Goal: Task Accomplishment & Management: Use online tool/utility

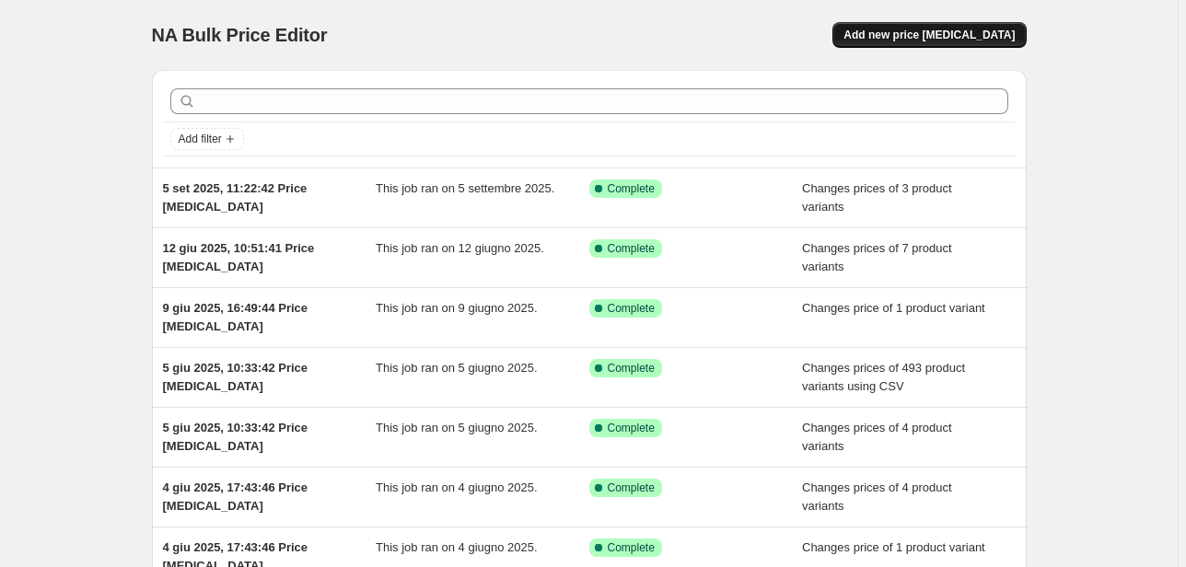
click at [907, 37] on span "Add new price [MEDICAL_DATA]" at bounding box center [928, 35] width 171 height 15
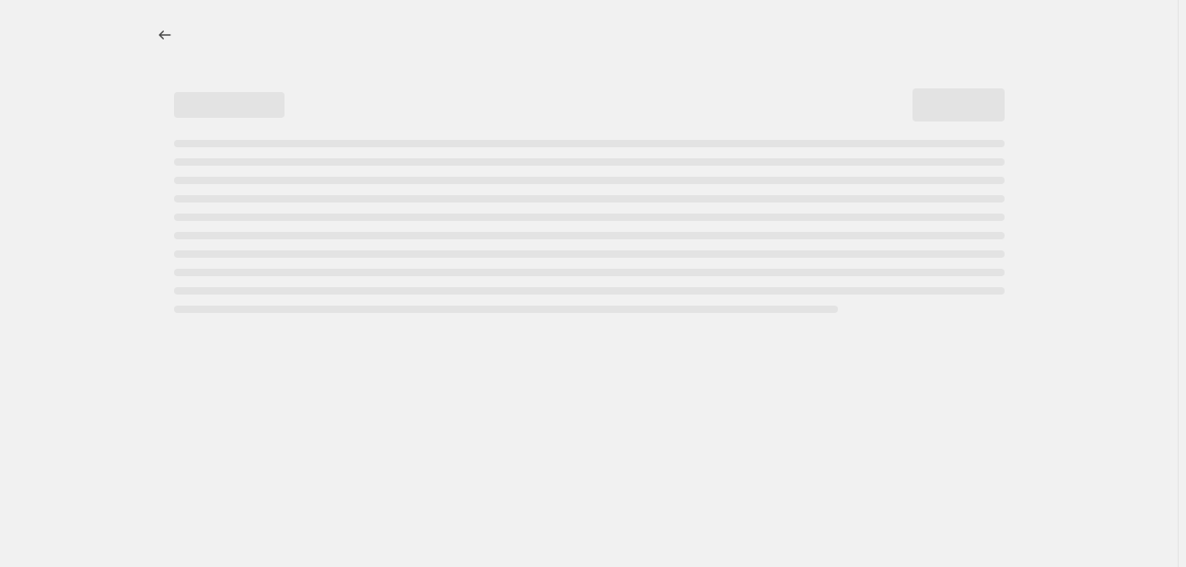
select select "percentage"
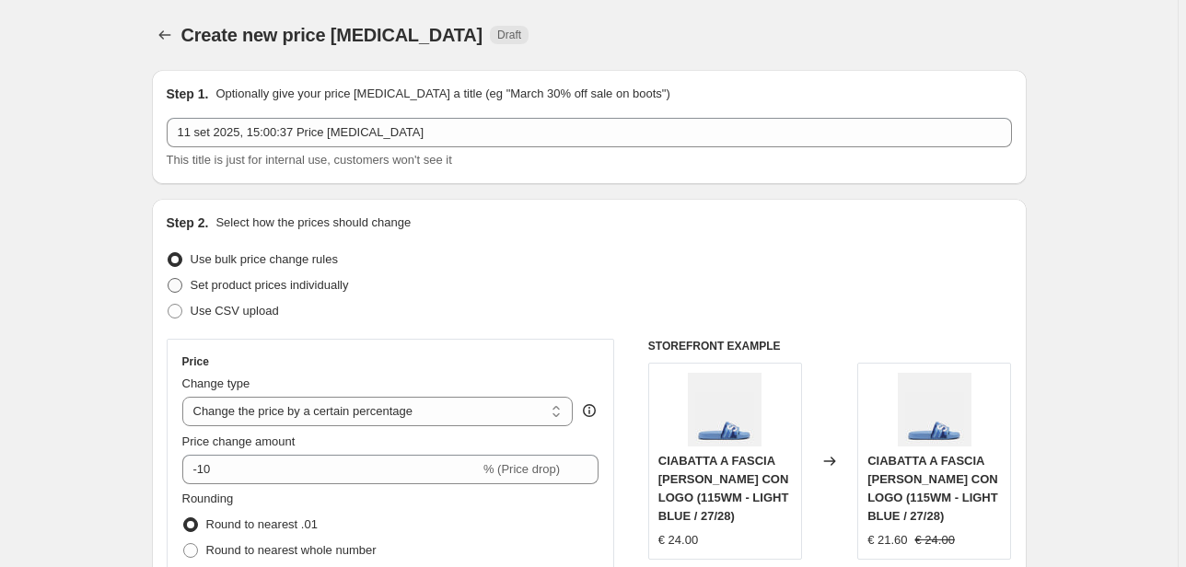
click at [251, 289] on span "Set product prices individually" at bounding box center [270, 285] width 158 height 14
click at [168, 279] on input "Set product prices individually" at bounding box center [168, 278] width 1 height 1
radio input "true"
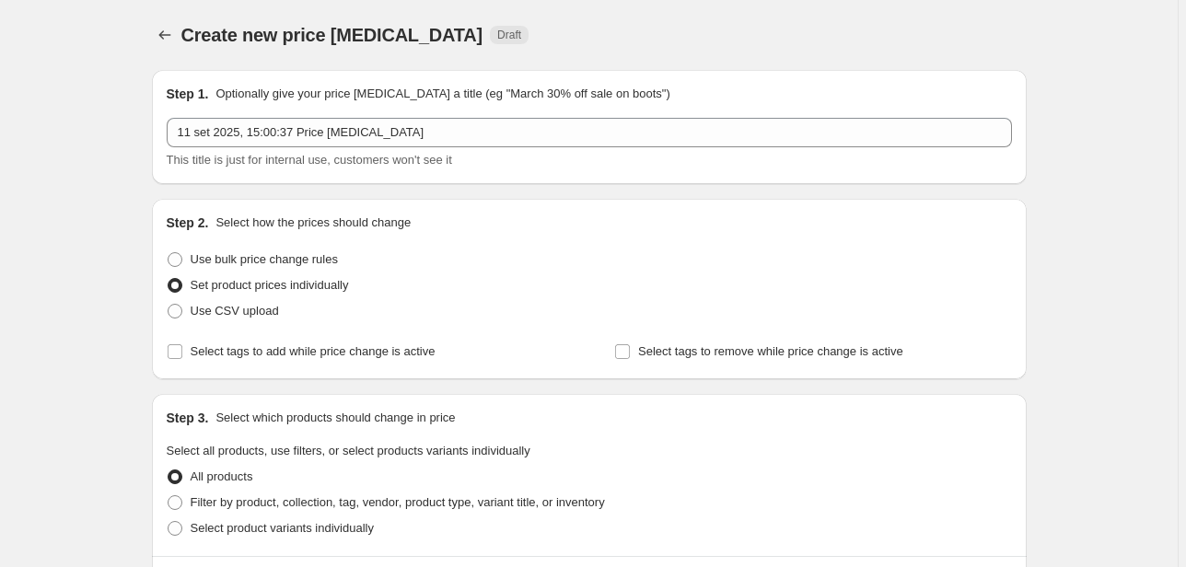
scroll to position [221, 0]
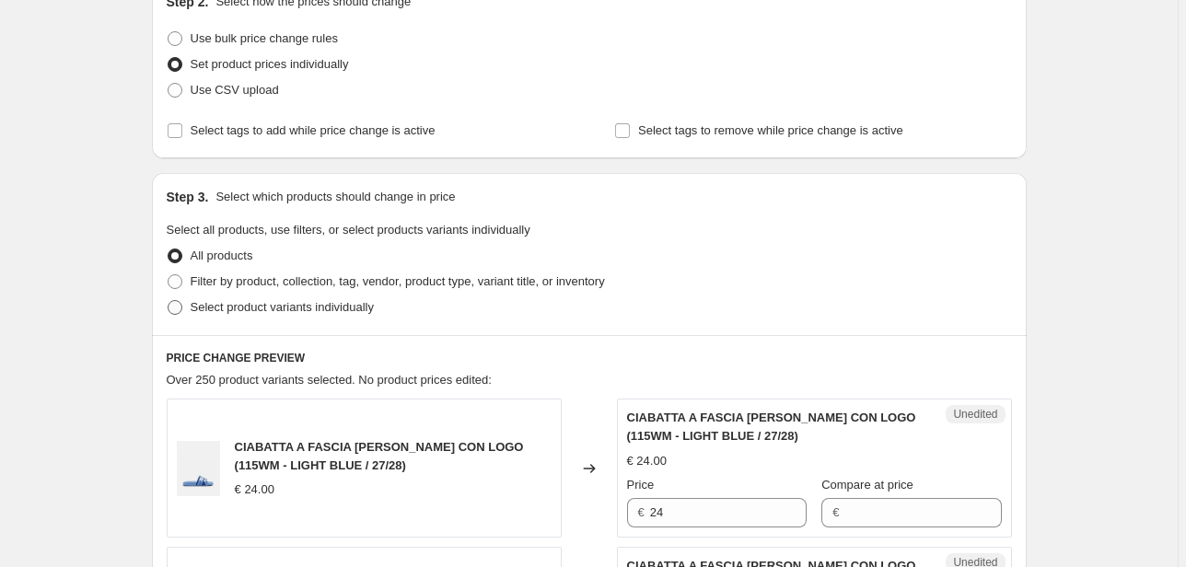
click at [370, 308] on span "Select product variants individually" at bounding box center [282, 307] width 183 height 14
click at [168, 301] on input "Select product variants individually" at bounding box center [168, 300] width 1 height 1
radio input "true"
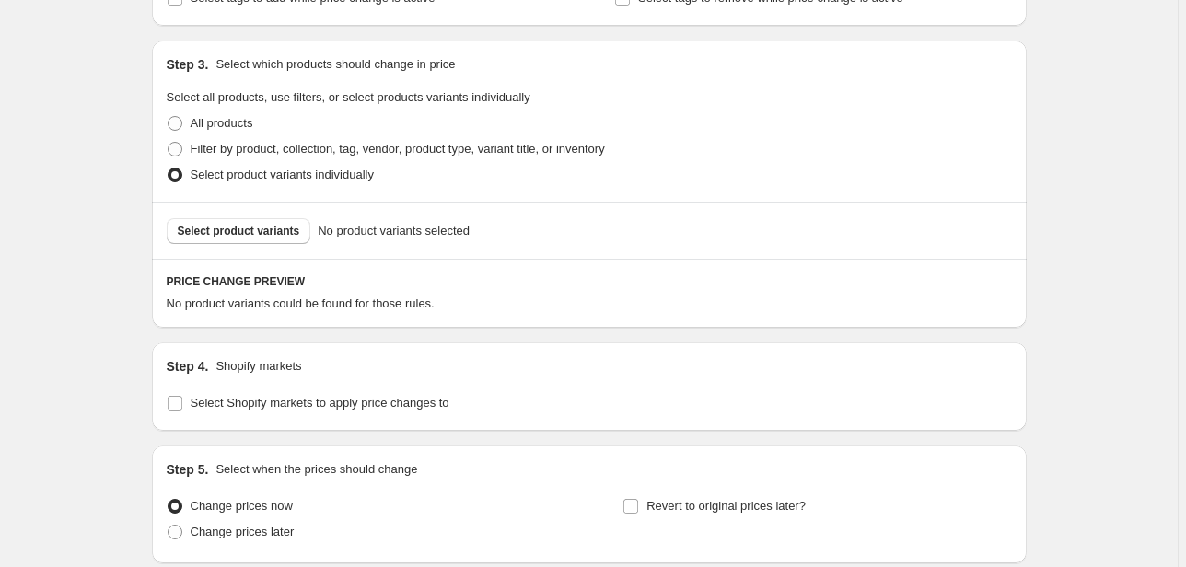
scroll to position [368, 0]
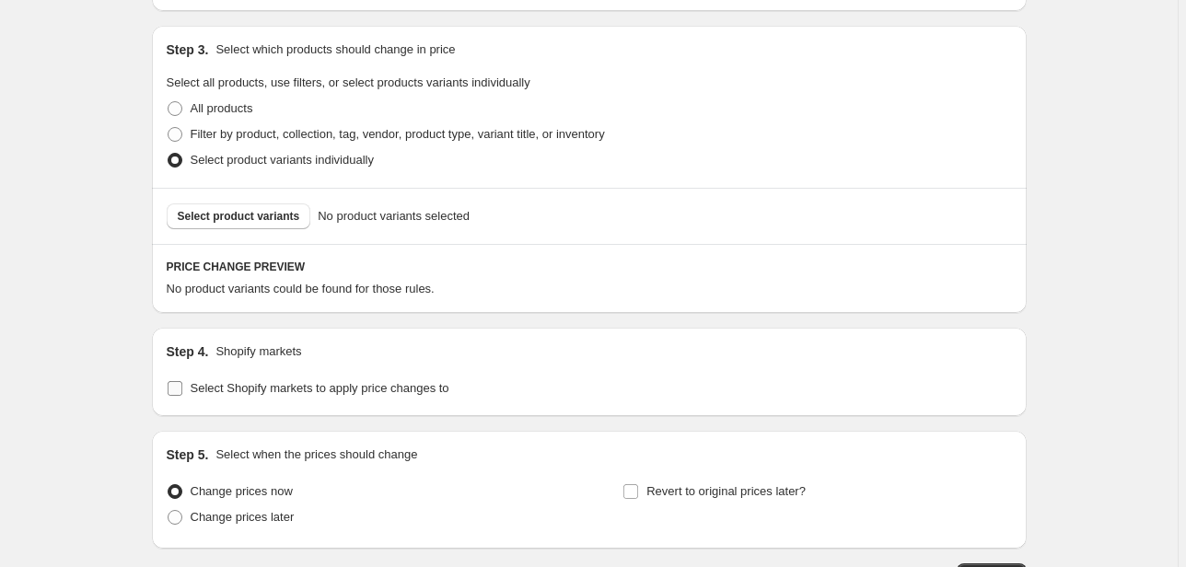
click at [267, 395] on span "Select Shopify markets to apply price changes to" at bounding box center [320, 388] width 259 height 14
click at [182, 395] on input "Select Shopify markets to apply price changes to" at bounding box center [175, 388] width 15 height 15
checkbox input "true"
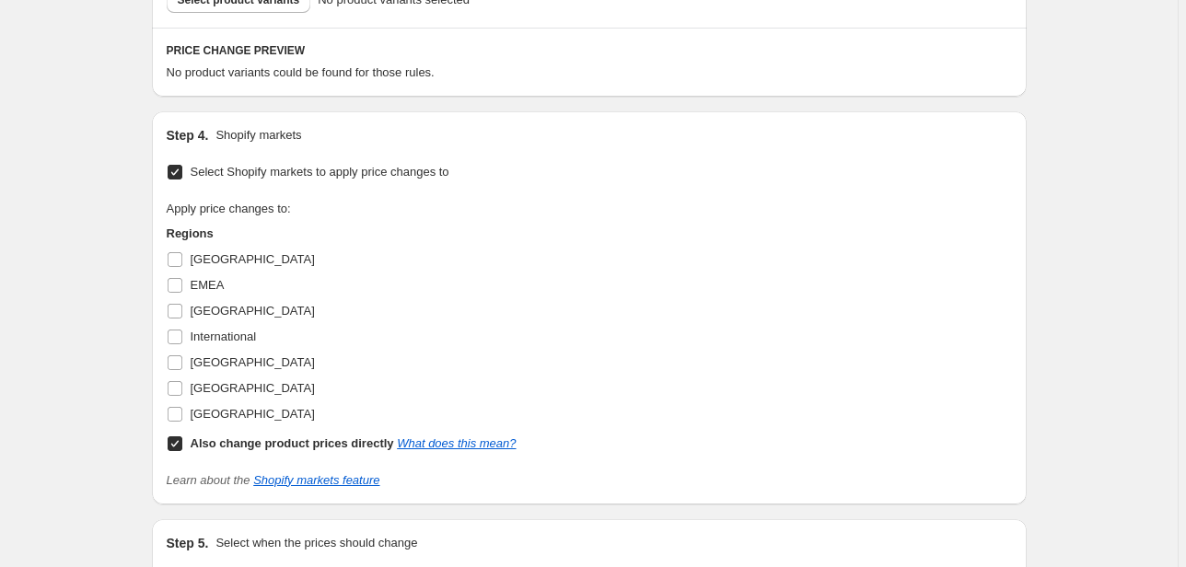
scroll to position [589, 0]
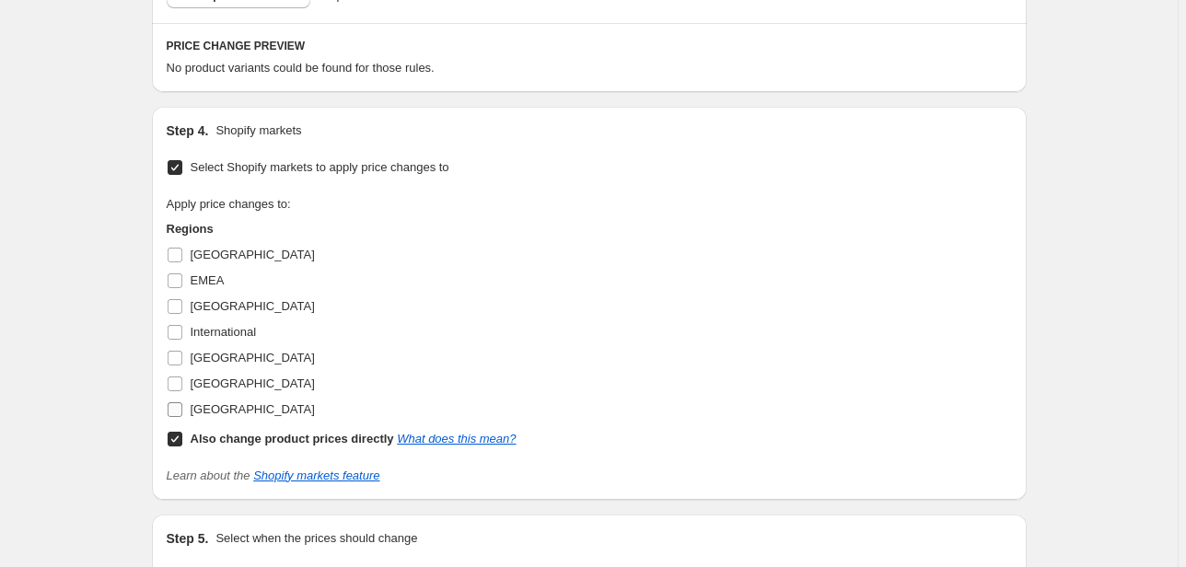
click at [224, 414] on span "[GEOGRAPHIC_DATA]" at bounding box center [253, 409] width 124 height 14
click at [182, 414] on input "[GEOGRAPHIC_DATA]" at bounding box center [175, 409] width 15 height 15
checkbox input "true"
click at [222, 389] on span "Nord america" at bounding box center [253, 384] width 124 height 14
click at [182, 389] on input "Nord america" at bounding box center [175, 384] width 15 height 15
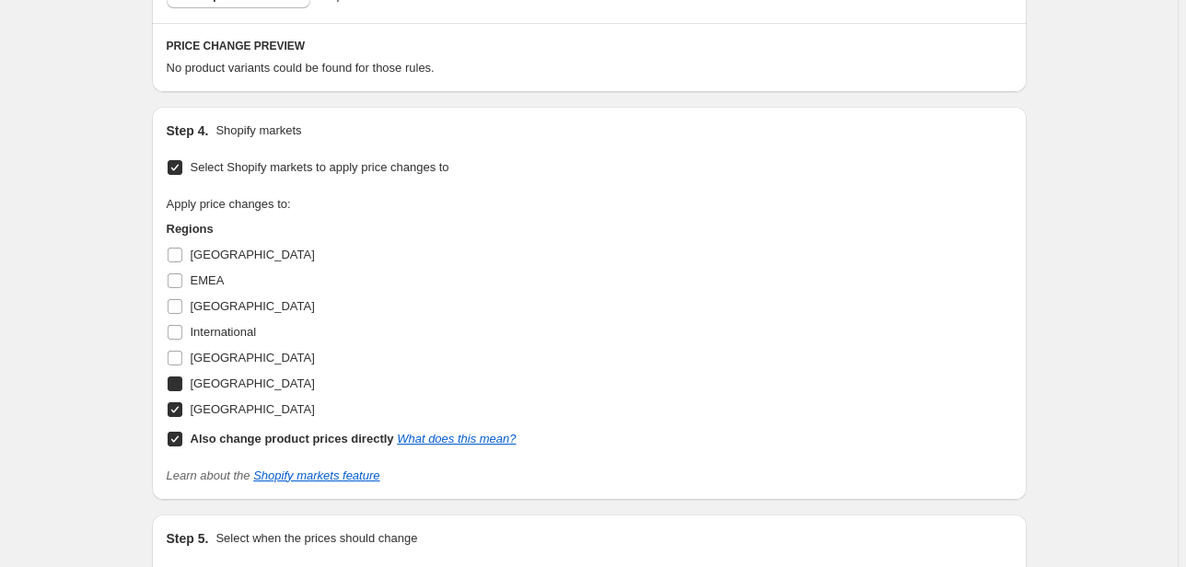
checkbox input "true"
click at [198, 360] on span "Italy" at bounding box center [253, 358] width 124 height 14
click at [182, 360] on input "Italy" at bounding box center [175, 358] width 15 height 15
checkbox input "true"
click at [206, 326] on span "International" at bounding box center [224, 332] width 66 height 14
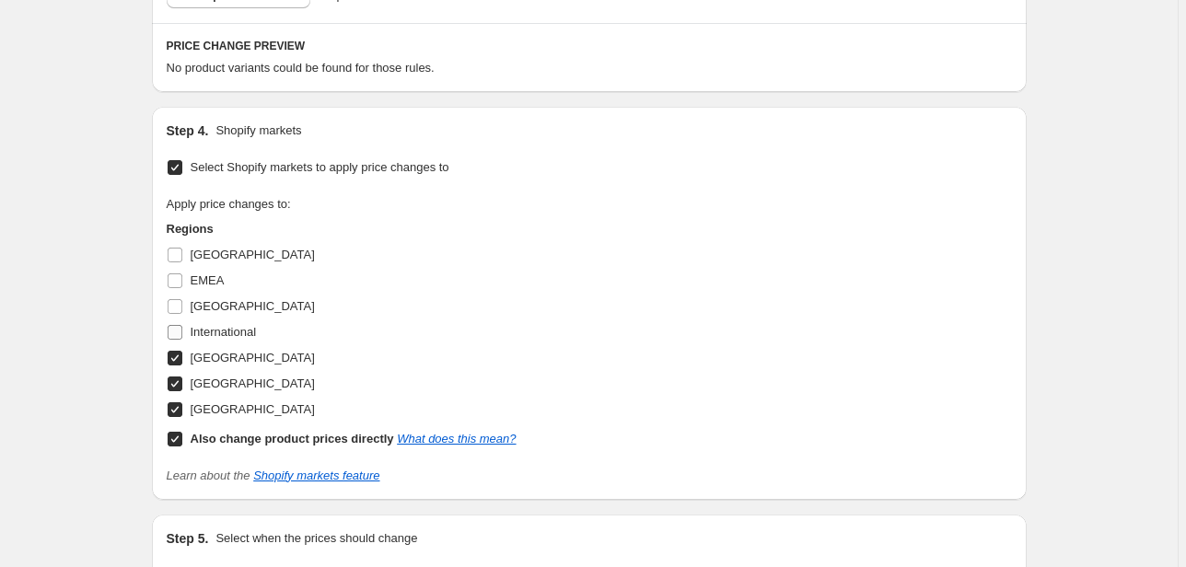
click at [182, 326] on input "International" at bounding box center [175, 332] width 15 height 15
checkbox input "true"
click at [215, 299] on span "FRANCIA" at bounding box center [253, 306] width 124 height 14
click at [182, 299] on input "FRANCIA" at bounding box center [175, 306] width 15 height 15
checkbox input "true"
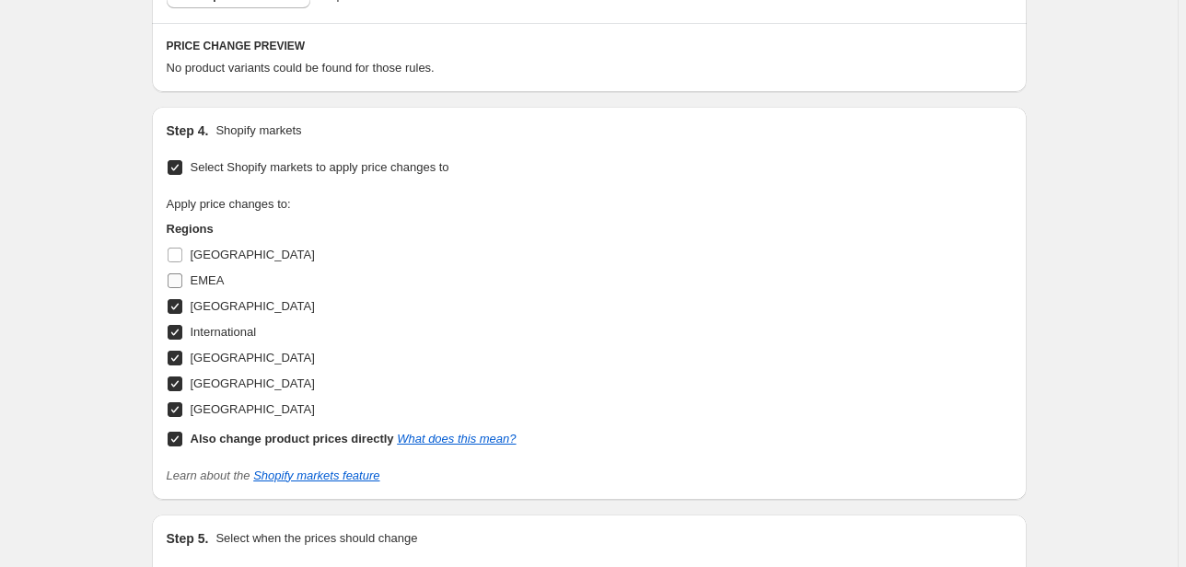
click at [214, 280] on span "EMEA" at bounding box center [208, 280] width 34 height 14
click at [182, 280] on input "EMEA" at bounding box center [175, 280] width 15 height 15
checkbox input "true"
click at [213, 258] on span "Canada" at bounding box center [253, 255] width 124 height 14
click at [182, 258] on input "Canada" at bounding box center [175, 255] width 15 height 15
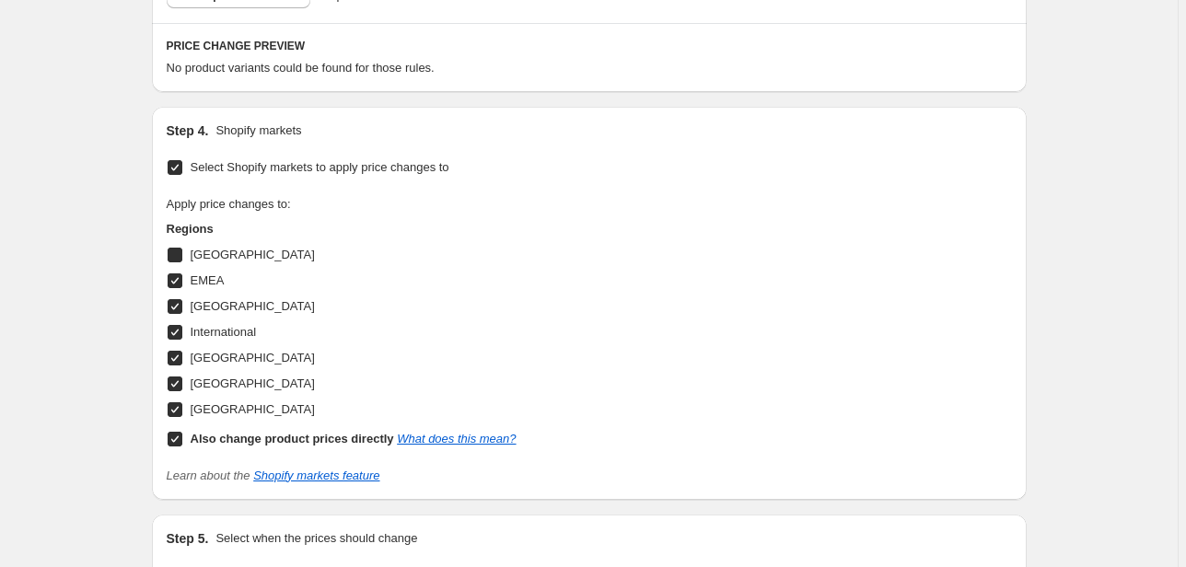
checkbox input "true"
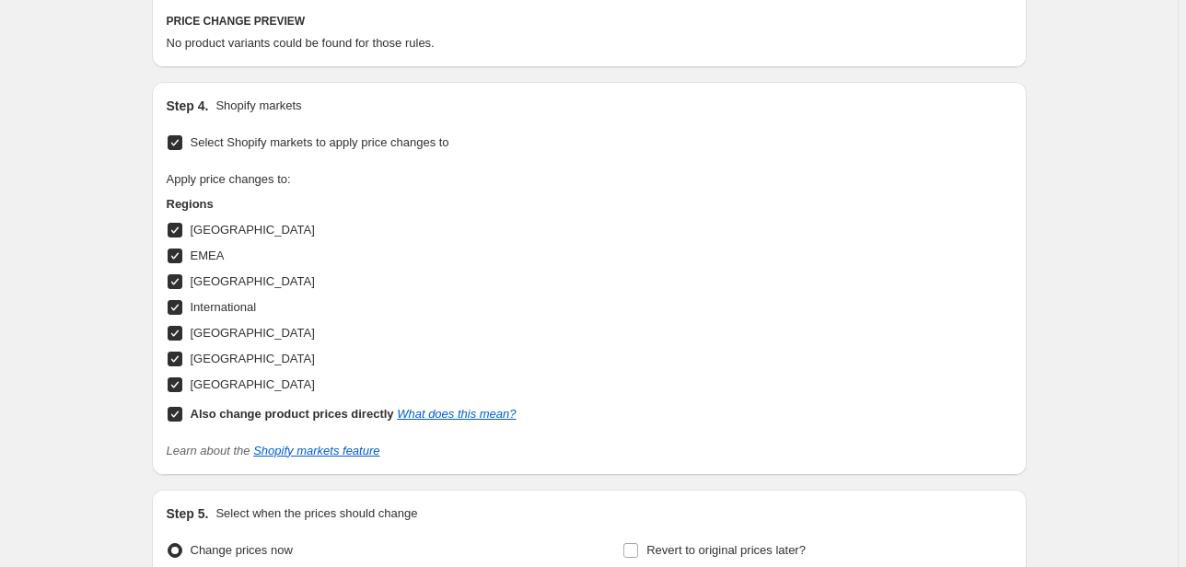
scroll to position [365, 0]
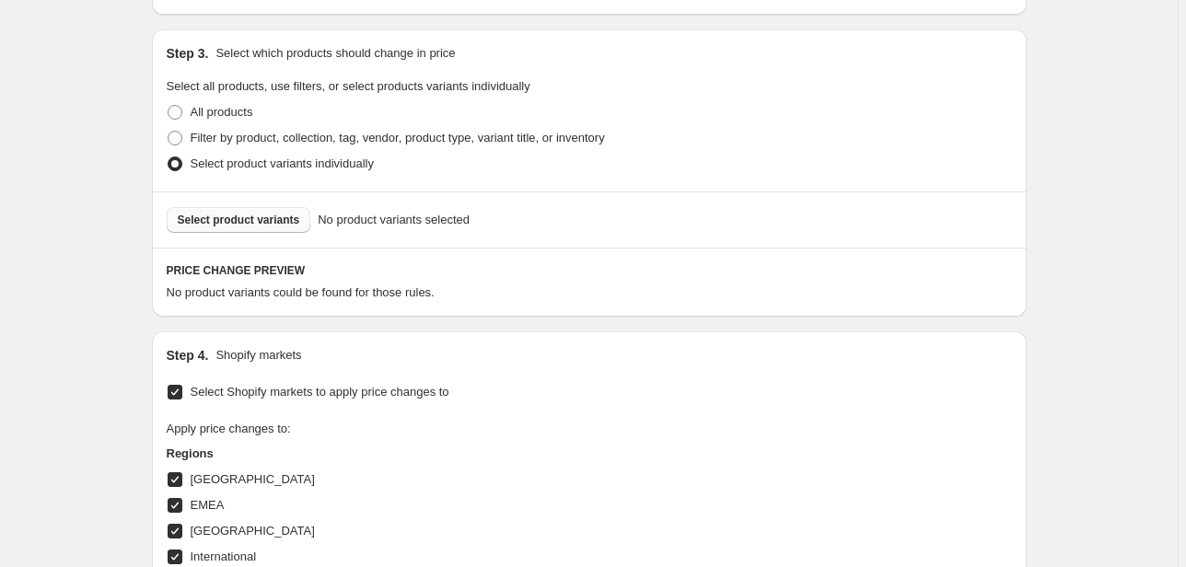
click at [231, 220] on span "Select product variants" at bounding box center [239, 220] width 122 height 15
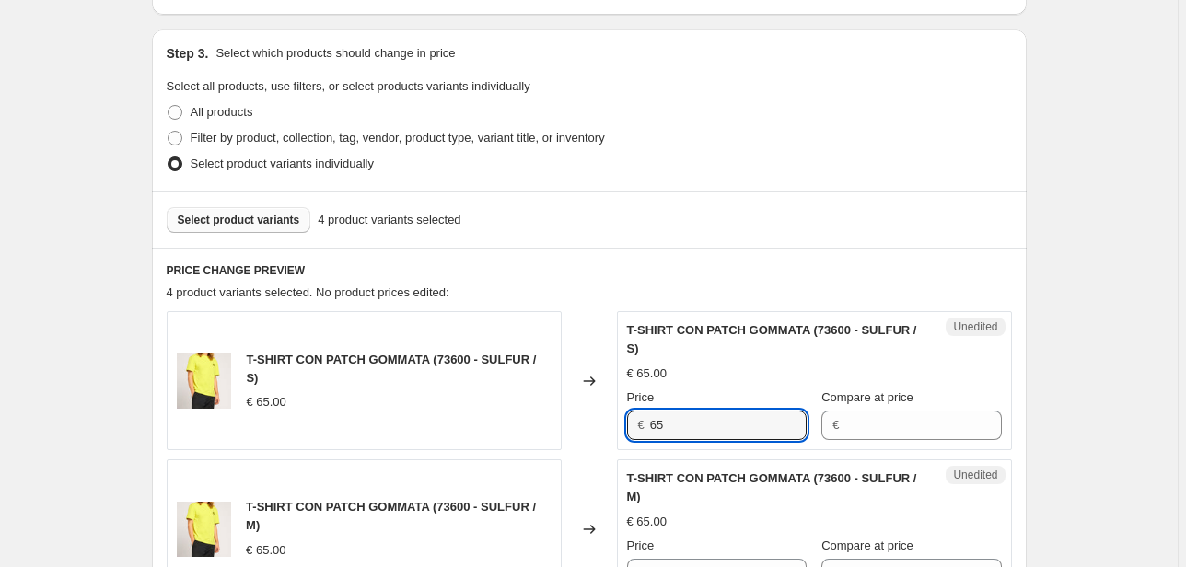
drag, startPoint x: 734, startPoint y: 419, endPoint x: 482, endPoint y: 423, distance: 251.4
click at [484, 423] on div "T-SHIRT CON PATCH GOMMATA (73600 - SULFUR / S) € 65.00 Changed to Unedited T-SH…" at bounding box center [589, 380] width 845 height 139
type input "52"
click at [882, 431] on input "Compare at price" at bounding box center [922, 425] width 157 height 29
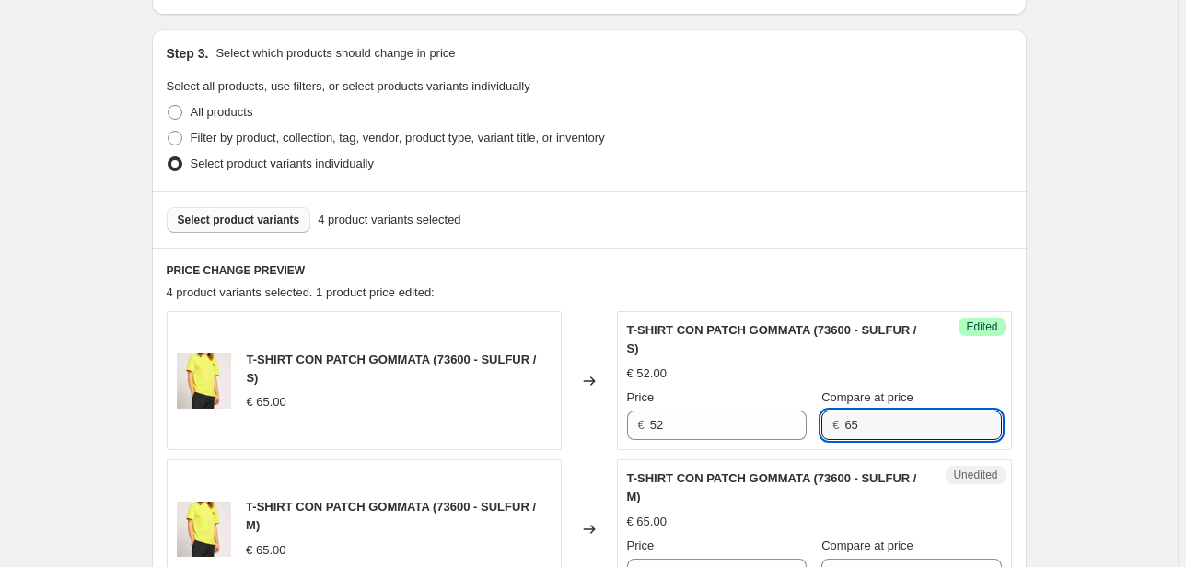
type input "65"
click at [895, 287] on div "4 product variants selected. 1 product price edited:" at bounding box center [589, 293] width 845 height 18
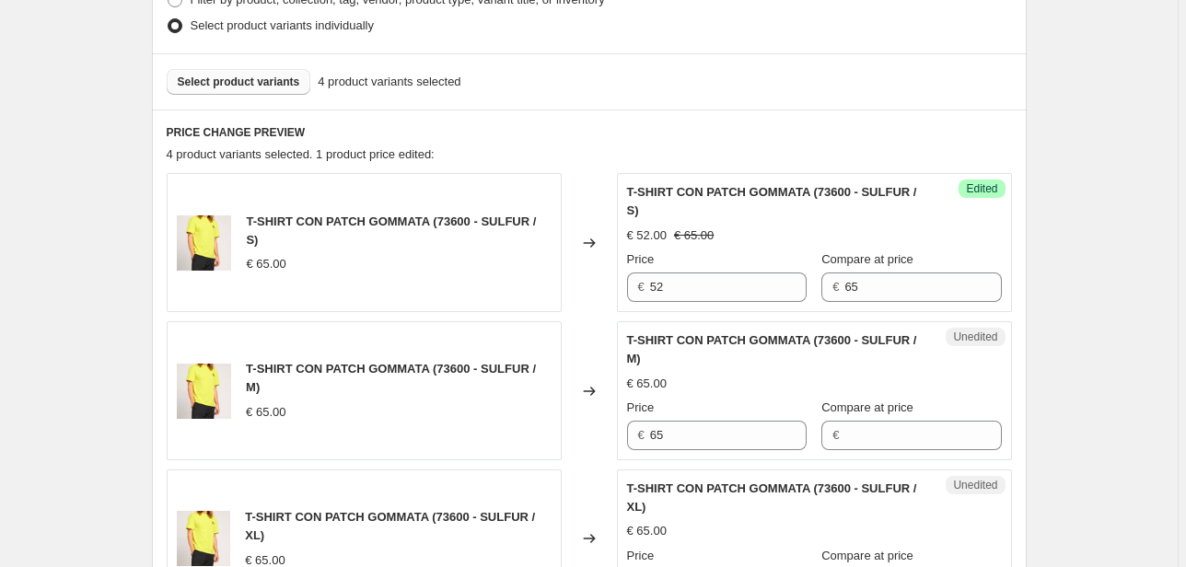
scroll to position [586, 0]
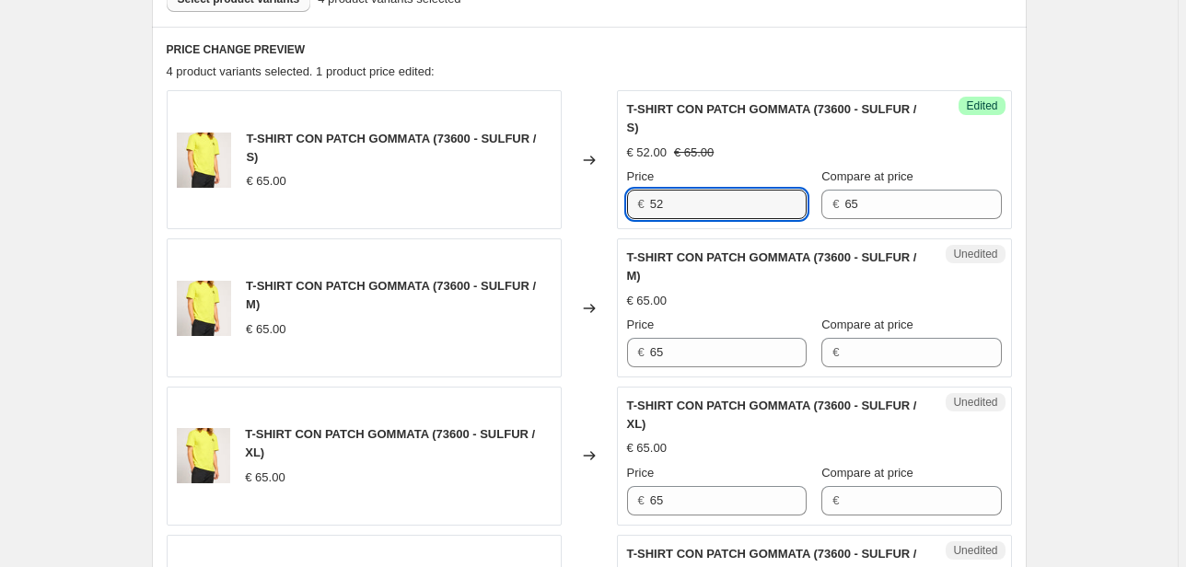
drag, startPoint x: 672, startPoint y: 194, endPoint x: 586, endPoint y: 199, distance: 86.7
click at [586, 199] on div "T-SHIRT CON PATCH GOMMATA (73600 - SULFUR / S) € 65.00 Changed to Success Edite…" at bounding box center [589, 159] width 845 height 139
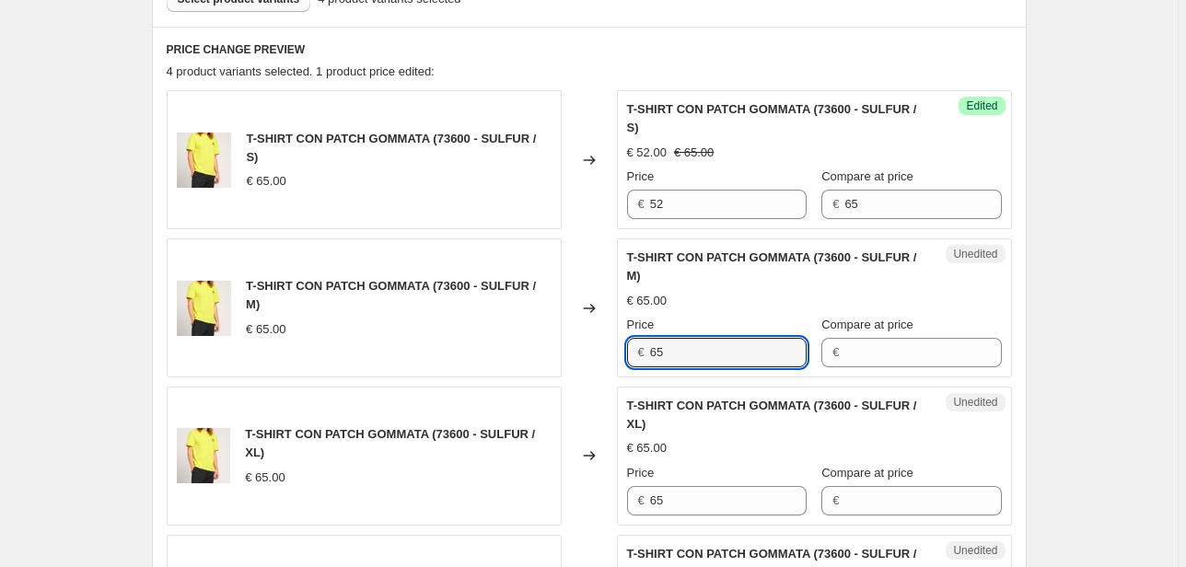
drag, startPoint x: 734, startPoint y: 336, endPoint x: 563, endPoint y: 349, distance: 170.8
click at [563, 349] on div "T-SHIRT CON PATCH GOMMATA (73600 - SULFUR / M) € 65.00 Changed to Unedited T-SH…" at bounding box center [589, 307] width 845 height 139
paste input "52"
type input "52"
drag, startPoint x: 694, startPoint y: 502, endPoint x: 481, endPoint y: 499, distance: 213.6
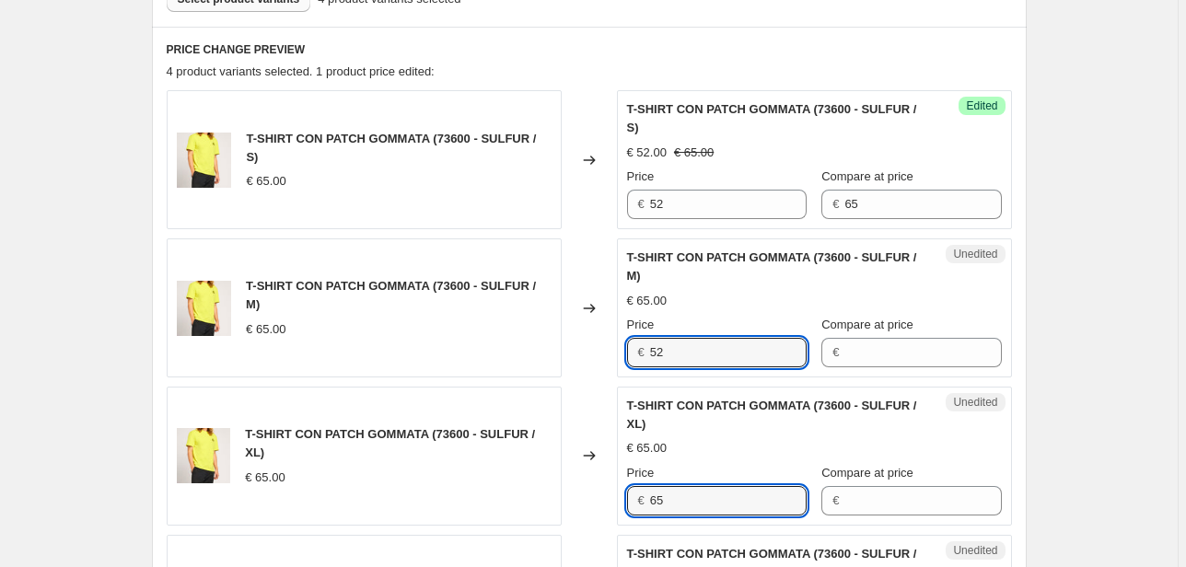
click at [483, 500] on div "T-SHIRT CON PATCH GOMMATA (73600 - SULFUR / XL) € 65.00 Changed to Unedited T-S…" at bounding box center [589, 456] width 845 height 139
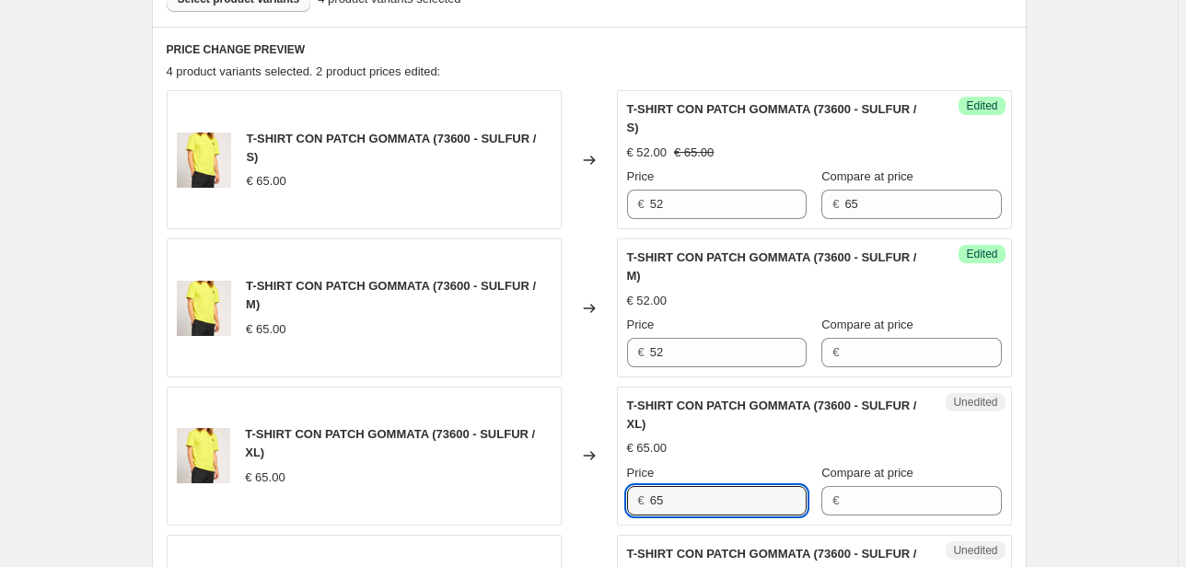
paste input "52"
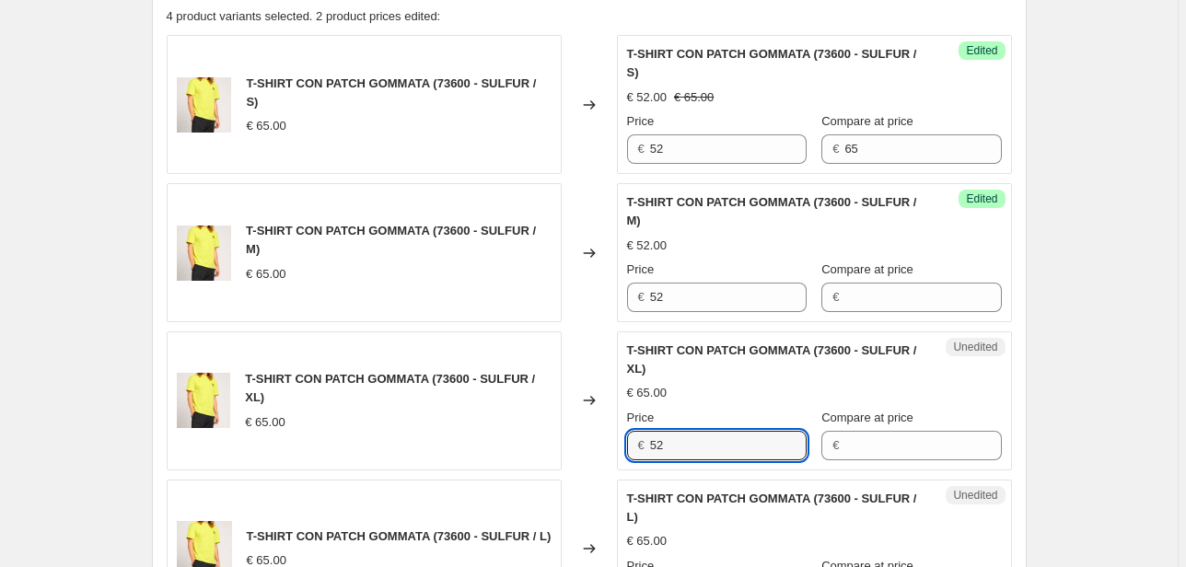
scroll to position [807, 0]
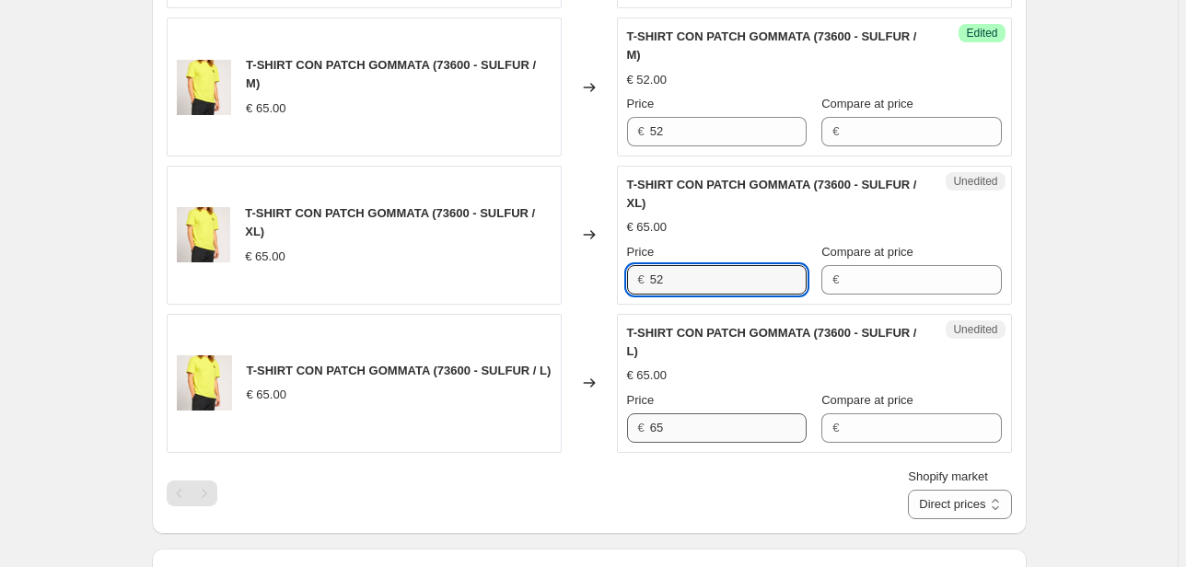
type input "52"
drag, startPoint x: 679, startPoint y: 429, endPoint x: 539, endPoint y: 435, distance: 141.0
click at [561, 431] on div "T-SHIRT CON PATCH GOMMATA (73600 - SULFUR / L) € 65.00 Changed to Unedited T-SH…" at bounding box center [589, 383] width 845 height 139
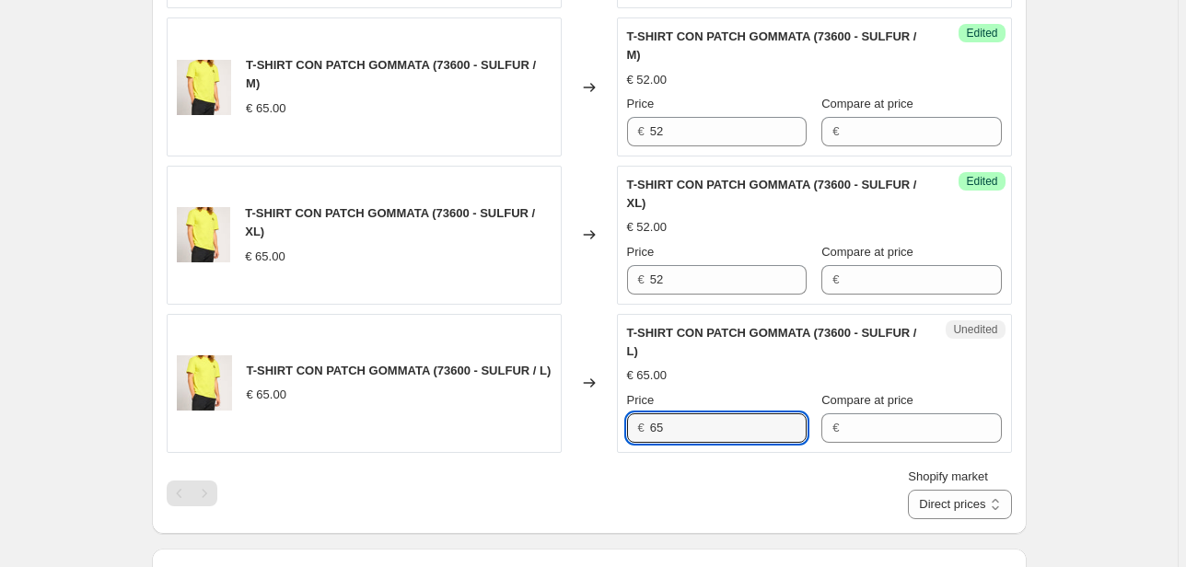
paste input "52"
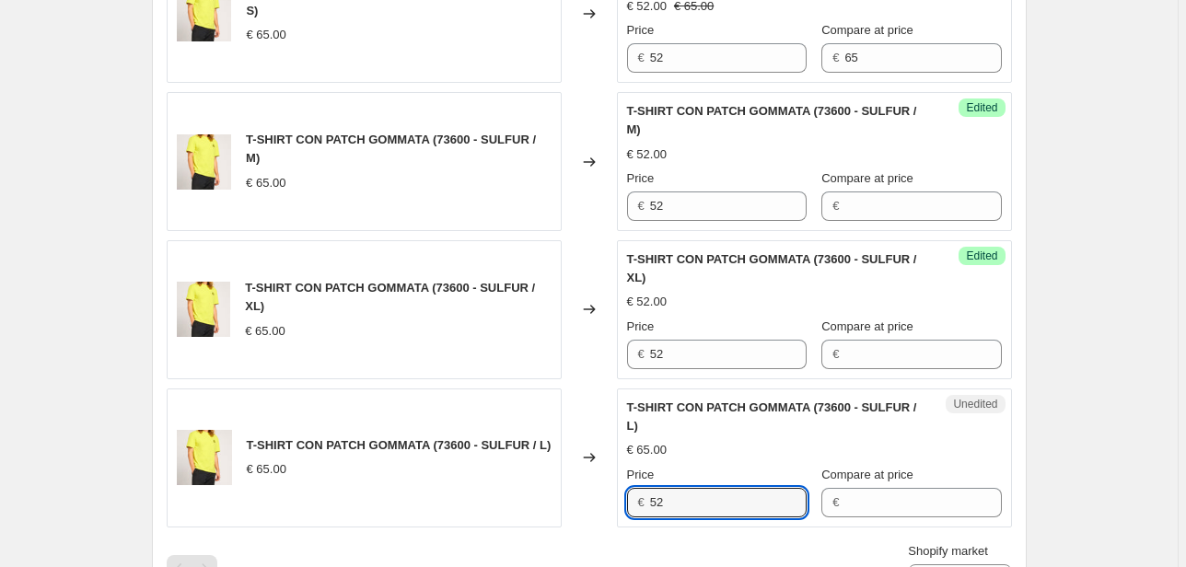
scroll to position [586, 0]
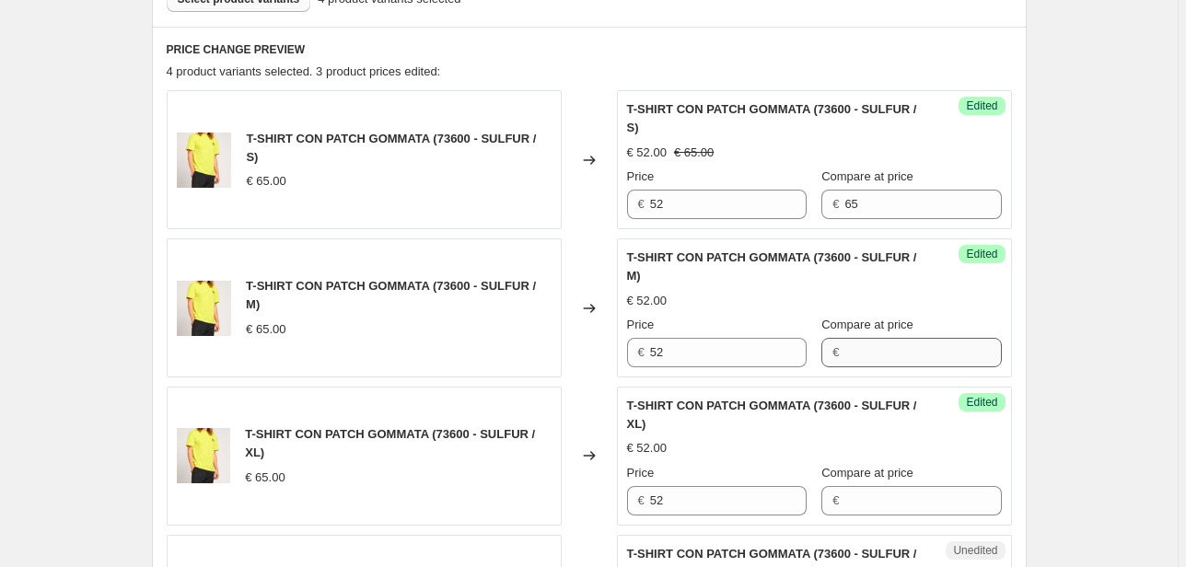
type input "52"
click at [868, 350] on input "Compare at price" at bounding box center [922, 352] width 157 height 29
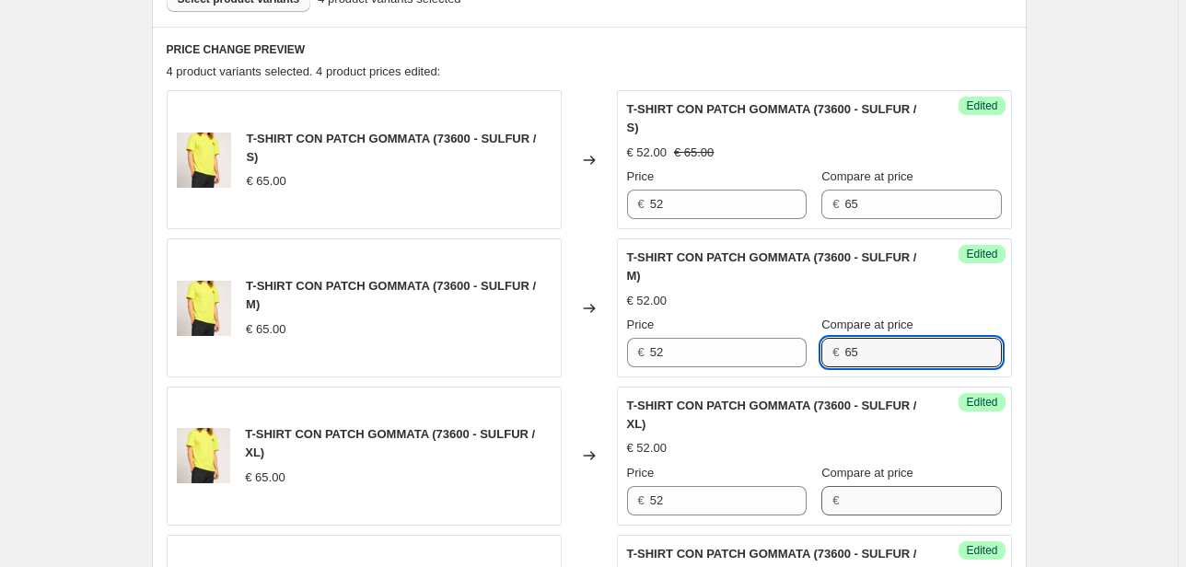
type input "65"
click at [866, 498] on input "Compare at price" at bounding box center [922, 500] width 157 height 29
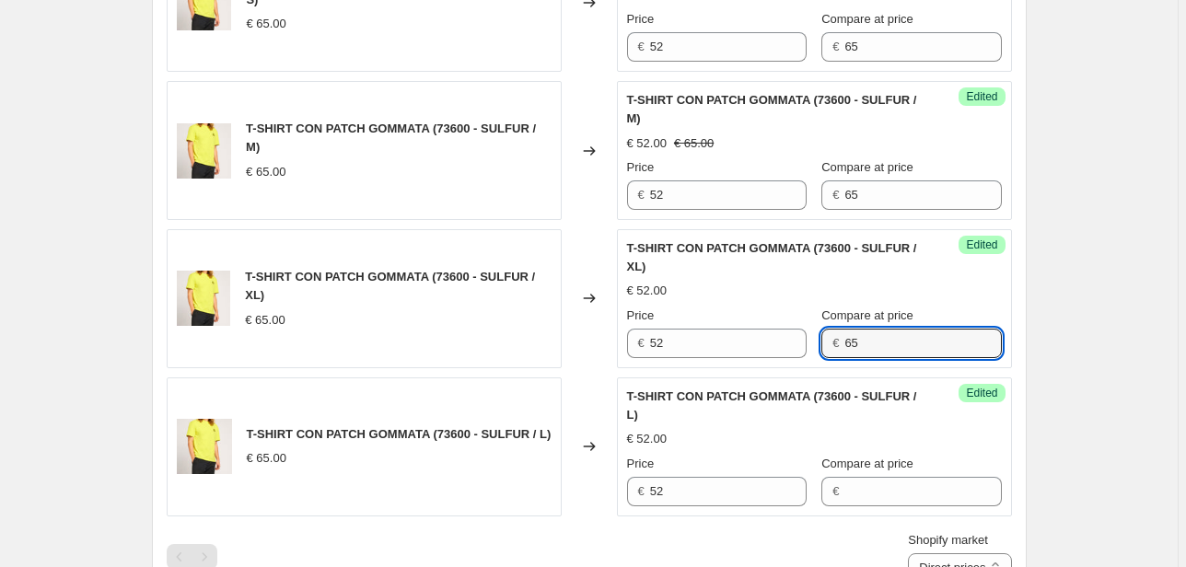
scroll to position [807, 0]
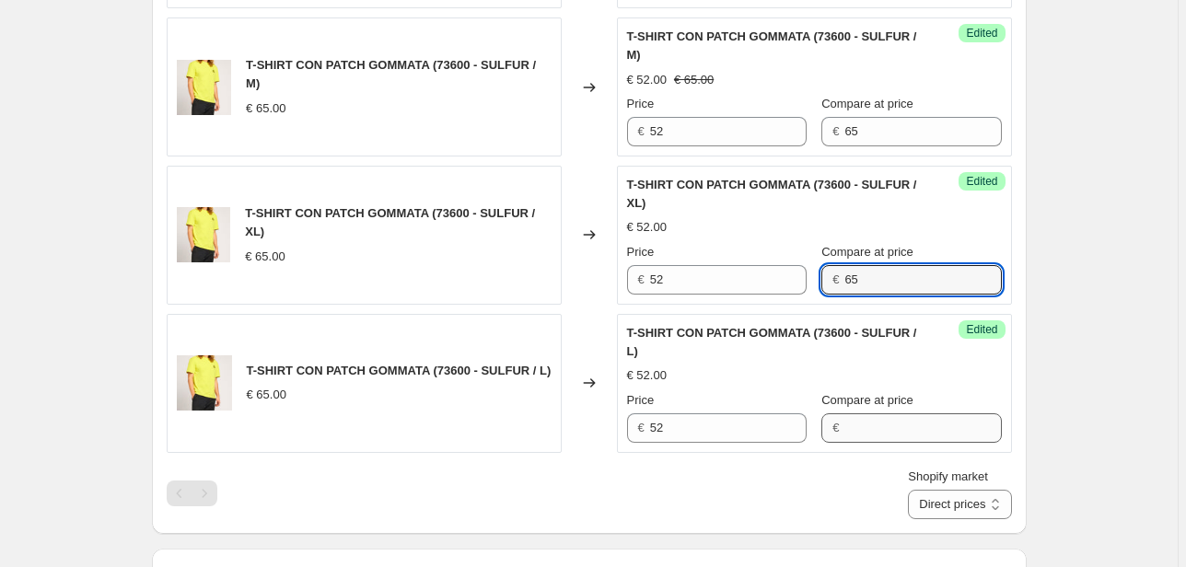
type input "65"
click at [865, 413] on input "Compare at price" at bounding box center [922, 427] width 157 height 29
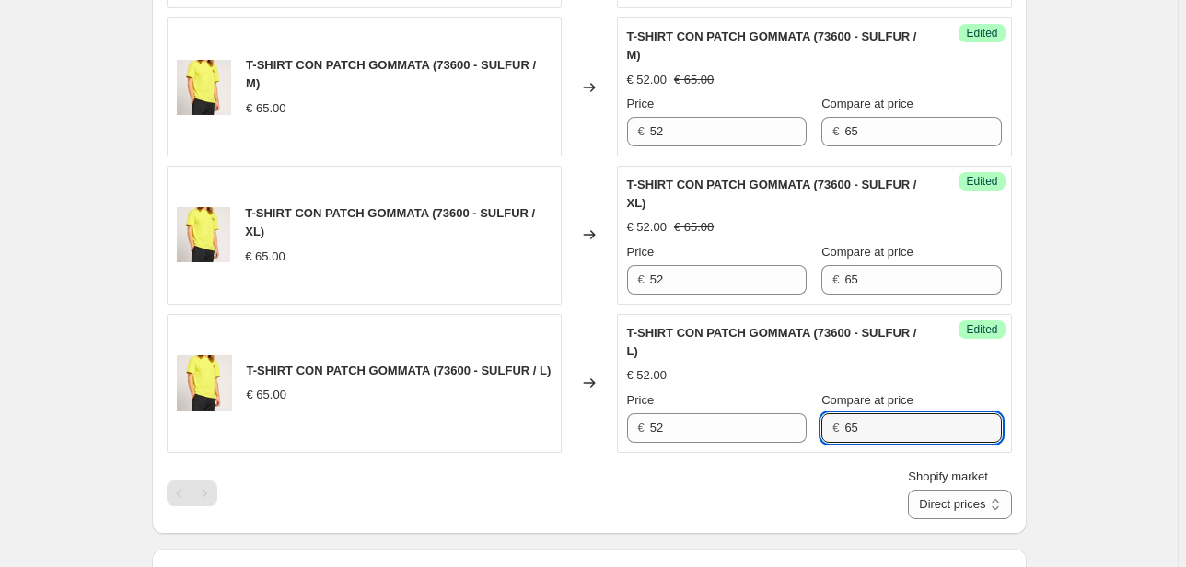
type input "65"
click at [807, 512] on div "Shopify market Direct prices Canada EMEA FRANCIA International Italy Nord ameri…" at bounding box center [589, 494] width 845 height 52
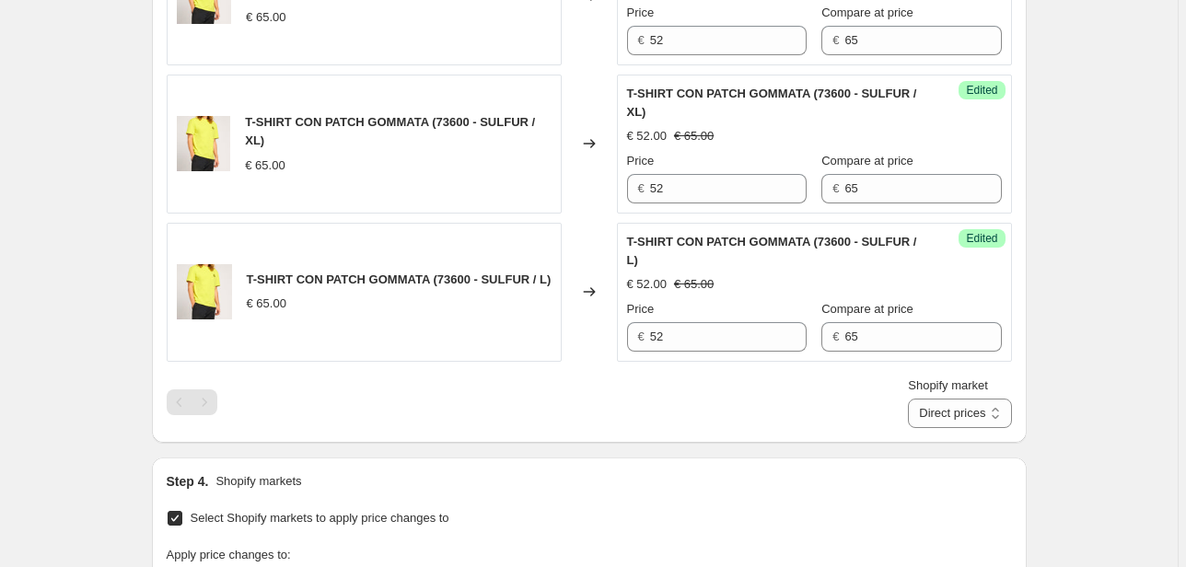
scroll to position [954, 0]
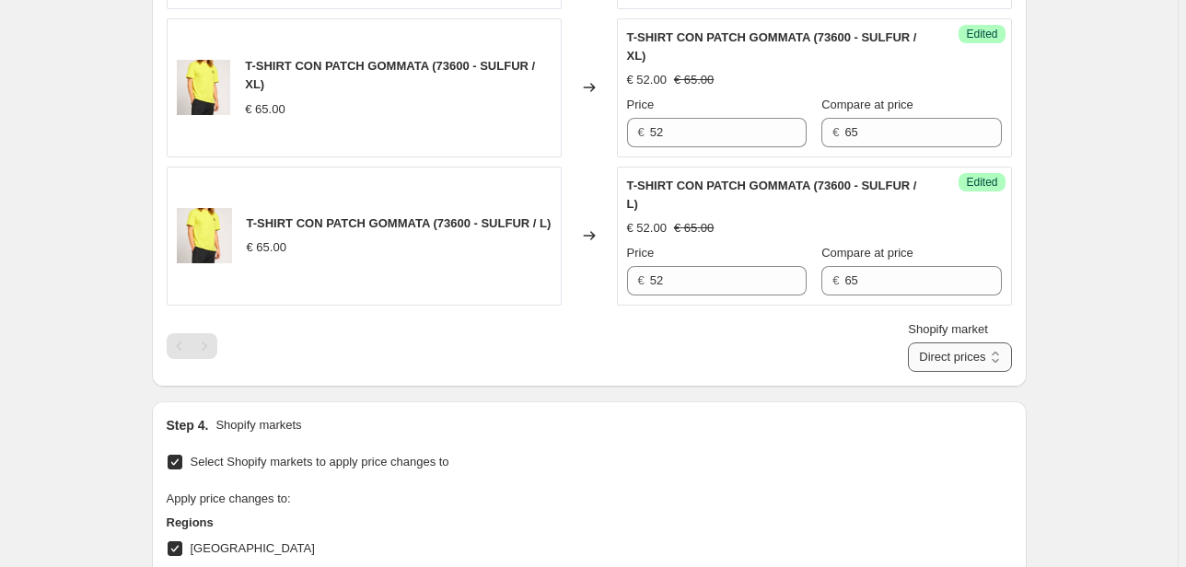
click at [970, 351] on select "Direct prices Canada EMEA FRANCIA International Italy Nord america United Kingd…" at bounding box center [959, 357] width 103 height 29
select select "22555689138"
click at [935, 372] on select "Direct prices Canada EMEA FRANCIA International Italy Nord america United Kingd…" at bounding box center [959, 357] width 103 height 29
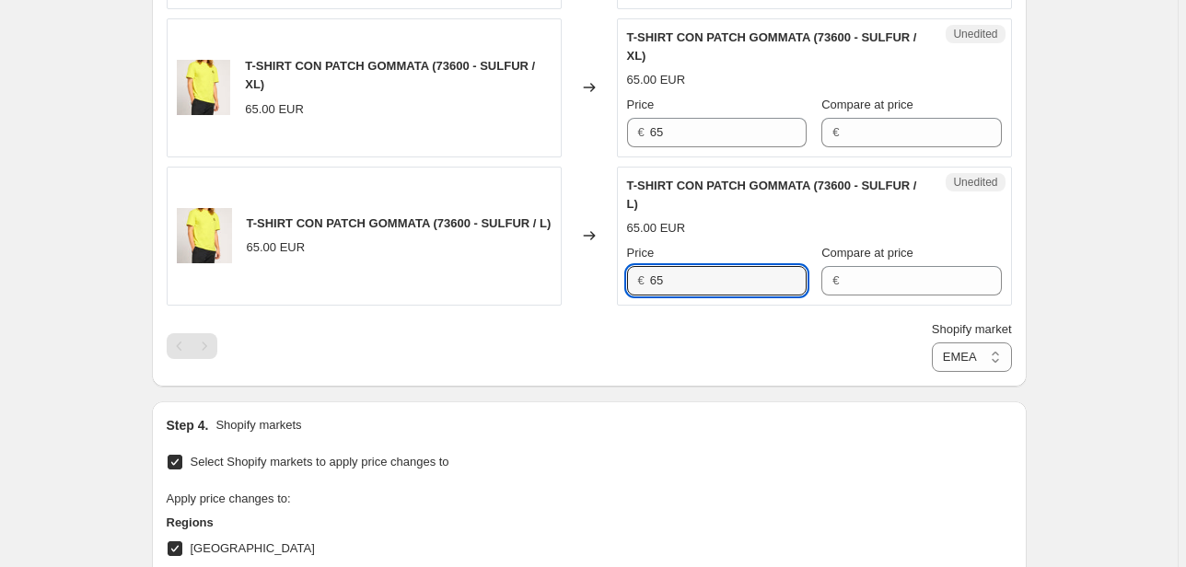
drag, startPoint x: 675, startPoint y: 273, endPoint x: 550, endPoint y: 283, distance: 125.6
click at [556, 283] on div "T-SHIRT CON PATCH GOMMATA (73600 - SULFUR / L) 65.00 EUR Changed to Unedited T-…" at bounding box center [589, 236] width 845 height 139
type input "52"
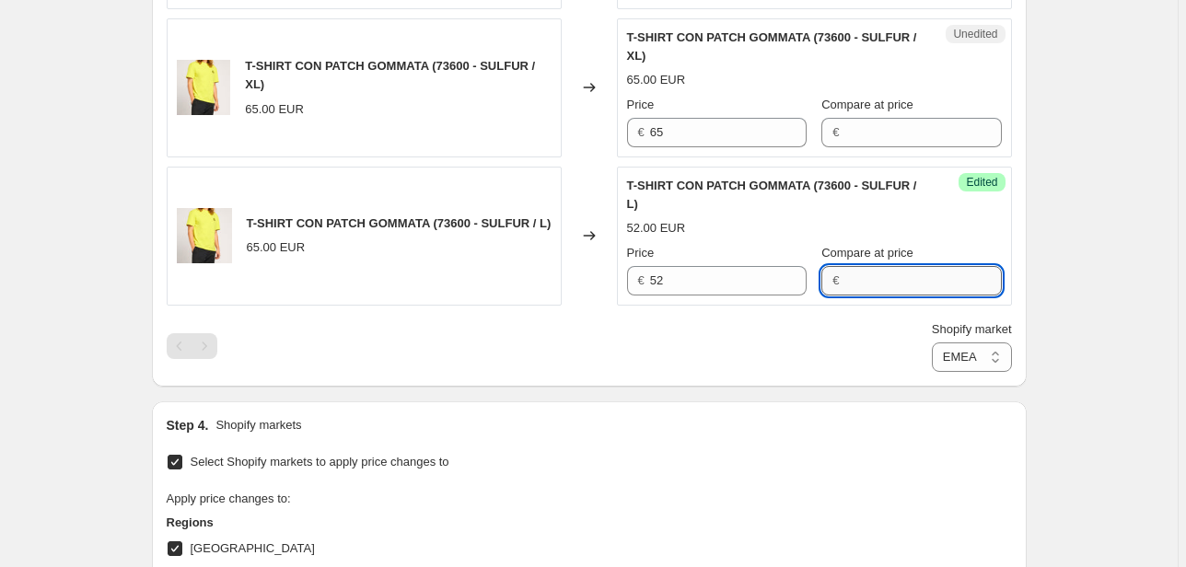
click at [865, 280] on input "Compare at price" at bounding box center [922, 280] width 157 height 29
type input "65"
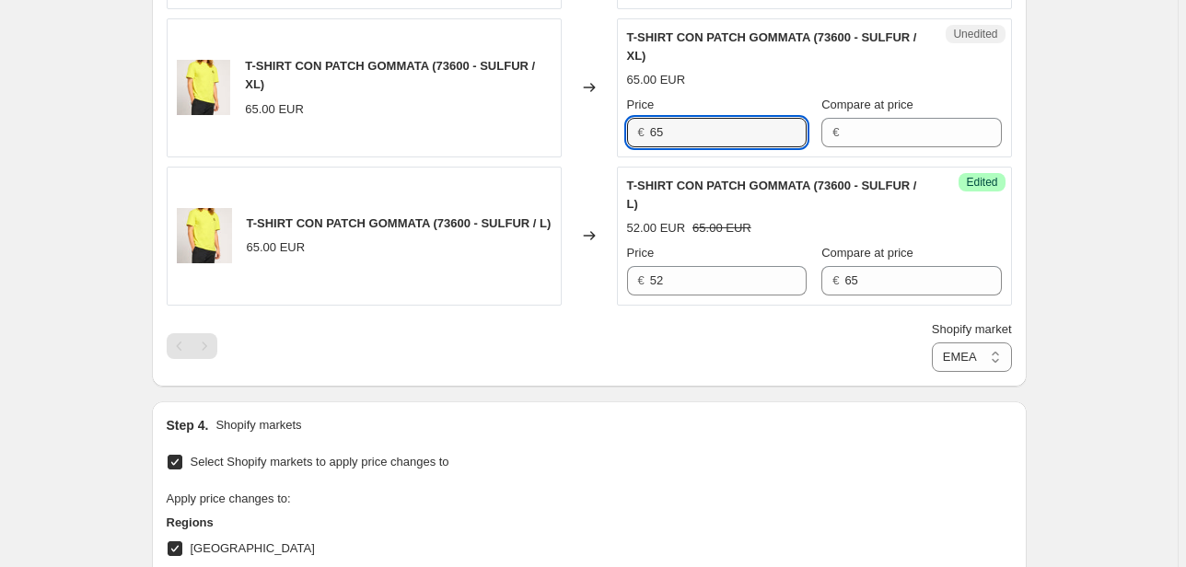
drag, startPoint x: 700, startPoint y: 124, endPoint x: 544, endPoint y: 138, distance: 156.2
click at [544, 138] on div "T-SHIRT CON PATCH GOMMATA (73600 - SULFUR / XL) 65.00 EUR Changed to Unedited T…" at bounding box center [589, 87] width 845 height 139
type input "52"
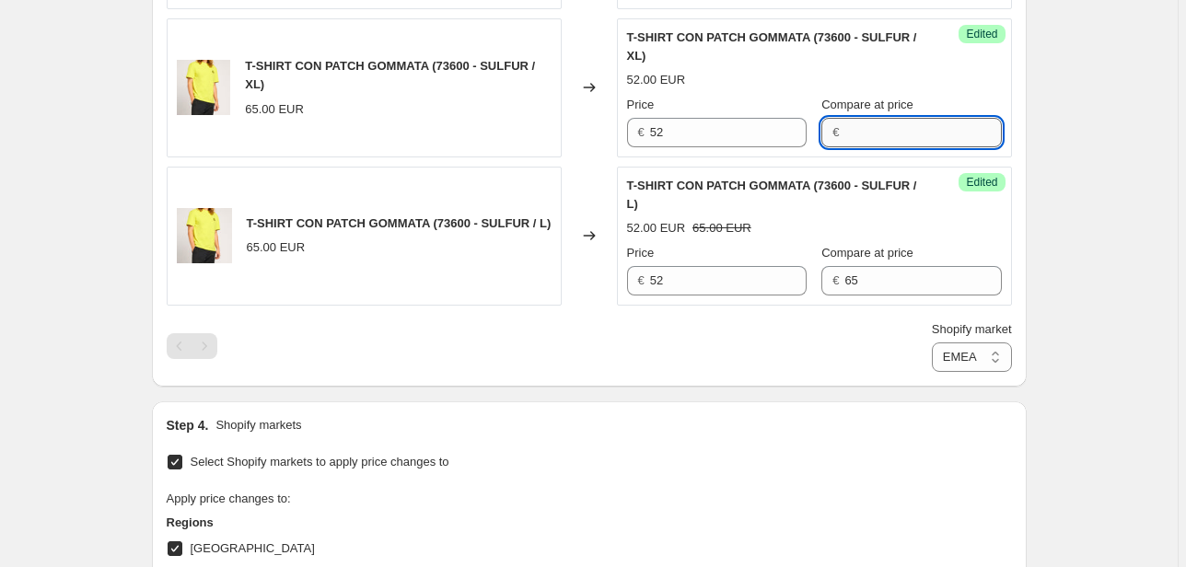
click at [869, 127] on input "Compare at price" at bounding box center [922, 132] width 157 height 29
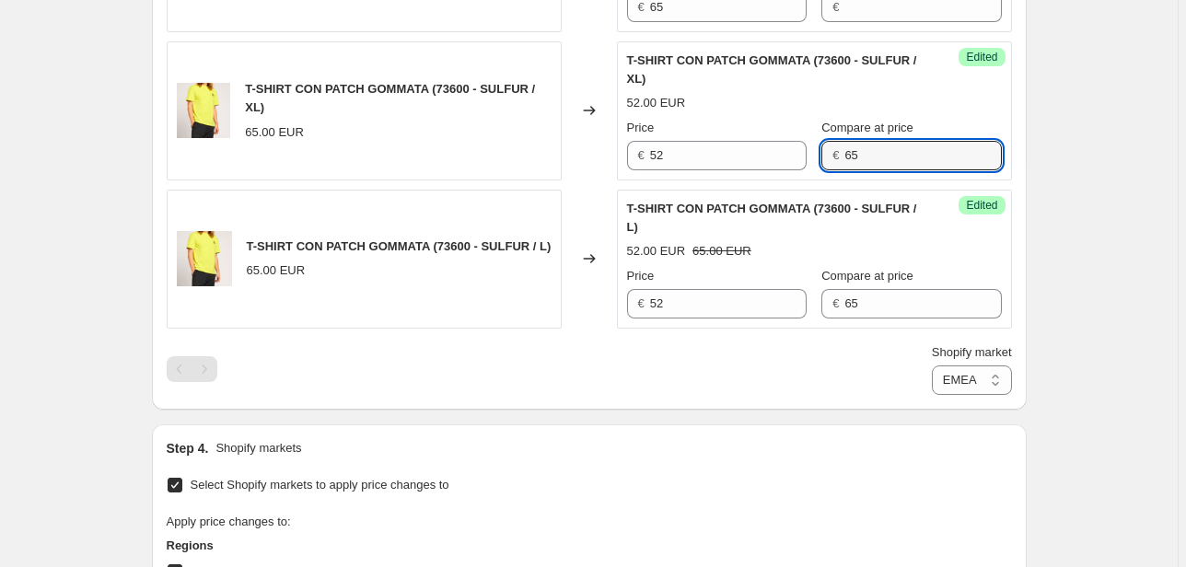
scroll to position [733, 0]
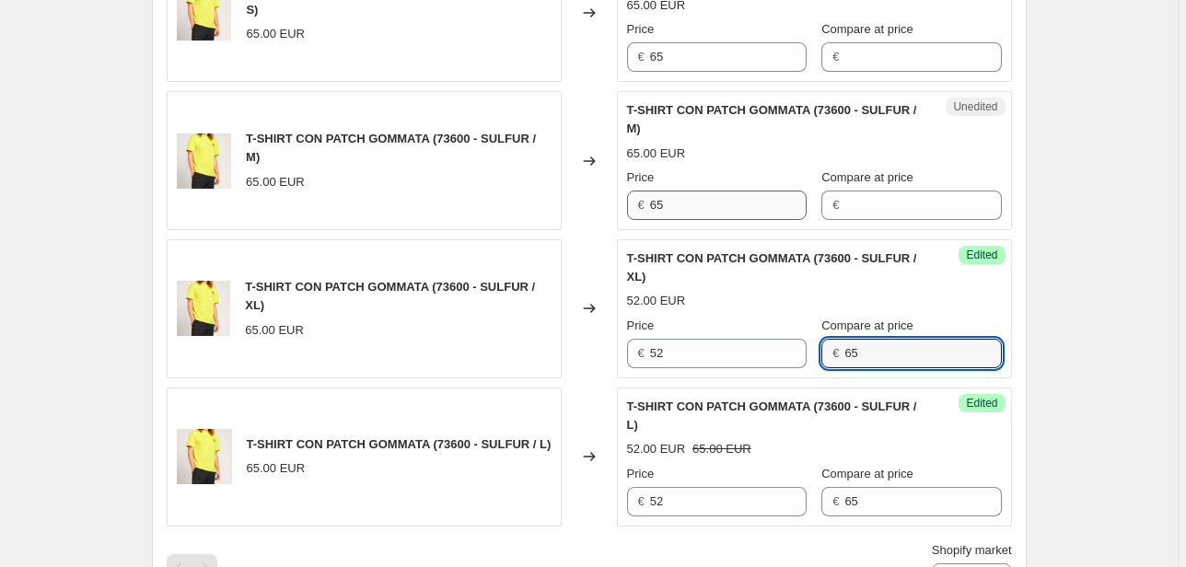
type input "65"
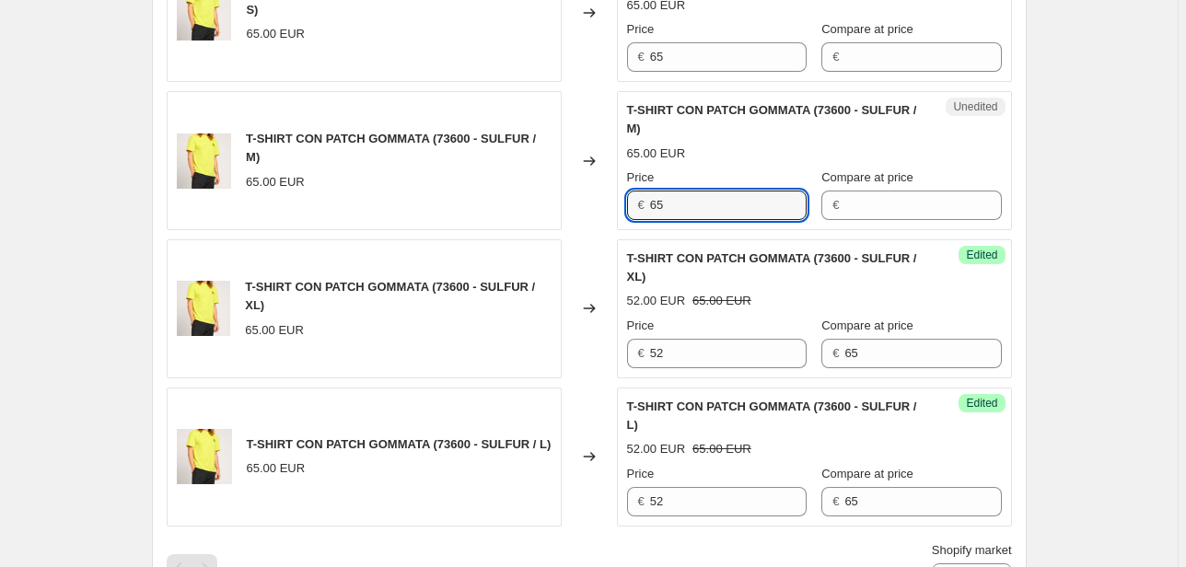
drag, startPoint x: 692, startPoint y: 210, endPoint x: 593, endPoint y: 210, distance: 99.4
click at [602, 210] on div "T-SHIRT CON PATCH GOMMATA (73600 - SULFUR / M) 65.00 EUR Changed to Unedited T-…" at bounding box center [589, 160] width 845 height 139
type input "52"
click at [918, 214] on input "Compare at price" at bounding box center [922, 205] width 157 height 29
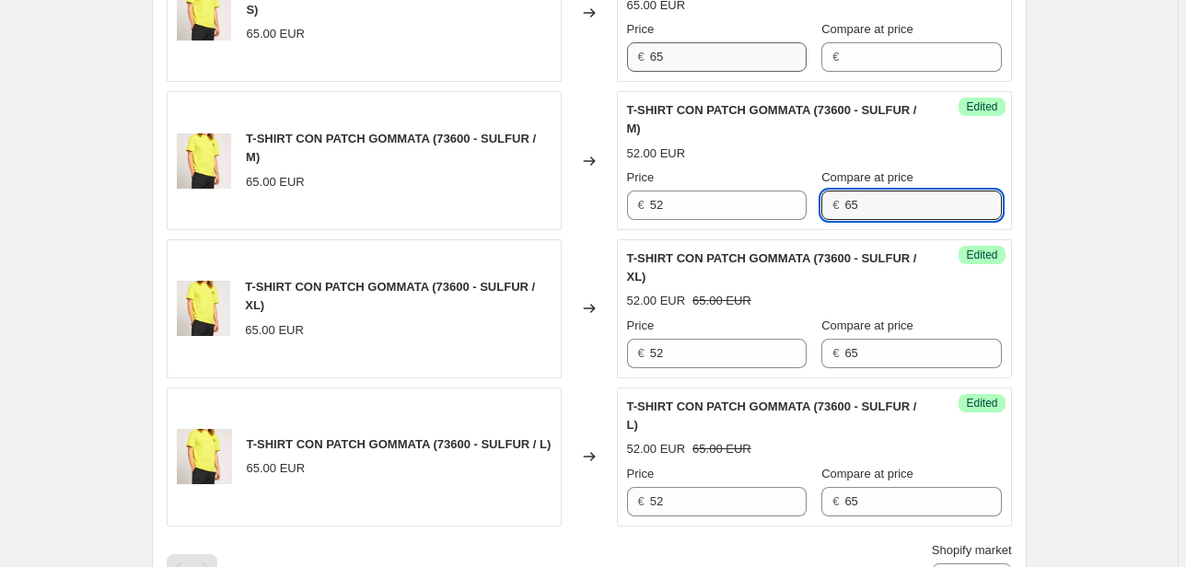
type input "65"
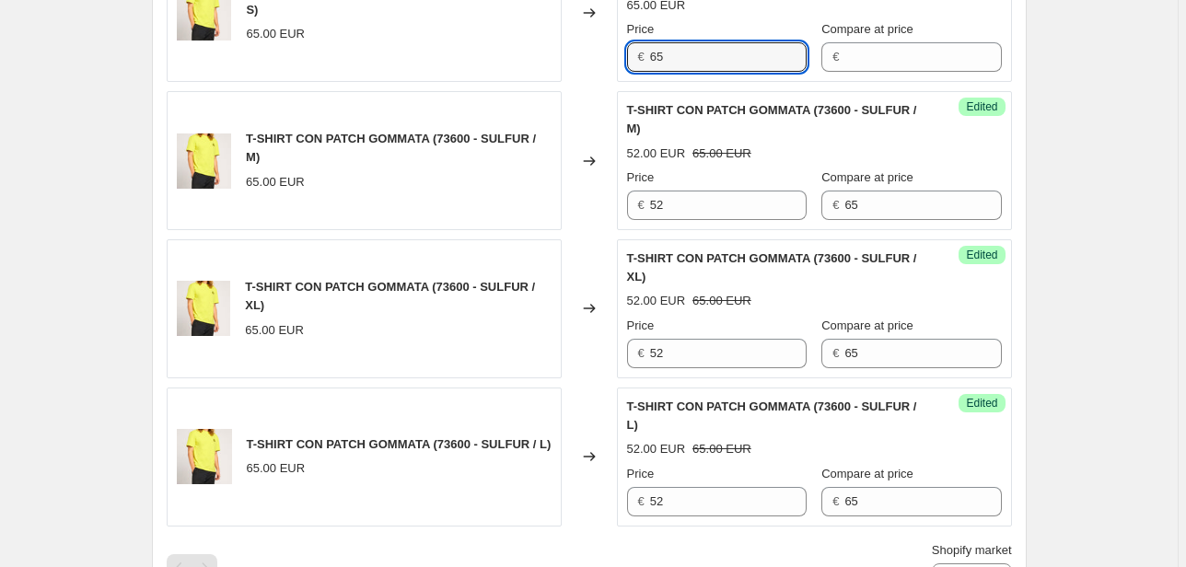
drag, startPoint x: 698, startPoint y: 56, endPoint x: 595, endPoint y: 57, distance: 103.1
click at [598, 56] on div "T-SHIRT CON PATCH GOMMATA (73600 - SULFUR / S) 65.00 EUR Changed to Unedited T-…" at bounding box center [589, 12] width 845 height 139
type input "52"
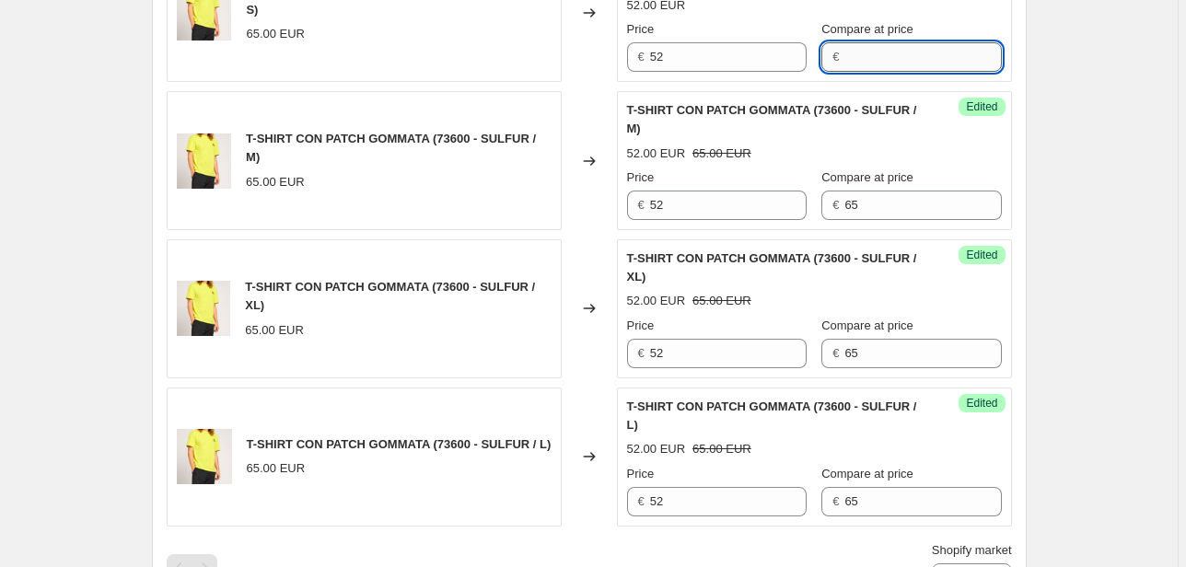
click at [854, 59] on input "Compare at price" at bounding box center [922, 56] width 157 height 29
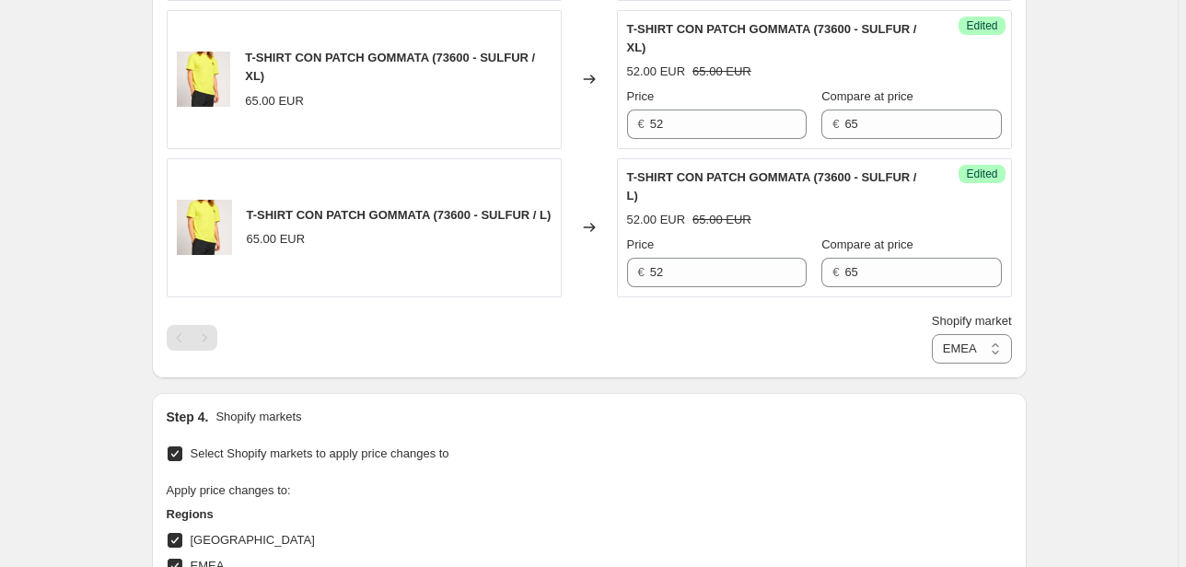
scroll to position [1101, 0]
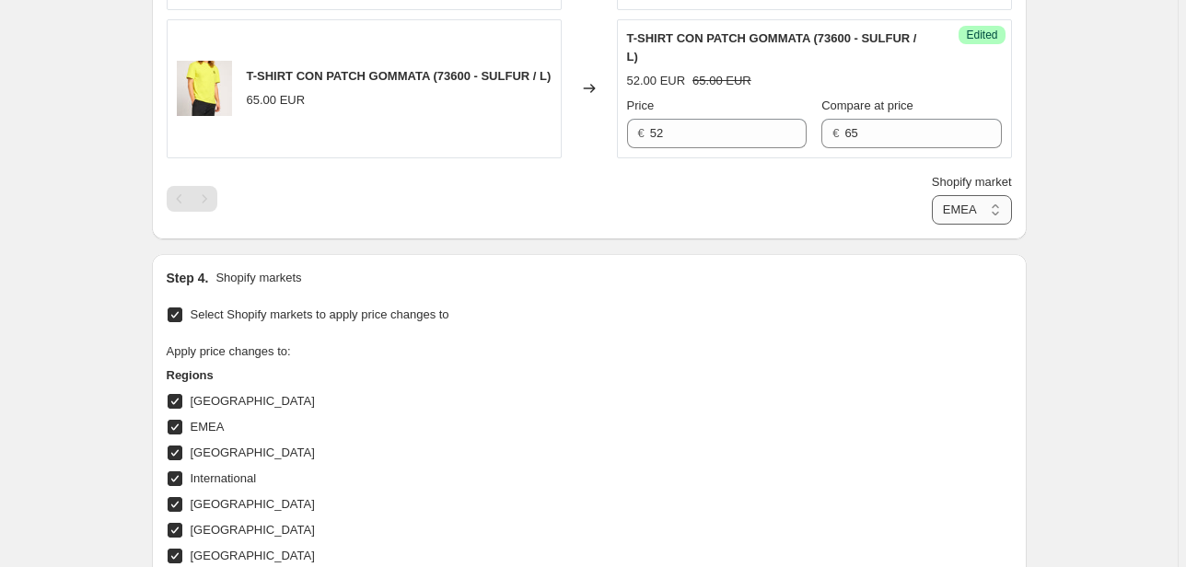
type input "65"
click at [967, 210] on select "Direct prices Canada EMEA FRANCIA International Italy Nord america United Kingd…" at bounding box center [972, 209] width 80 height 29
select select "20828520626"
click at [935, 225] on select "Direct prices Canada EMEA FRANCIA International Italy Nord america United Kingd…" at bounding box center [972, 209] width 80 height 29
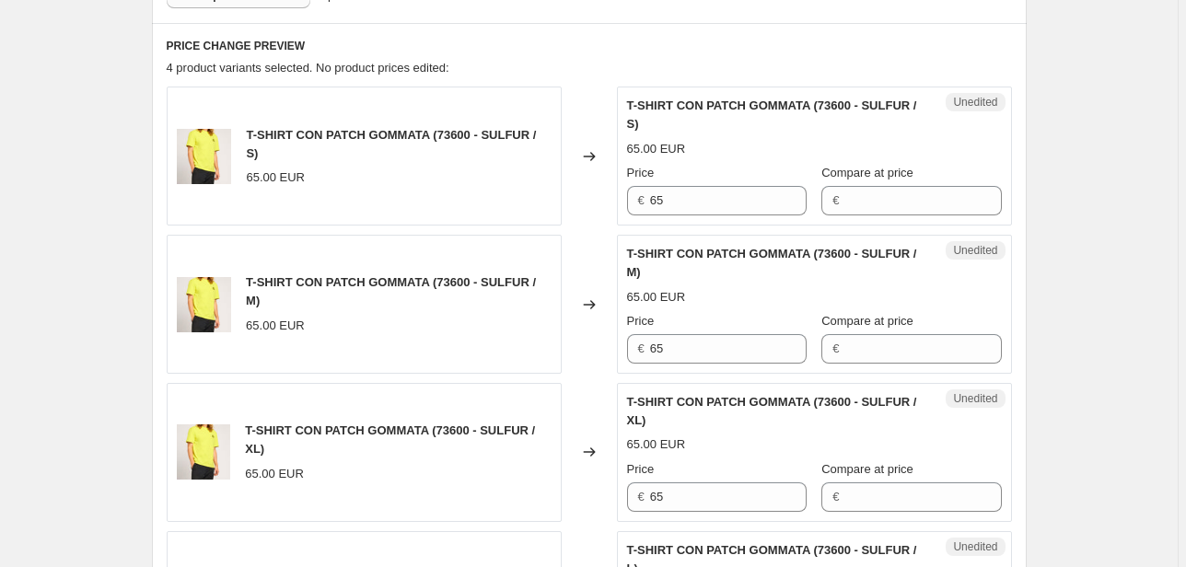
scroll to position [586, 0]
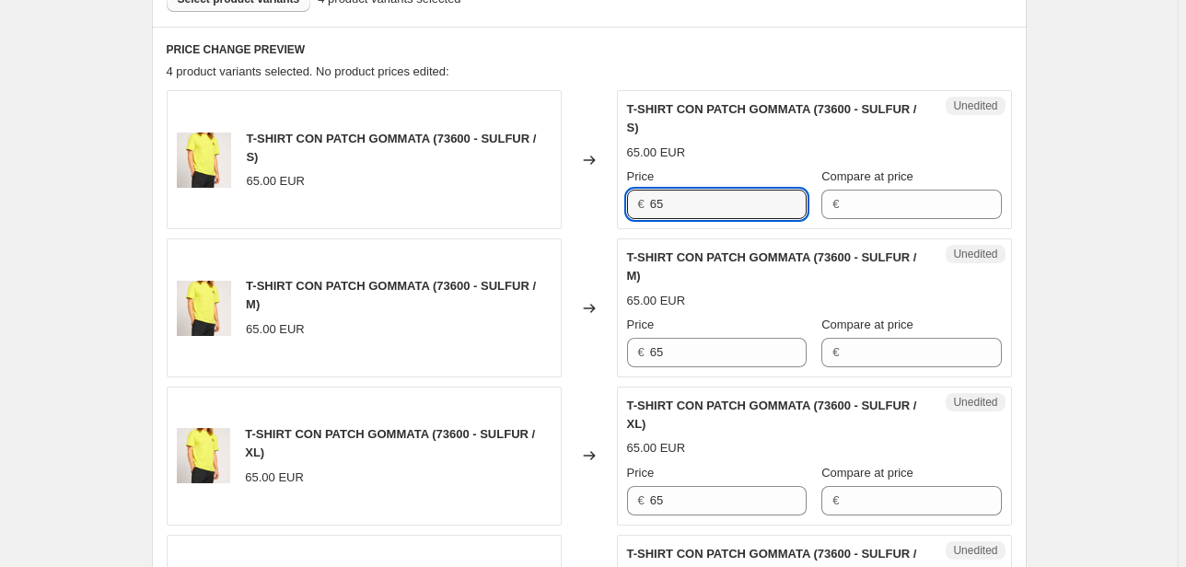
drag, startPoint x: 731, startPoint y: 204, endPoint x: 431, endPoint y: 214, distance: 300.3
click at [518, 210] on div "T-SHIRT CON PATCH GOMMATA (73600 - SULFUR / S) 65.00 EUR Changed to Unedited T-…" at bounding box center [589, 159] width 845 height 139
type input "52"
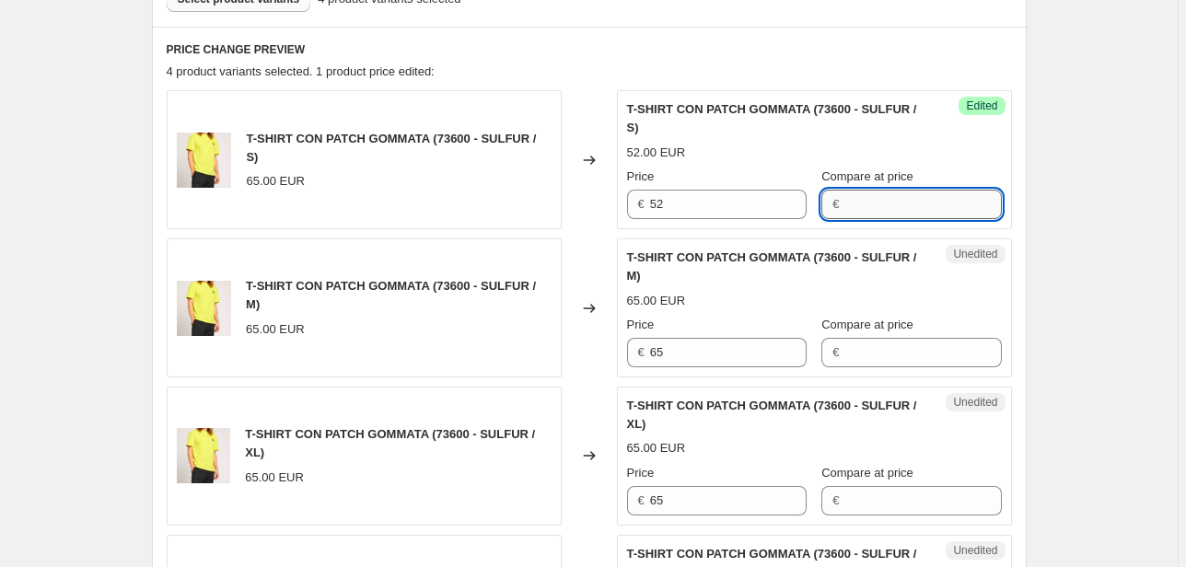
click at [847, 209] on input "Compare at price" at bounding box center [922, 204] width 157 height 29
type input "5"
type input "65"
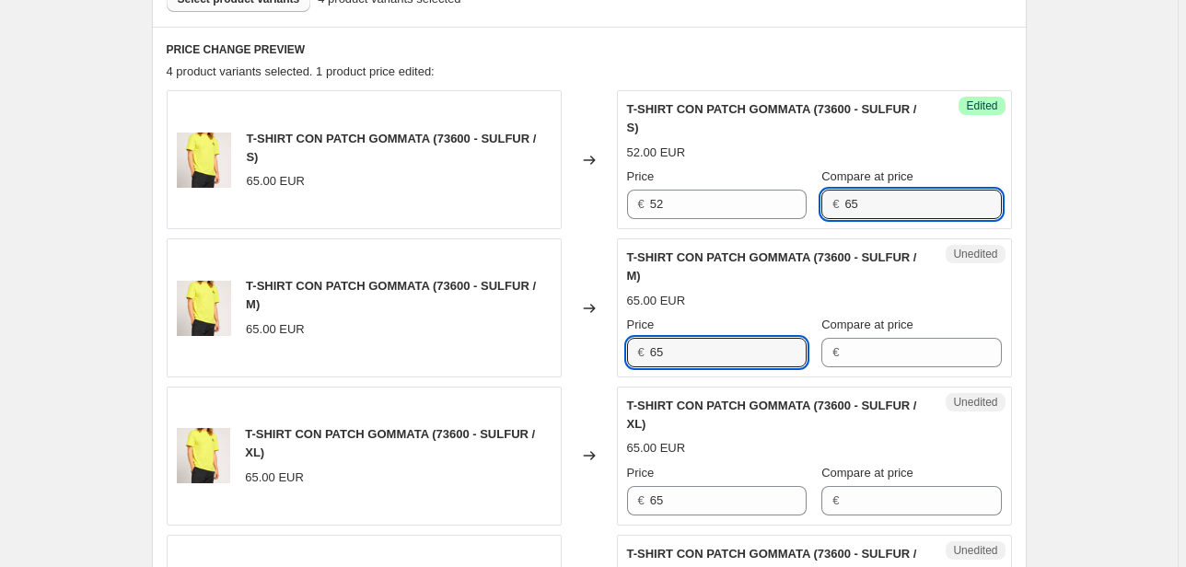
drag, startPoint x: 714, startPoint y: 362, endPoint x: 581, endPoint y: 362, distance: 132.6
click at [582, 362] on div "T-SHIRT CON PATCH GOMMATA (73600 - SULFUR / M) 65.00 EUR Changed to Unedited T-…" at bounding box center [589, 307] width 845 height 139
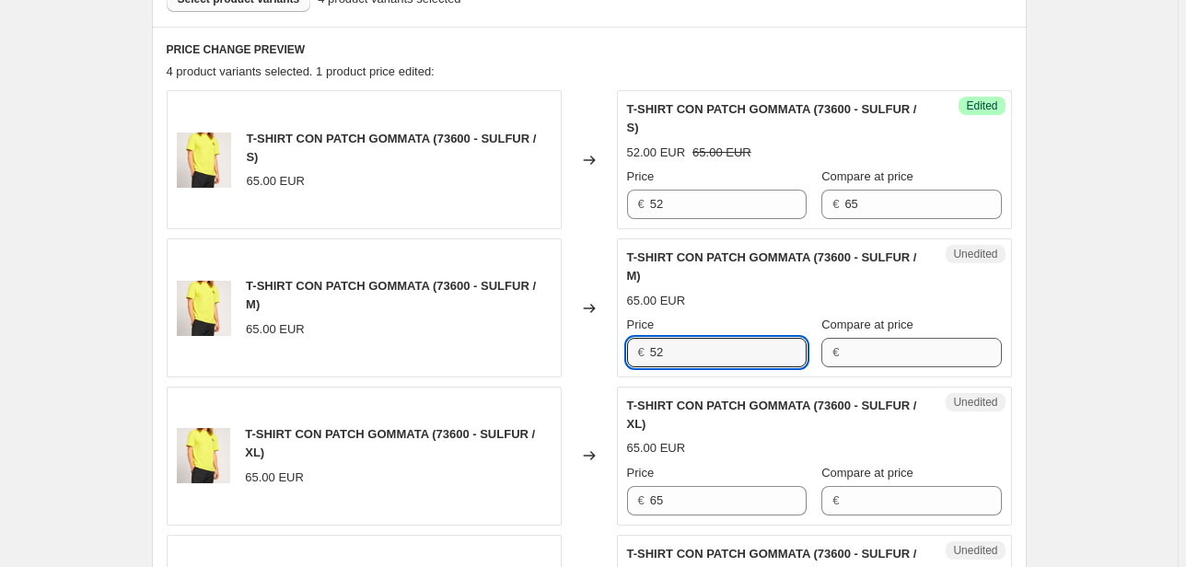
type input "52"
click at [923, 343] on input "Compare at price" at bounding box center [922, 352] width 157 height 29
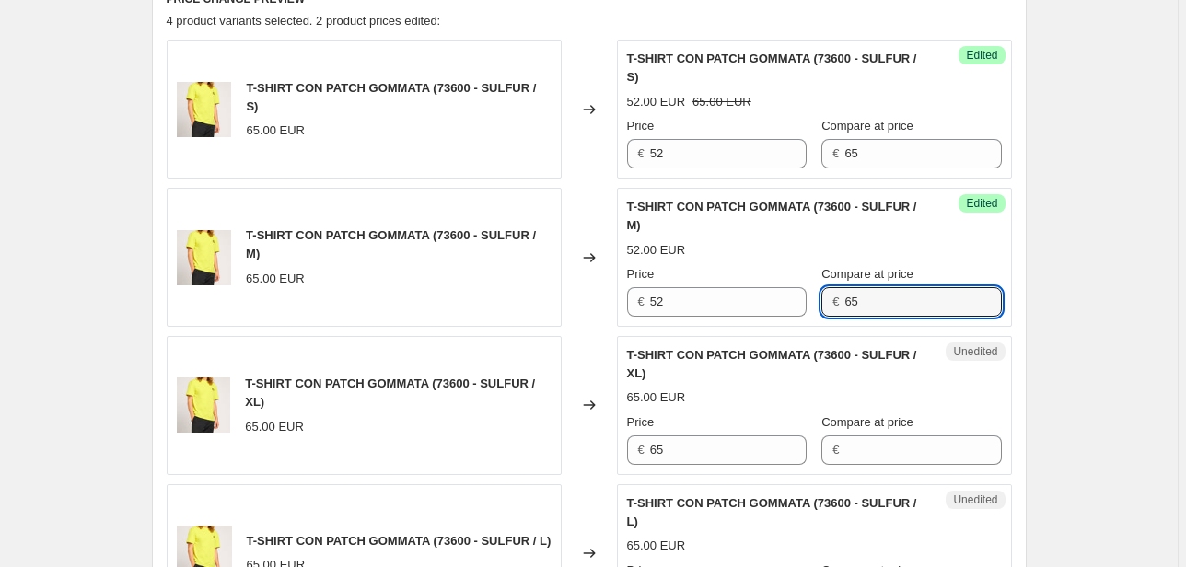
scroll to position [659, 0]
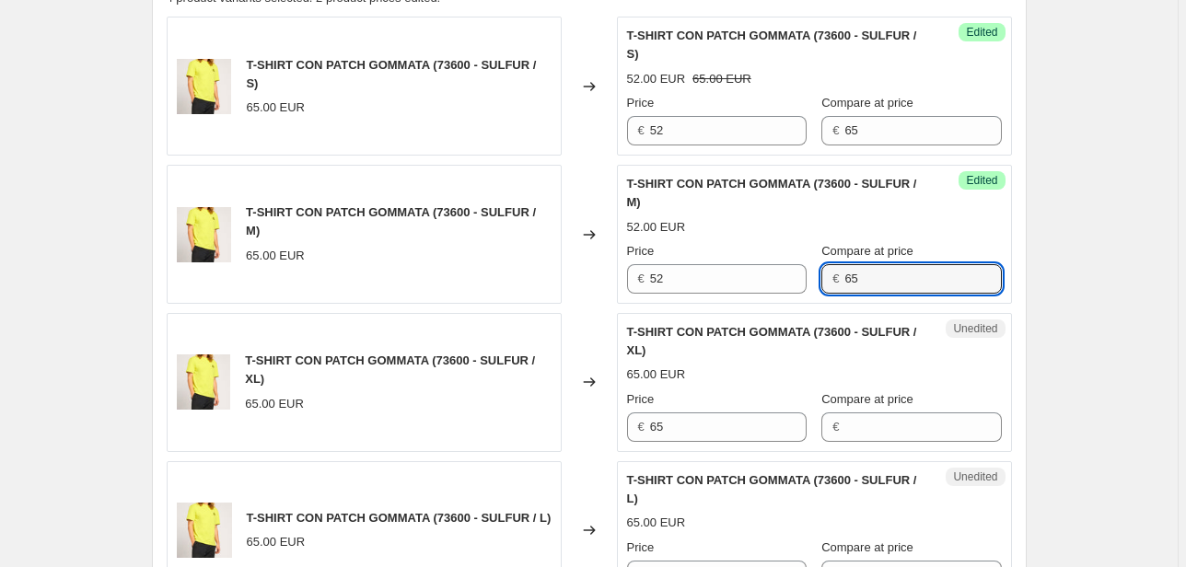
type input "65"
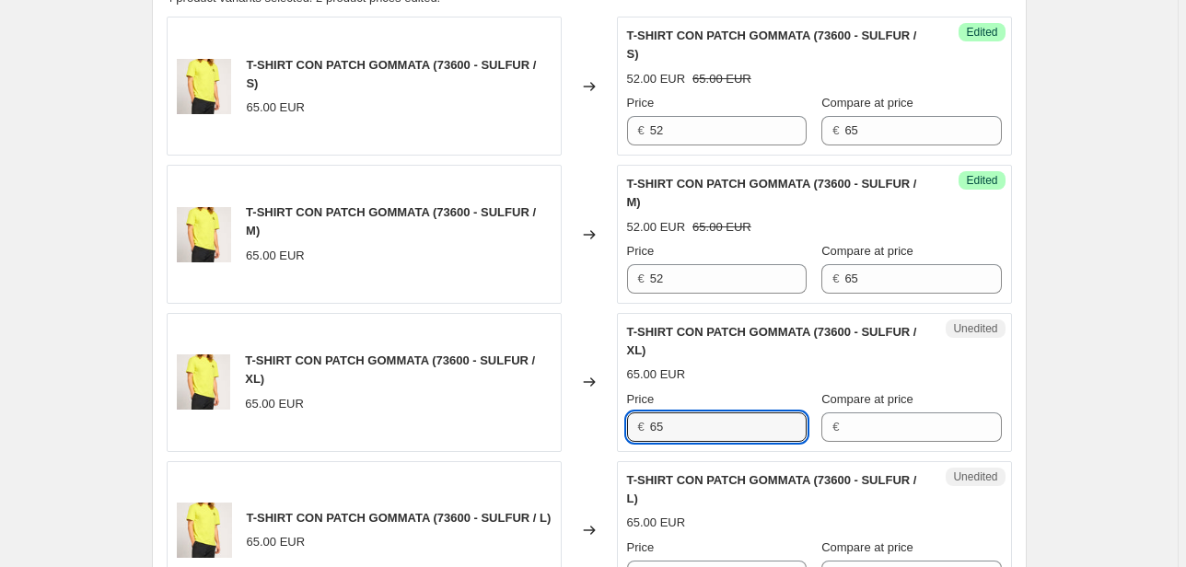
drag, startPoint x: 618, startPoint y: 426, endPoint x: 594, endPoint y: 426, distance: 23.9
click at [596, 426] on div "T-SHIRT CON PATCH GOMMATA (73600 - SULFUR / XL) 65.00 EUR Changed to Unedited T…" at bounding box center [589, 382] width 845 height 139
type input "52"
click at [844, 426] on input "Compare at price" at bounding box center [922, 426] width 157 height 29
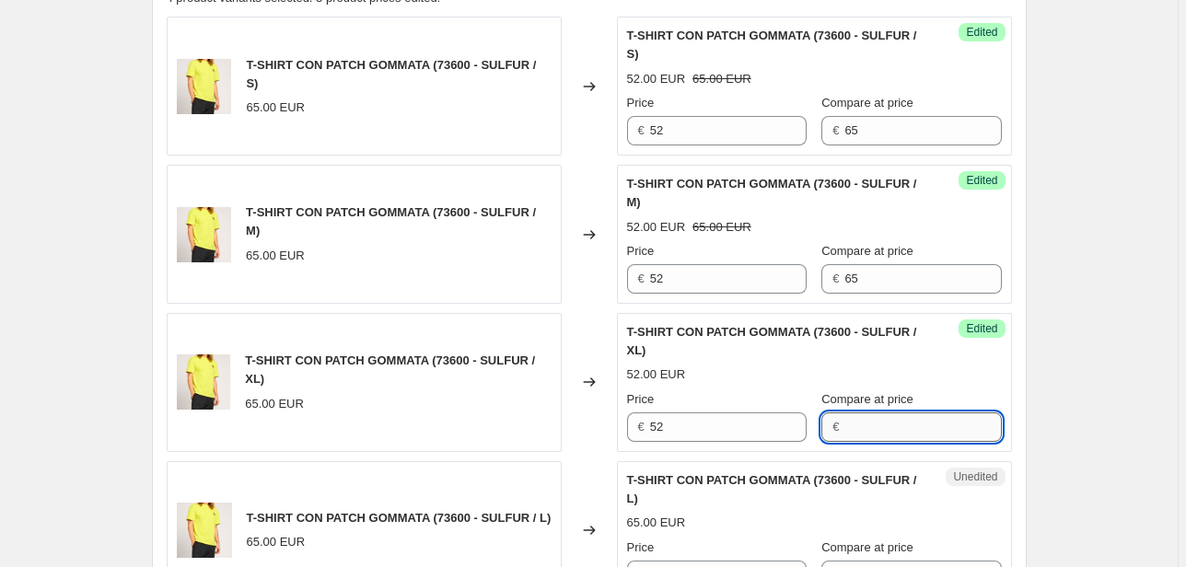
type input "3"
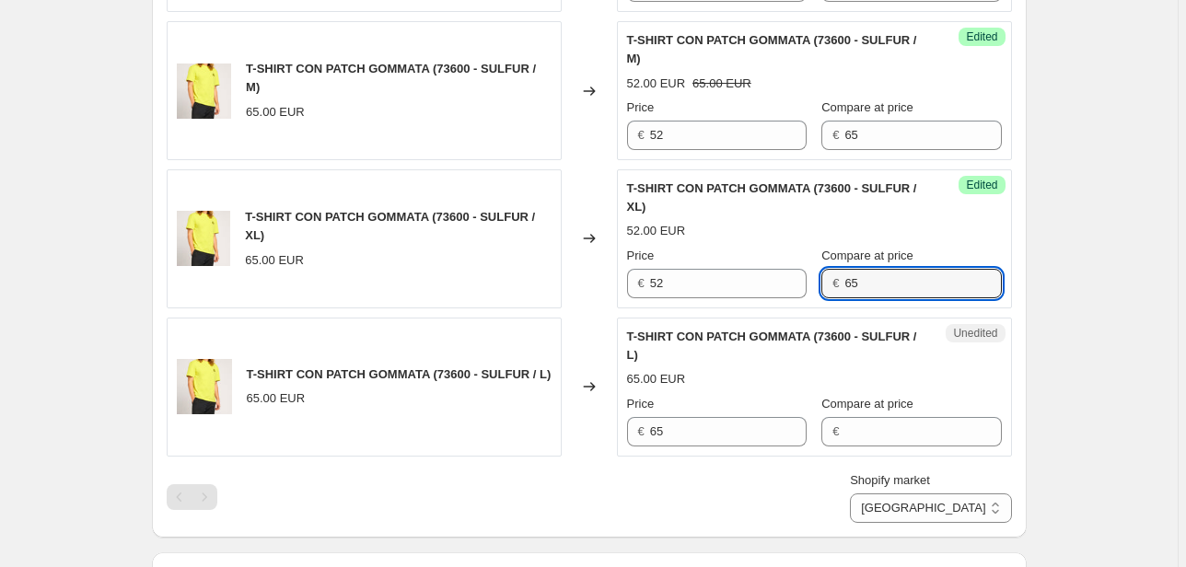
scroll to position [807, 0]
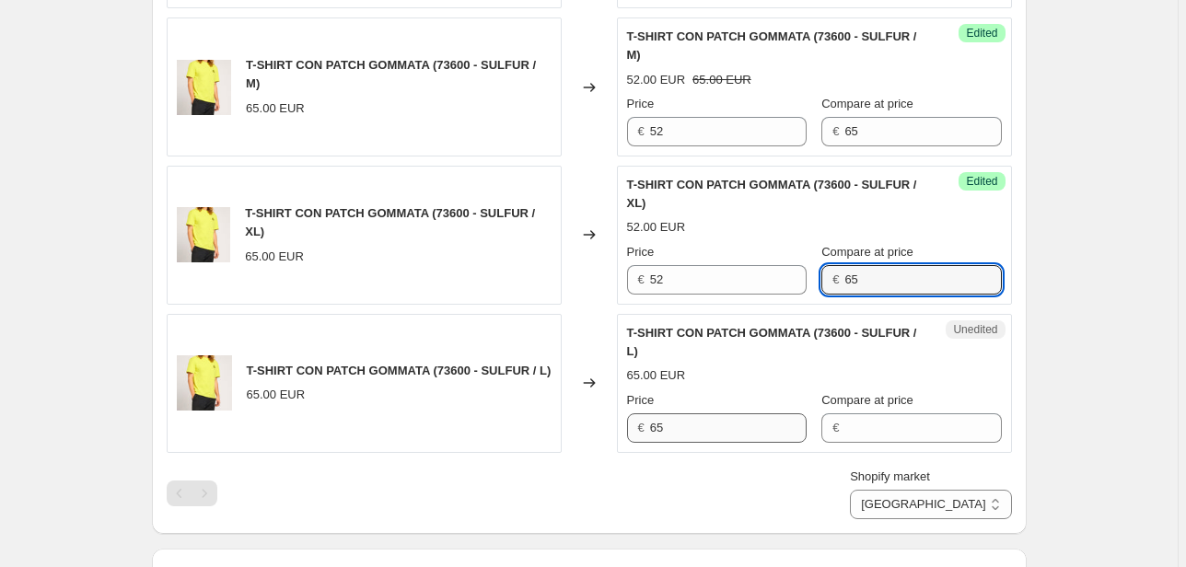
type input "65"
drag, startPoint x: 712, startPoint y: 437, endPoint x: 607, endPoint y: 436, distance: 105.0
click at [622, 436] on div "Unedited T-SHIRT CON PATCH GOMMATA (73600 - SULFUR / L) 65.00 EUR Price € 65 Co…" at bounding box center [814, 383] width 395 height 139
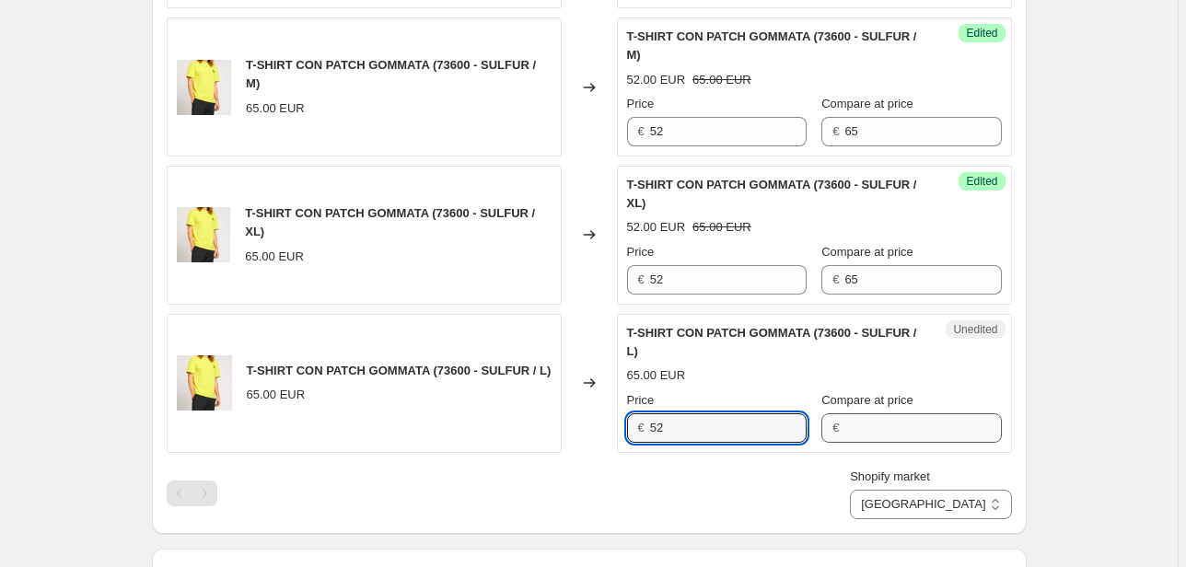
type input "52"
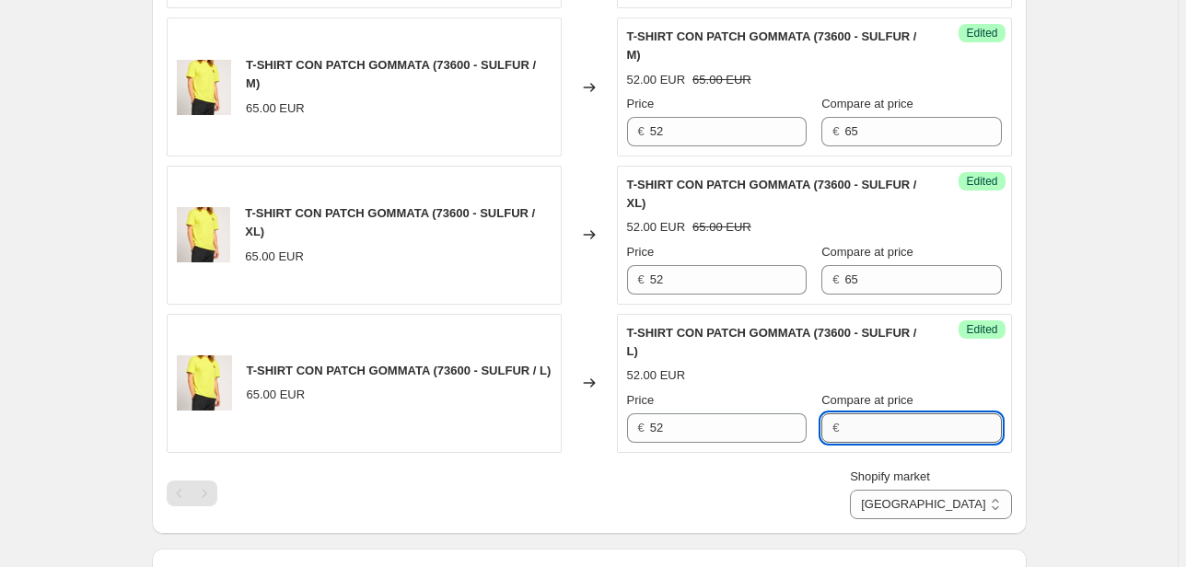
click at [898, 433] on input "Compare at price" at bounding box center [922, 427] width 157 height 29
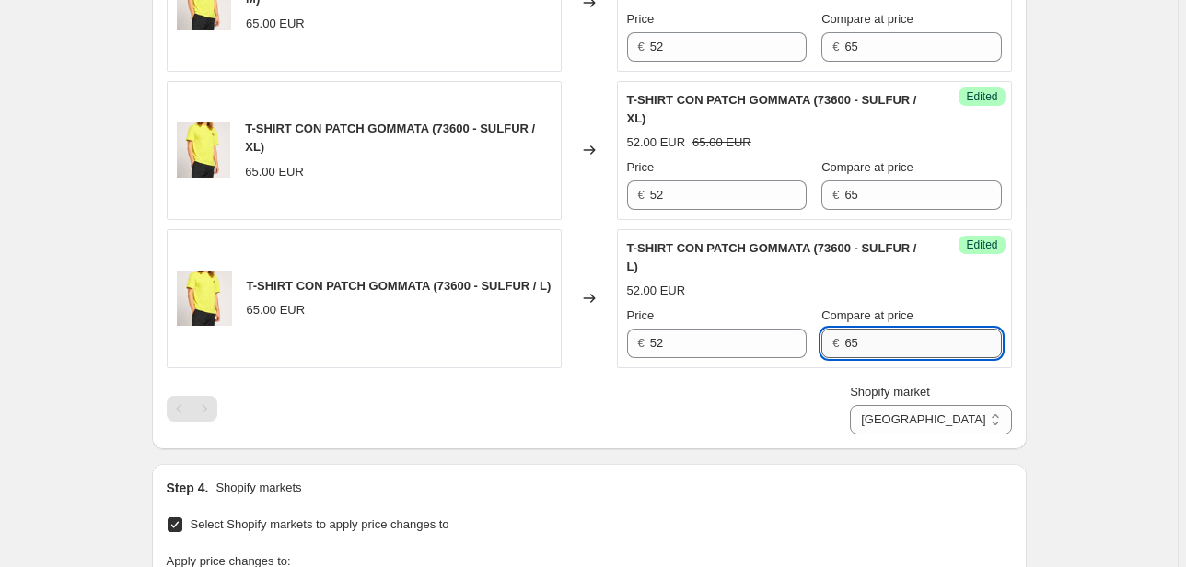
scroll to position [1028, 0]
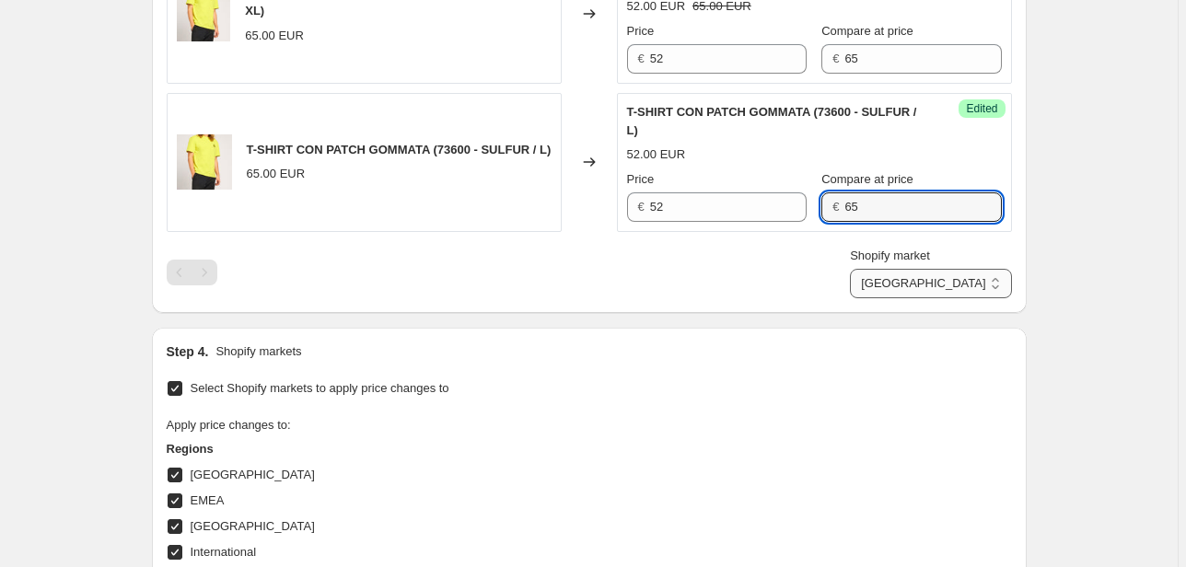
type input "65"
click at [959, 286] on select "Direct prices Canada EMEA FRANCIA International Italy Nord america United Kingd…" at bounding box center [930, 283] width 161 height 29
select select "22555656370"
click at [891, 298] on select "Direct prices Canada EMEA FRANCIA International Italy Nord america United Kingd…" at bounding box center [930, 283] width 161 height 29
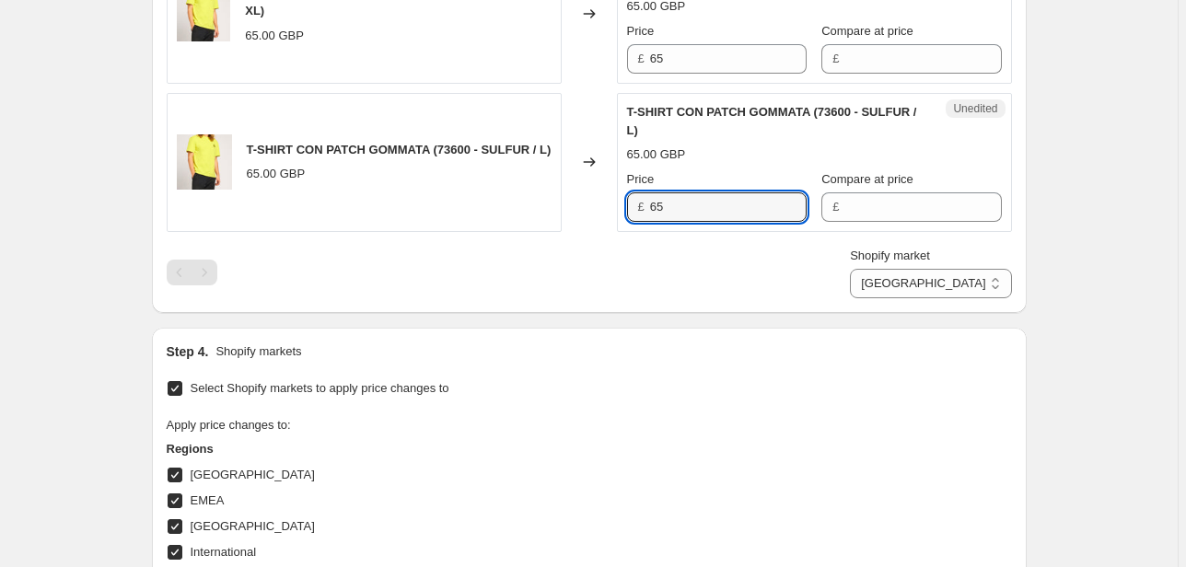
drag, startPoint x: 718, startPoint y: 211, endPoint x: 535, endPoint y: 201, distance: 183.5
click at [537, 202] on div "T-SHIRT CON PATCH GOMMATA (73600 - SULFUR / L) 65.00 GBP Changed to Unedited T-…" at bounding box center [589, 162] width 845 height 139
type input "52"
click at [891, 220] on div "Unedited T-SHIRT CON PATCH GOMMATA (73600 - SULFUR / L) 65.00 GBP Price £ 52 Co…" at bounding box center [814, 162] width 395 height 139
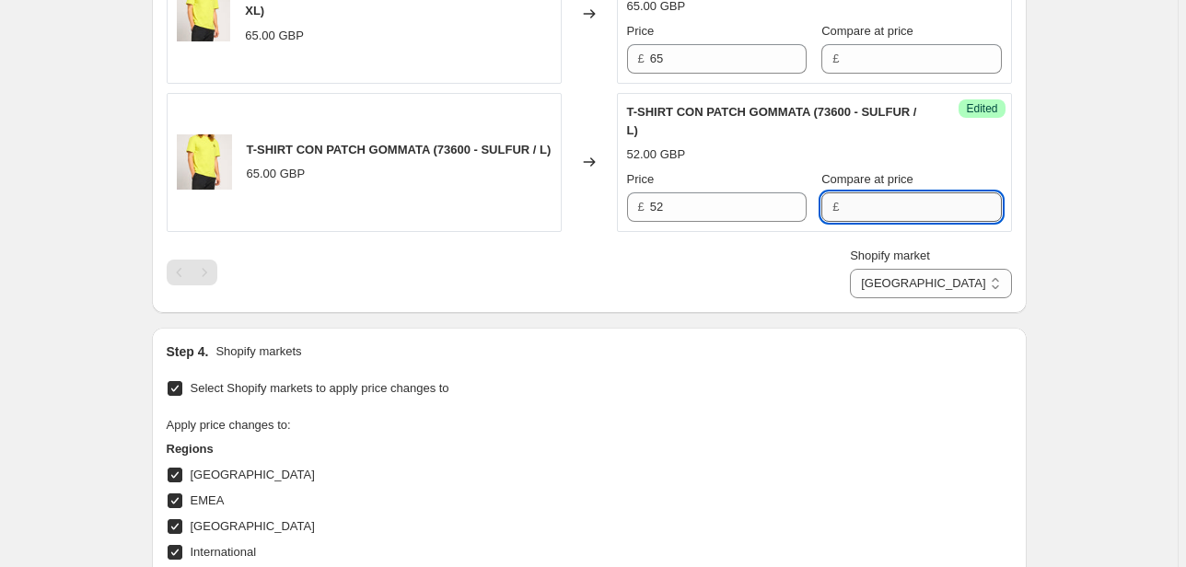
click at [880, 201] on input "Compare at price" at bounding box center [922, 206] width 157 height 29
type input "5"
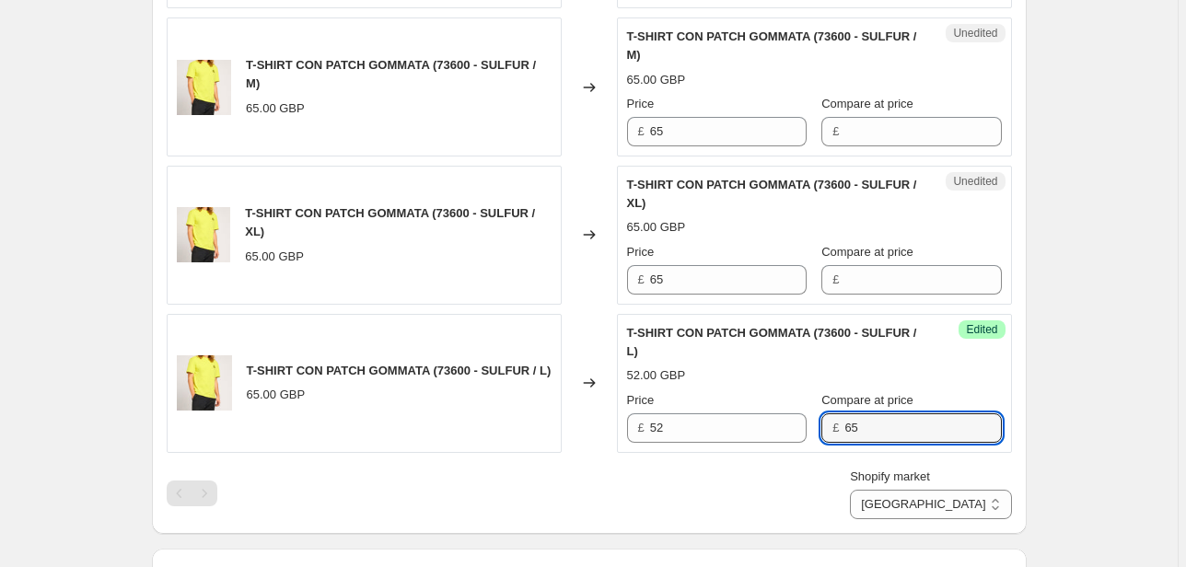
scroll to position [807, 0]
type input "65"
drag, startPoint x: 638, startPoint y: 284, endPoint x: 554, endPoint y: 286, distance: 83.8
click at [557, 286] on div "T-SHIRT CON PATCH GOMMATA (73600 - SULFUR / XL) 65.00 GBP Changed to Unedited T…" at bounding box center [589, 235] width 845 height 139
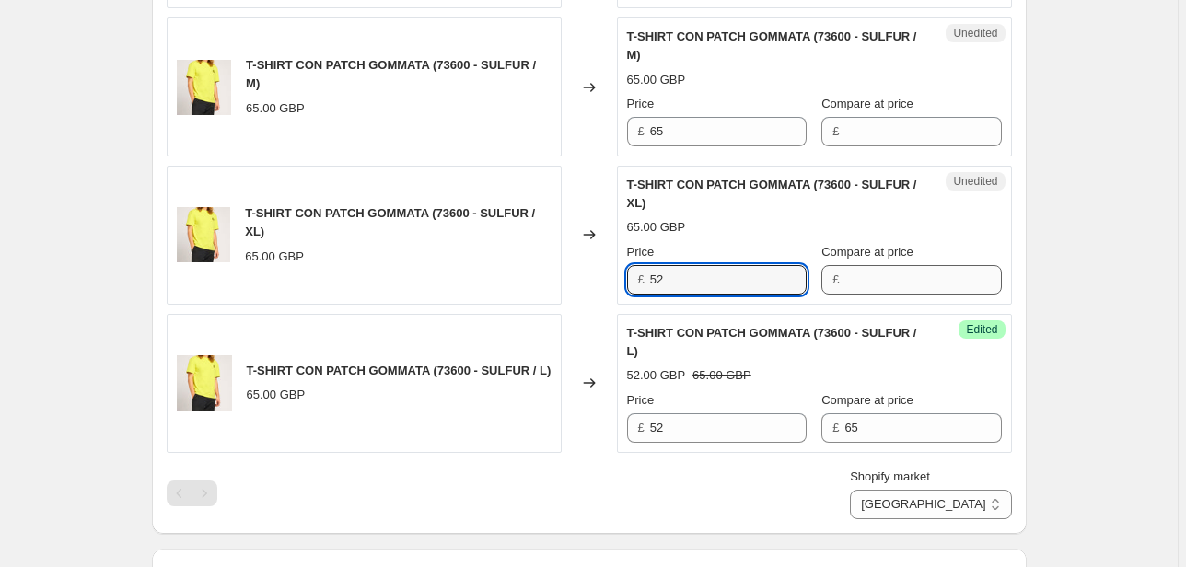
type input "52"
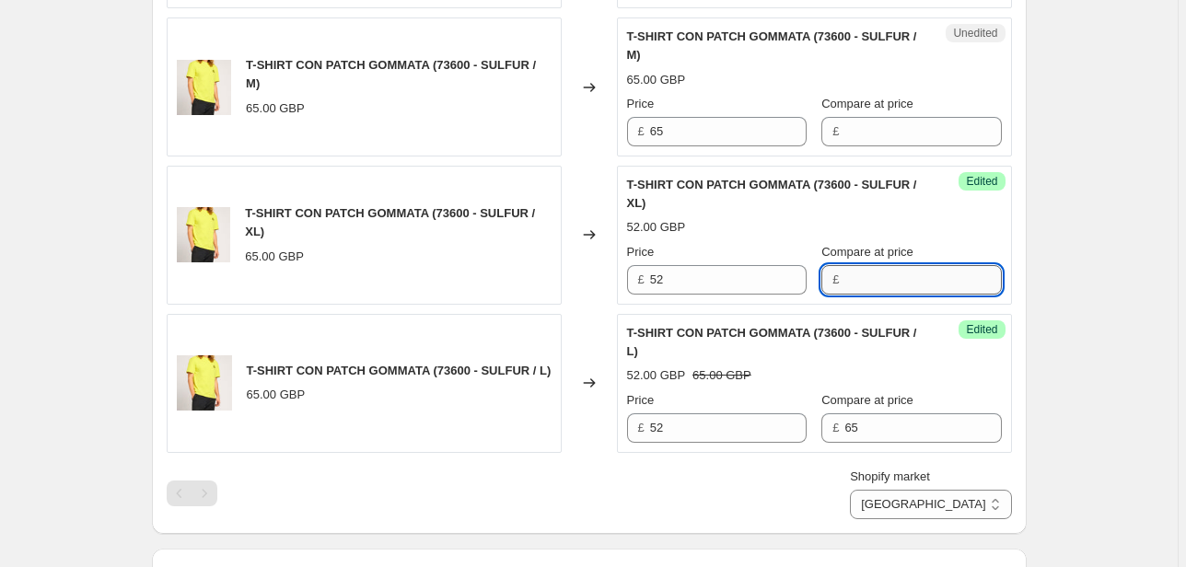
click at [849, 273] on input "Compare at price" at bounding box center [922, 279] width 157 height 29
type input "65"
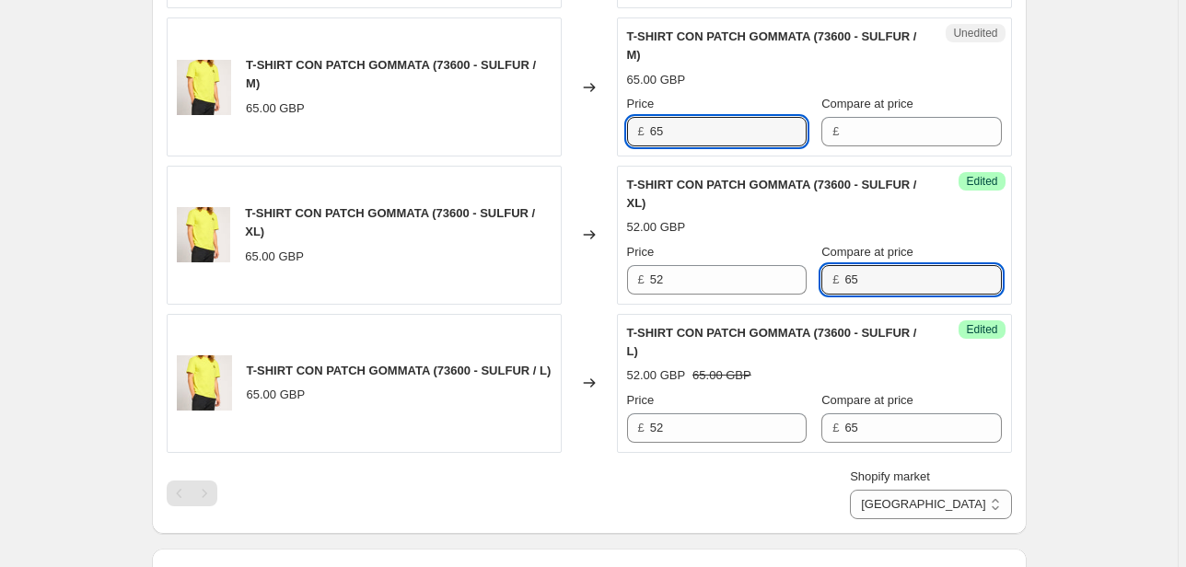
drag, startPoint x: 689, startPoint y: 133, endPoint x: 598, endPoint y: 133, distance: 90.2
click at [598, 133] on div "T-SHIRT CON PATCH GOMMATA (73600 - SULFUR / M) 65.00 GBP Changed to Unedited T-…" at bounding box center [589, 86] width 845 height 139
type input "52"
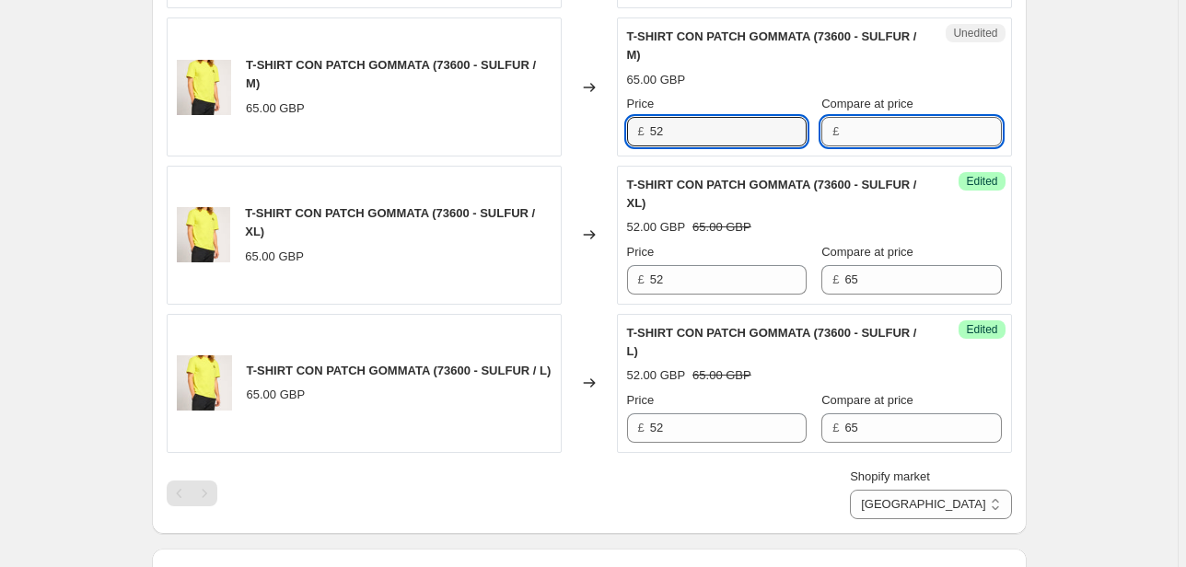
click at [885, 131] on input "Compare at price" at bounding box center [922, 131] width 157 height 29
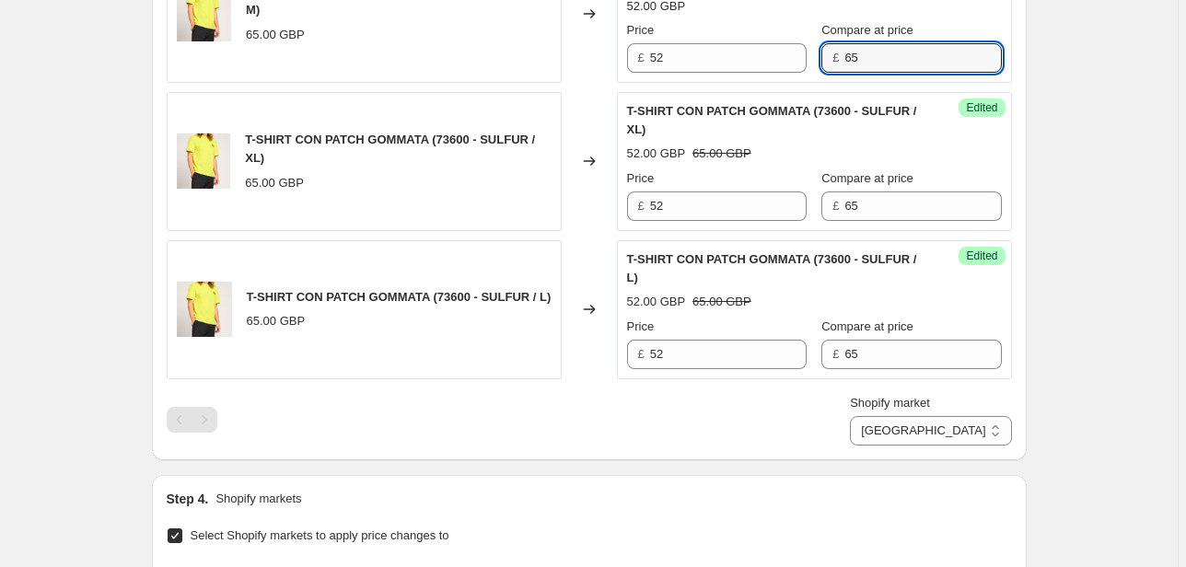
scroll to position [586, 0]
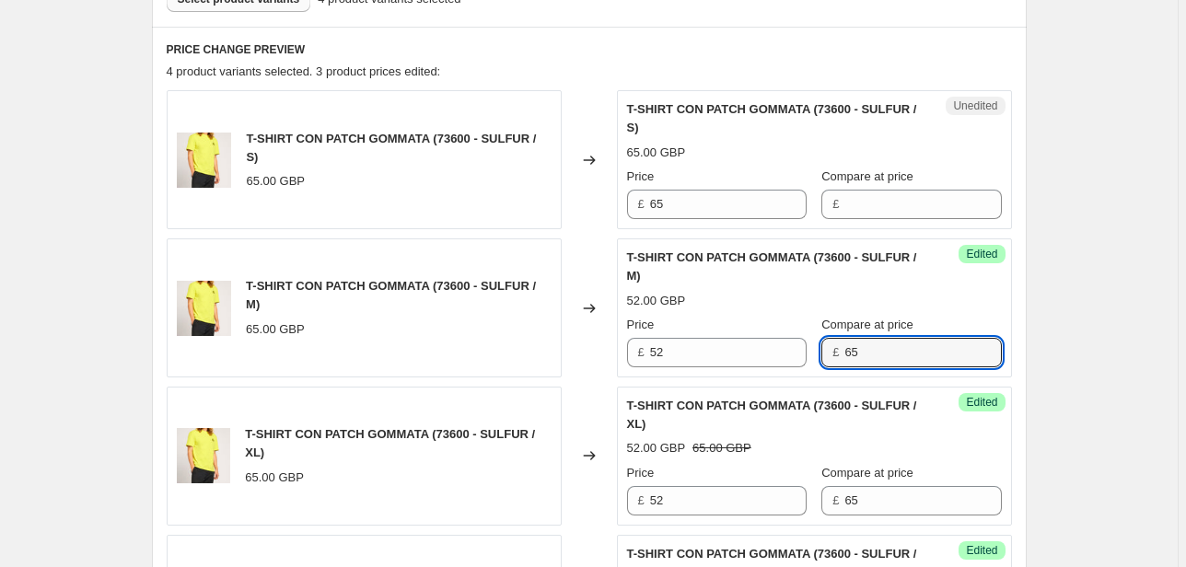
type input "65"
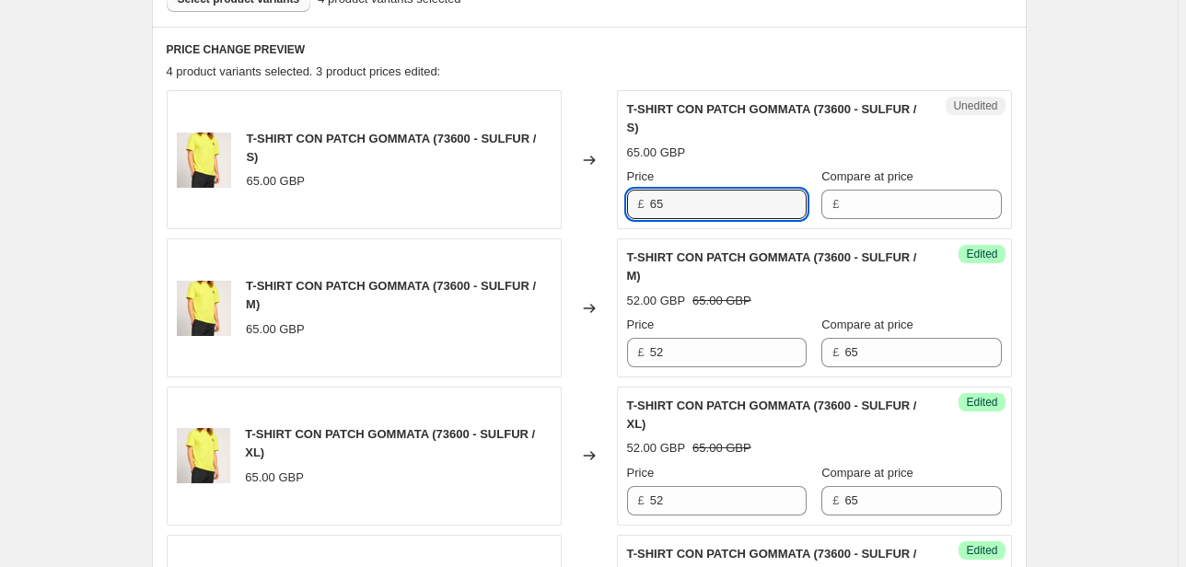
drag, startPoint x: 633, startPoint y: 212, endPoint x: 583, endPoint y: 212, distance: 50.6
click at [584, 212] on div "T-SHIRT CON PATCH GOMMATA (73600 - SULFUR / S) 65.00 GBP Changed to Unedited T-…" at bounding box center [589, 159] width 845 height 139
type input "52"
click at [849, 208] on input "Compare at price" at bounding box center [922, 204] width 157 height 29
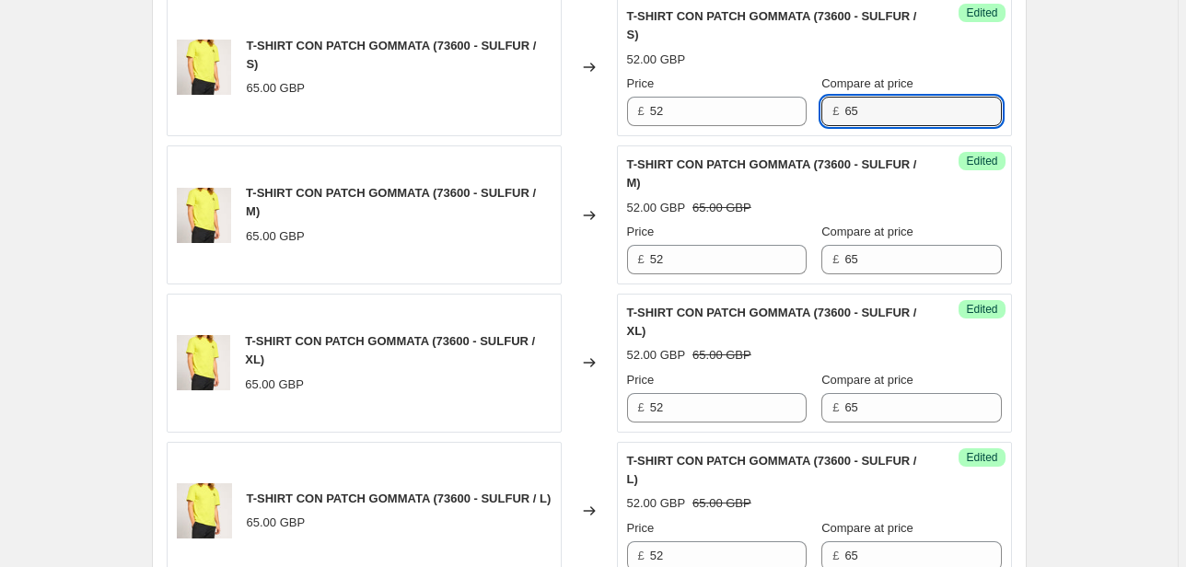
scroll to position [880, 0]
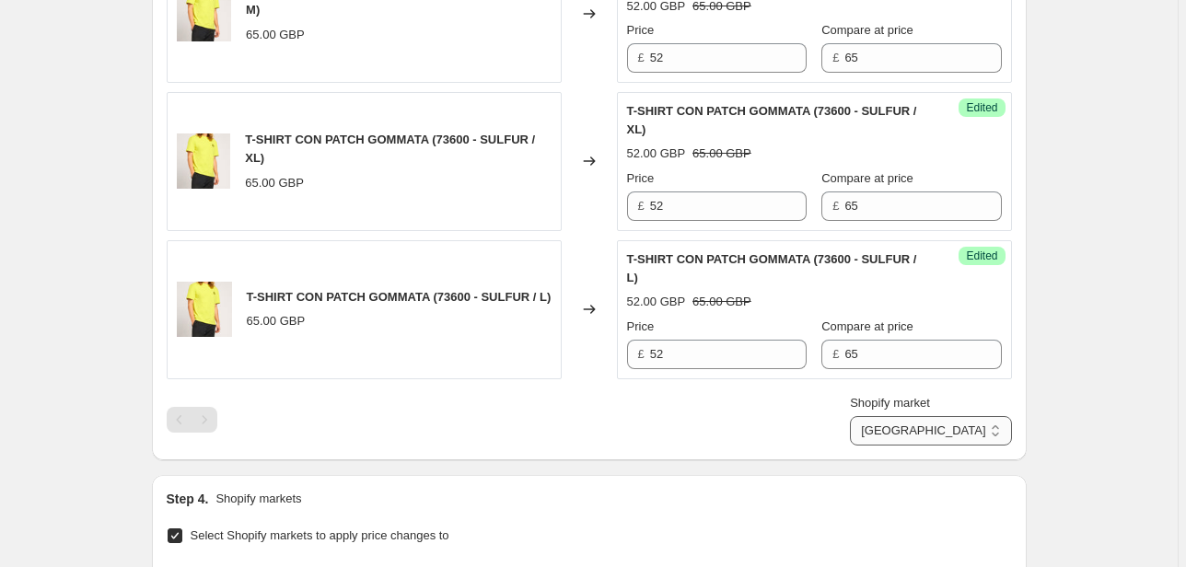
type input "65"
click at [957, 441] on select "Direct prices Canada EMEA FRANCIA International Italy Nord america United Kingd…" at bounding box center [930, 430] width 161 height 29
click at [906, 446] on select "Direct prices Canada EMEA FRANCIA International Italy Nord america United Kingd…" at bounding box center [930, 430] width 161 height 29
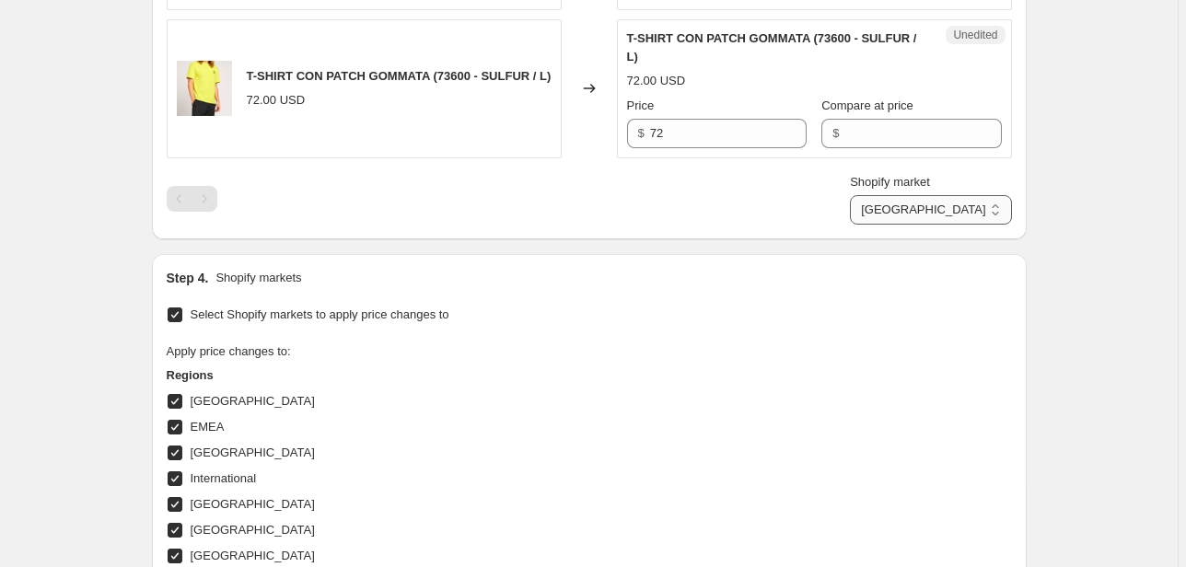
click at [954, 207] on select "Direct prices Canada EMEA FRANCIA International Italy Nord america United Kingd…" at bounding box center [930, 209] width 161 height 29
select select "76736364877"
click at [930, 225] on select "Direct prices Canada EMEA FRANCIA International Italy Nord america United Kingd…" at bounding box center [930, 209] width 161 height 29
drag, startPoint x: 608, startPoint y: 140, endPoint x: 537, endPoint y: 145, distance: 71.0
click at [567, 142] on div "T-SHIRT CON PATCH GOMMATA (73600 - SULFUR / L) 65.00 EUR Changed to Unedited T-…" at bounding box center [589, 88] width 845 height 139
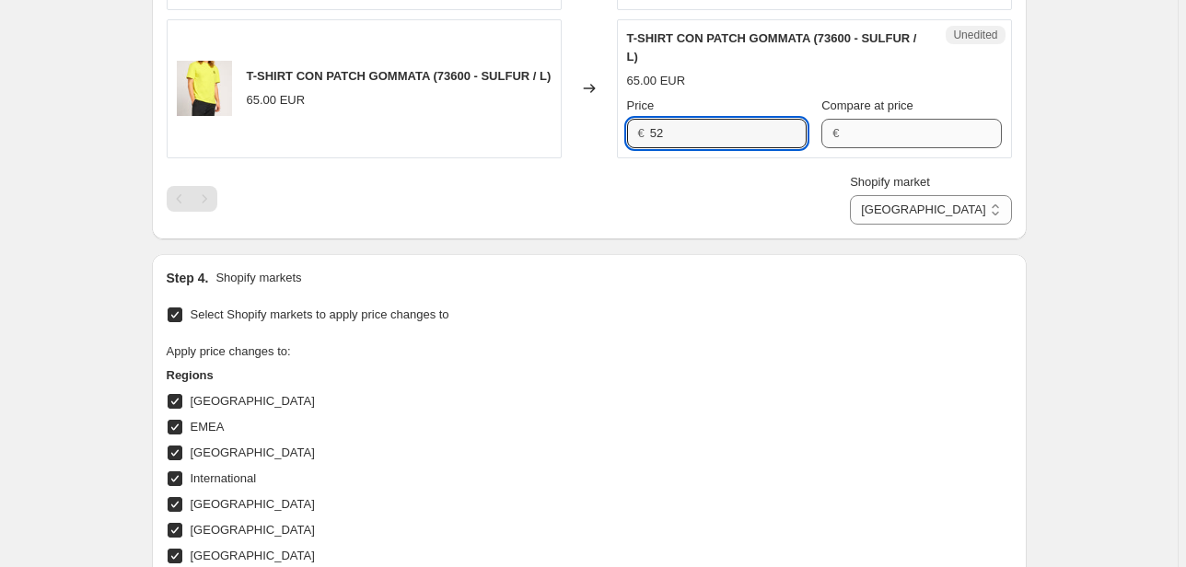
type input "52"
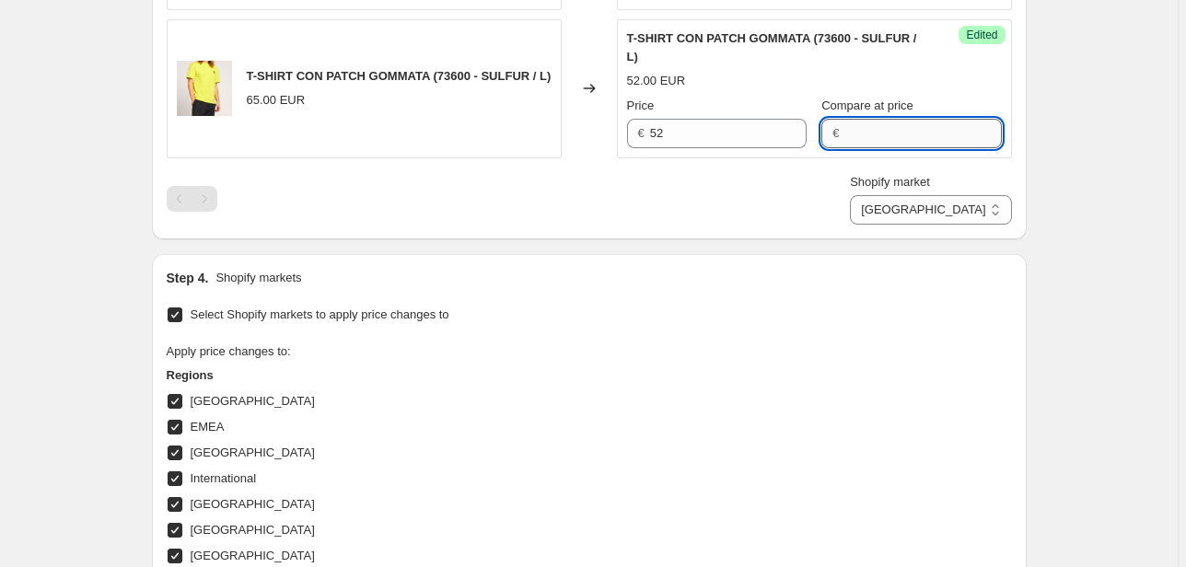
click at [874, 135] on input "Compare at price" at bounding box center [922, 133] width 157 height 29
type input "5"
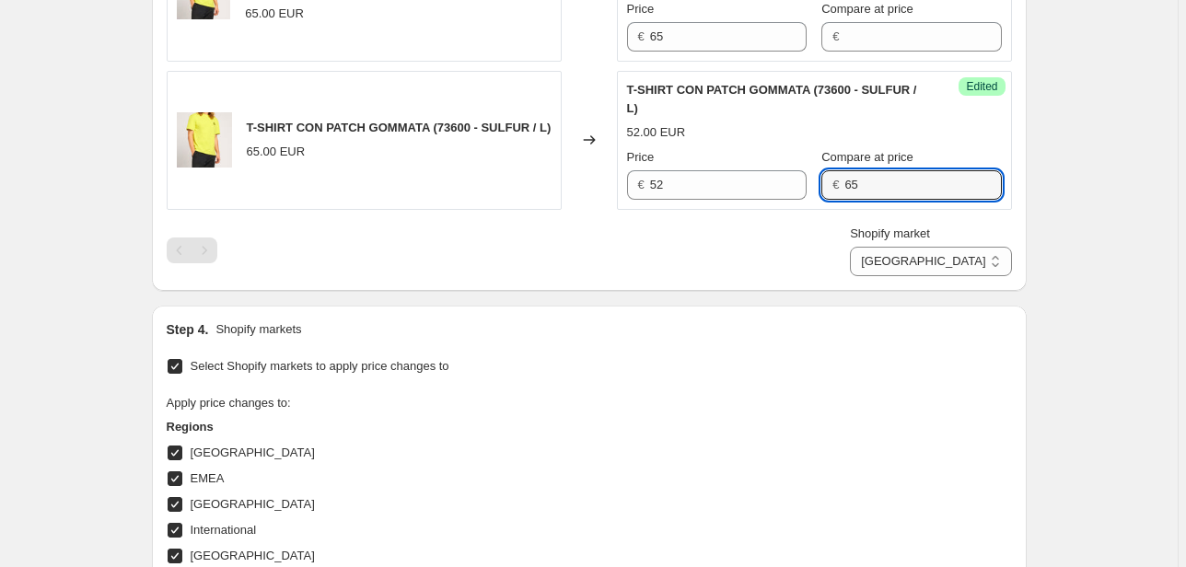
scroll to position [1028, 0]
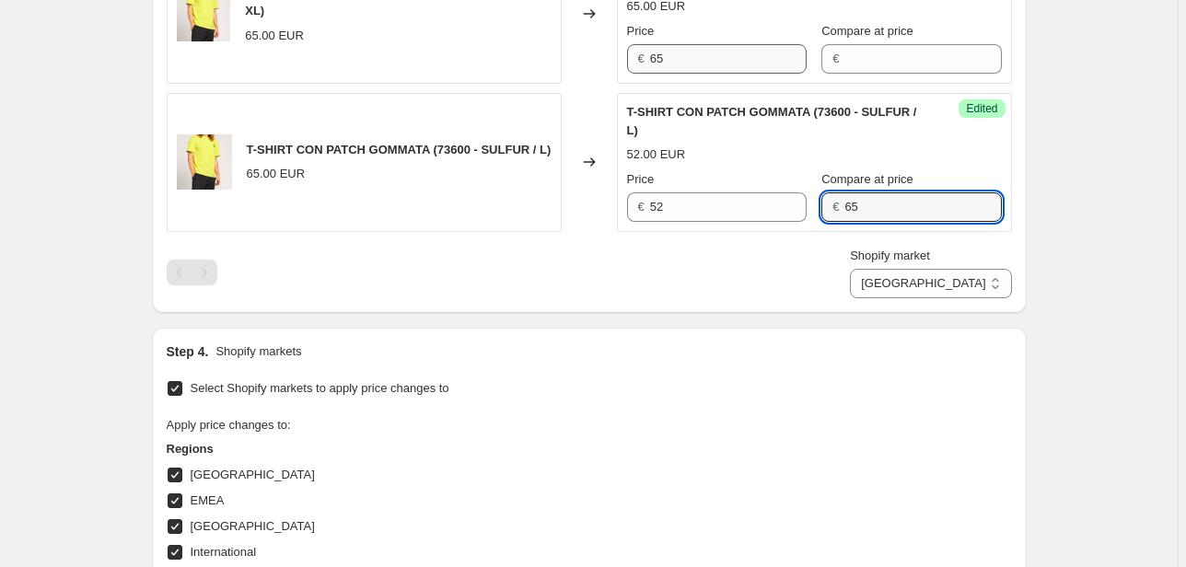
type input "65"
drag, startPoint x: 671, startPoint y: 55, endPoint x: 608, endPoint y: 60, distance: 63.7
click at [608, 60] on div "T-SHIRT CON PATCH GOMMATA (73600 - SULFUR / XL) 65.00 EUR Changed to Unedited T…" at bounding box center [589, 14] width 845 height 139
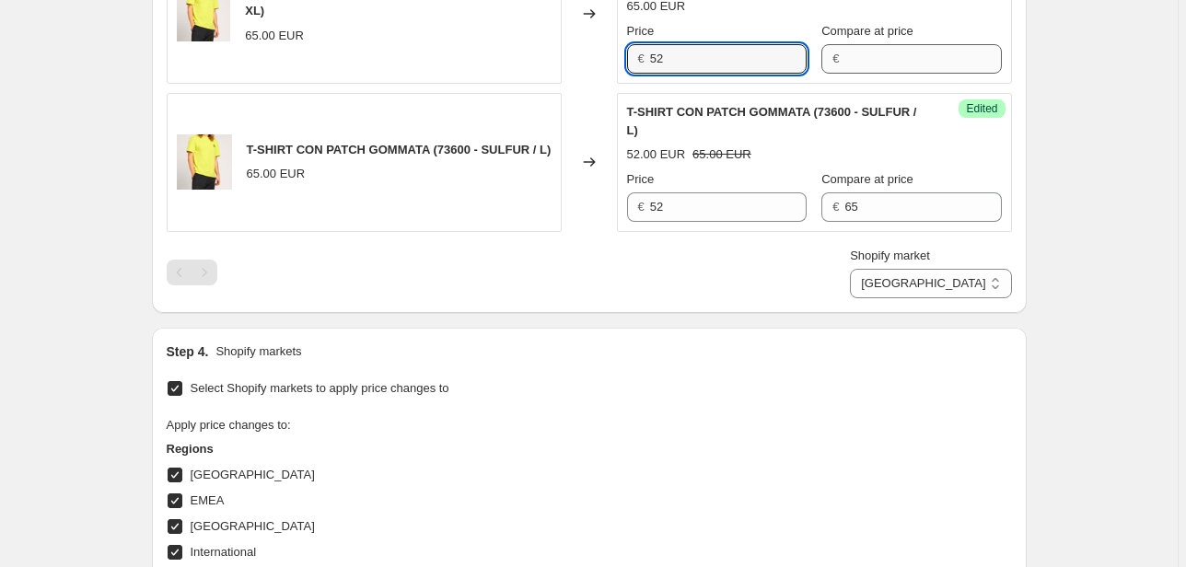
type input "52"
click at [877, 59] on input "Compare at price" at bounding box center [922, 58] width 157 height 29
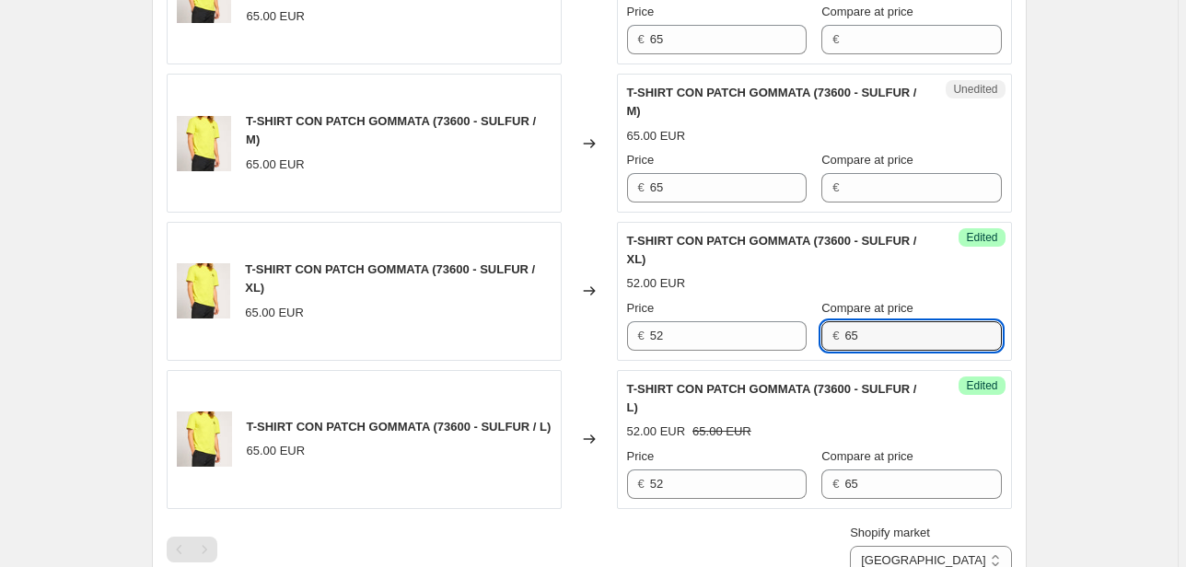
scroll to position [733, 0]
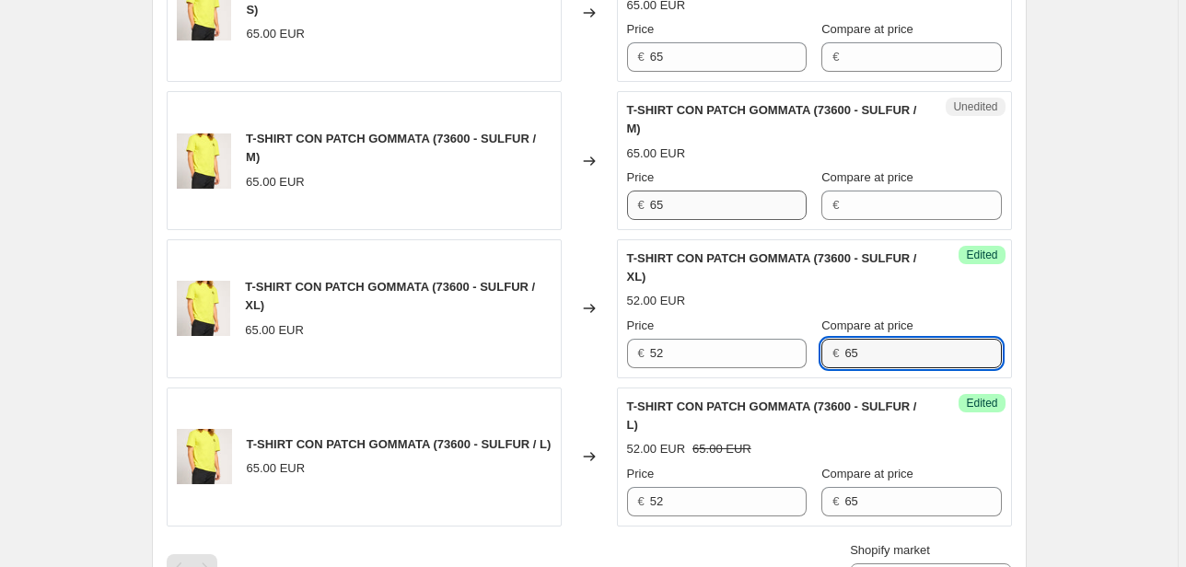
type input "65"
drag, startPoint x: 686, startPoint y: 205, endPoint x: 545, endPoint y: 219, distance: 141.5
click at [545, 219] on div "T-SHIRT CON PATCH GOMMATA (73600 - SULFUR / M) 65.00 EUR Changed to Unedited T-…" at bounding box center [589, 160] width 845 height 139
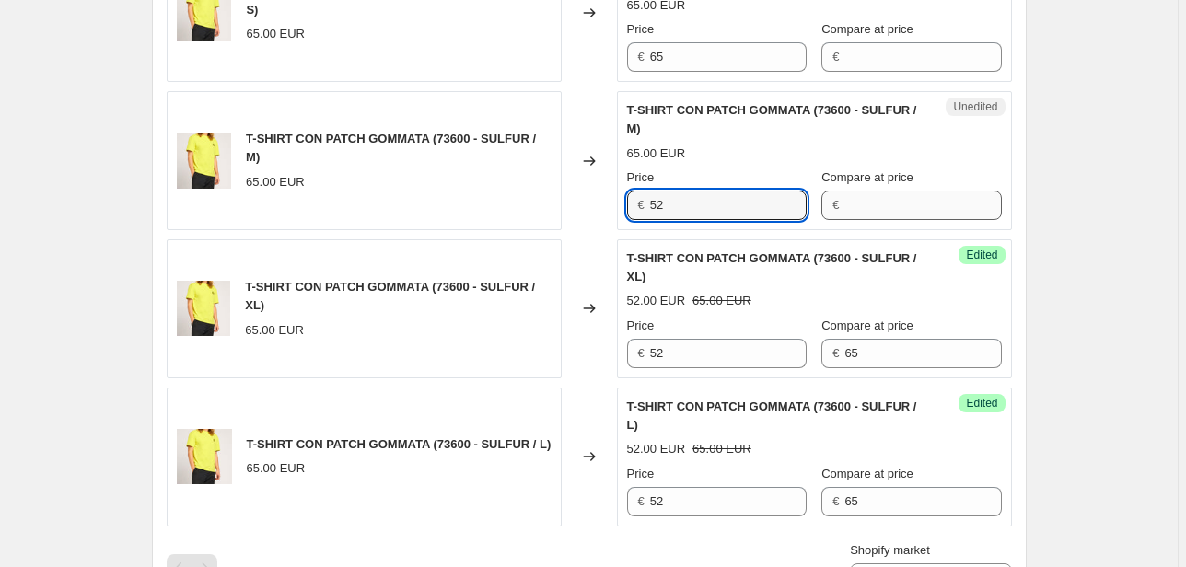
type input "52"
click at [853, 198] on input "Compare at price" at bounding box center [922, 205] width 157 height 29
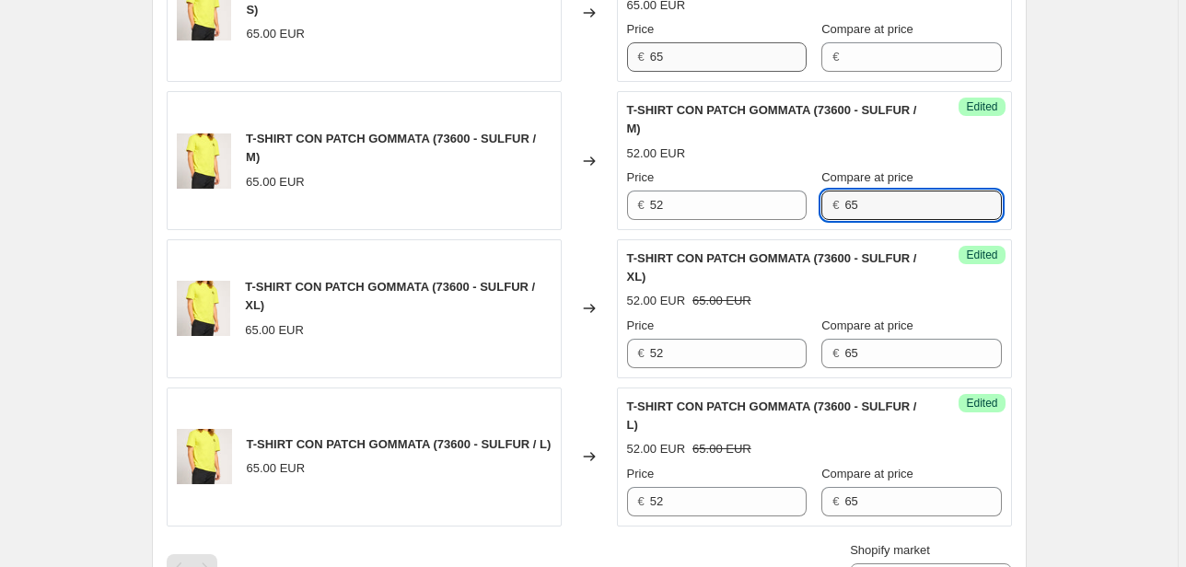
type input "65"
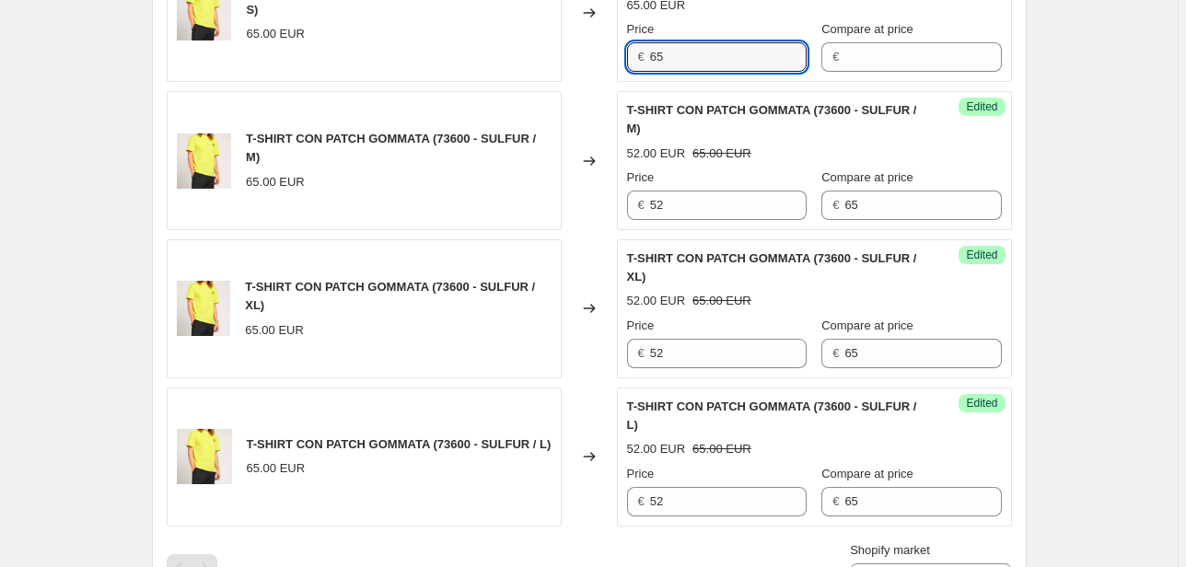
drag, startPoint x: 669, startPoint y: 52, endPoint x: 598, endPoint y: 61, distance: 72.3
click at [598, 61] on div "T-SHIRT CON PATCH GOMMATA (73600 - SULFUR / S) 65.00 EUR Changed to Unedited T-…" at bounding box center [589, 12] width 845 height 139
type input "52"
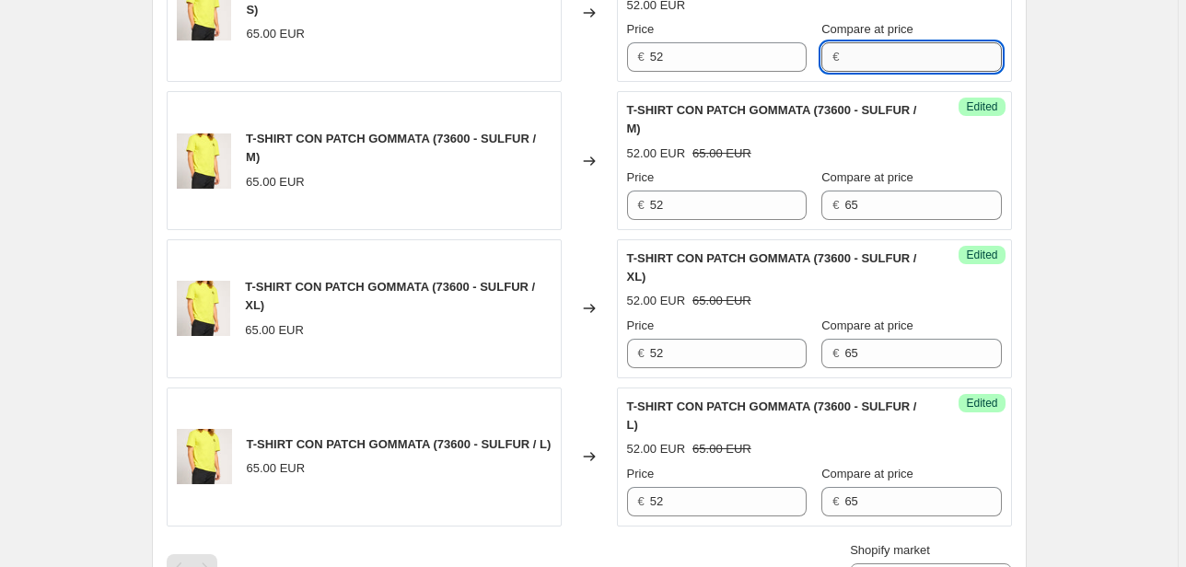
click at [844, 55] on input "Compare at price" at bounding box center [922, 56] width 157 height 29
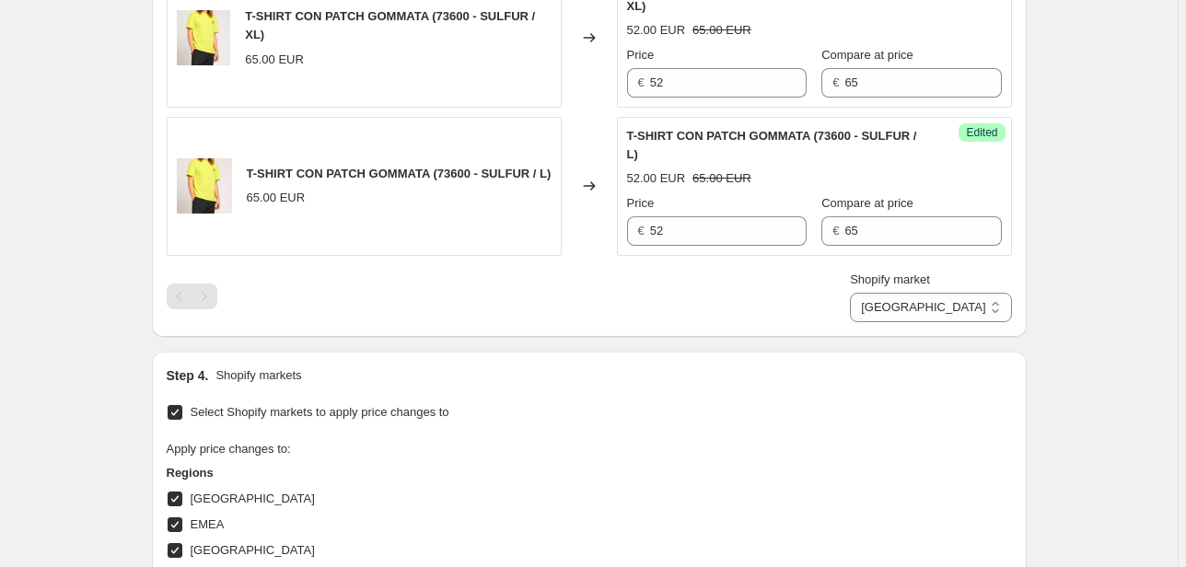
scroll to position [1101, 0]
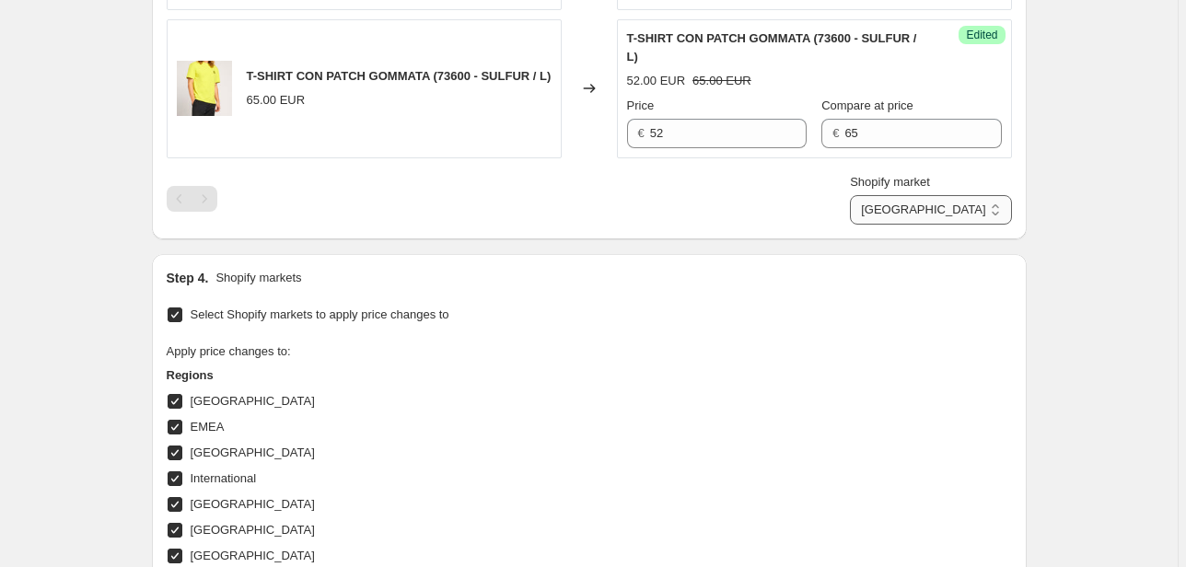
type input "65"
click at [980, 204] on select "Direct prices Canada EMEA FRANCIA International Italy Nord america United Kingd…" at bounding box center [930, 209] width 161 height 29
select select "70015877453"
click at [906, 225] on select "Direct prices Canada EMEA FRANCIA International Italy Nord america United Kingd…" at bounding box center [930, 209] width 161 height 29
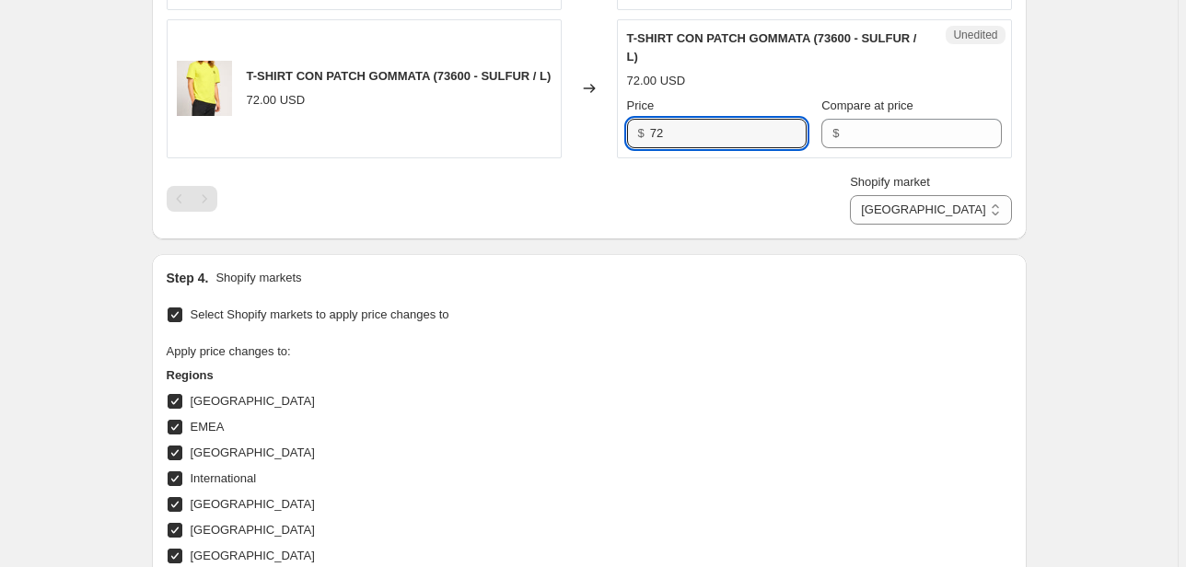
drag, startPoint x: 691, startPoint y: 134, endPoint x: 571, endPoint y: 134, distance: 120.6
click at [575, 134] on div "T-SHIRT CON PATCH GOMMATA (73600 - SULFUR / L) 72.00 USD Changed to Unedited T-…" at bounding box center [589, 88] width 845 height 139
type input "58"
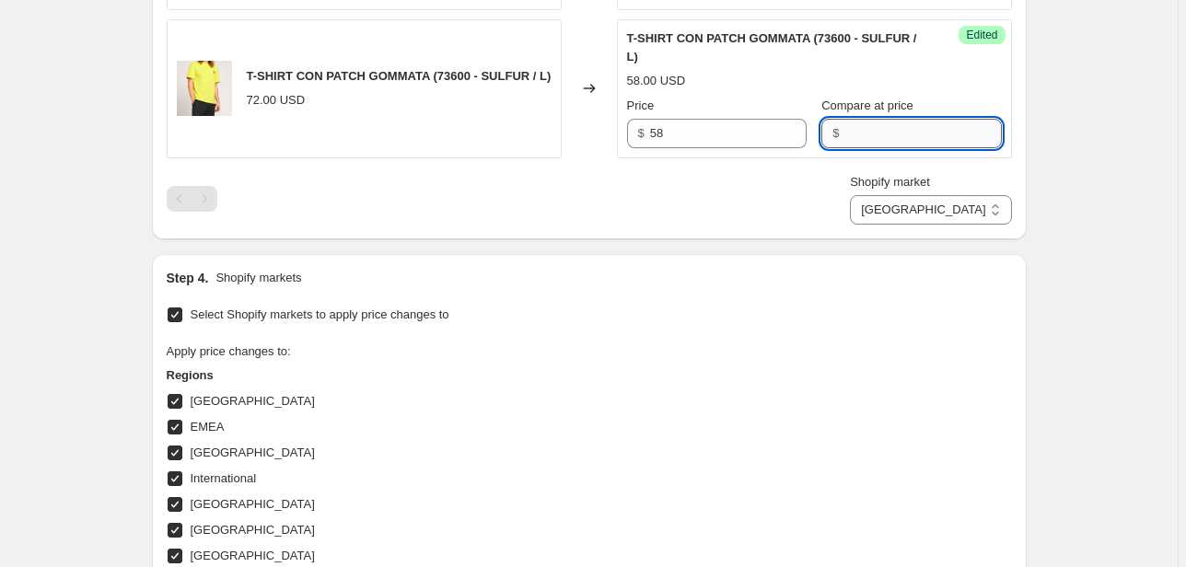
click at [873, 133] on input "Compare at price" at bounding box center [922, 133] width 157 height 29
type input "72"
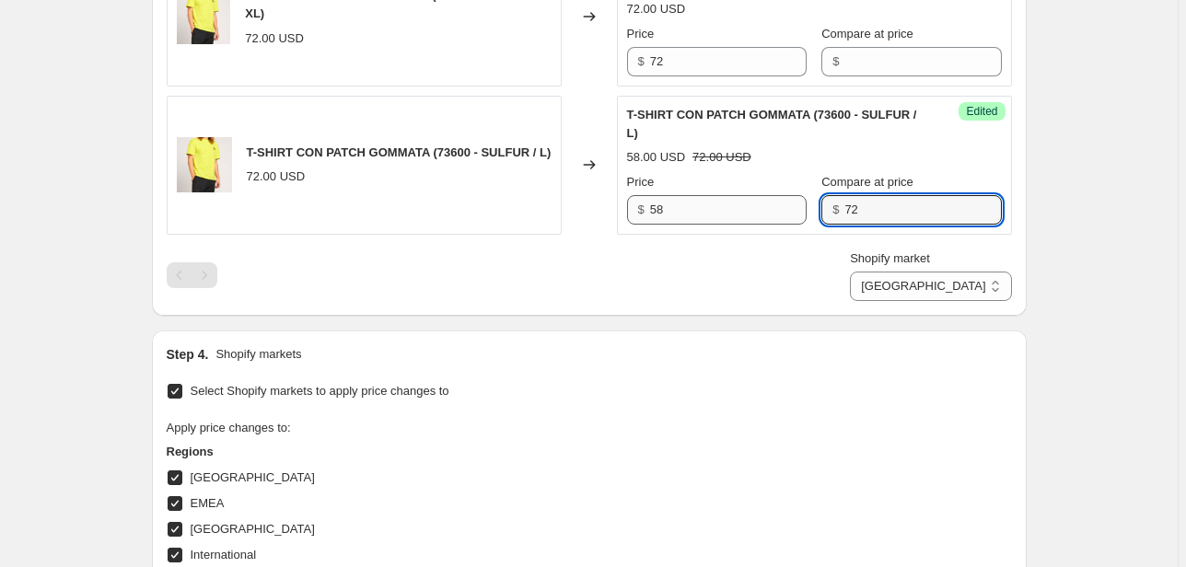
scroll to position [880, 0]
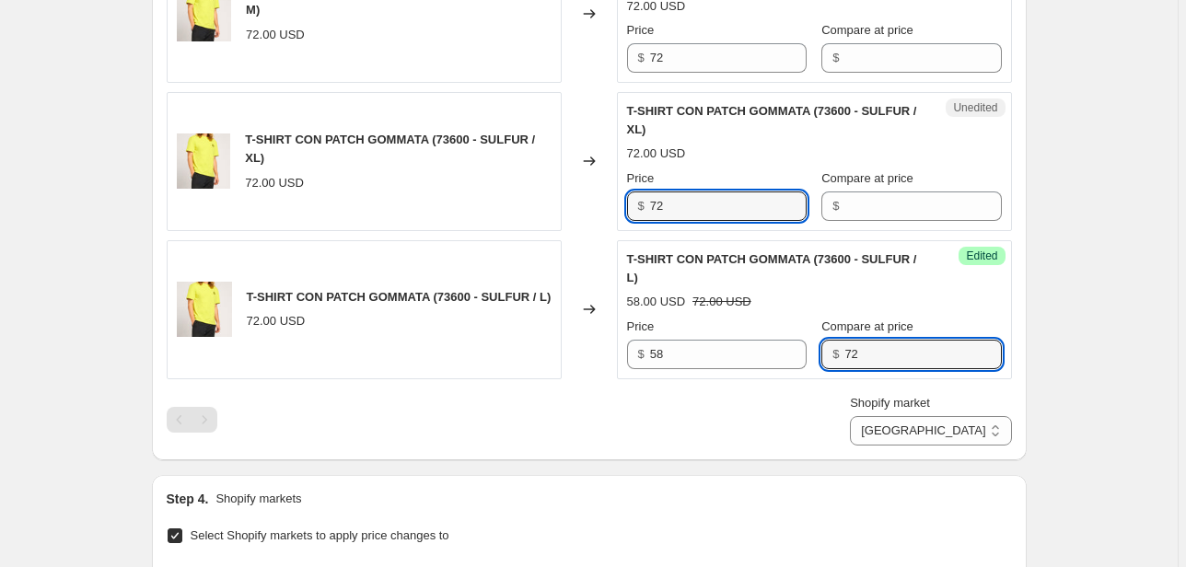
drag, startPoint x: 547, startPoint y: 211, endPoint x: 529, endPoint y: 211, distance: 17.5
click at [530, 211] on div "T-SHIRT CON PATCH GOMMATA (73600 - SULFUR / XL) 72.00 USD Changed to Unedited T…" at bounding box center [589, 161] width 845 height 139
type input "58"
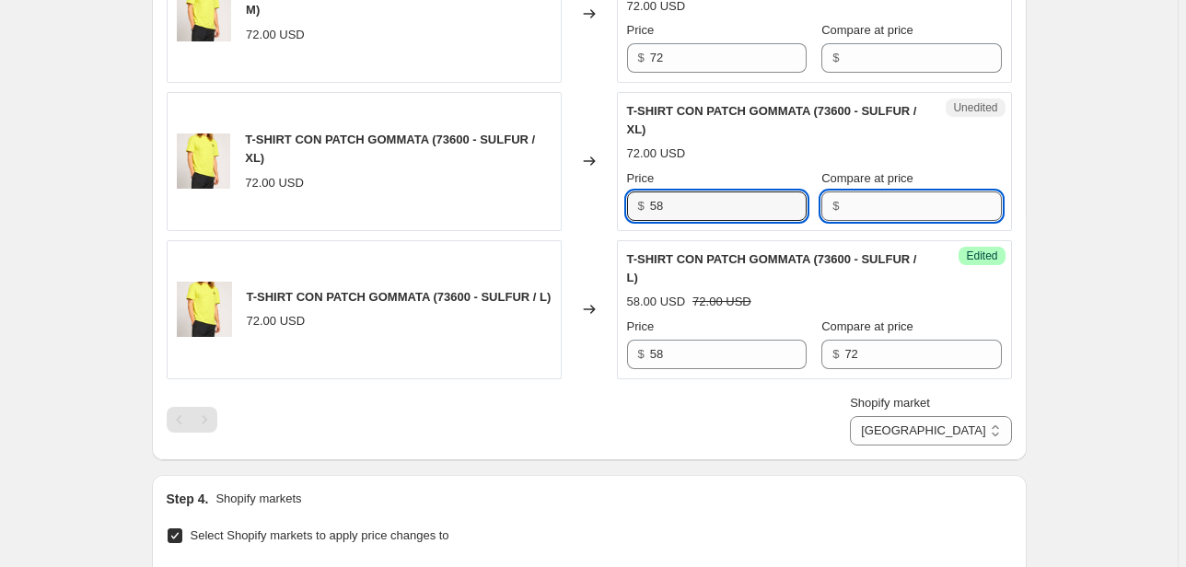
click at [873, 206] on input "Compare at price" at bounding box center [922, 206] width 157 height 29
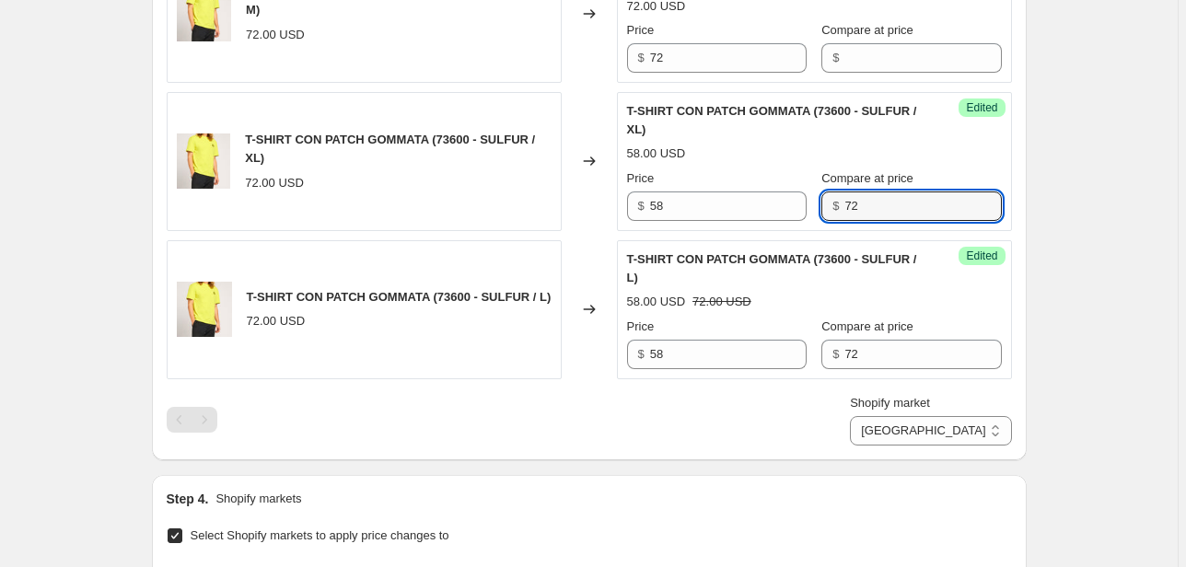
type input "72"
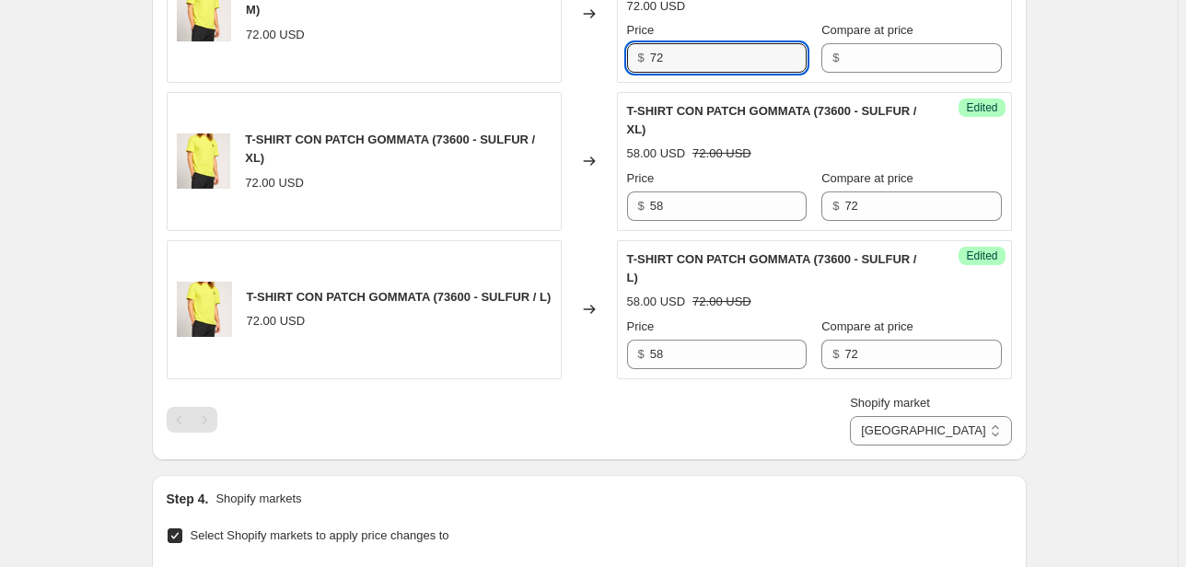
drag, startPoint x: 594, startPoint y: 66, endPoint x: 527, endPoint y: 68, distance: 67.2
click at [527, 68] on div "T-SHIRT CON PATCH GOMMATA (73600 - SULFUR / M) 72.00 USD Changed to Unedited T-…" at bounding box center [589, 13] width 845 height 139
type input "58"
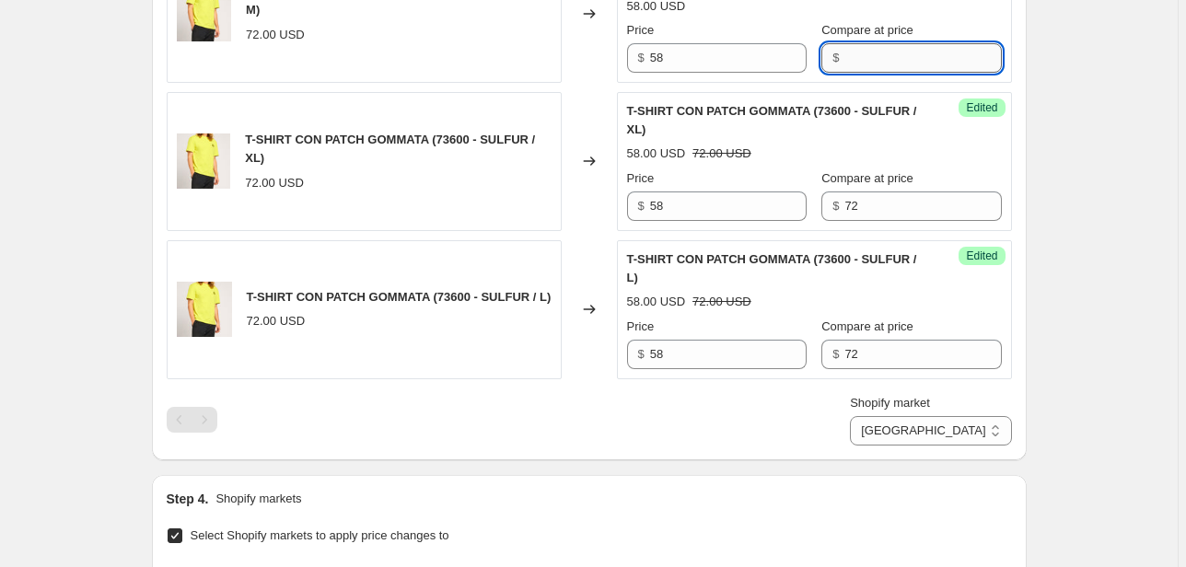
click at [873, 68] on input "Compare at price" at bounding box center [922, 57] width 157 height 29
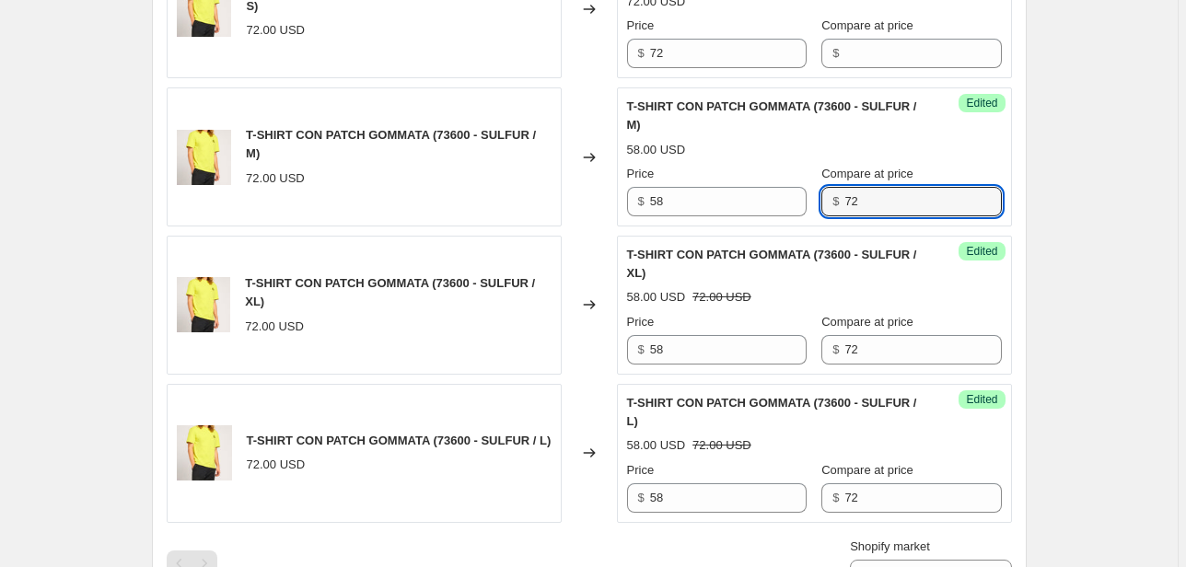
scroll to position [733, 0]
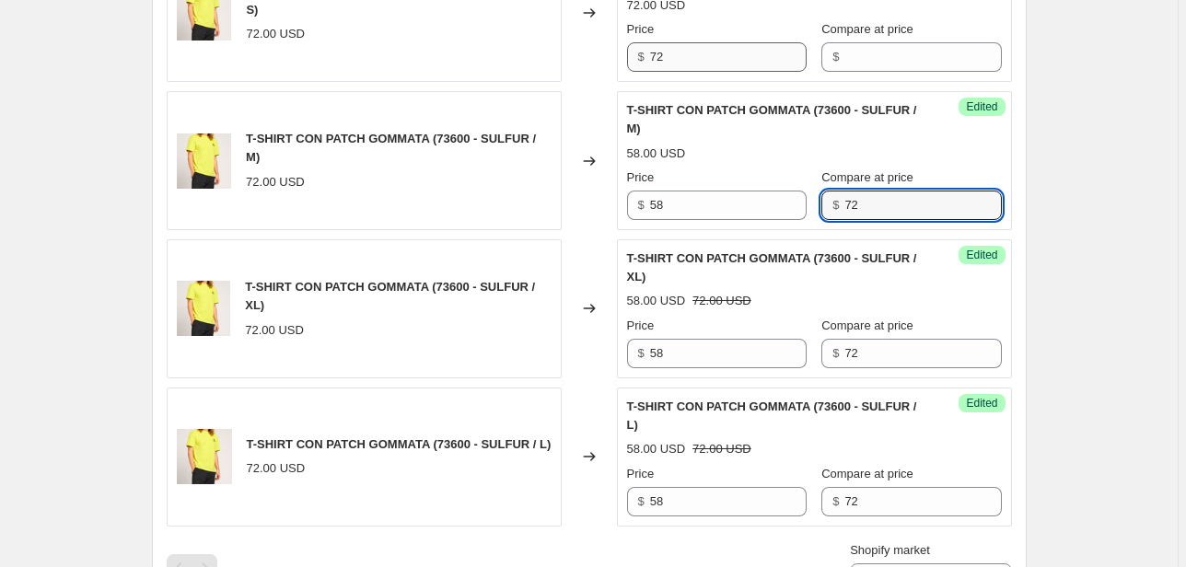
type input "72"
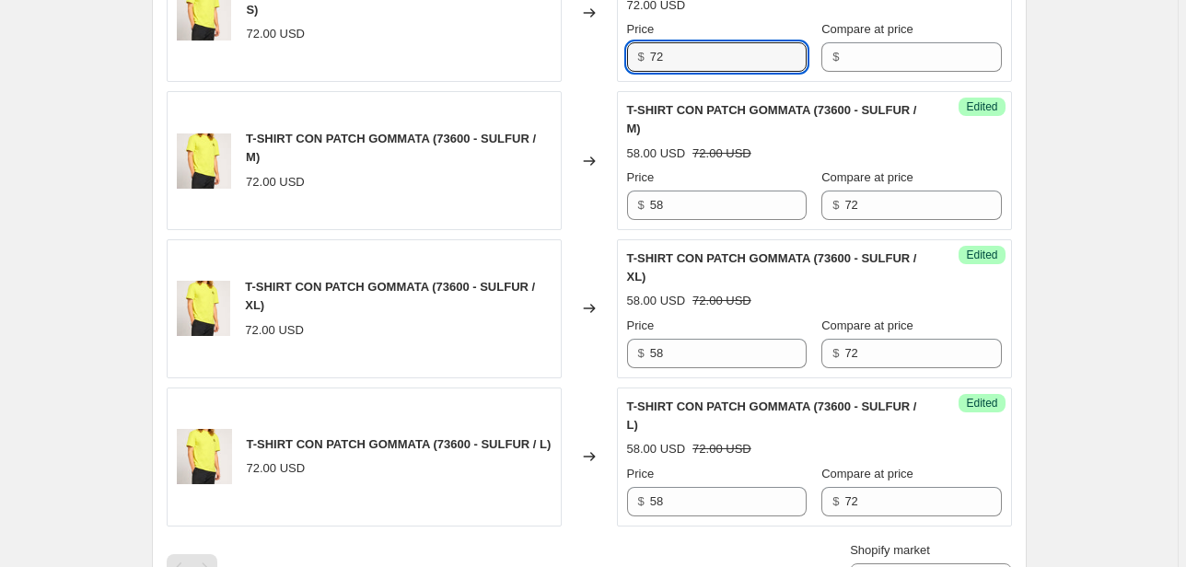
drag, startPoint x: 687, startPoint y: 63, endPoint x: 633, endPoint y: 66, distance: 53.5
click at [670, 63] on input "72" at bounding box center [728, 56] width 157 height 29
drag, startPoint x: 689, startPoint y: 57, endPoint x: 589, endPoint y: 74, distance: 100.8
click at [589, 74] on div "T-SHIRT CON PATCH GOMMATA (73600 - SULFUR / S) 72.00 USD Changed to Unedited T-…" at bounding box center [589, 12] width 845 height 139
type input "58"
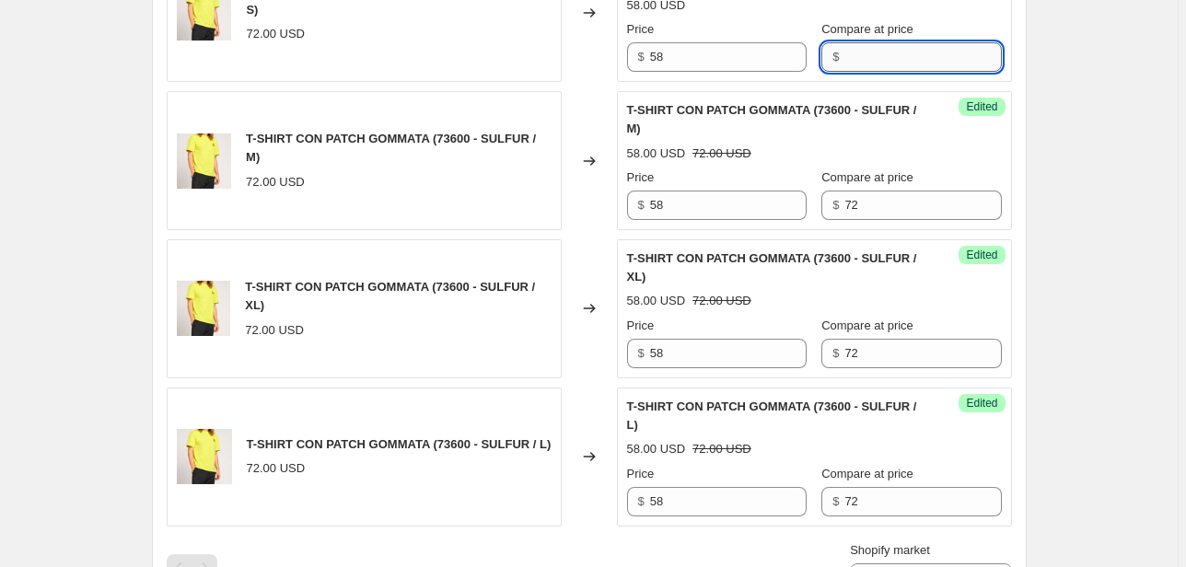
click at [895, 61] on input "Compare at price" at bounding box center [922, 56] width 157 height 29
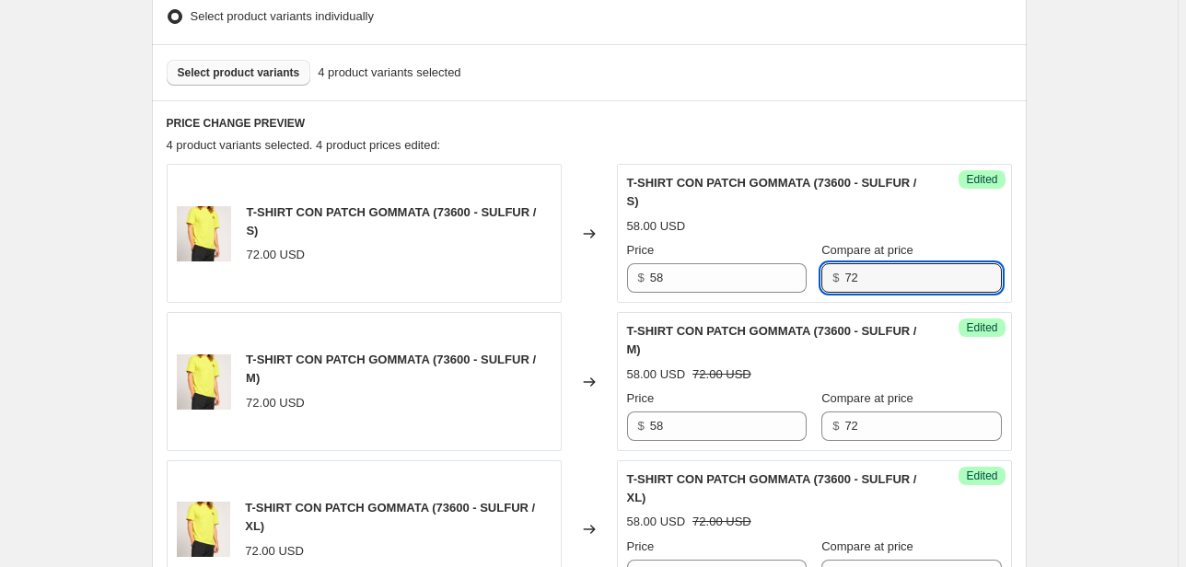
scroll to position [1028, 0]
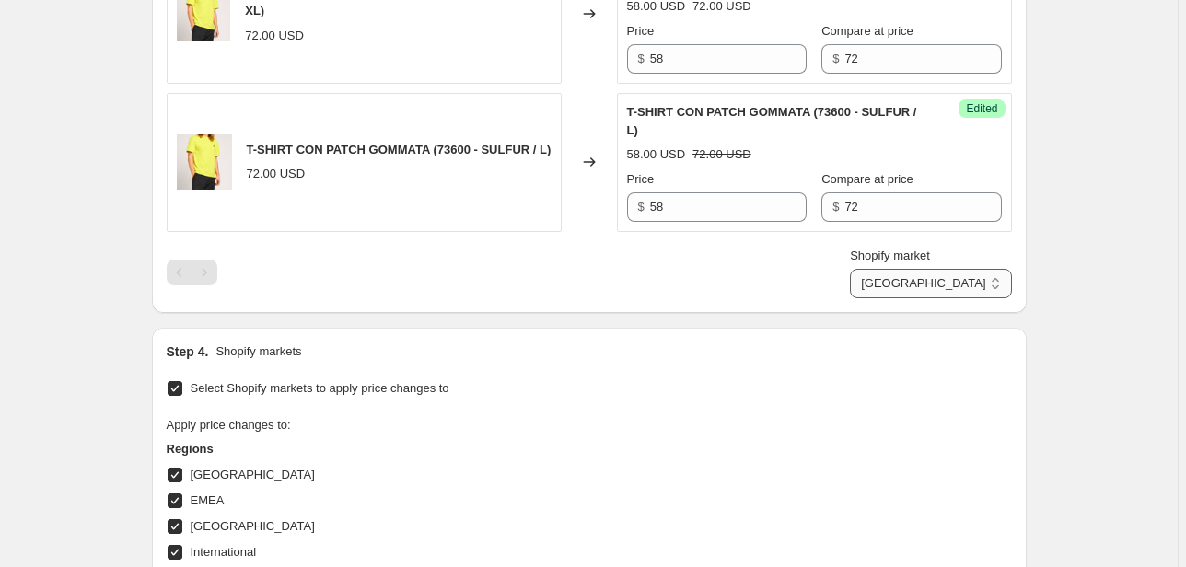
type input "72"
click at [953, 276] on select "Direct prices Canada EMEA FRANCIA International Italy Nord america United Kingd…" at bounding box center [930, 283] width 161 height 29
select select "20828553394"
click at [911, 298] on select "Direct prices Canada EMEA FRANCIA International Italy Nord america United Kingd…" at bounding box center [930, 283] width 161 height 29
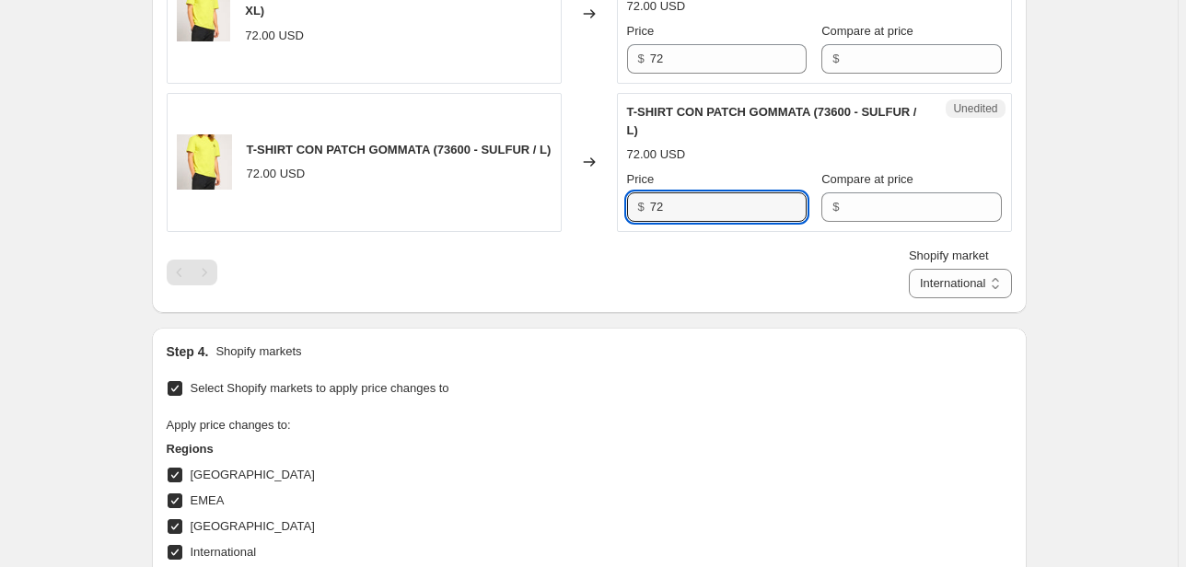
drag, startPoint x: 698, startPoint y: 207, endPoint x: 585, endPoint y: 204, distance: 113.3
click at [586, 204] on div "T-SHIRT CON PATCH GOMMATA (73600 - SULFUR / L) 72.00 USD Changed to Unedited T-…" at bounding box center [589, 162] width 845 height 139
type input "58"
click at [877, 206] on input "Compare at price" at bounding box center [922, 206] width 157 height 29
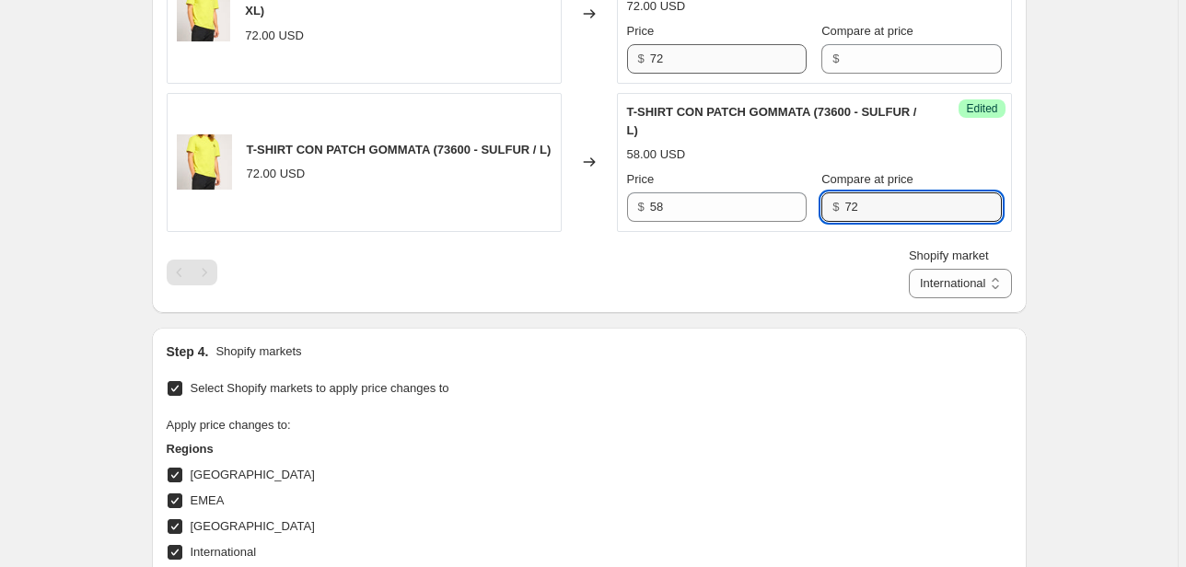
type input "72"
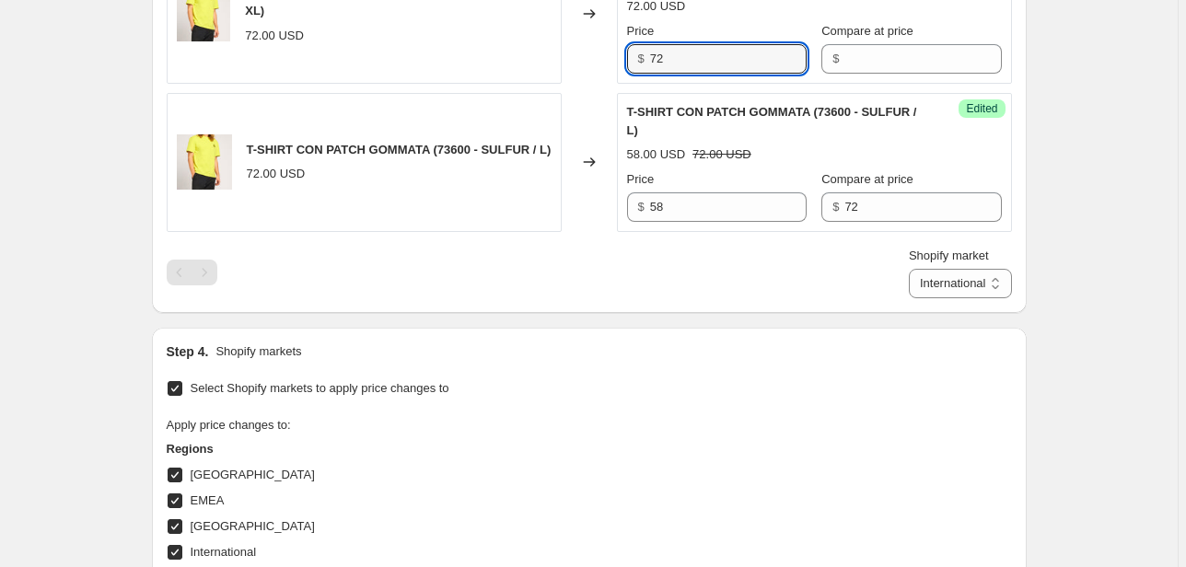
drag, startPoint x: 667, startPoint y: 63, endPoint x: 582, endPoint y: 63, distance: 84.7
click at [583, 63] on div "T-SHIRT CON PATCH GOMMATA (73600 - SULFUR / XL) 72.00 USD Changed to Unedited T…" at bounding box center [589, 14] width 845 height 139
type input "58"
click at [877, 59] on input "Compare at price" at bounding box center [922, 58] width 157 height 29
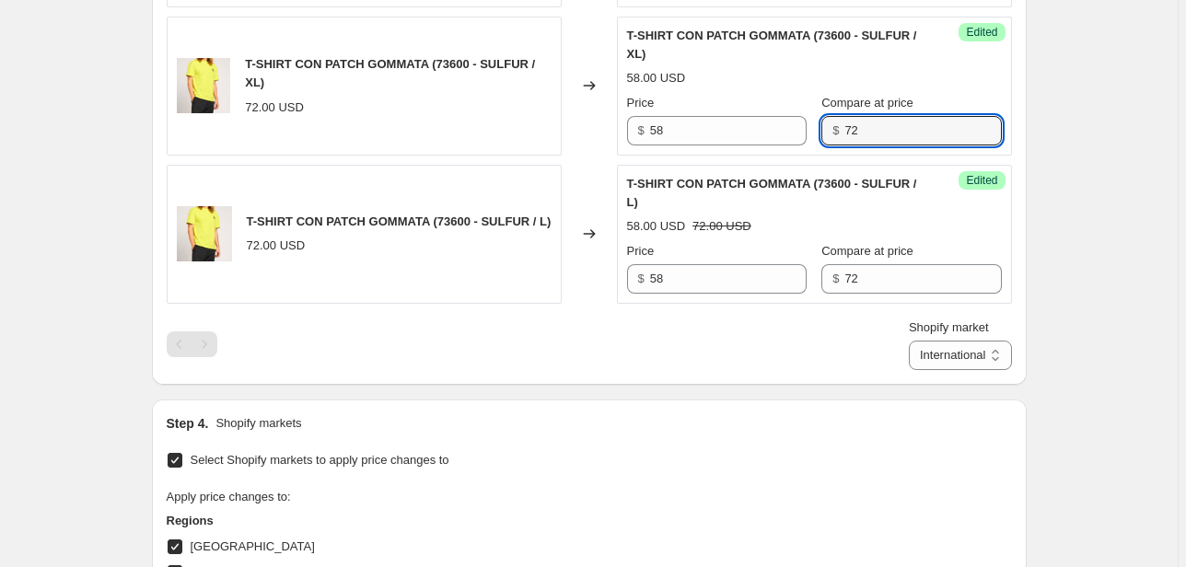
scroll to position [807, 0]
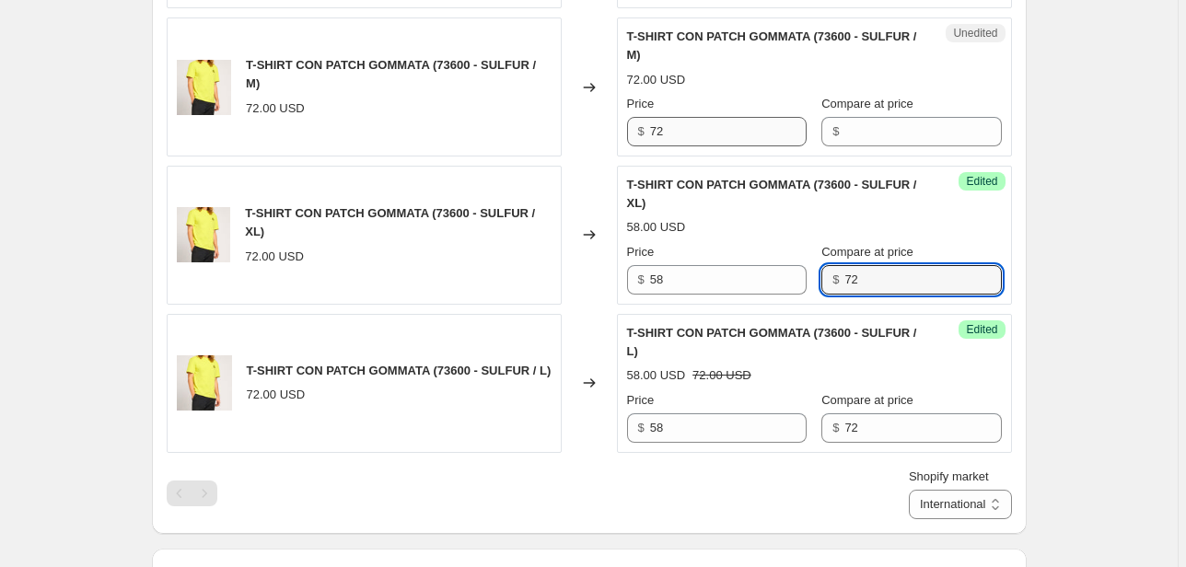
type input "72"
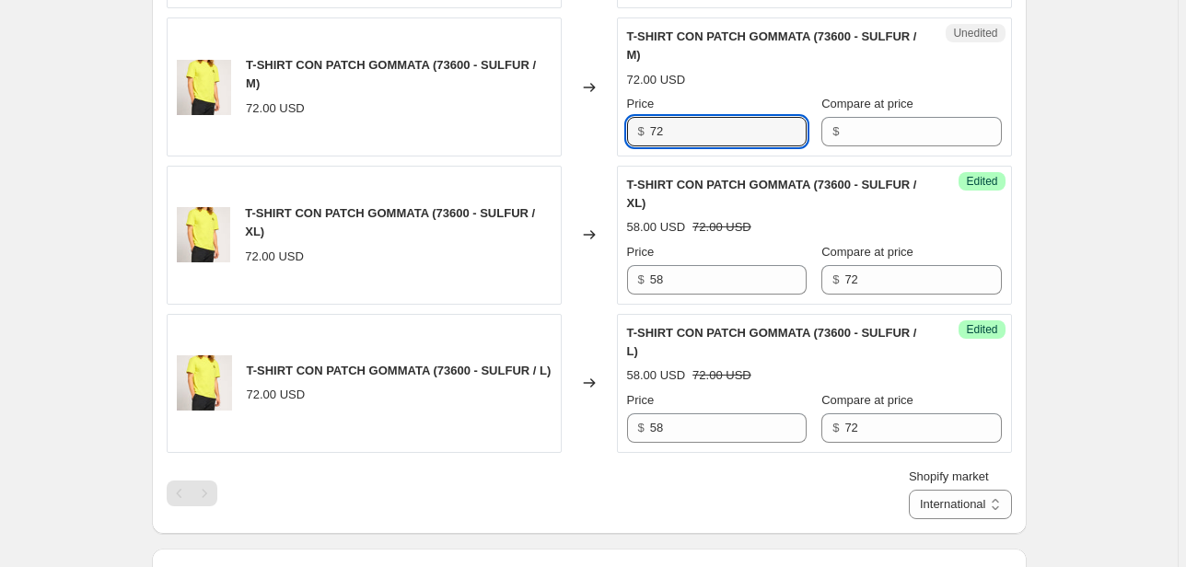
drag, startPoint x: 657, startPoint y: 133, endPoint x: 540, endPoint y: 138, distance: 117.1
click at [538, 138] on div "T-SHIRT CON PATCH GOMMATA (73600 - SULFUR / M) 72.00 USD Changed to Unedited T-…" at bounding box center [589, 86] width 845 height 139
type input "8"
type input "7"
type input "58"
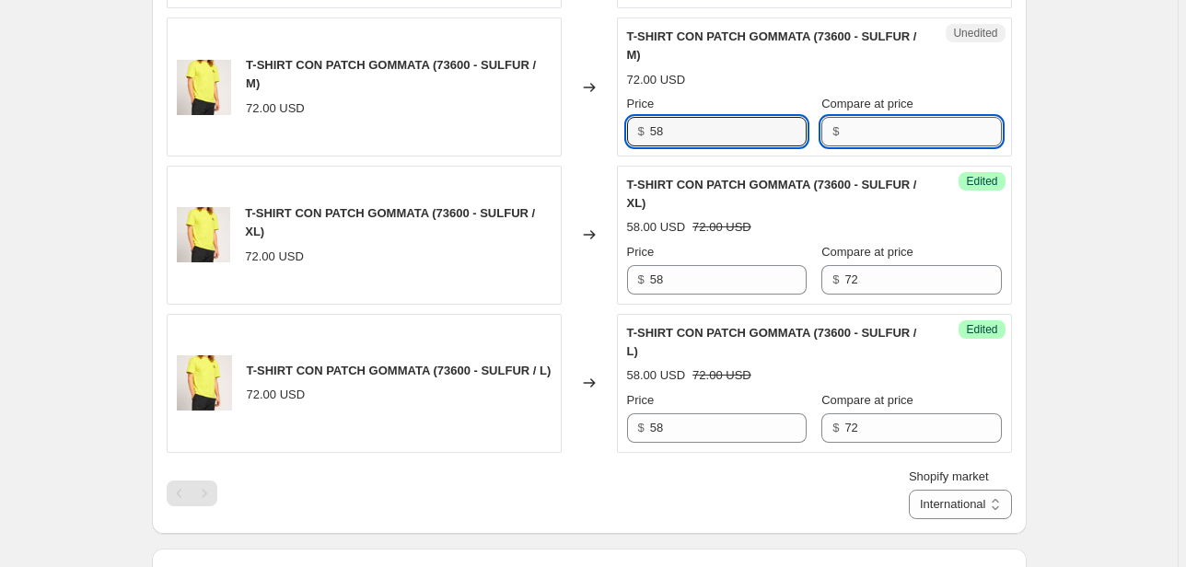
click at [879, 133] on input "Compare at price" at bounding box center [922, 131] width 157 height 29
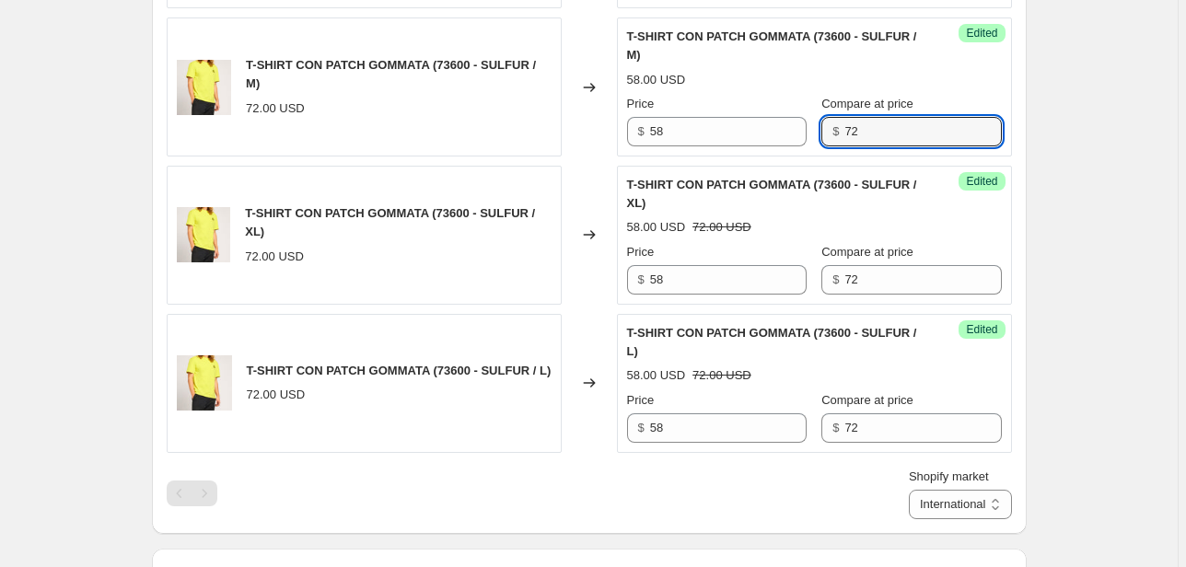
scroll to position [659, 0]
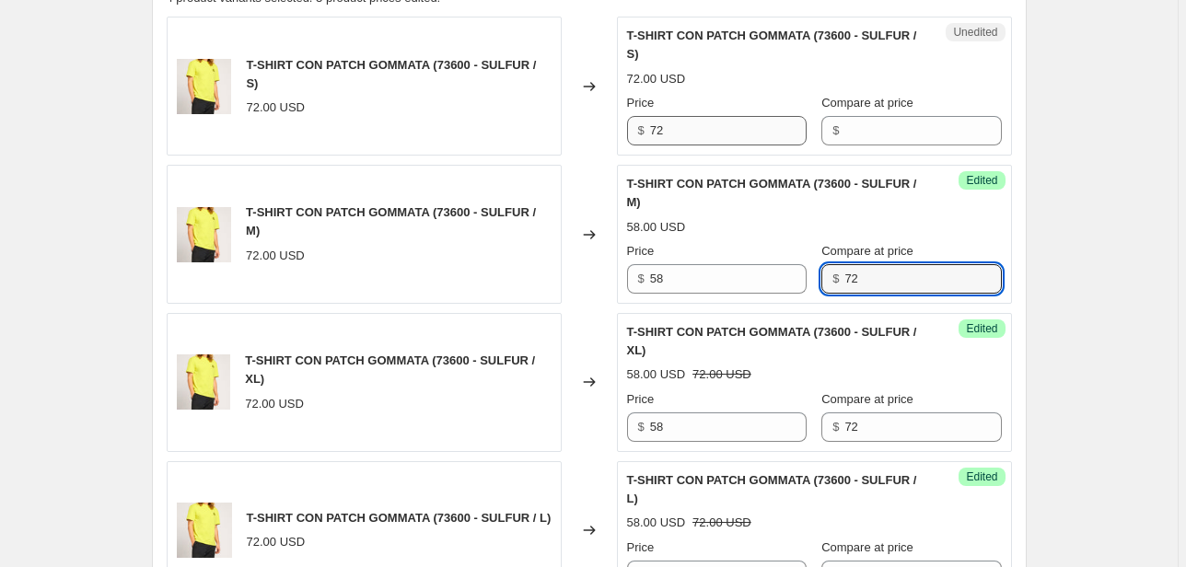
type input "72"
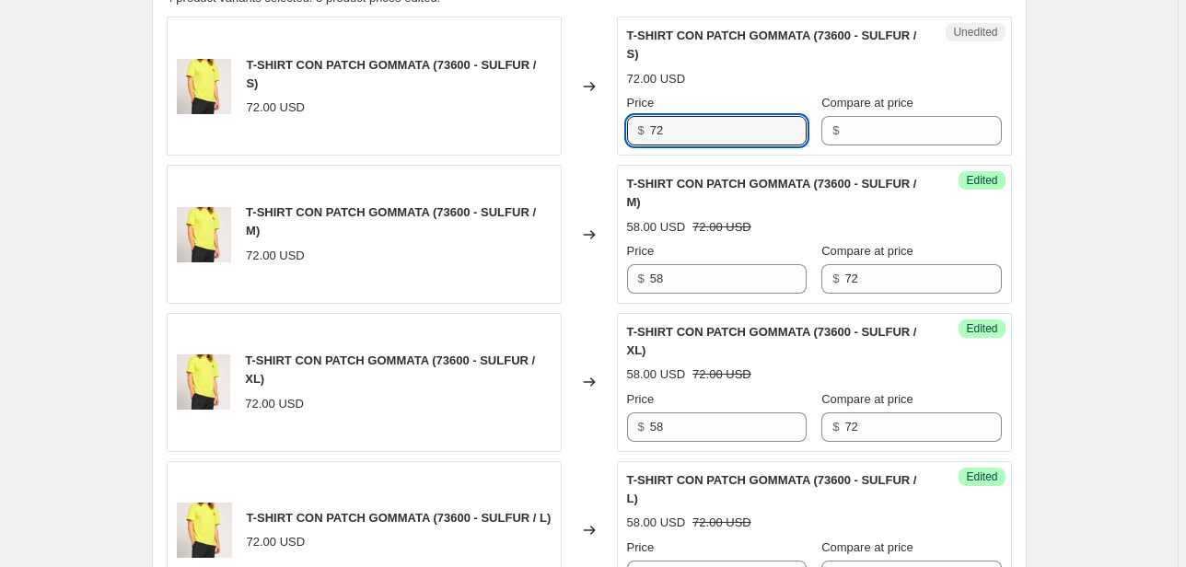
drag, startPoint x: 665, startPoint y: 133, endPoint x: 593, endPoint y: 134, distance: 71.8
click at [593, 134] on div "T-SHIRT CON PATCH GOMMATA (73600 - SULFUR / S) 72.00 USD Changed to Unedited T-…" at bounding box center [589, 86] width 845 height 139
type input "58"
click at [844, 139] on input "Compare at price" at bounding box center [922, 130] width 157 height 29
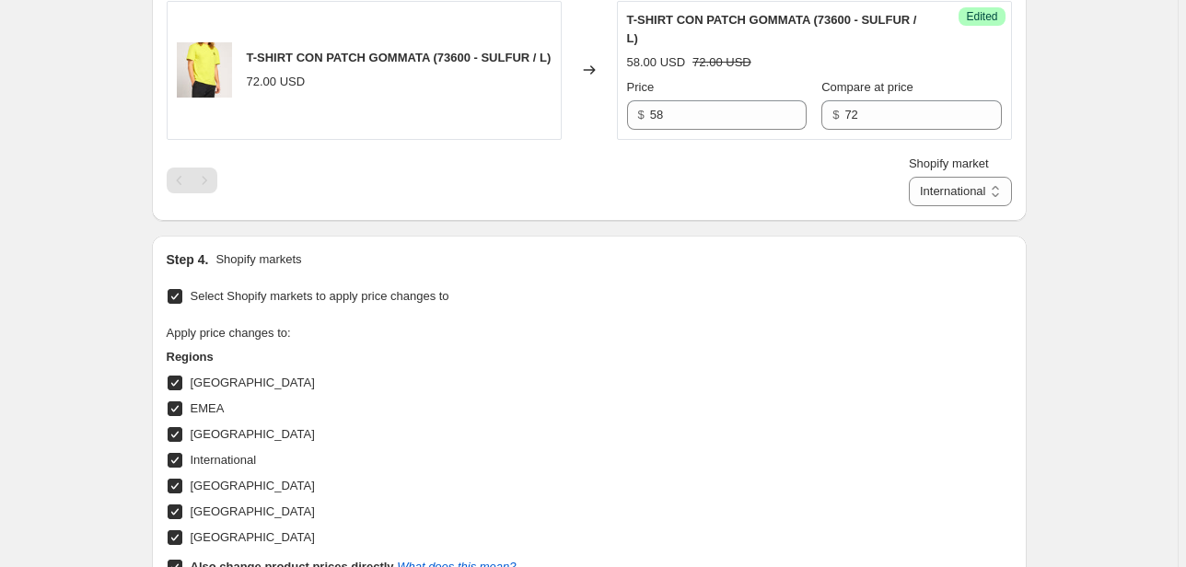
scroll to position [1175, 0]
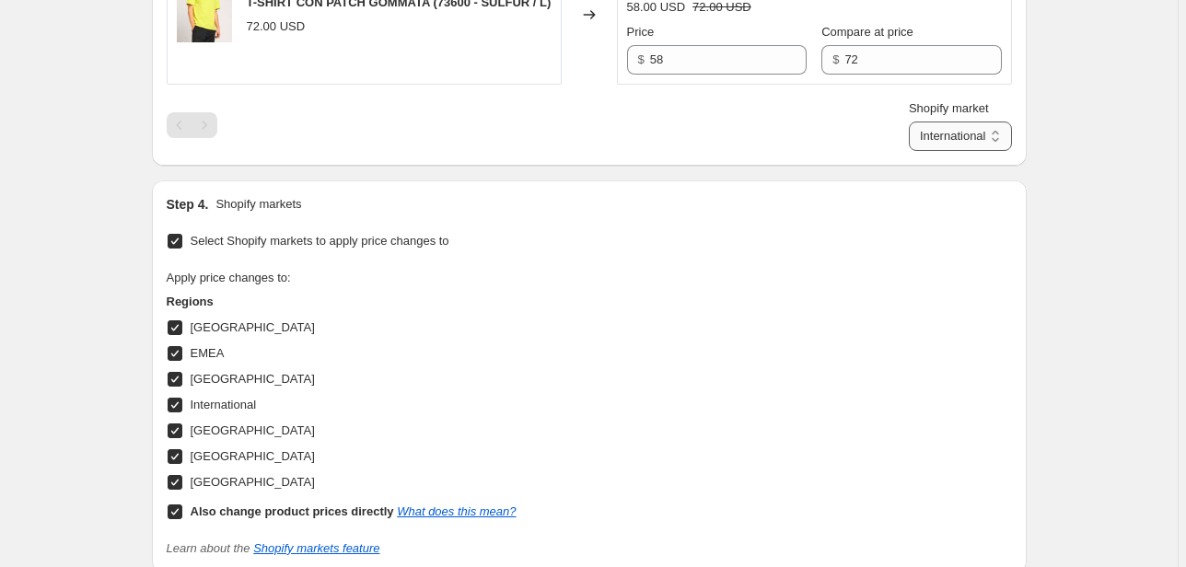
type input "72"
click at [969, 147] on select "Direct prices Canada EMEA FRANCIA International Italy Nord america United Kingd…" at bounding box center [960, 136] width 103 height 29
select select "66305491277"
click at [935, 151] on select "Direct prices Canada EMEA FRANCIA International Italy Nord america United Kingd…" at bounding box center [960, 136] width 103 height 29
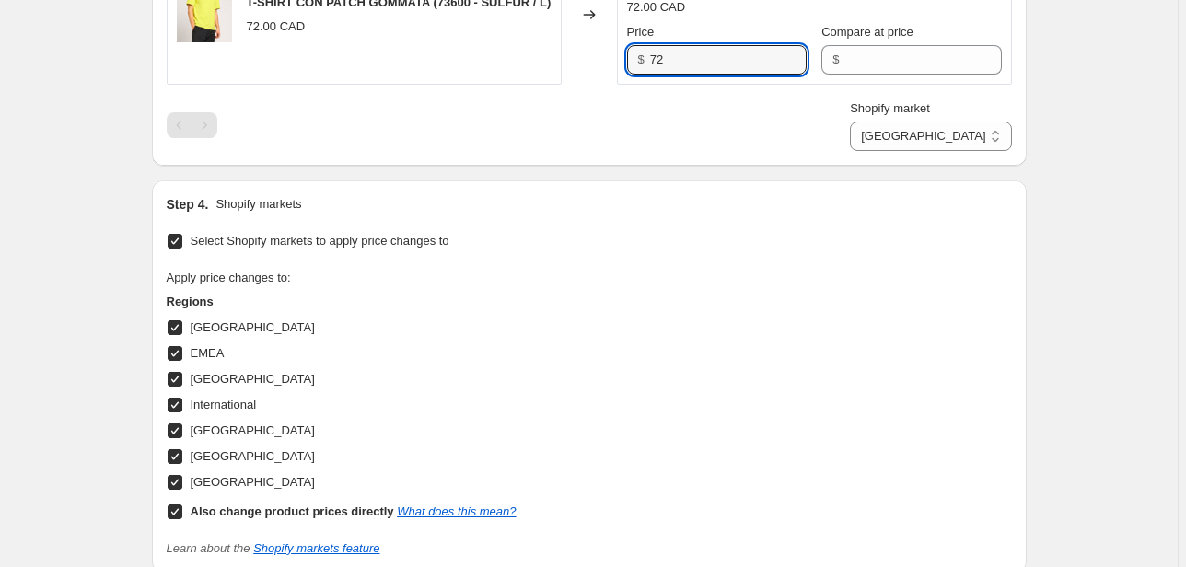
drag, startPoint x: 707, startPoint y: 54, endPoint x: 550, endPoint y: 53, distance: 157.4
click at [552, 53] on div "T-SHIRT CON PATCH GOMMATA (73600 - SULFUR / L) 72.00 CAD Changed to Unedited T-…" at bounding box center [589, 15] width 845 height 139
type input "58"
click at [853, 69] on input "Compare at price" at bounding box center [922, 59] width 157 height 29
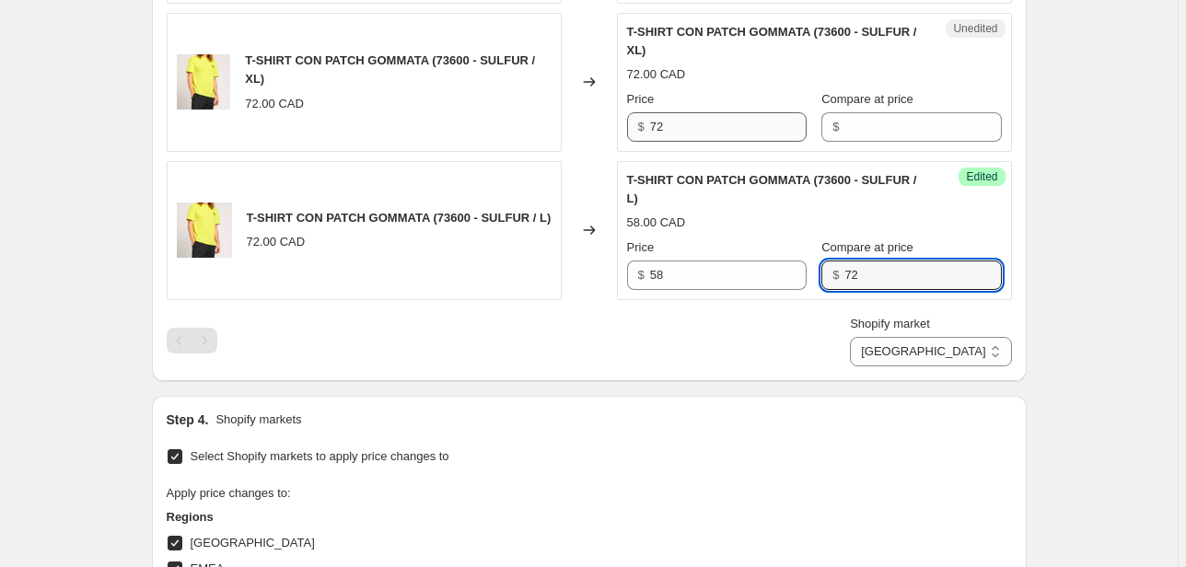
scroll to position [954, 0]
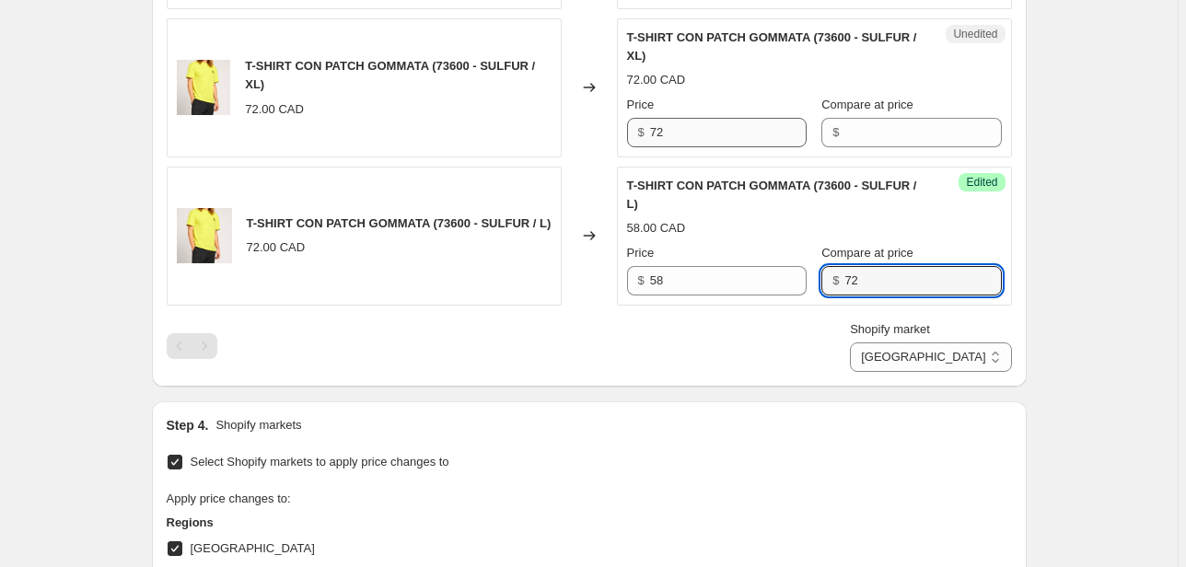
type input "72"
drag, startPoint x: 710, startPoint y: 134, endPoint x: 526, endPoint y: 148, distance: 184.7
click at [528, 148] on div "T-SHIRT CON PATCH GOMMATA (73600 - SULFUR / XL) 72.00 CAD Changed to Unedited T…" at bounding box center [589, 87] width 845 height 139
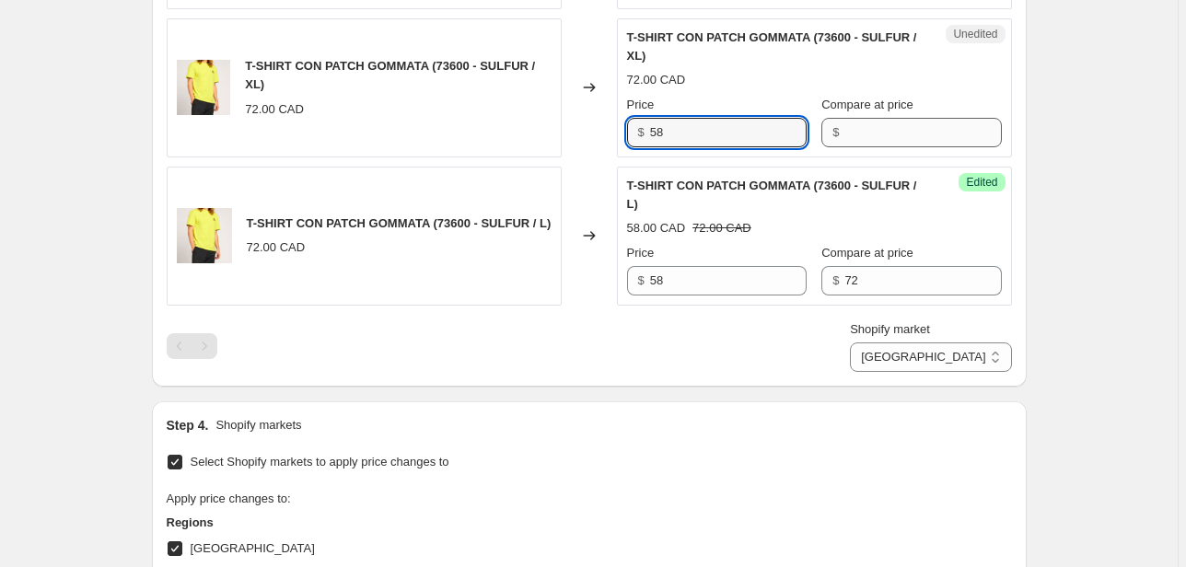
type input "58"
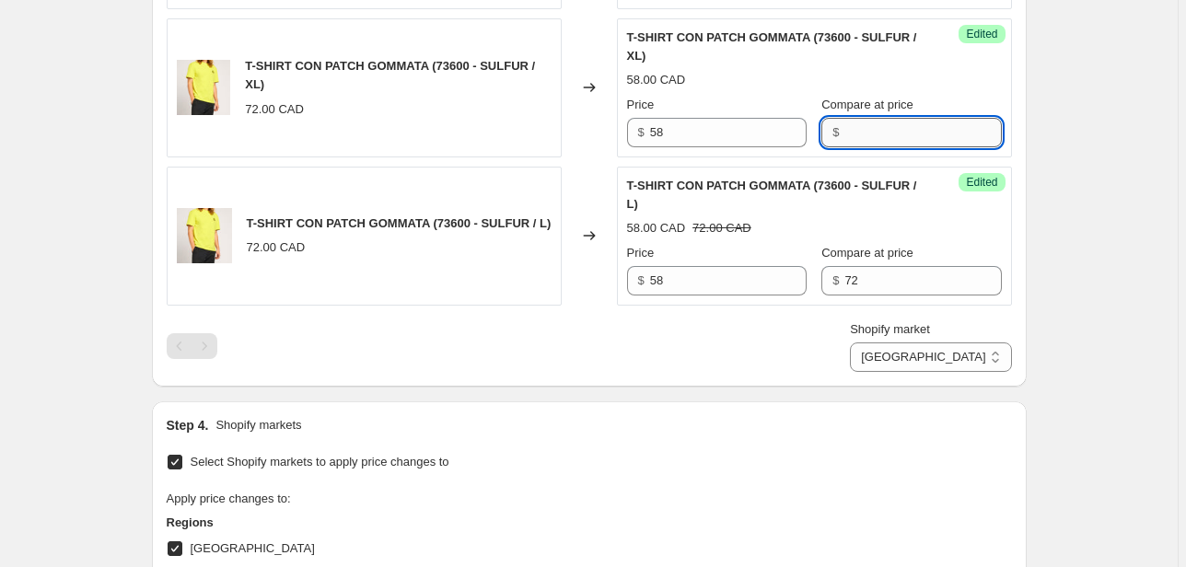
click at [844, 123] on input "Compare at price" at bounding box center [922, 132] width 157 height 29
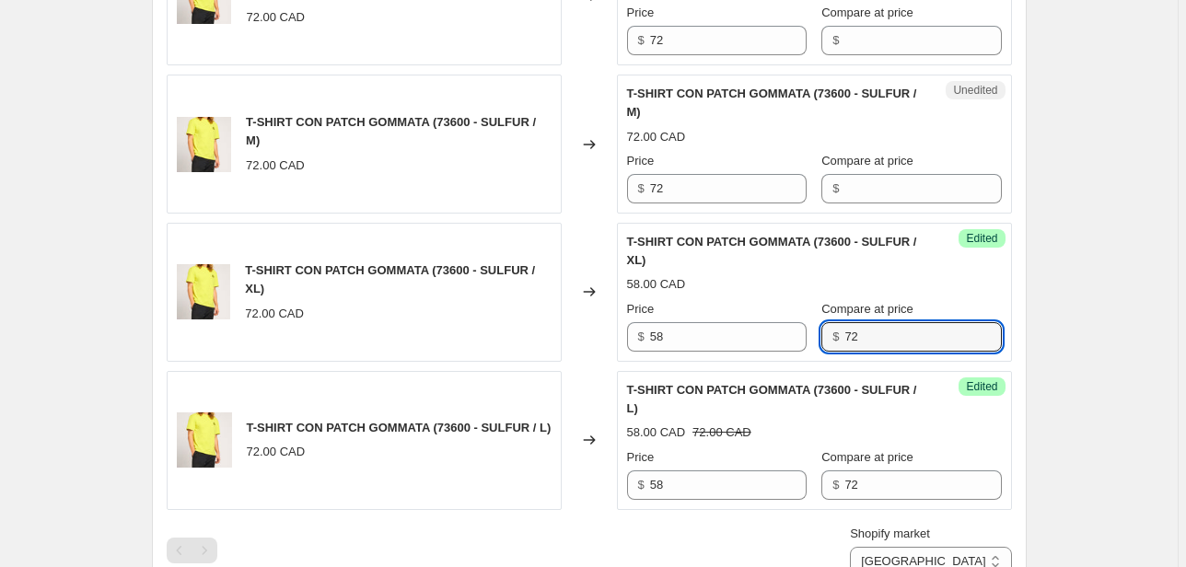
scroll to position [733, 0]
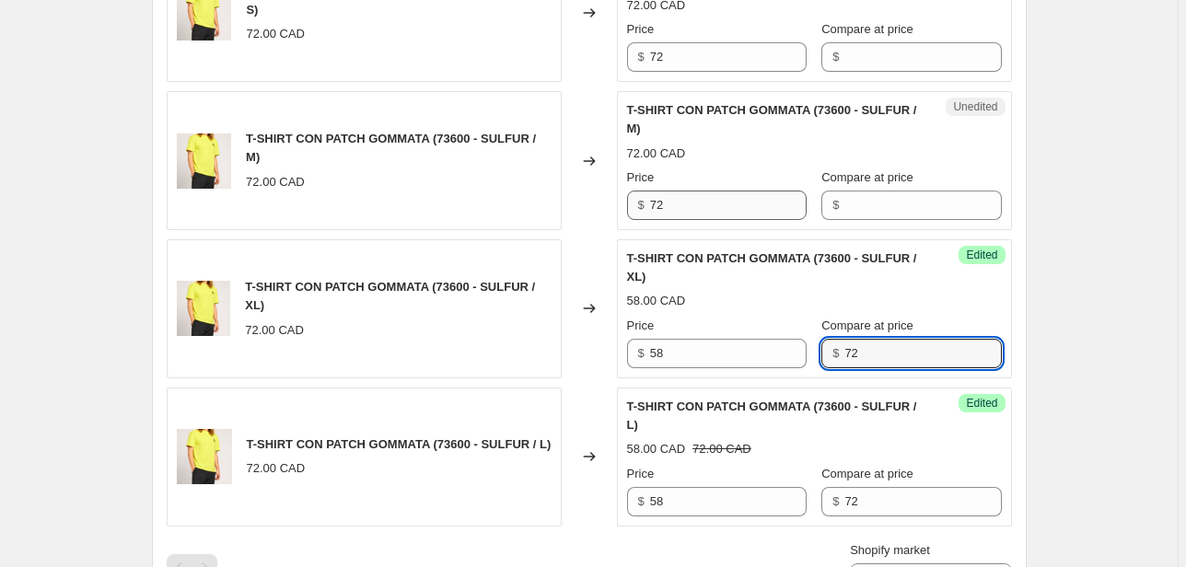
type input "72"
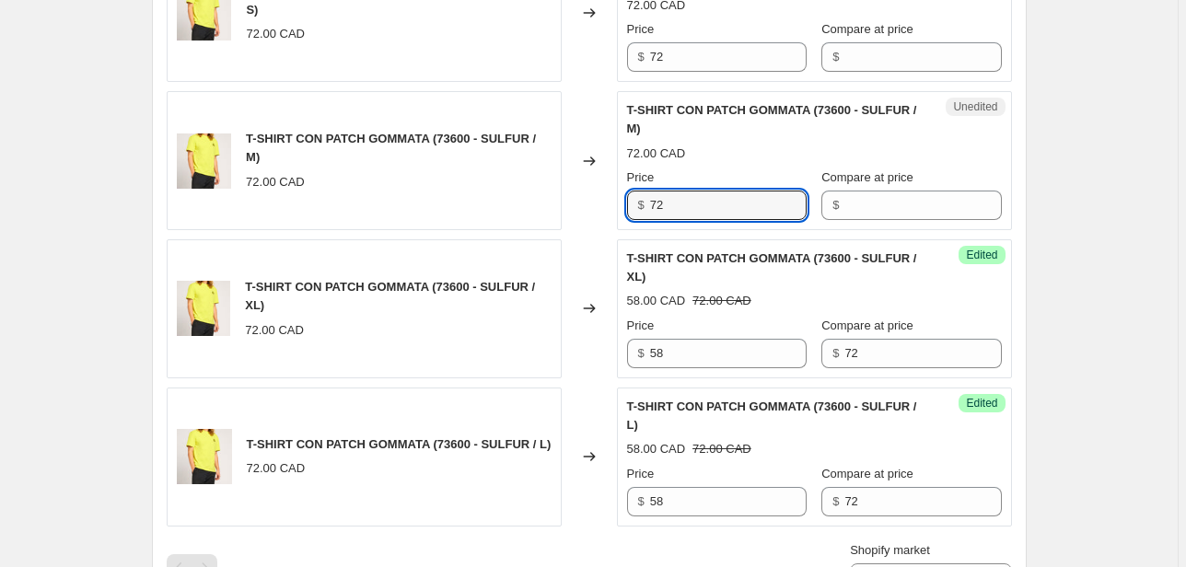
drag, startPoint x: 668, startPoint y: 203, endPoint x: 599, endPoint y: 206, distance: 68.2
click at [599, 206] on div "T-SHIRT CON PATCH GOMMATA (73600 - SULFUR / M) 72.00 CAD Changed to Unedited T-…" at bounding box center [589, 160] width 845 height 139
type input "58"
click at [888, 198] on input "Compare at price" at bounding box center [922, 205] width 157 height 29
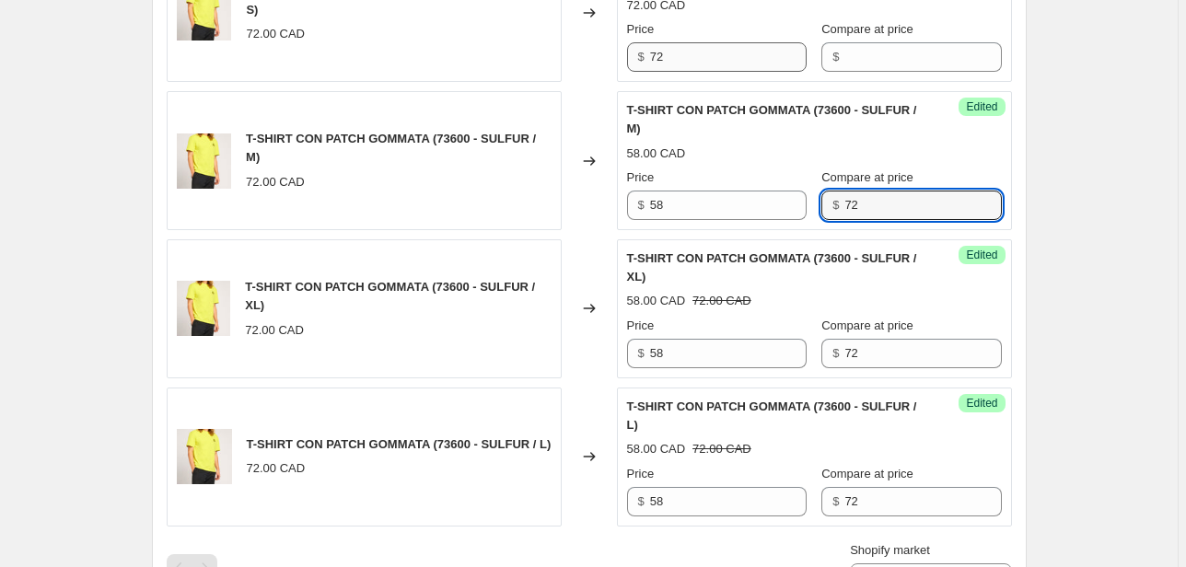
type input "72"
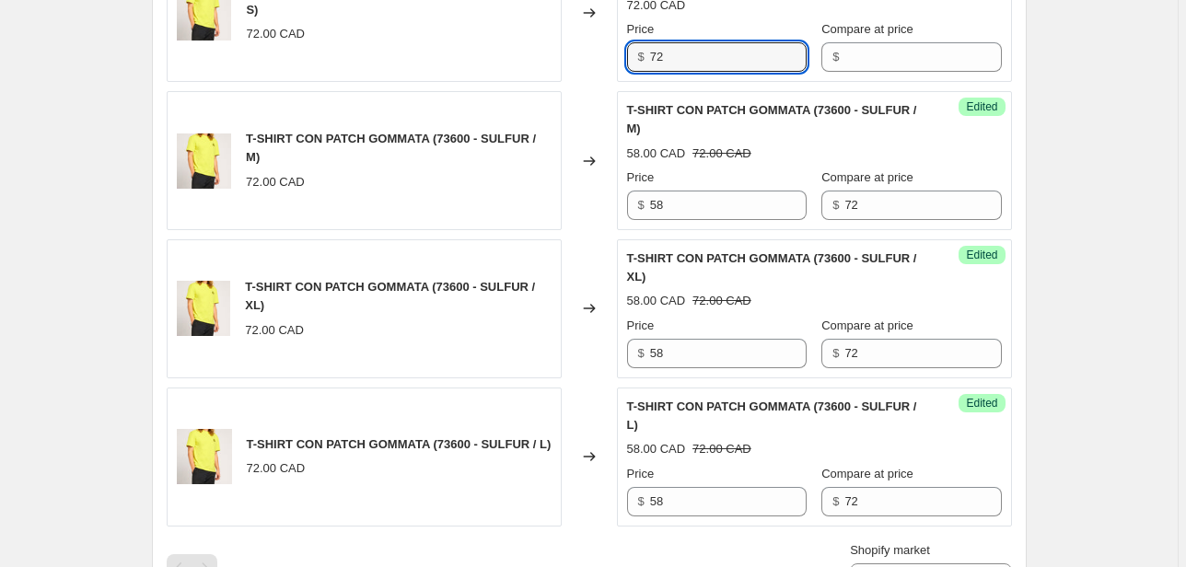
drag, startPoint x: 729, startPoint y: 47, endPoint x: 558, endPoint y: 74, distance: 173.3
click at [567, 72] on div "T-SHIRT CON PATCH GOMMATA (73600 - SULFUR / S) 72.00 CAD Changed to Unedited T-…" at bounding box center [589, 12] width 845 height 139
type input "58"
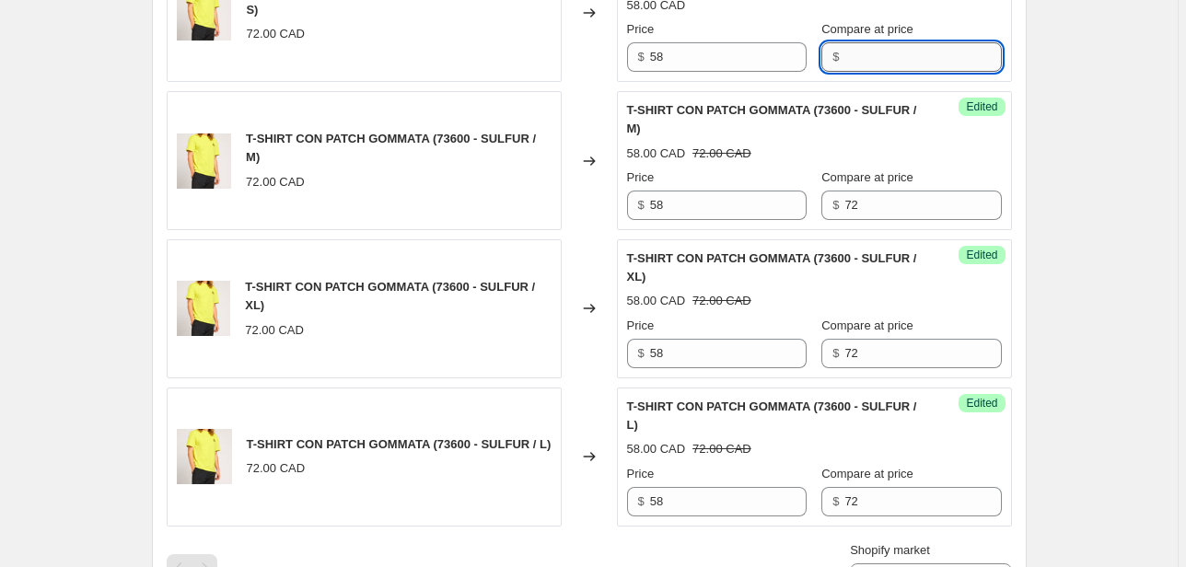
click at [852, 65] on input "Compare at price" at bounding box center [922, 56] width 157 height 29
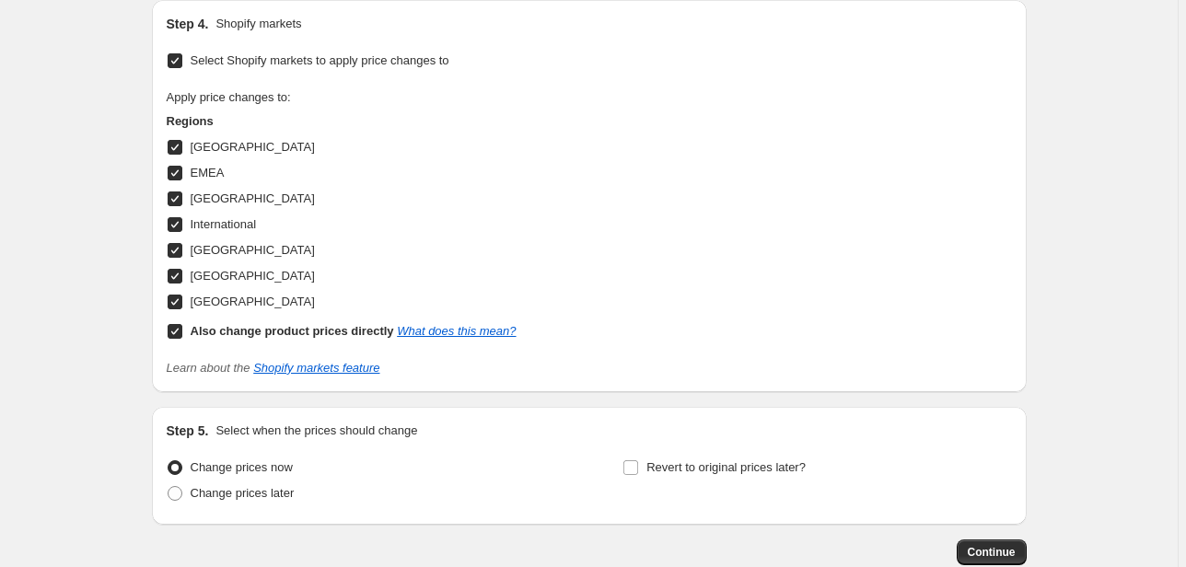
scroll to position [1463, 0]
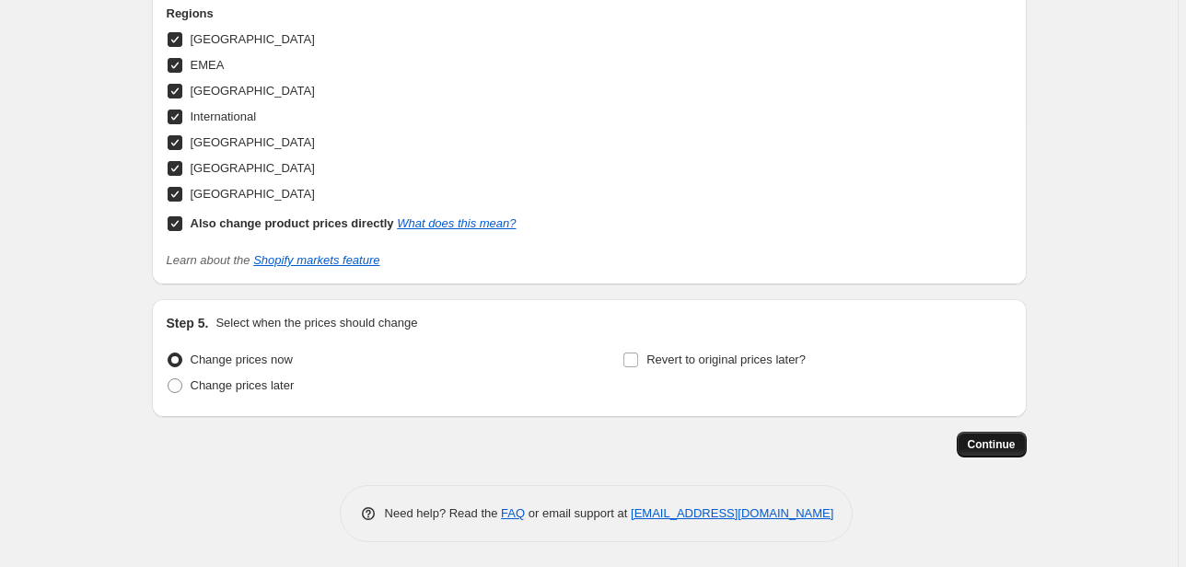
type input "72"
click at [987, 440] on span "Continue" at bounding box center [992, 444] width 48 height 15
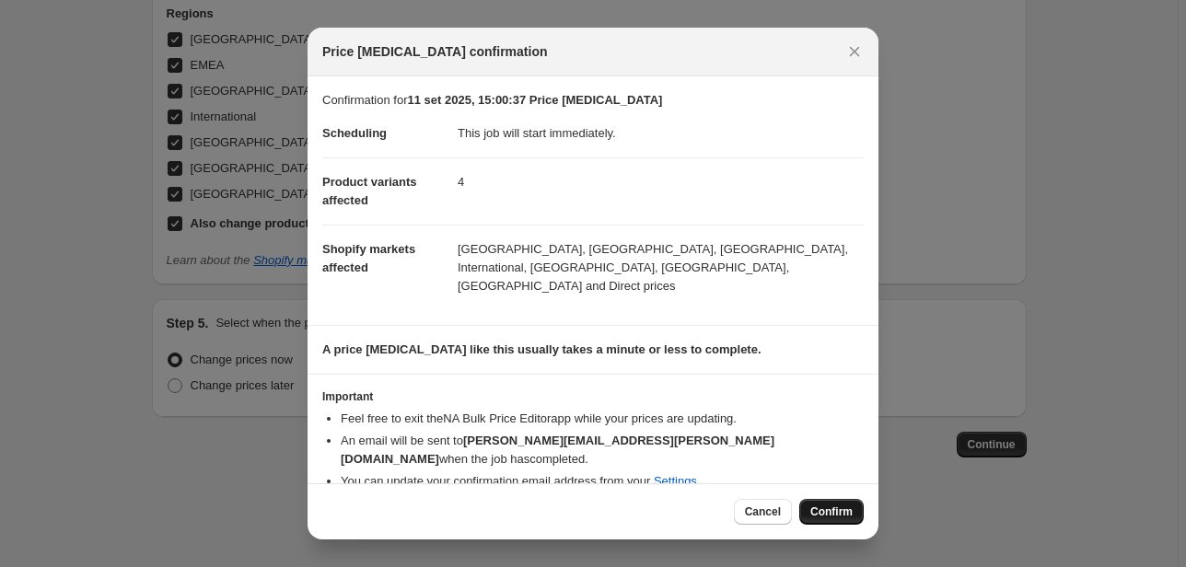
click at [847, 509] on span "Confirm" at bounding box center [831, 512] width 42 height 15
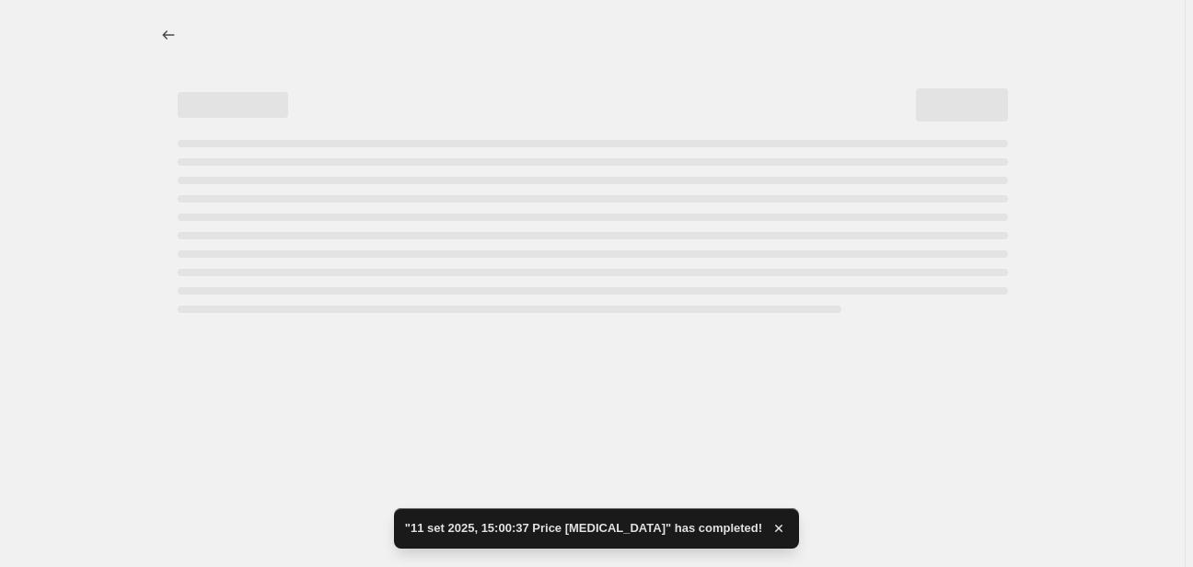
select select "66305491277"
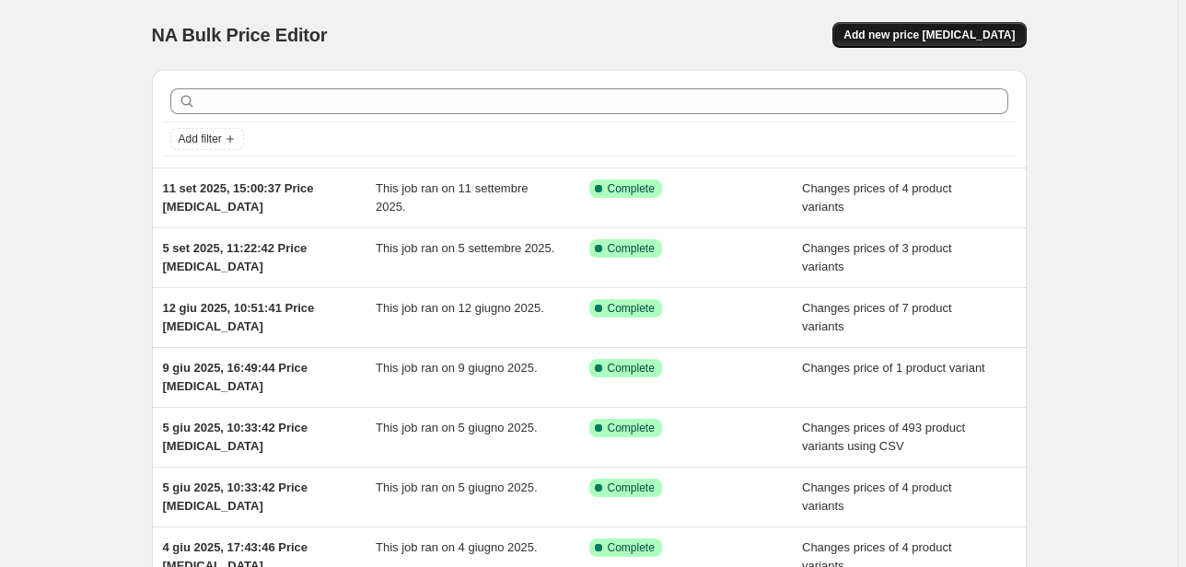
click at [932, 41] on span "Add new price [MEDICAL_DATA]" at bounding box center [928, 35] width 171 height 15
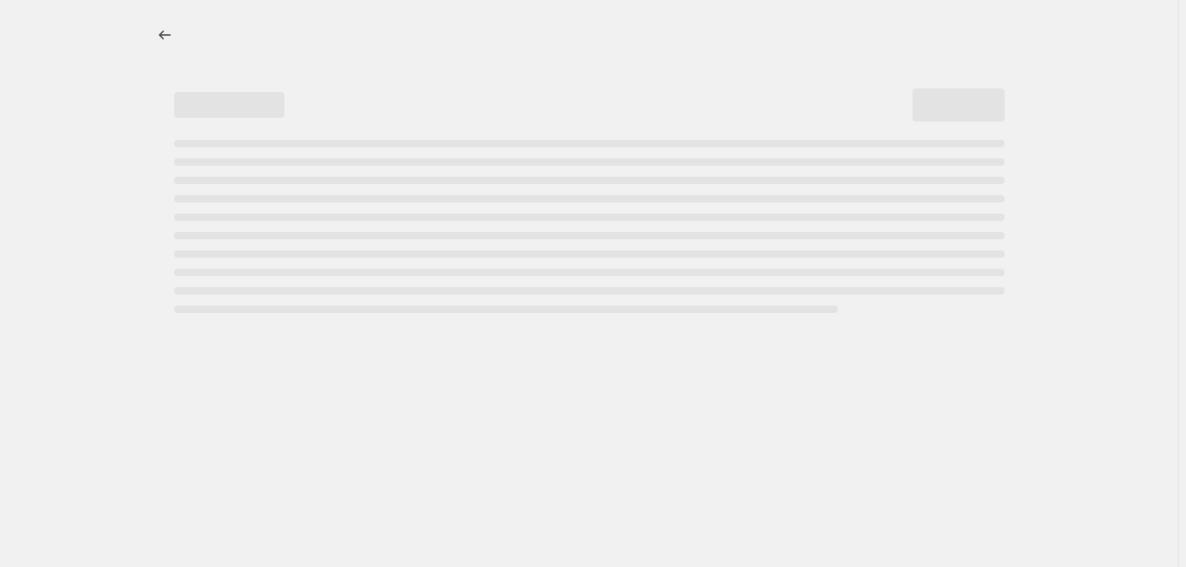
select select "percentage"
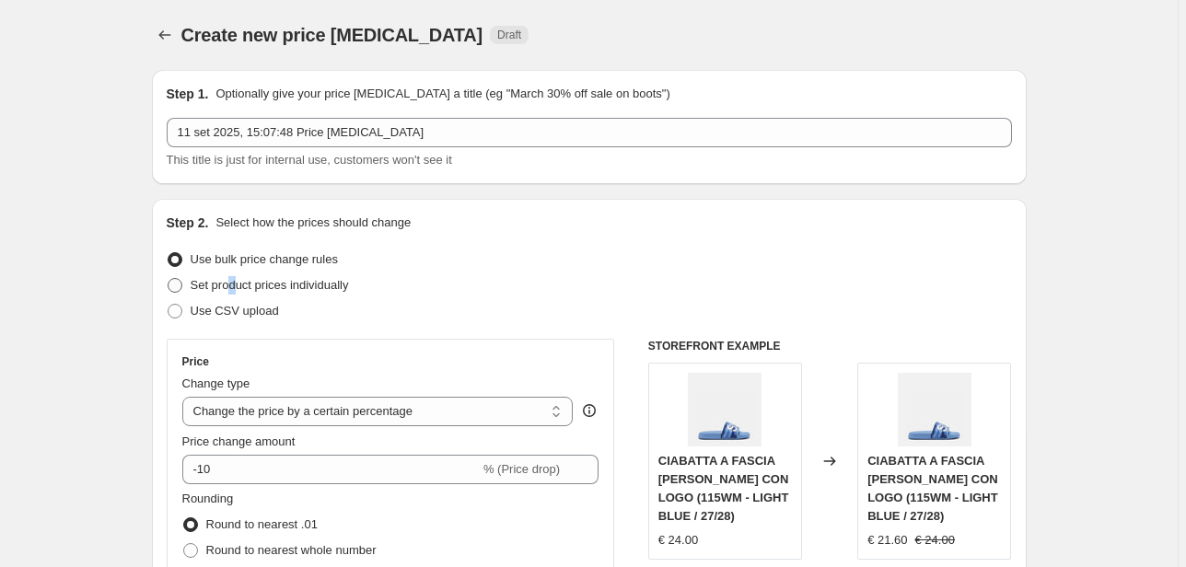
drag, startPoint x: 236, startPoint y: 284, endPoint x: 309, endPoint y: 290, distance: 73.9
click at [238, 285] on span "Set product prices individually" at bounding box center [270, 285] width 158 height 14
click at [172, 283] on span at bounding box center [175, 285] width 15 height 15
click at [168, 279] on input "Set product prices individually" at bounding box center [168, 278] width 1 height 1
radio input "true"
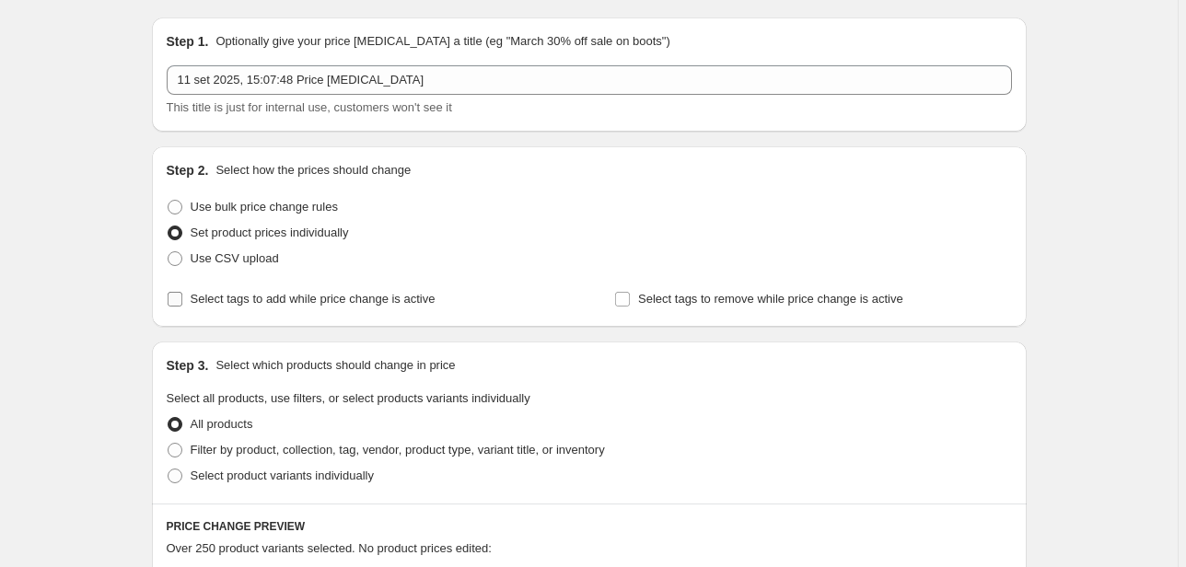
scroll to position [221, 0]
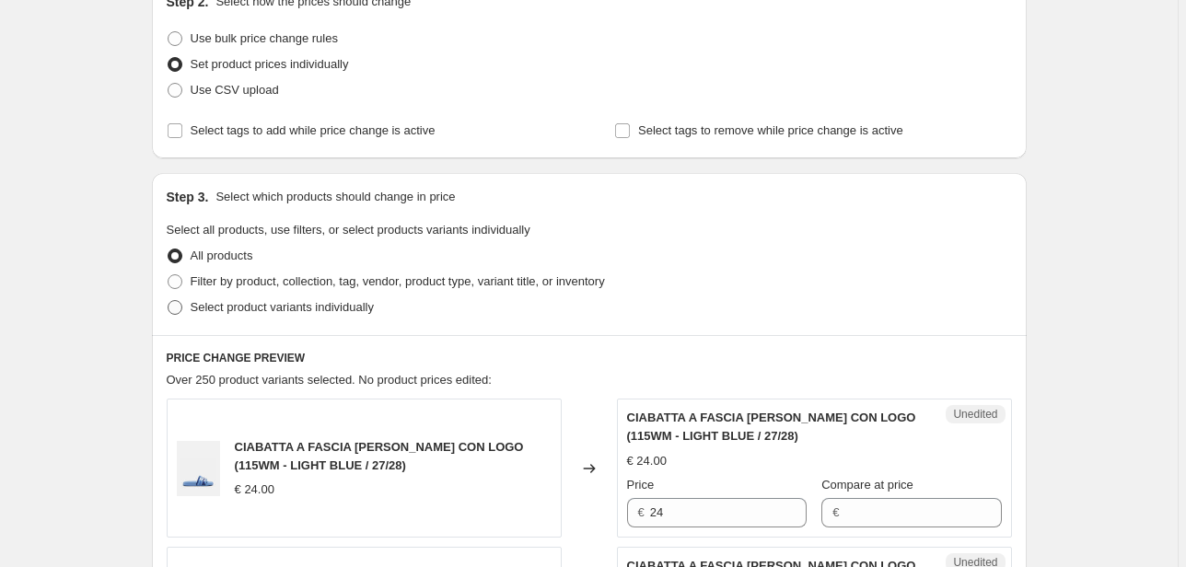
click at [284, 317] on label "Select product variants individually" at bounding box center [270, 308] width 207 height 26
click at [168, 301] on input "Select product variants individually" at bounding box center [168, 300] width 1 height 1
radio input "true"
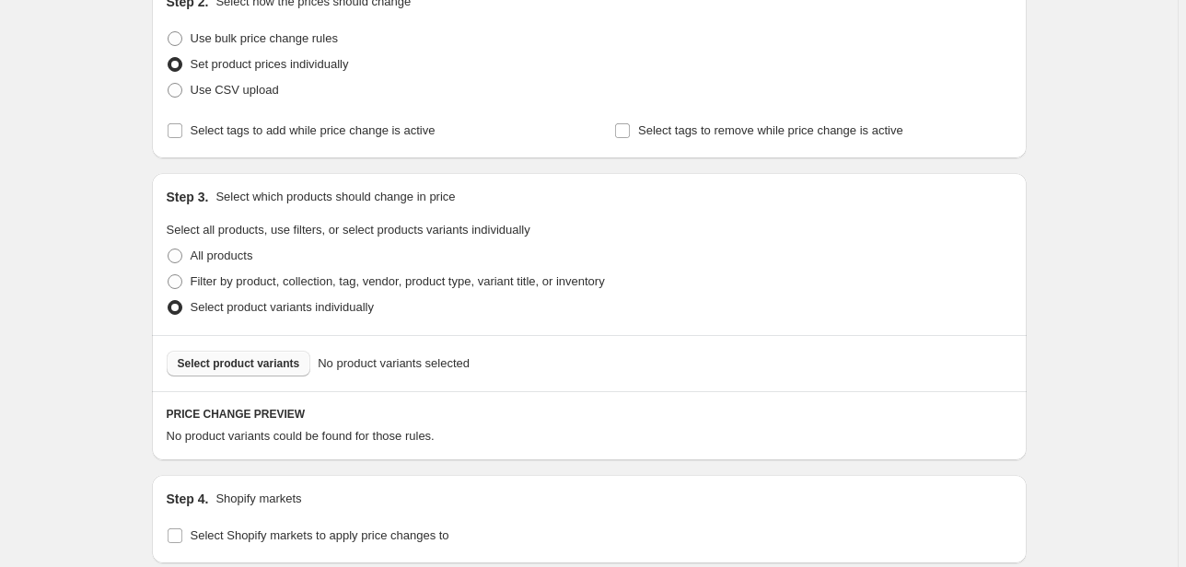
click at [284, 368] on span "Select product variants" at bounding box center [239, 363] width 122 height 15
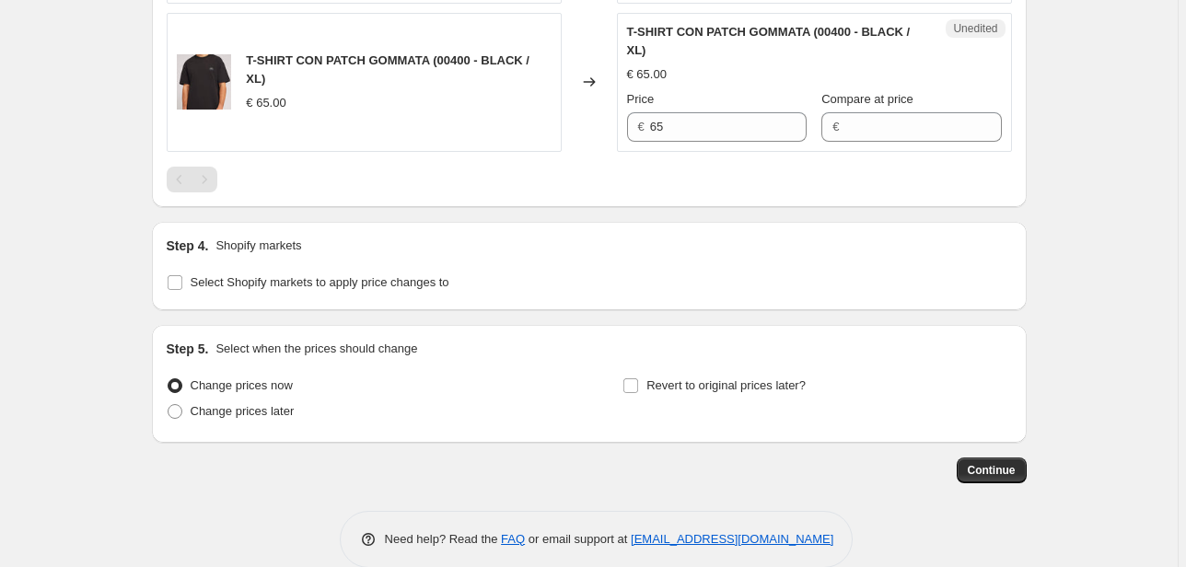
scroll to position [1133, 0]
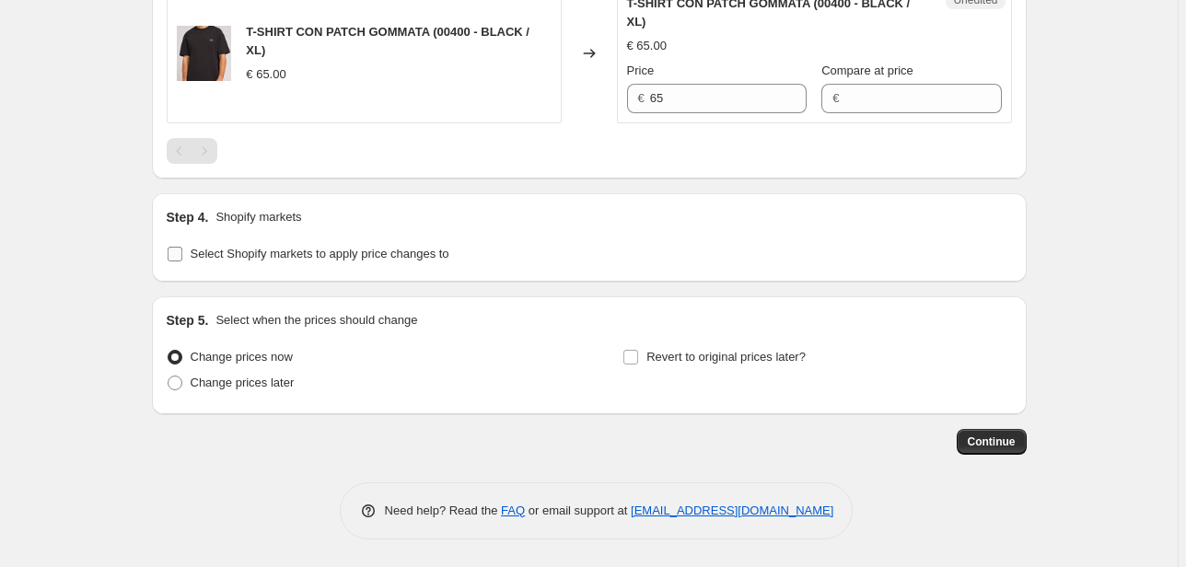
click at [265, 262] on span "Select Shopify markets to apply price changes to" at bounding box center [320, 254] width 259 height 18
click at [182, 261] on input "Select Shopify markets to apply price changes to" at bounding box center [175, 254] width 15 height 15
checkbox input "true"
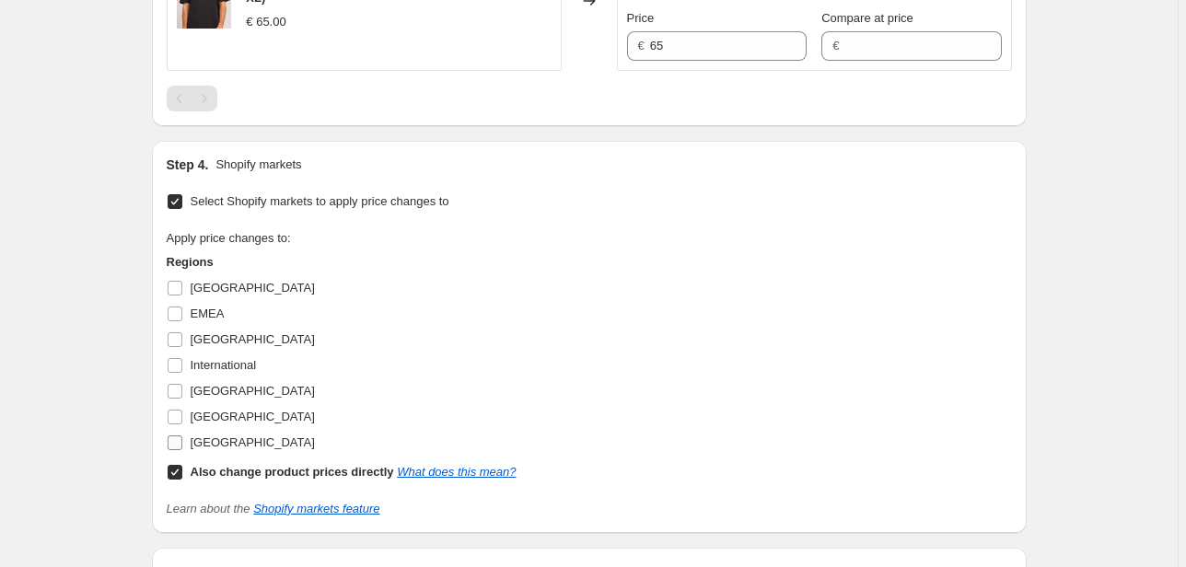
click at [201, 449] on span "United Kingdom" at bounding box center [253, 443] width 124 height 14
click at [182, 450] on input "United Kingdom" at bounding box center [175, 443] width 15 height 15
checkbox input "true"
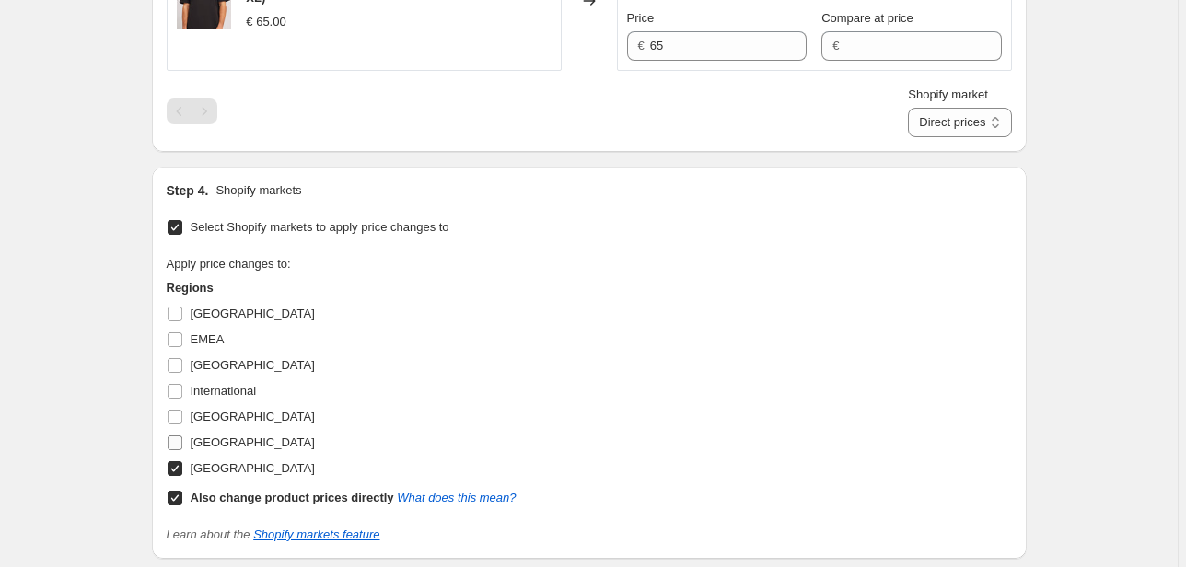
click at [207, 449] on span "Nord america" at bounding box center [253, 443] width 124 height 14
click at [182, 450] on input "Nord america" at bounding box center [175, 443] width 15 height 15
checkbox input "true"
click at [205, 424] on span "Italy" at bounding box center [253, 417] width 124 height 14
click at [182, 424] on input "Italy" at bounding box center [175, 417] width 15 height 15
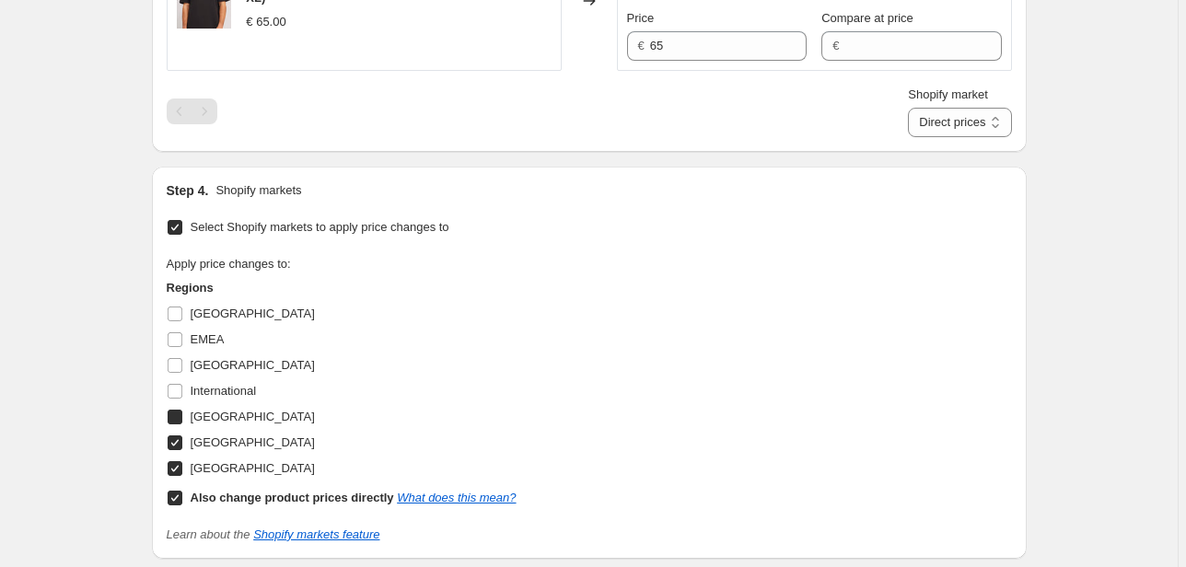
checkbox input "true"
click at [209, 398] on span "International" at bounding box center [224, 391] width 66 height 14
click at [182, 399] on input "International" at bounding box center [175, 391] width 15 height 15
checkbox input "true"
click at [211, 372] on span "FRANCIA" at bounding box center [253, 365] width 124 height 14
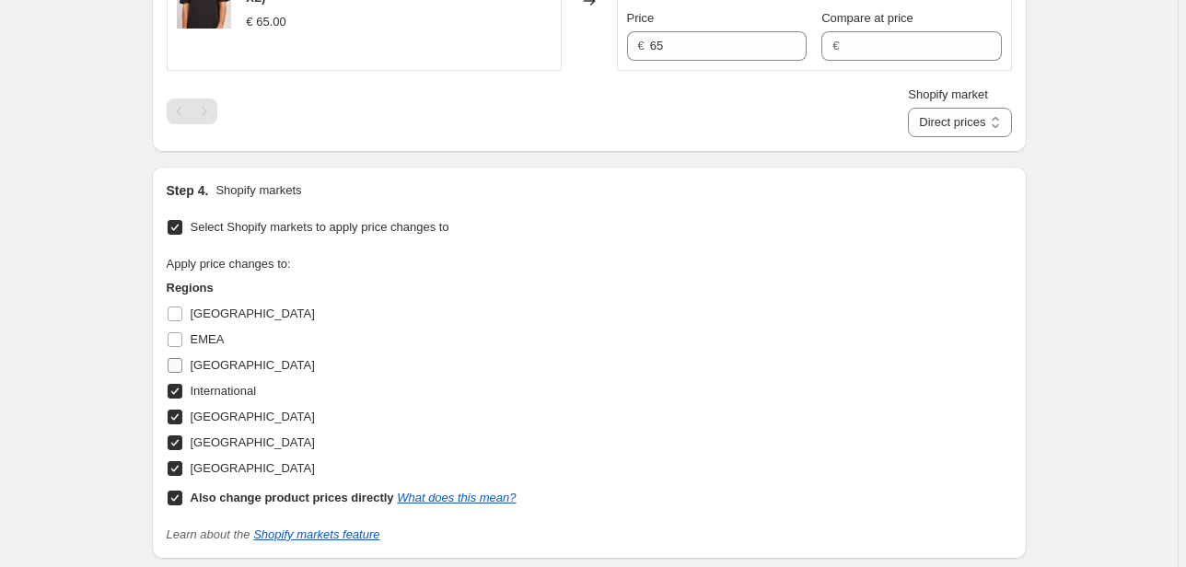
click at [182, 373] on input "FRANCIA" at bounding box center [175, 365] width 15 height 15
checkbox input "true"
click at [205, 346] on span "EMEA" at bounding box center [208, 339] width 34 height 14
click at [182, 347] on input "EMEA" at bounding box center [175, 339] width 15 height 15
checkbox input "true"
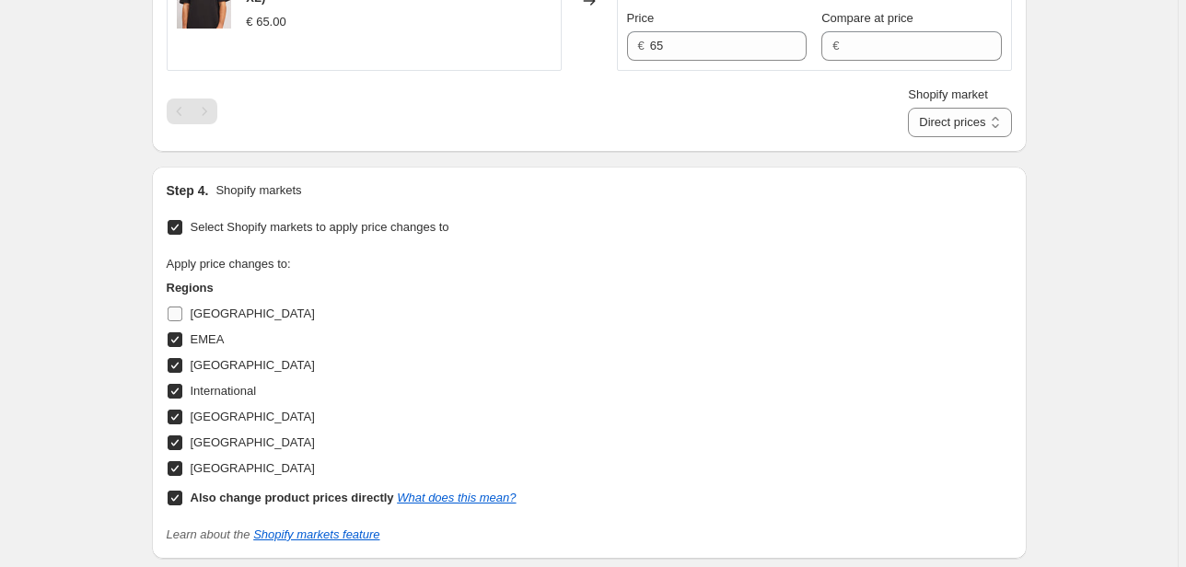
click at [204, 320] on span "Canada" at bounding box center [253, 314] width 124 height 14
click at [182, 321] on input "Canada" at bounding box center [175, 314] width 15 height 15
checkbox input "true"
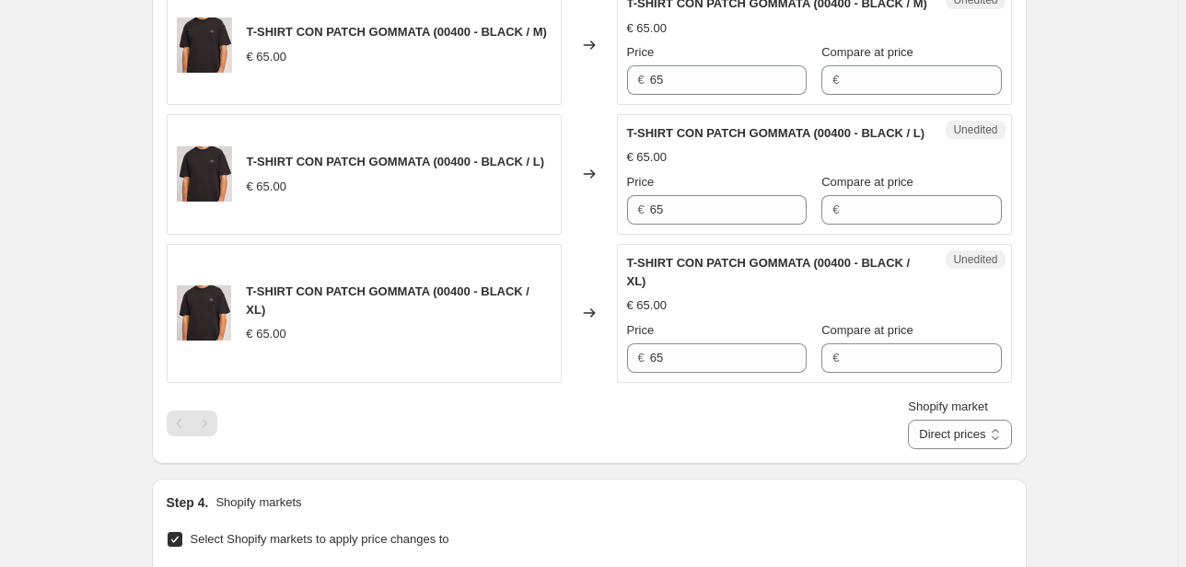
scroll to position [618, 0]
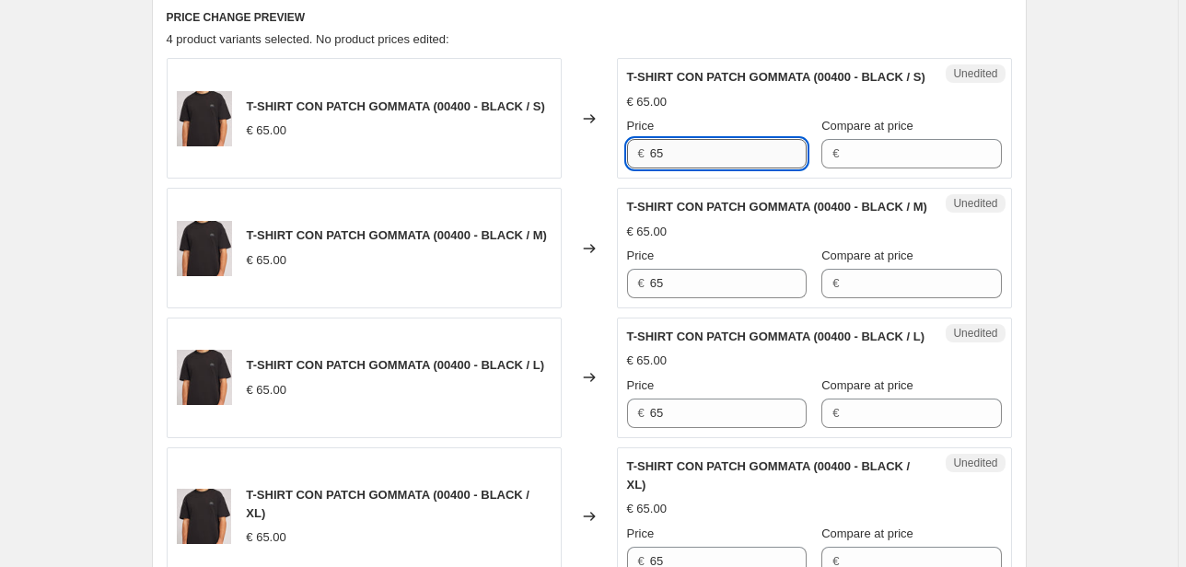
click at [733, 168] on input "65" at bounding box center [728, 153] width 157 height 29
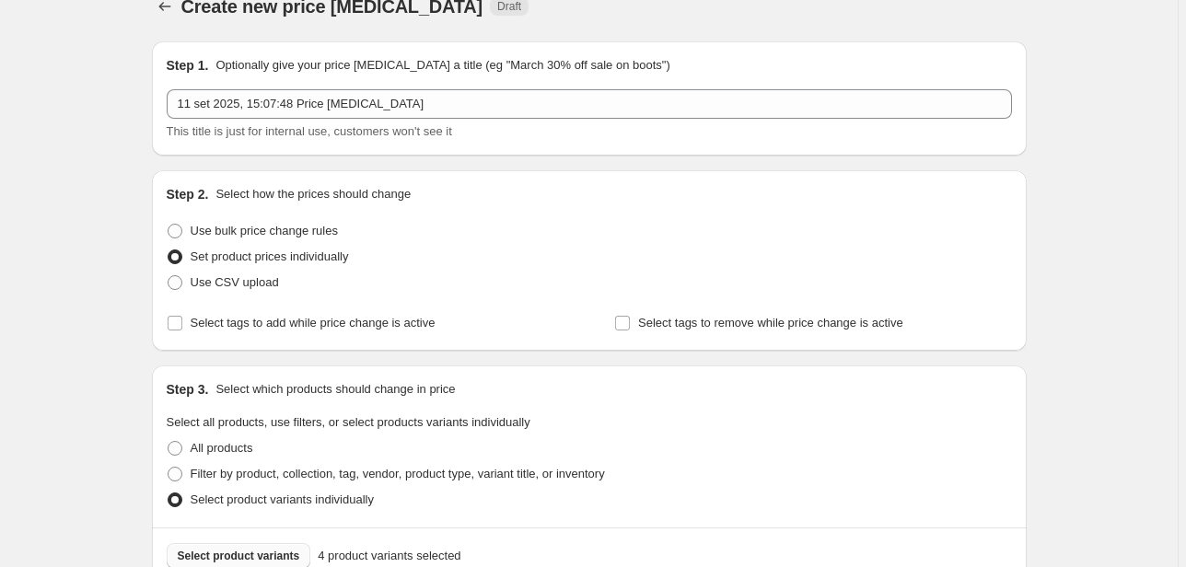
scroll to position [470, 0]
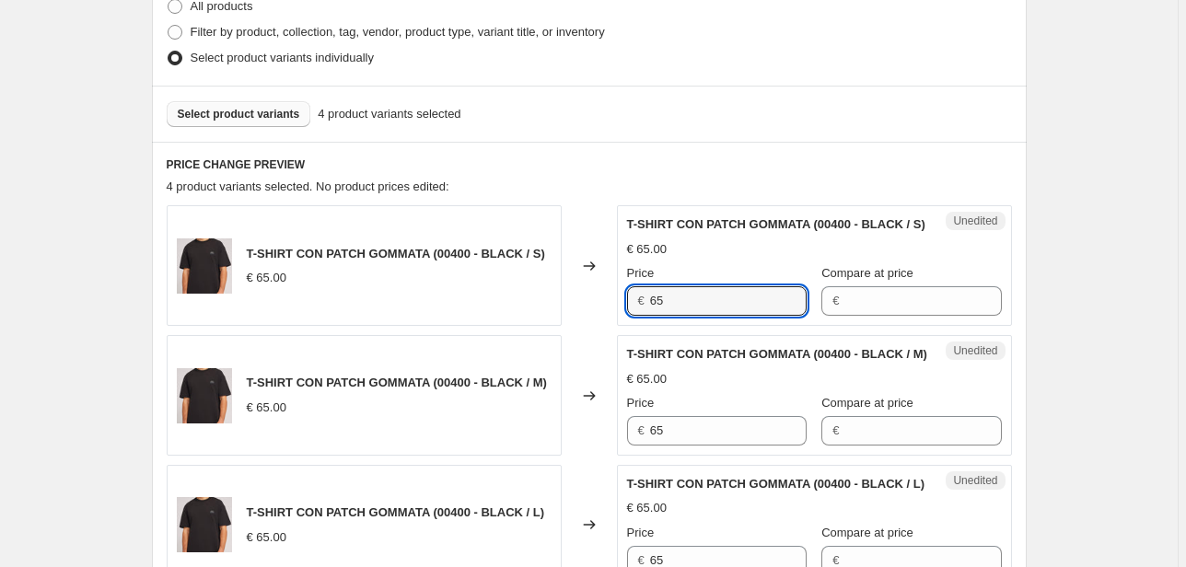
drag, startPoint x: 678, startPoint y: 325, endPoint x: 569, endPoint y: 325, distance: 108.6
click at [570, 325] on div "T-SHIRT CON PATCH GOMMATA (00400 - BLACK / S) € 65.00 Changed to Unedited T-SHI…" at bounding box center [589, 265] width 845 height 121
type input "52"
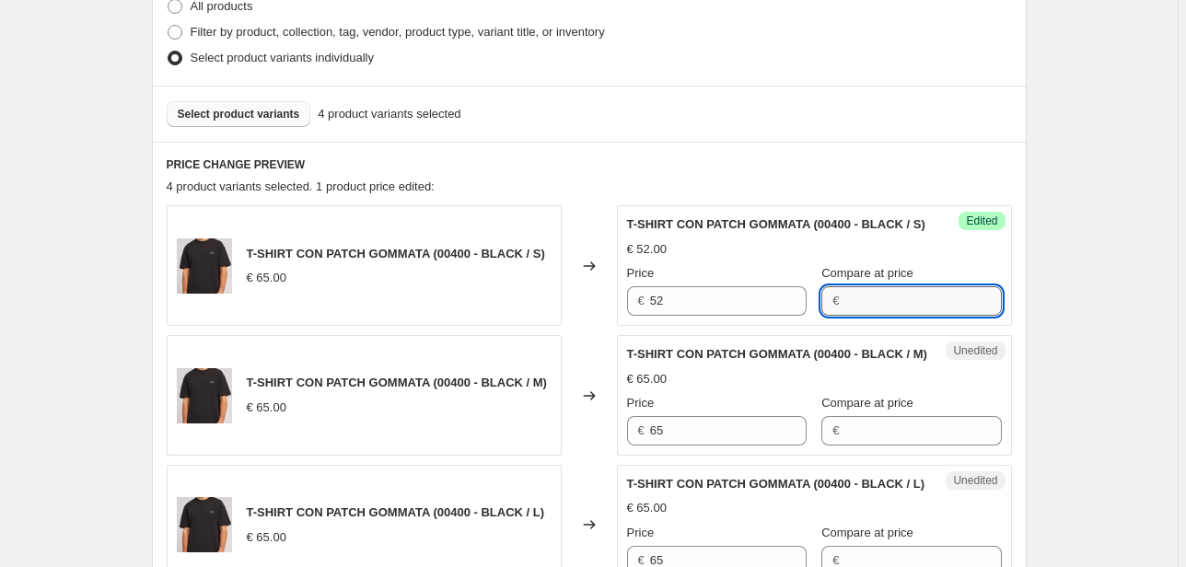
click at [923, 314] on input "Compare at price" at bounding box center [922, 300] width 157 height 29
type input "65"
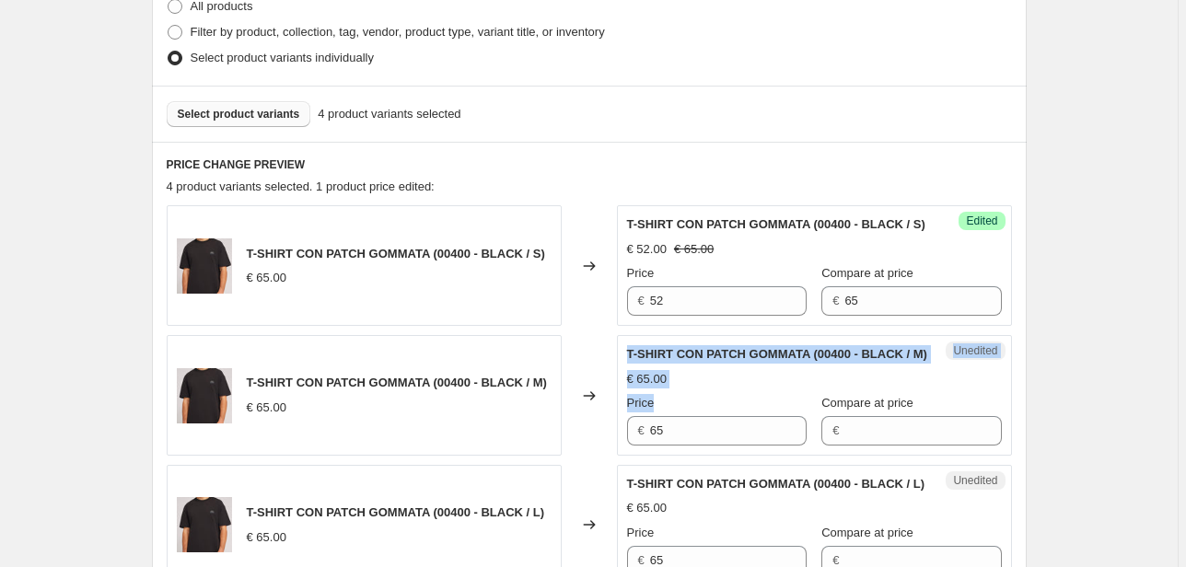
drag, startPoint x: 685, startPoint y: 482, endPoint x: 567, endPoint y: 482, distance: 117.9
click at [567, 456] on div "T-SHIRT CON PATCH GOMMATA (00400 - BLACK / M) € 65.00 Changed to Unedited T-SHI…" at bounding box center [589, 395] width 845 height 121
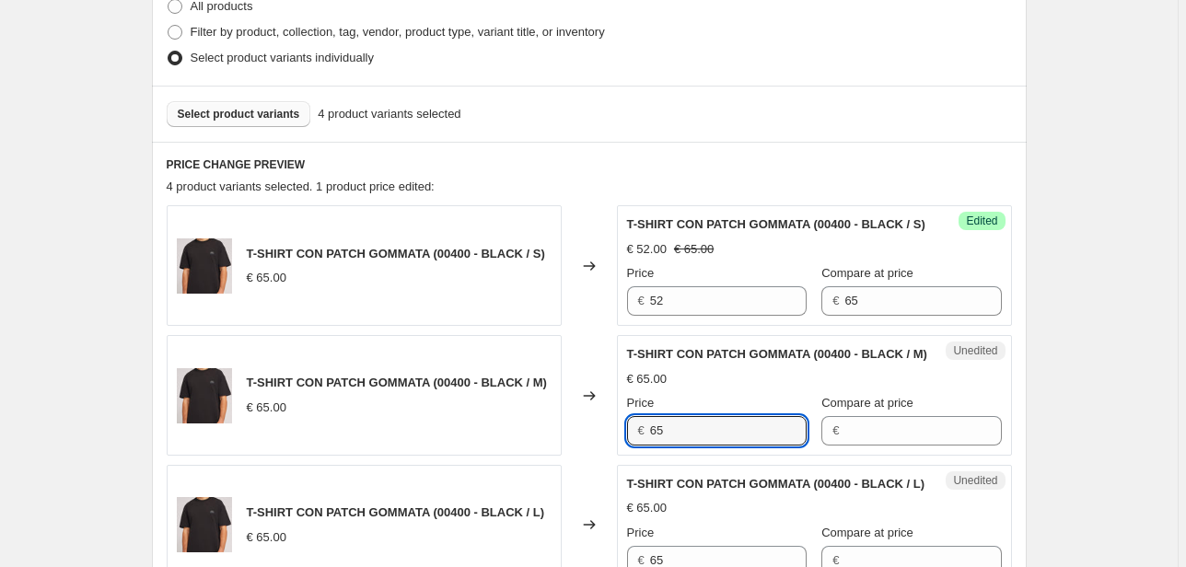
drag, startPoint x: 697, startPoint y: 469, endPoint x: 559, endPoint y: 472, distance: 138.2
click at [559, 456] on div "T-SHIRT CON PATCH GOMMATA (00400 - BLACK / M) € 65.00 Changed to Unedited T-SHI…" at bounding box center [589, 395] width 845 height 121
type input "52"
click at [883, 410] on span "Compare at price" at bounding box center [867, 403] width 92 height 14
click at [883, 443] on input "Compare at price" at bounding box center [922, 430] width 157 height 29
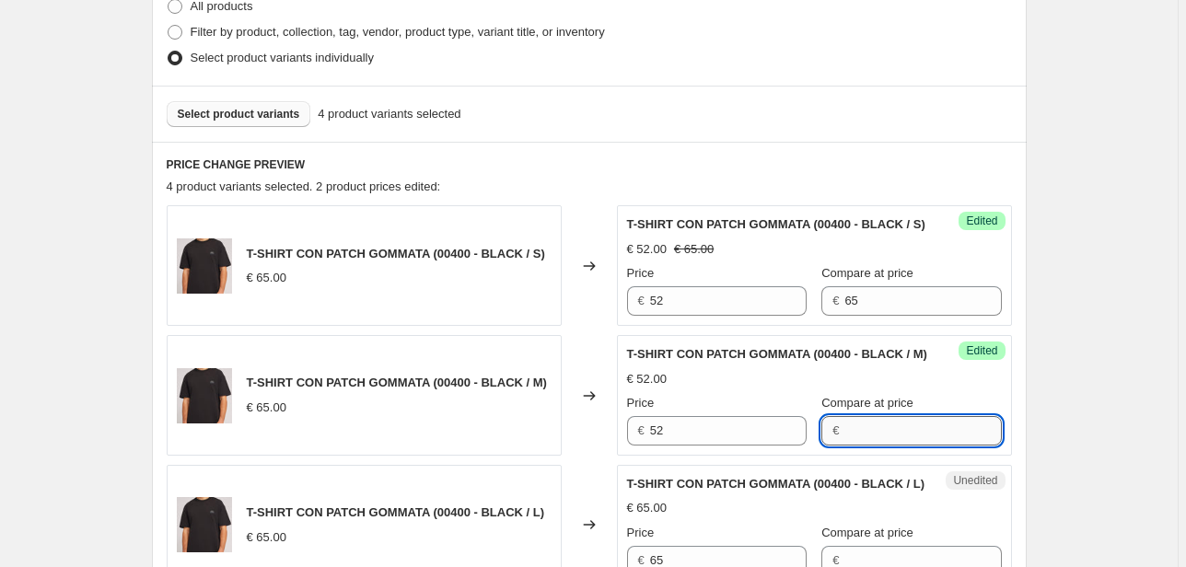
click at [877, 446] on input "Compare at price" at bounding box center [922, 430] width 157 height 29
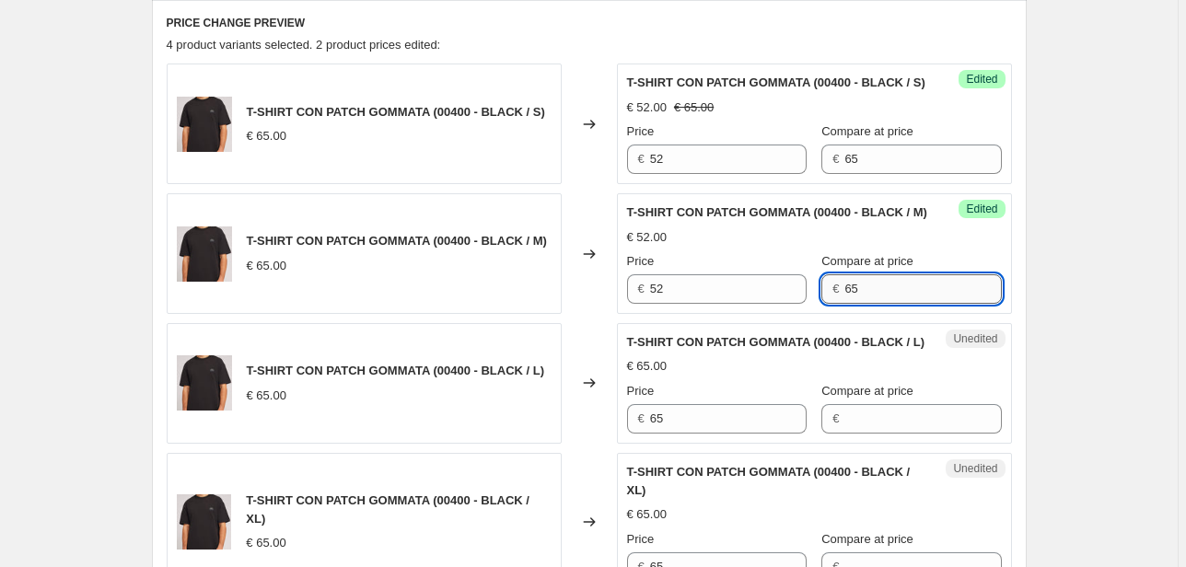
scroll to position [691, 0]
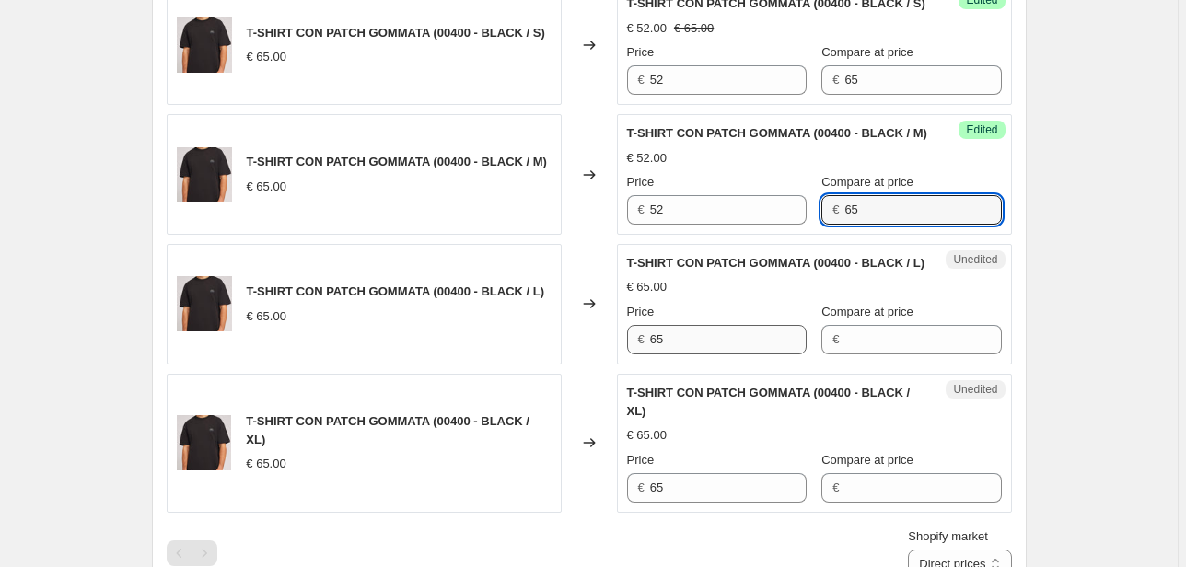
type input "65"
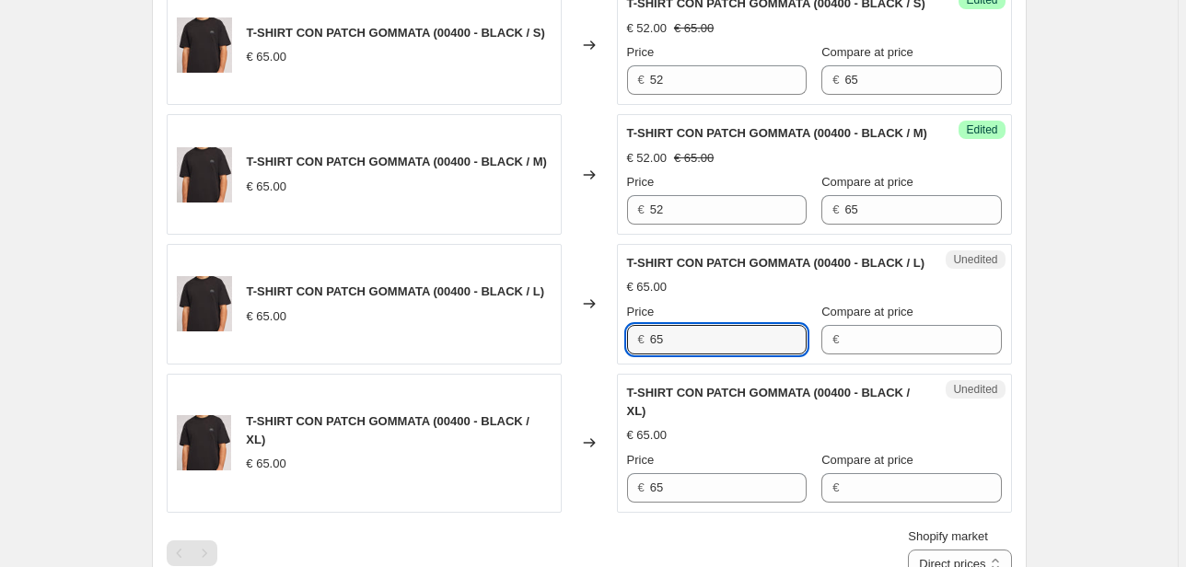
drag, startPoint x: 698, startPoint y: 395, endPoint x: 584, endPoint y: 401, distance: 114.4
click at [584, 365] on div "T-SHIRT CON PATCH GOMMATA (00400 - BLACK / L) € 65.00 Changed to Unedited T-SHI…" at bounding box center [589, 304] width 845 height 121
type input "52"
click at [872, 354] on input "Compare at price" at bounding box center [922, 339] width 157 height 29
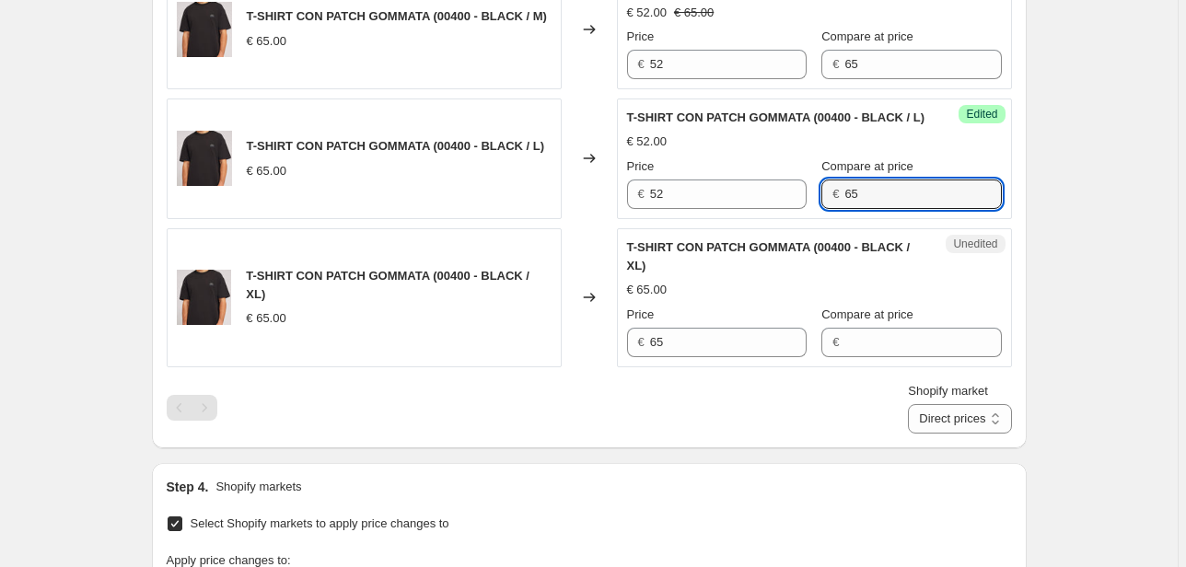
scroll to position [839, 0]
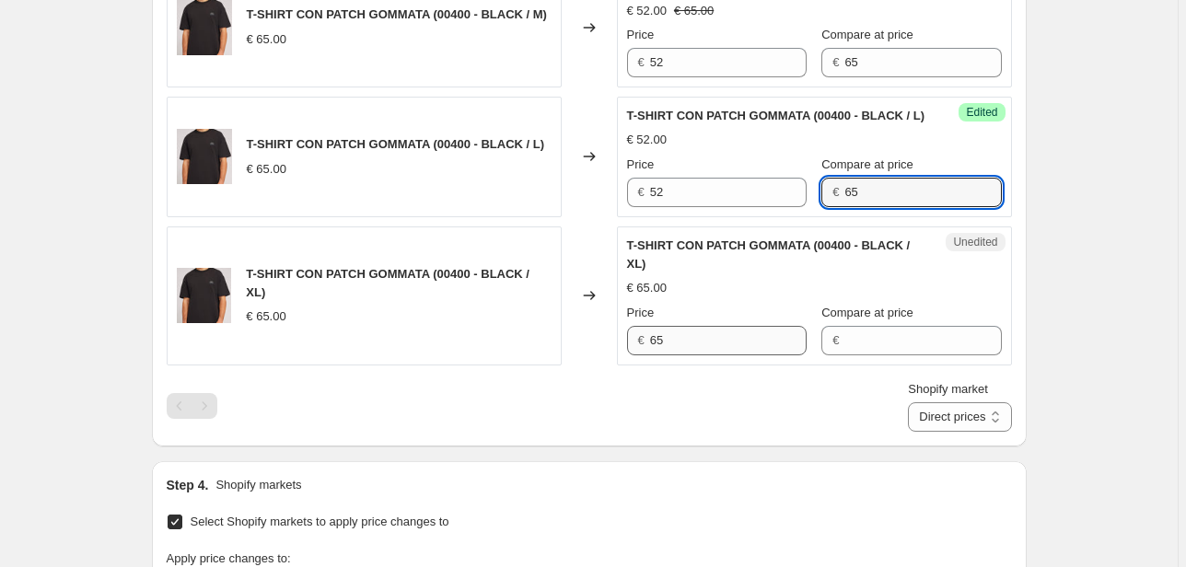
type input "65"
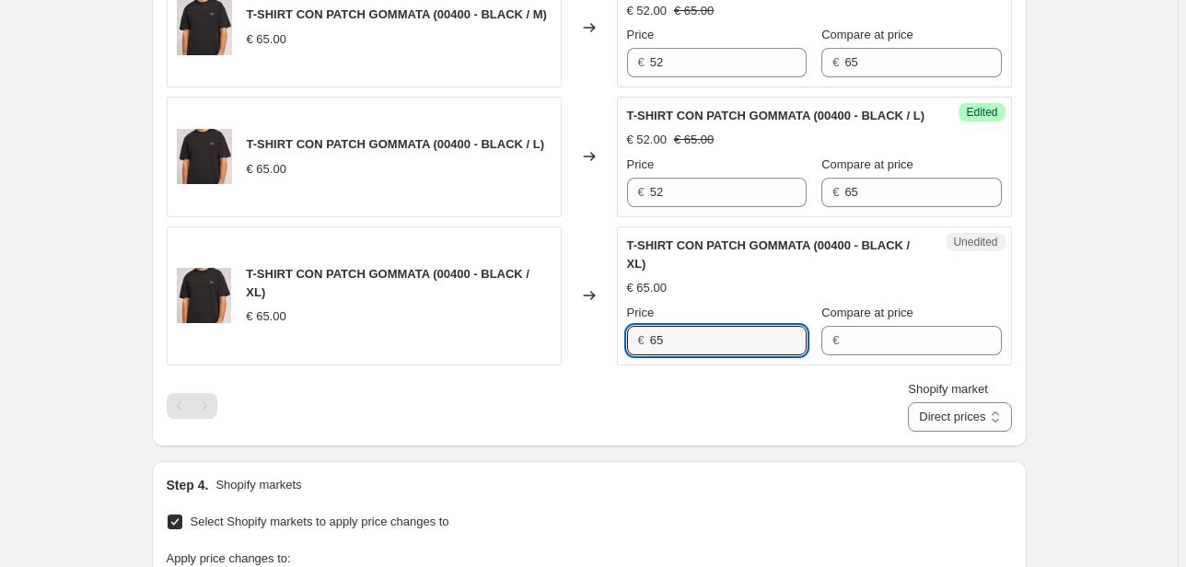
drag, startPoint x: 690, startPoint y: 401, endPoint x: 568, endPoint y: 399, distance: 121.6
click at [570, 366] on div "T-SHIRT CON PATCH GOMMATA (00400 - BLACK / XL) € 65.00 Changed to Unedited T-SH…" at bounding box center [589, 295] width 845 height 139
type input "52"
click at [875, 355] on input "Compare at price" at bounding box center [922, 340] width 157 height 29
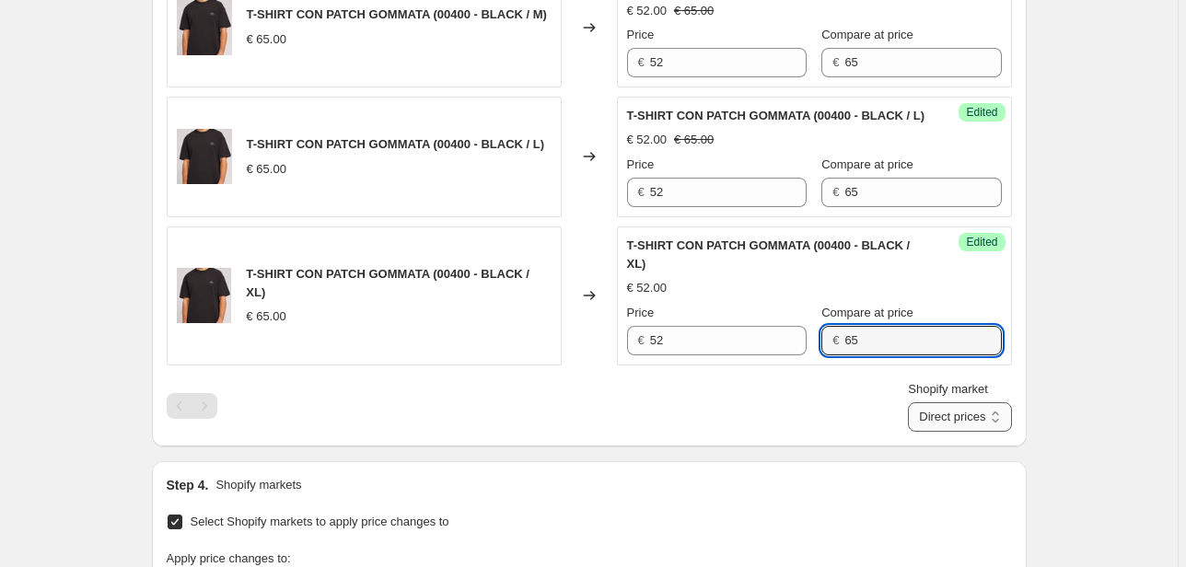
type input "65"
click at [953, 432] on select "Direct prices Canada EMEA FRANCIA International Italy Nord america United Kingd…" at bounding box center [959, 416] width 103 height 29
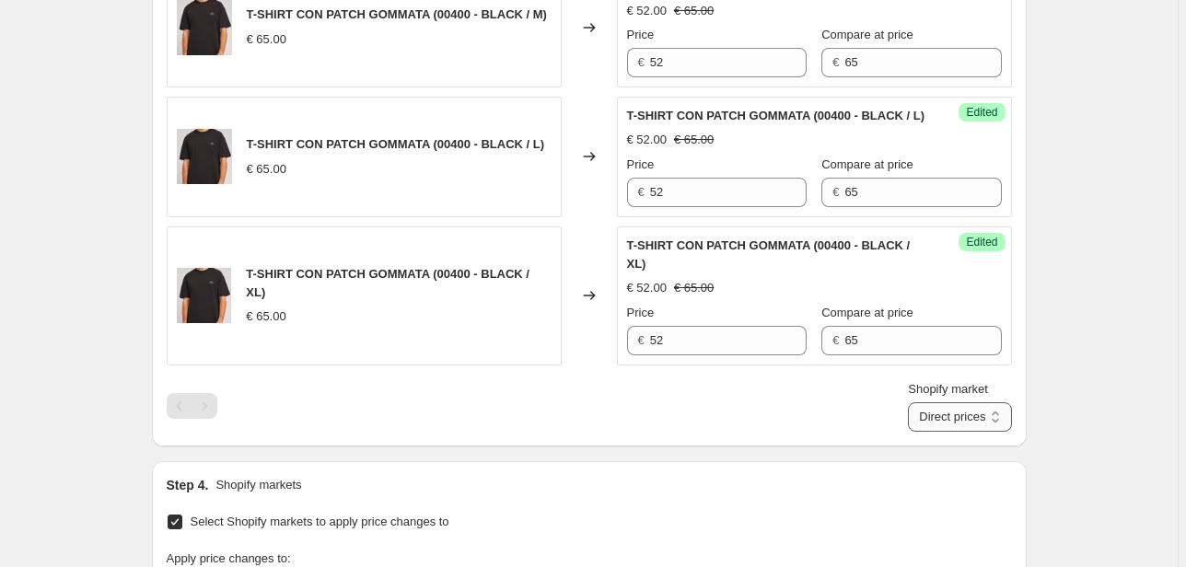
select select "20828520626"
click at [935, 432] on select "Direct prices Canada EMEA FRANCIA International Italy Nord america United Kingd…" at bounding box center [959, 416] width 103 height 29
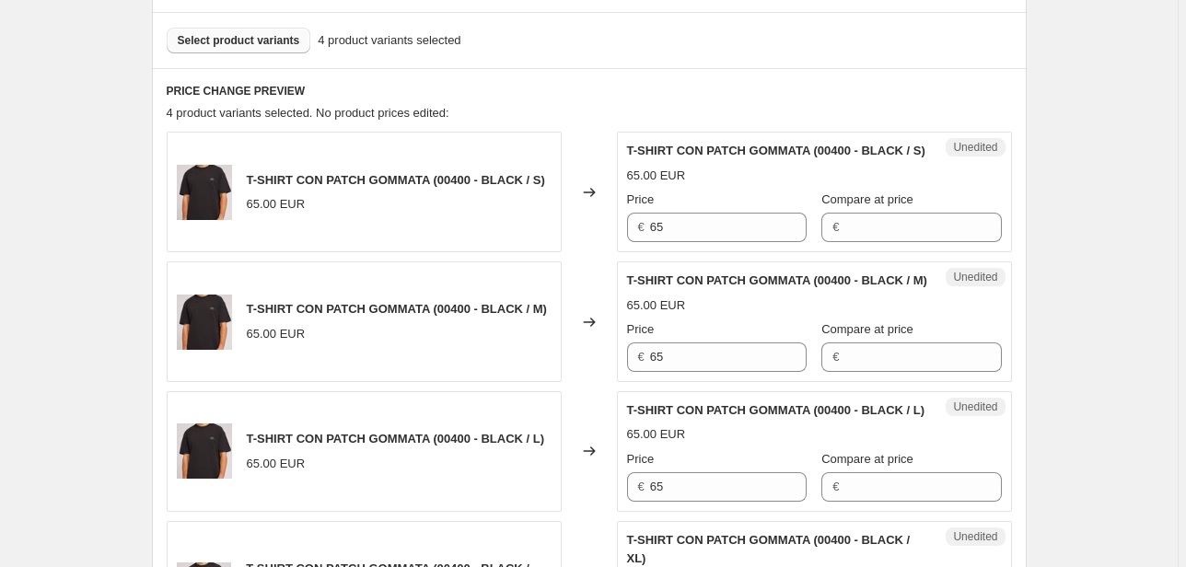
scroll to position [250, 0]
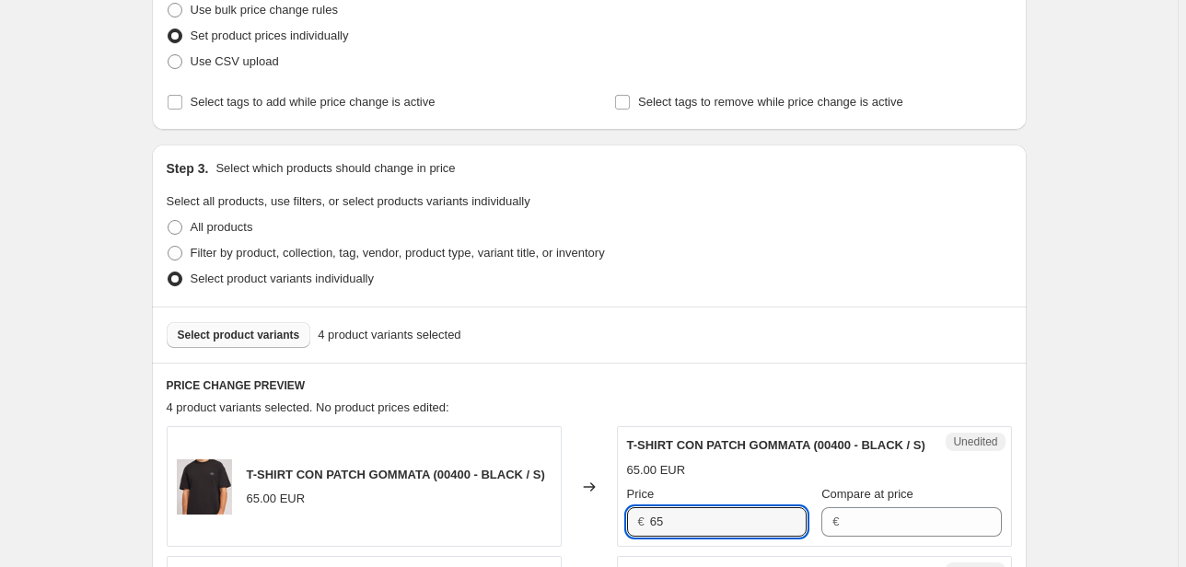
drag, startPoint x: 698, startPoint y: 534, endPoint x: 581, endPoint y: 541, distance: 117.2
click at [581, 541] on div "T-SHIRT CON PATCH GOMMATA (00400 - BLACK / S) 65.00 EUR Changed to Unedited T-S…" at bounding box center [589, 486] width 845 height 121
type input "52"
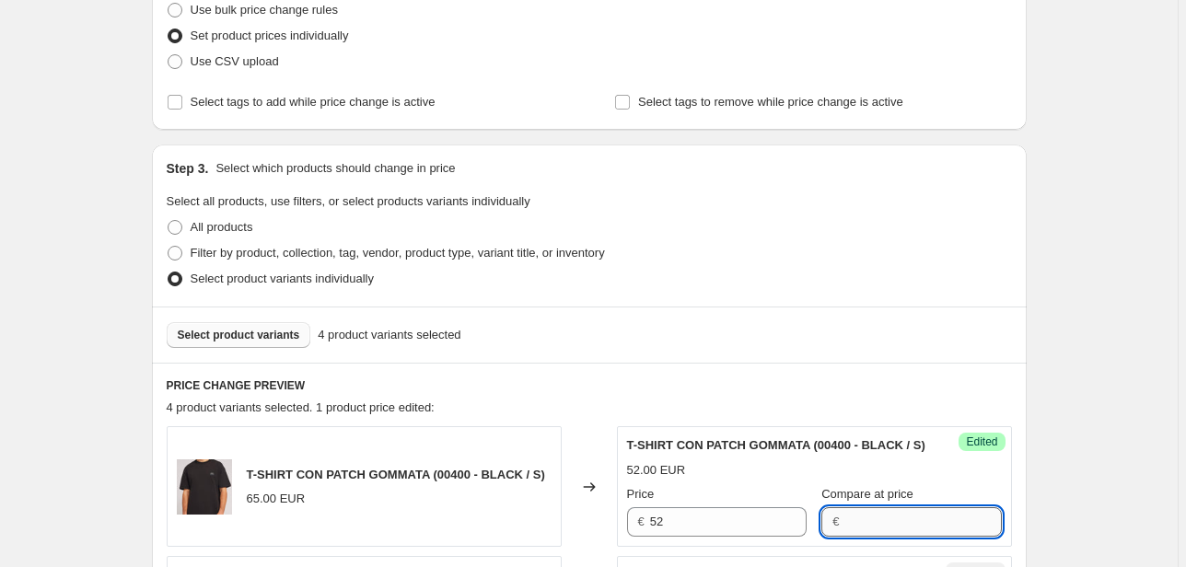
click at [873, 537] on input "Compare at price" at bounding box center [922, 521] width 157 height 29
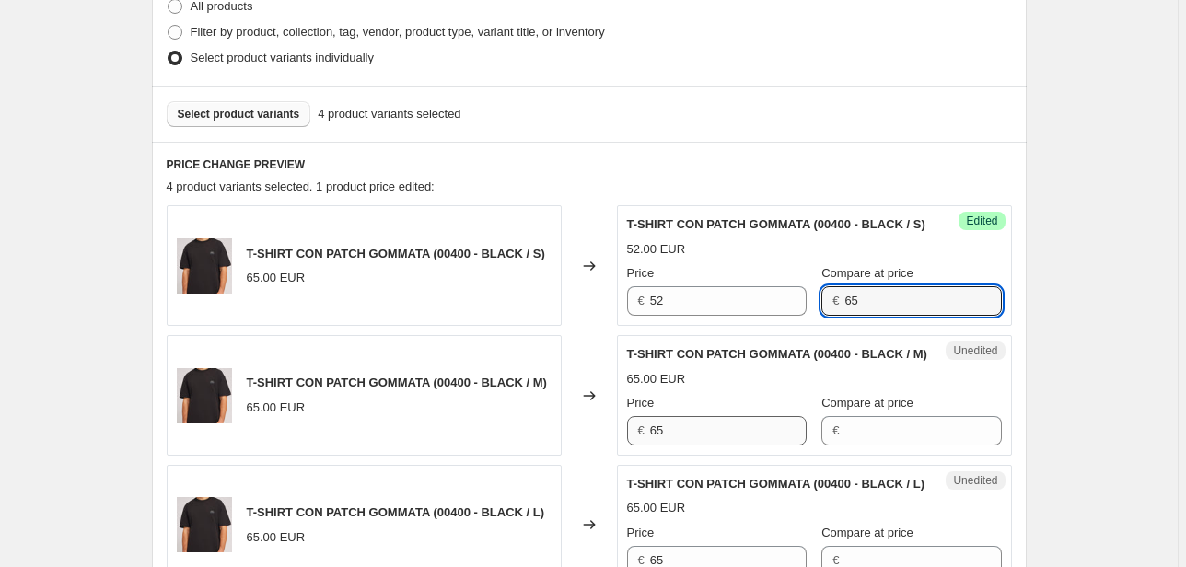
type input "65"
drag, startPoint x: 711, startPoint y: 471, endPoint x: 584, endPoint y: 468, distance: 127.1
click at [588, 456] on div "T-SHIRT CON PATCH GOMMATA (00400 - BLACK / M) 65.00 EUR Changed to Unedited T-S…" at bounding box center [589, 395] width 845 height 121
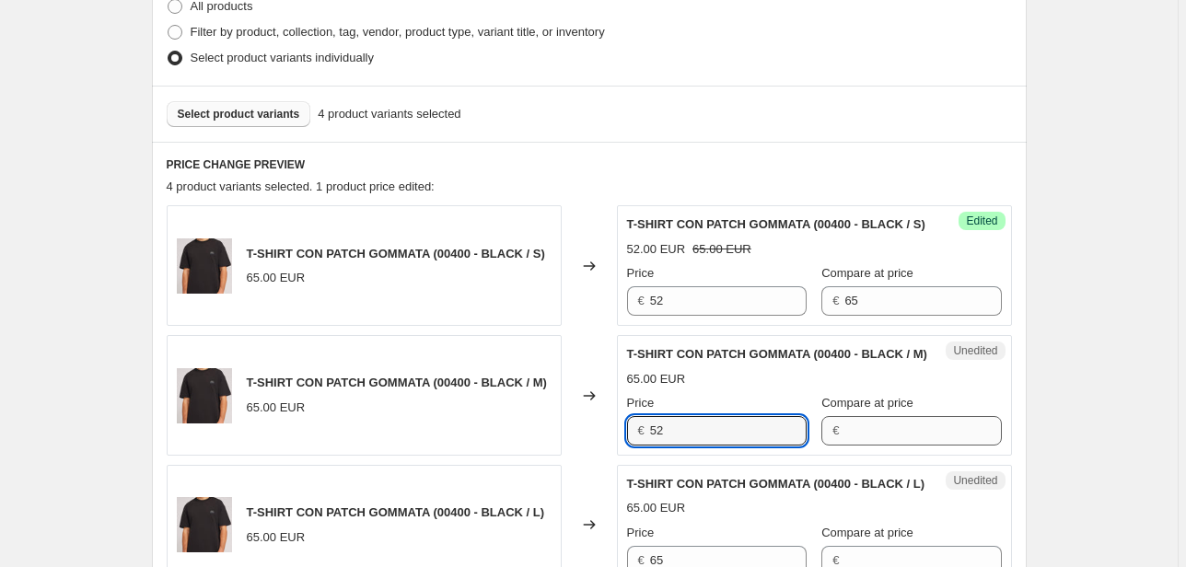
type input "52"
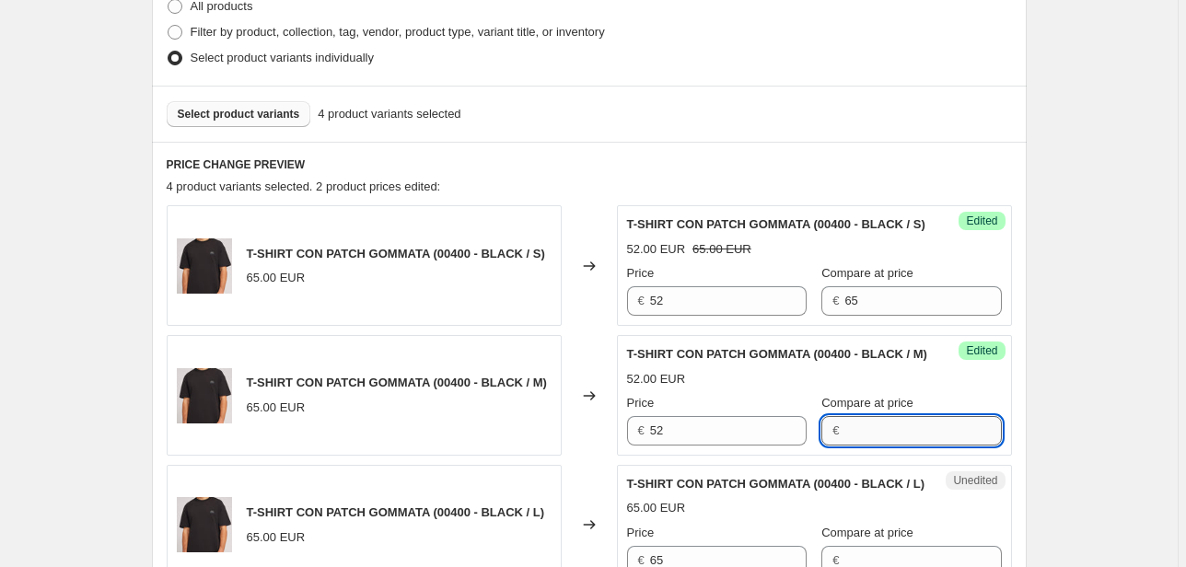
click at [872, 446] on input "Compare at price" at bounding box center [922, 430] width 157 height 29
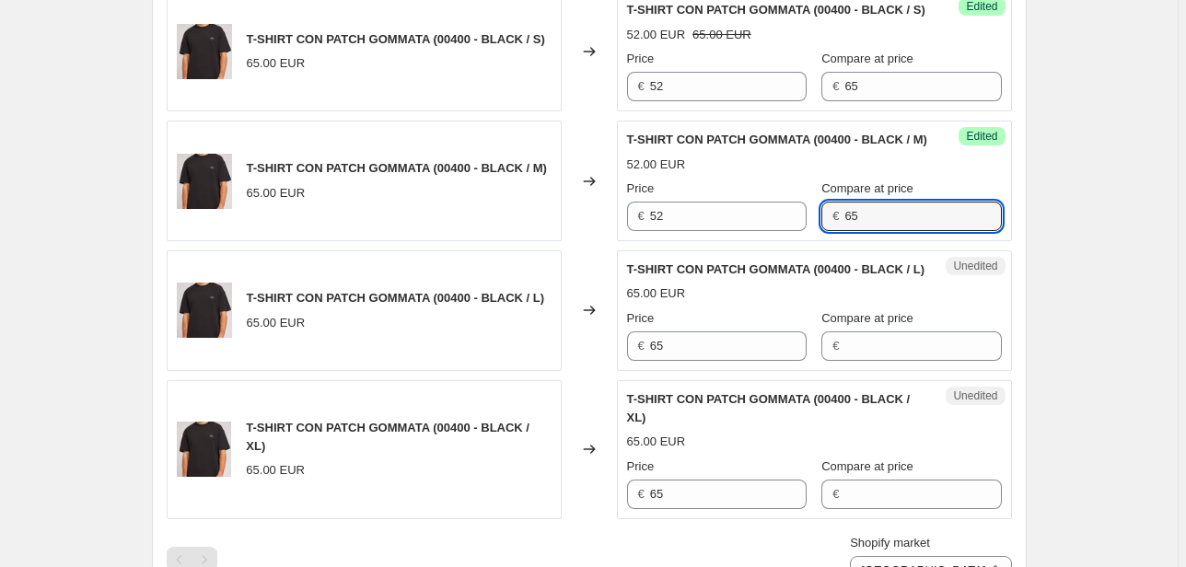
scroll to position [691, 0]
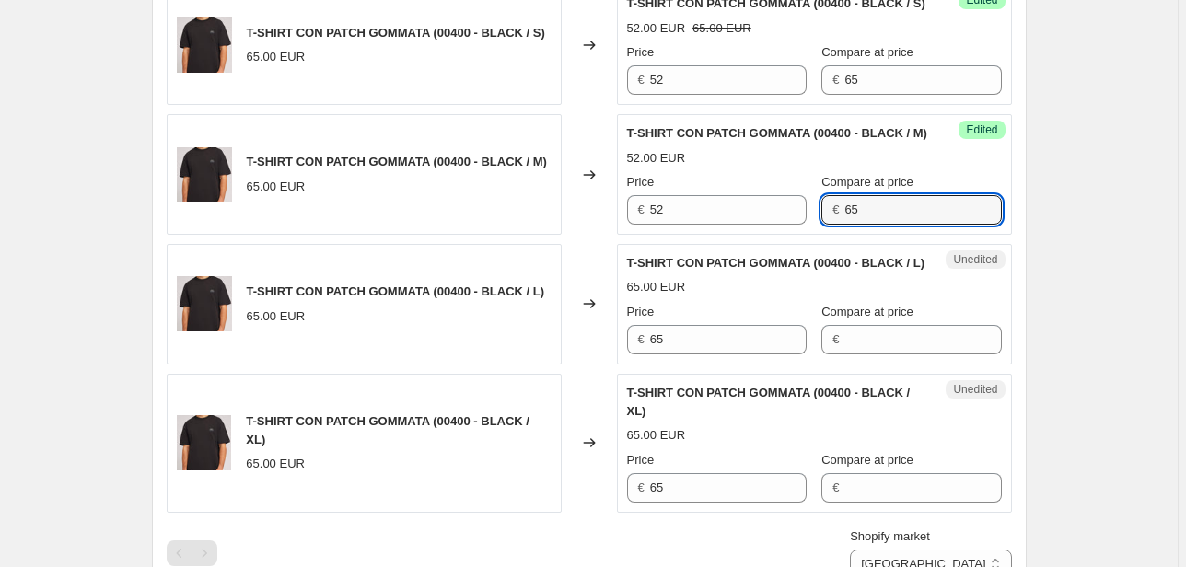
type input "65"
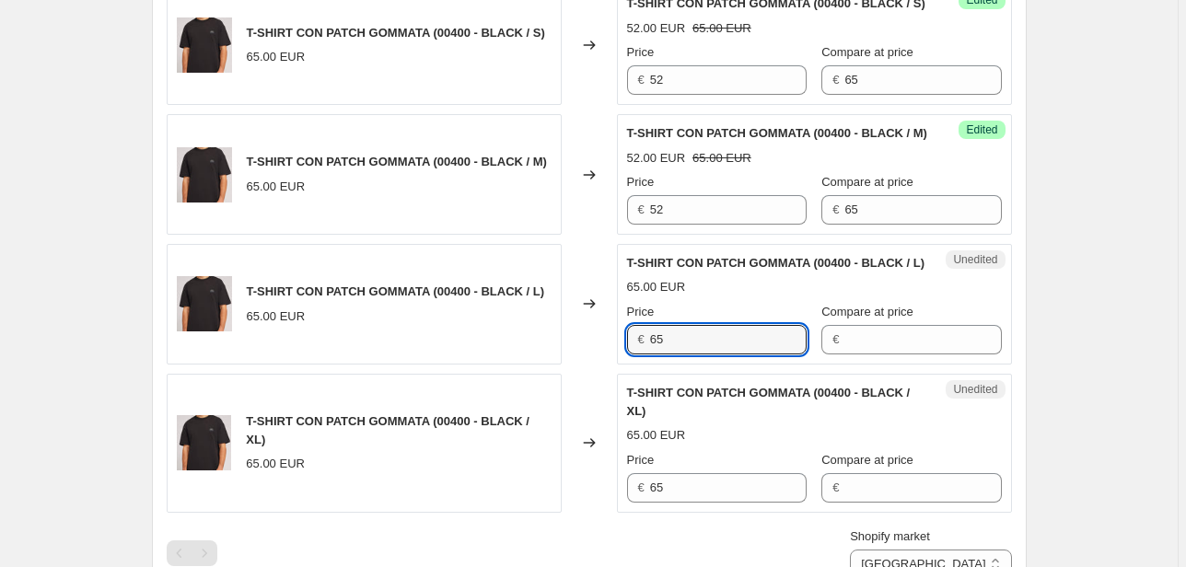
drag, startPoint x: 625, startPoint y: 398, endPoint x: 576, endPoint y: 395, distance: 48.9
click at [578, 365] on div "T-SHIRT CON PATCH GOMMATA (00400 - BLACK / L) 65.00 EUR Changed to Unedited T-S…" at bounding box center [589, 304] width 845 height 121
type input "52"
click at [860, 354] on input "Compare at price" at bounding box center [922, 339] width 157 height 29
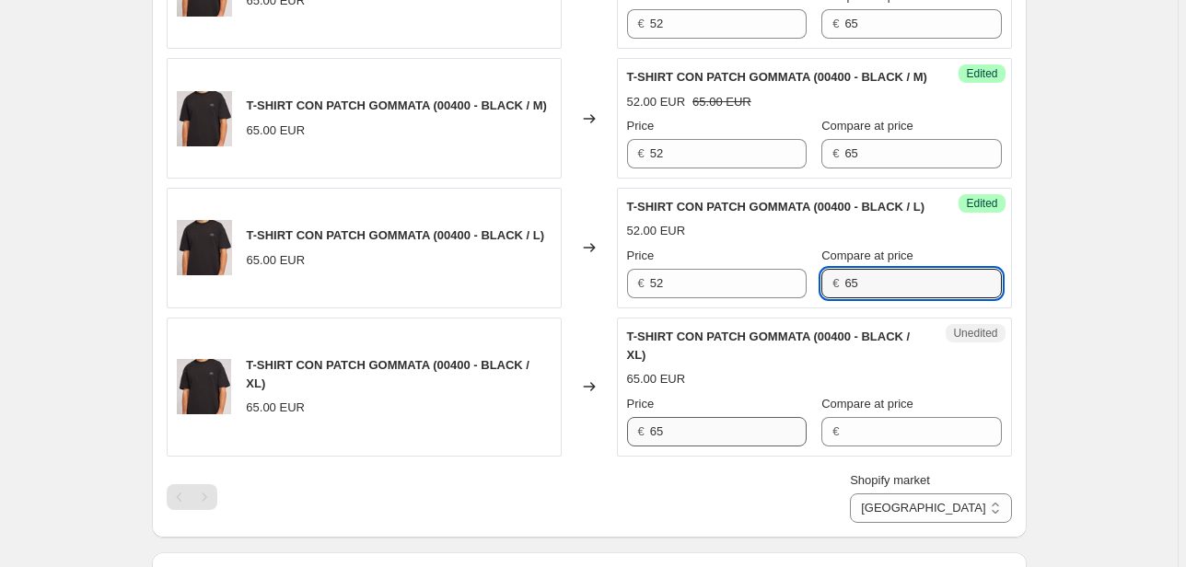
scroll to position [765, 0]
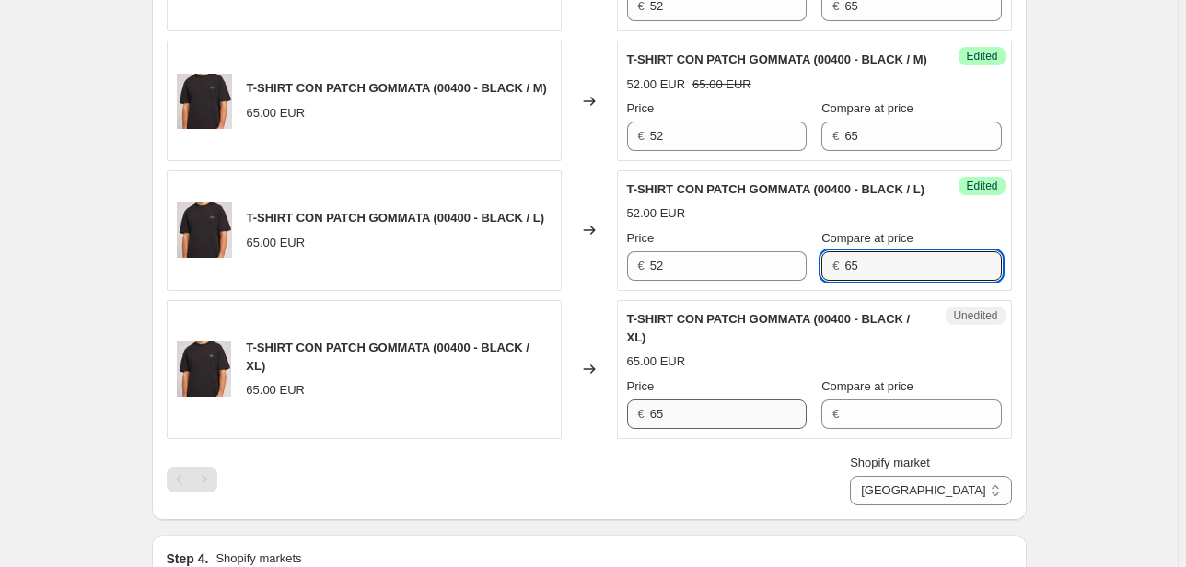
type input "65"
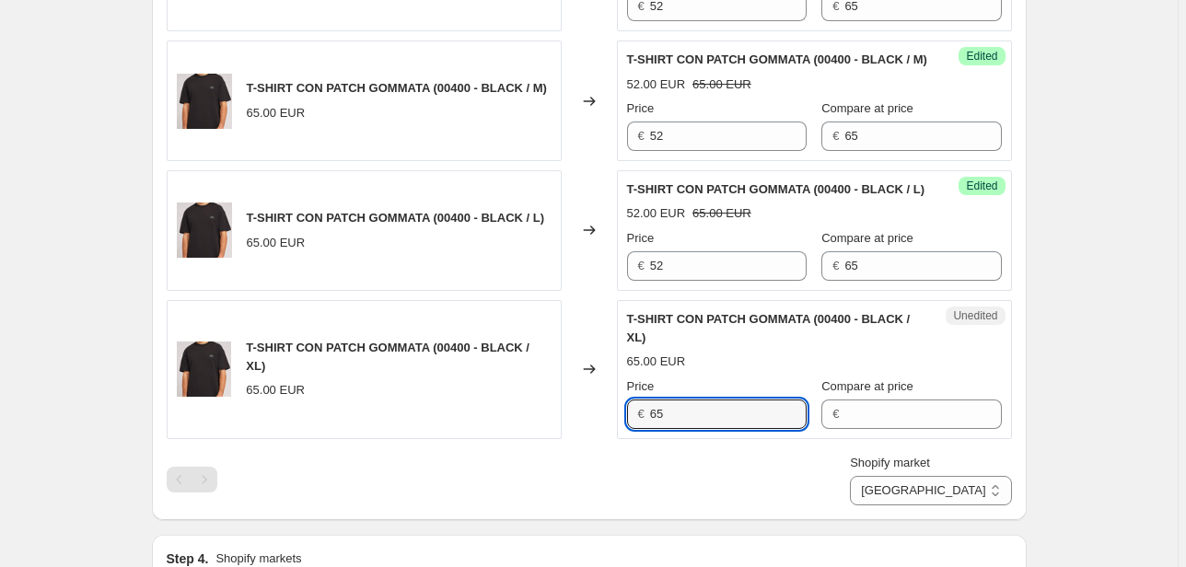
drag, startPoint x: 691, startPoint y: 471, endPoint x: 579, endPoint y: 471, distance: 112.3
click at [580, 439] on div "T-SHIRT CON PATCH GOMMATA (00400 - BLACK / XL) 65.00 EUR Changed to Unedited T-…" at bounding box center [589, 369] width 845 height 139
type input "52"
click at [910, 429] on input "Compare at price" at bounding box center [922, 414] width 157 height 29
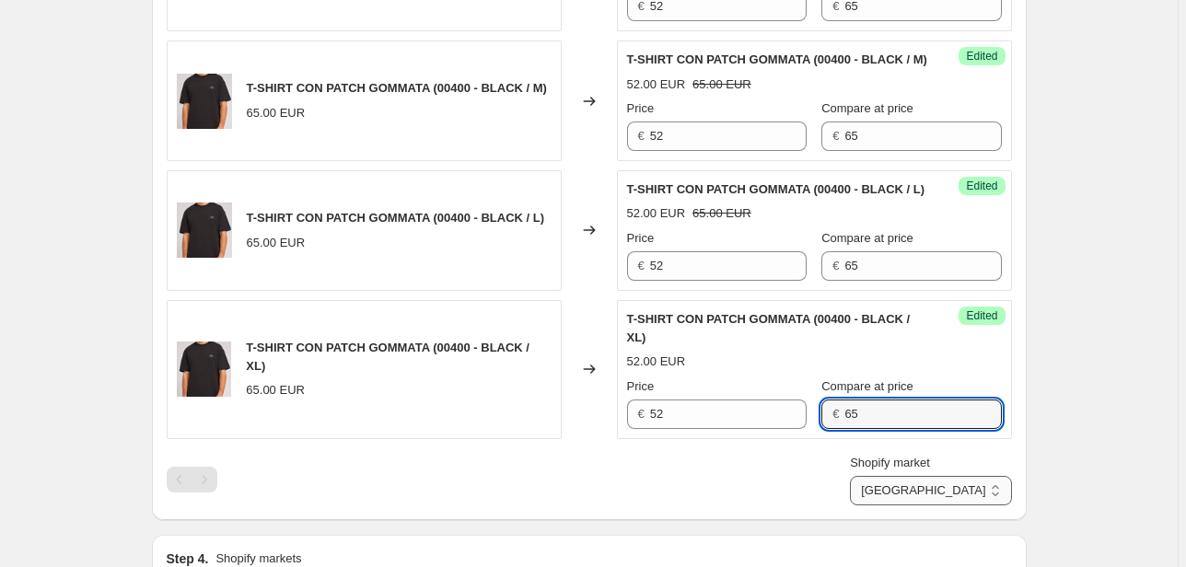
type input "65"
click at [984, 505] on select "Direct prices Canada EMEA FRANCIA International Italy Nord america United Kingd…" at bounding box center [930, 490] width 161 height 29
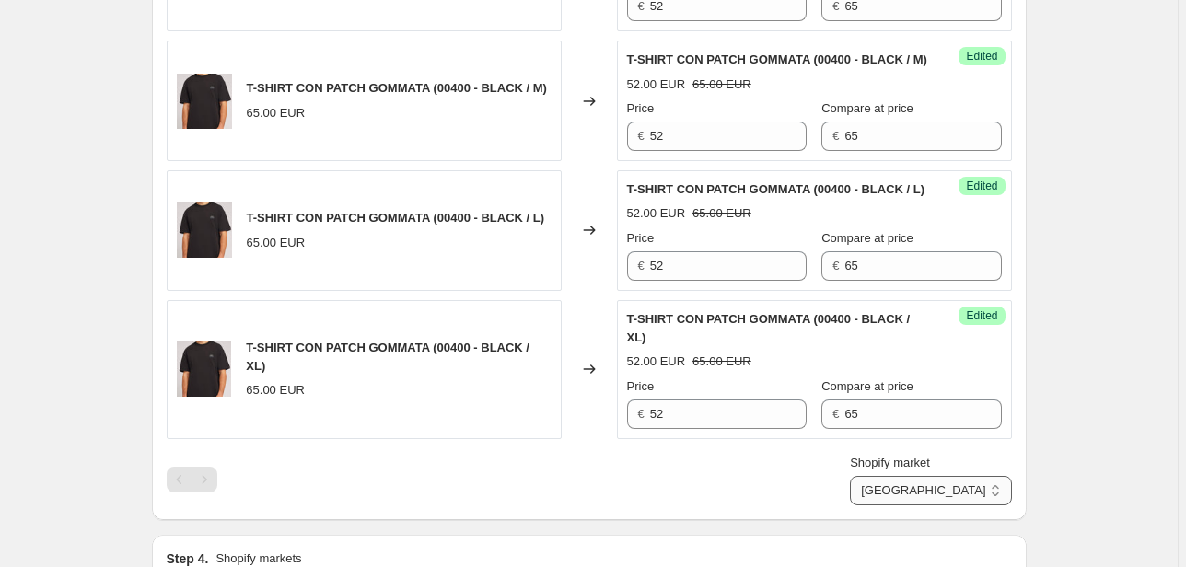
select select "22555656370"
click at [891, 505] on select "Direct prices Canada EMEA FRANCIA International Italy Nord america United Kingd…" at bounding box center [930, 490] width 161 height 29
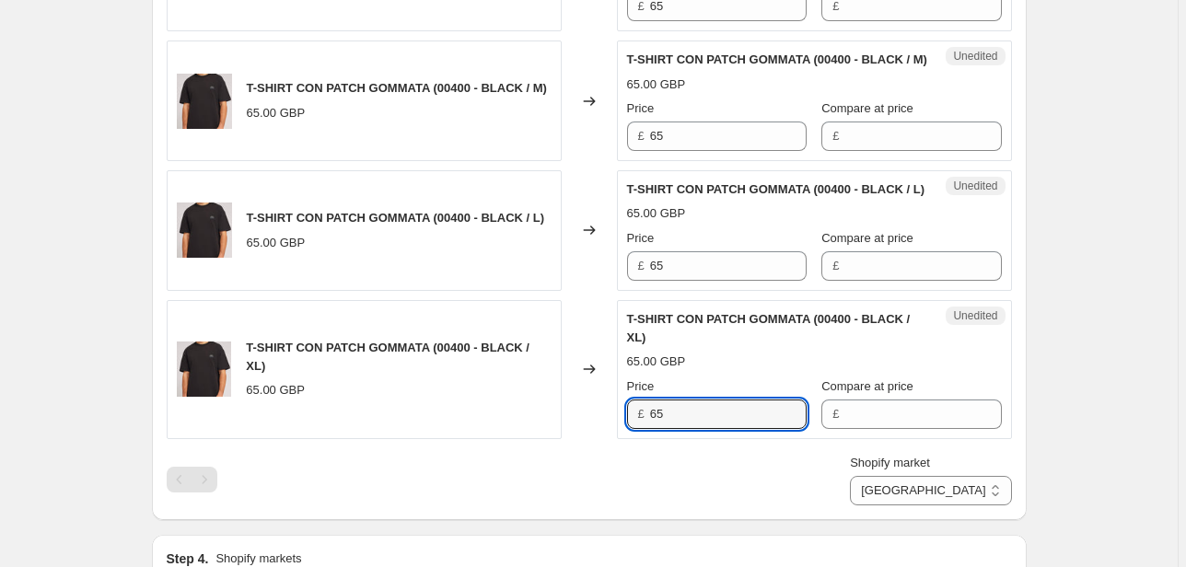
drag, startPoint x: 702, startPoint y: 470, endPoint x: 511, endPoint y: 484, distance: 191.2
click at [511, 439] on div "T-SHIRT CON PATCH GOMMATA (00400 - BLACK / XL) 65.00 GBP Changed to Unedited T-…" at bounding box center [589, 369] width 845 height 139
type input "52"
click at [862, 429] on input "Compare at price" at bounding box center [922, 414] width 157 height 29
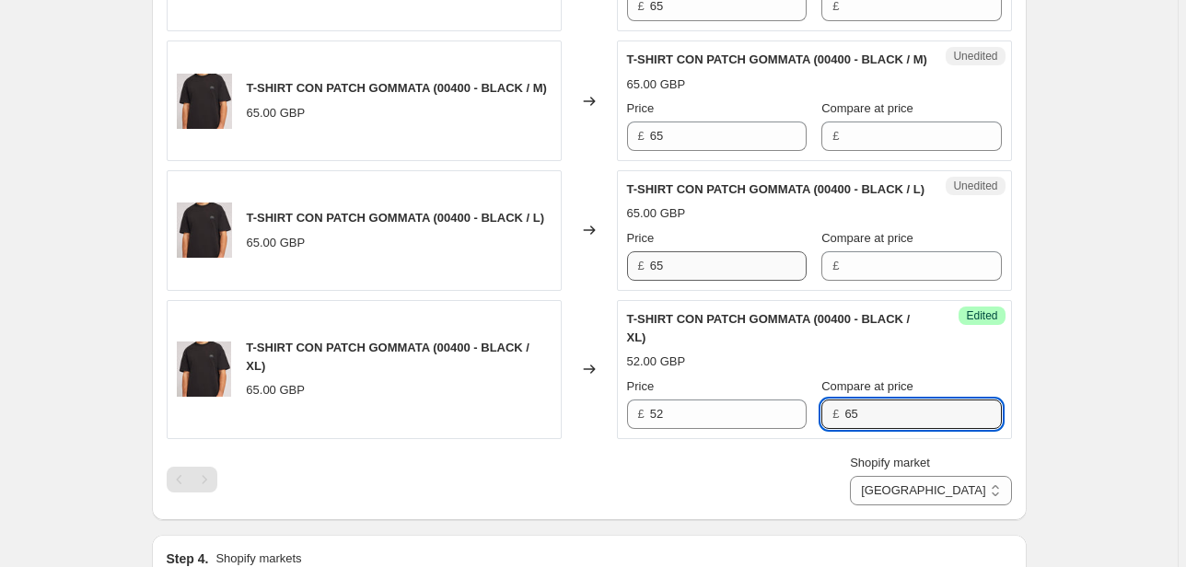
type input "65"
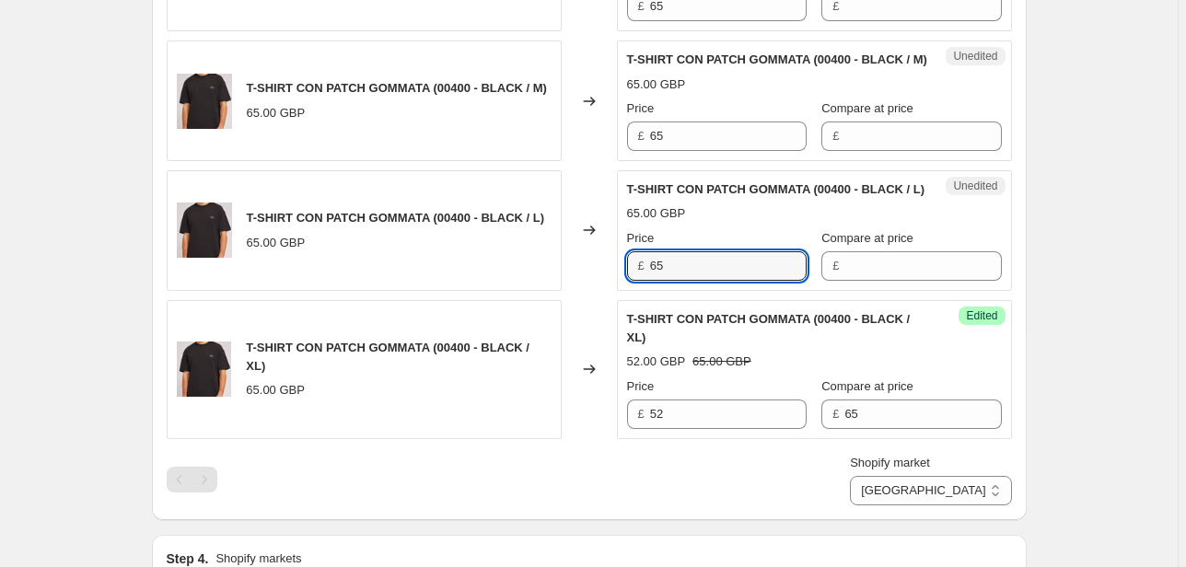
drag, startPoint x: 678, startPoint y: 315, endPoint x: 516, endPoint y: 337, distance: 163.5
click at [516, 291] on div "T-SHIRT CON PATCH GOMMATA (00400 - BLACK / L) 65.00 GBP Changed to Unedited T-S…" at bounding box center [589, 230] width 845 height 121
type input "52"
click at [887, 281] on input "Compare at price" at bounding box center [922, 265] width 157 height 29
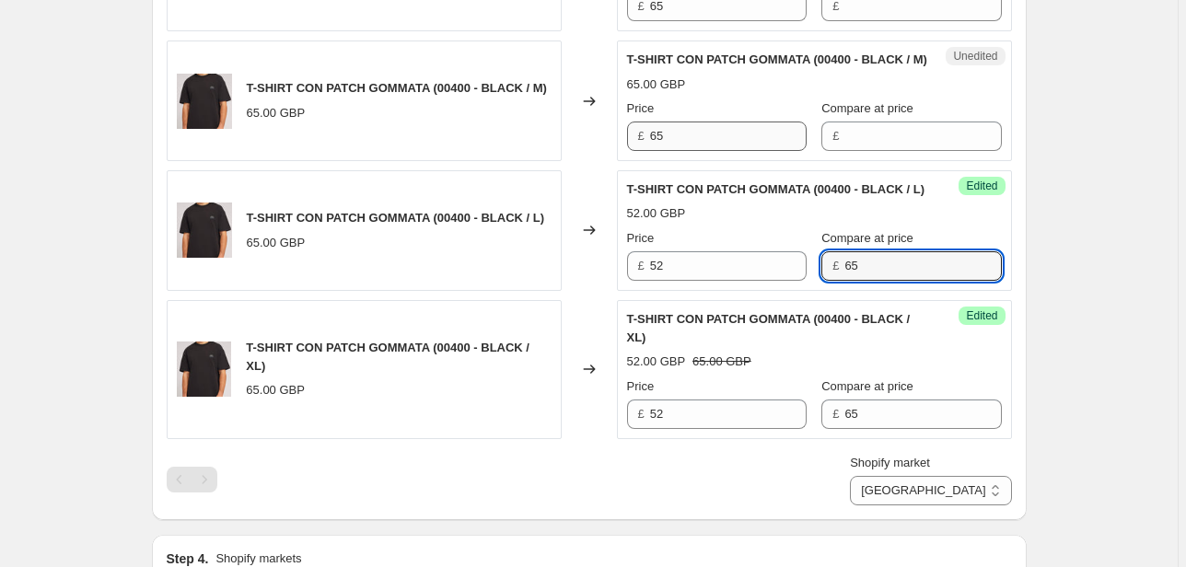
type input "65"
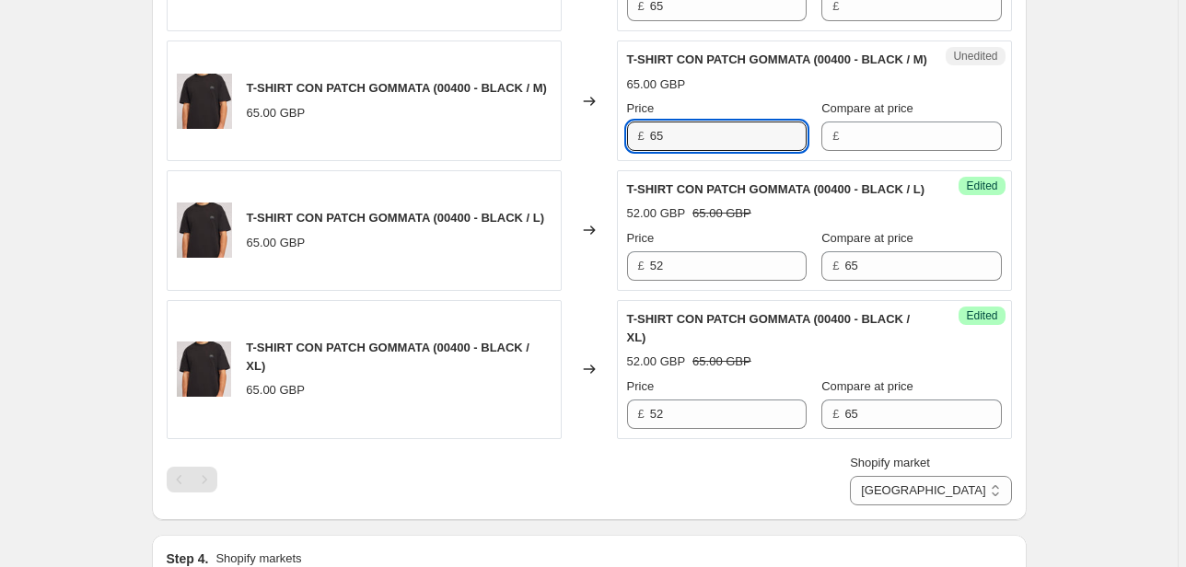
drag, startPoint x: 697, startPoint y: 172, endPoint x: 592, endPoint y: 181, distance: 105.4
click at [589, 161] on div "T-SHIRT CON PATCH GOMMATA (00400 - BLACK / M) 65.00 GBP Changed to Unedited T-S…" at bounding box center [589, 101] width 845 height 121
type input "52"
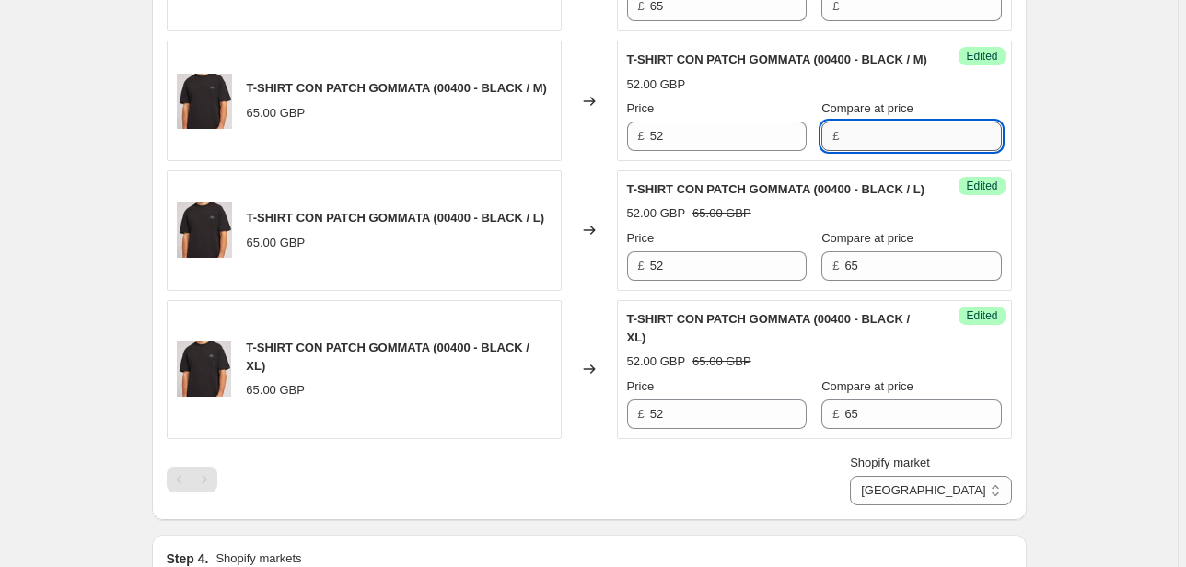
click at [873, 151] on input "Compare at price" at bounding box center [922, 136] width 157 height 29
type input "65"
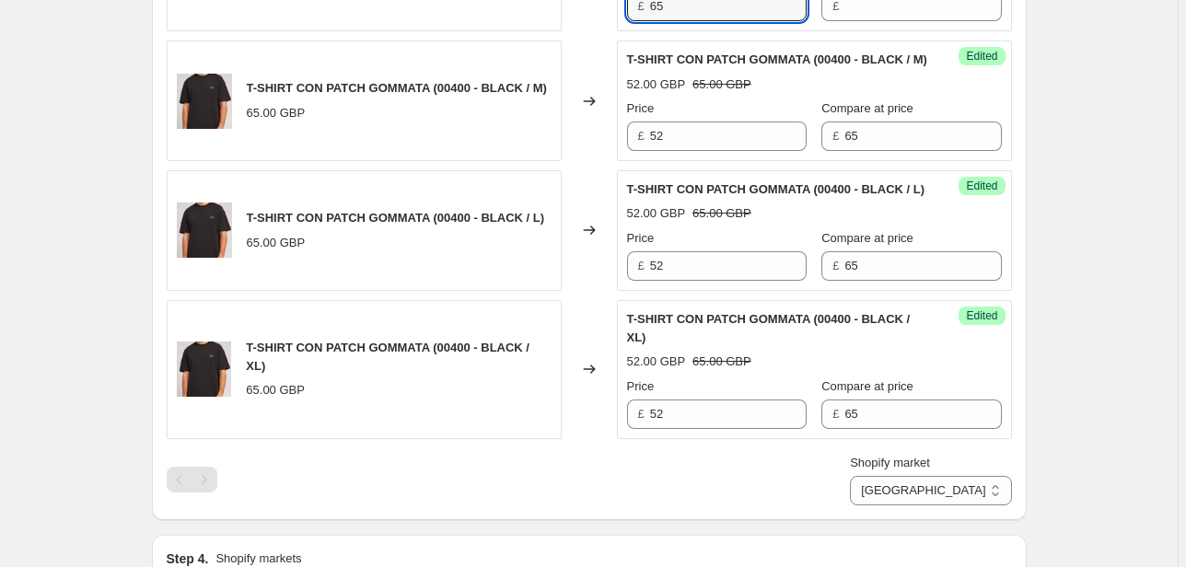
drag, startPoint x: 684, startPoint y: 18, endPoint x: 578, endPoint y: 35, distance: 107.2
type input "52"
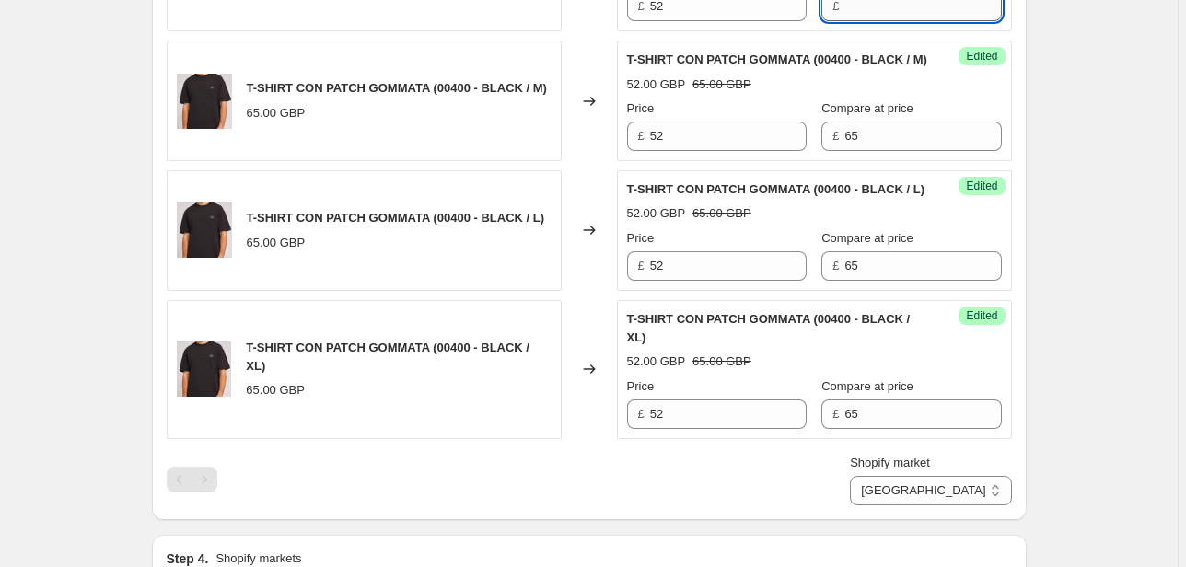
click at [877, 21] on input "Compare at price" at bounding box center [922, 6] width 157 height 29
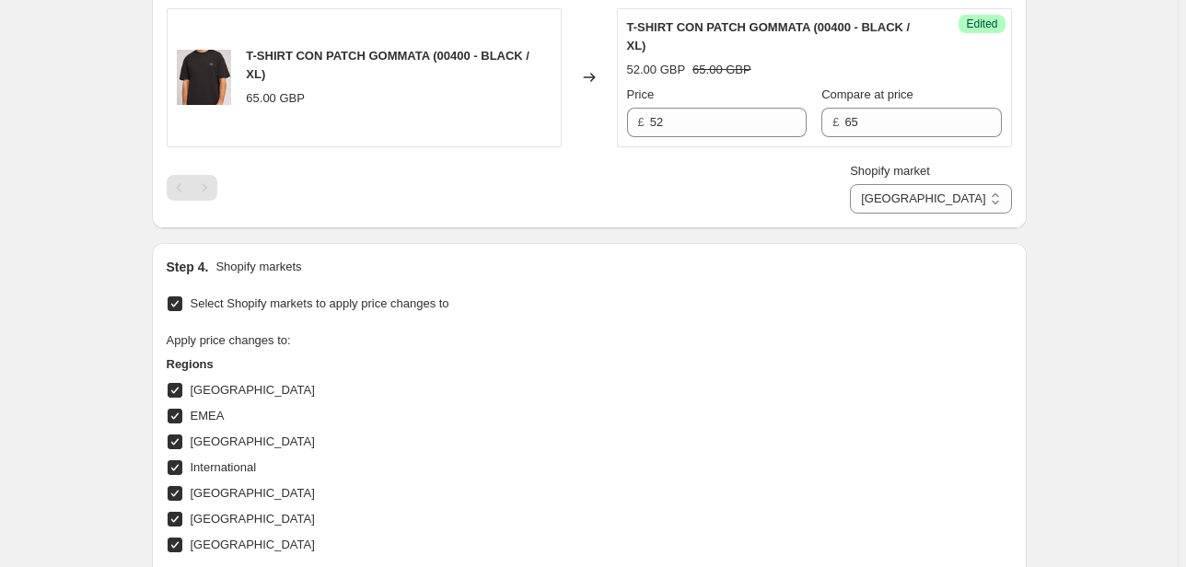
scroll to position [1060, 0]
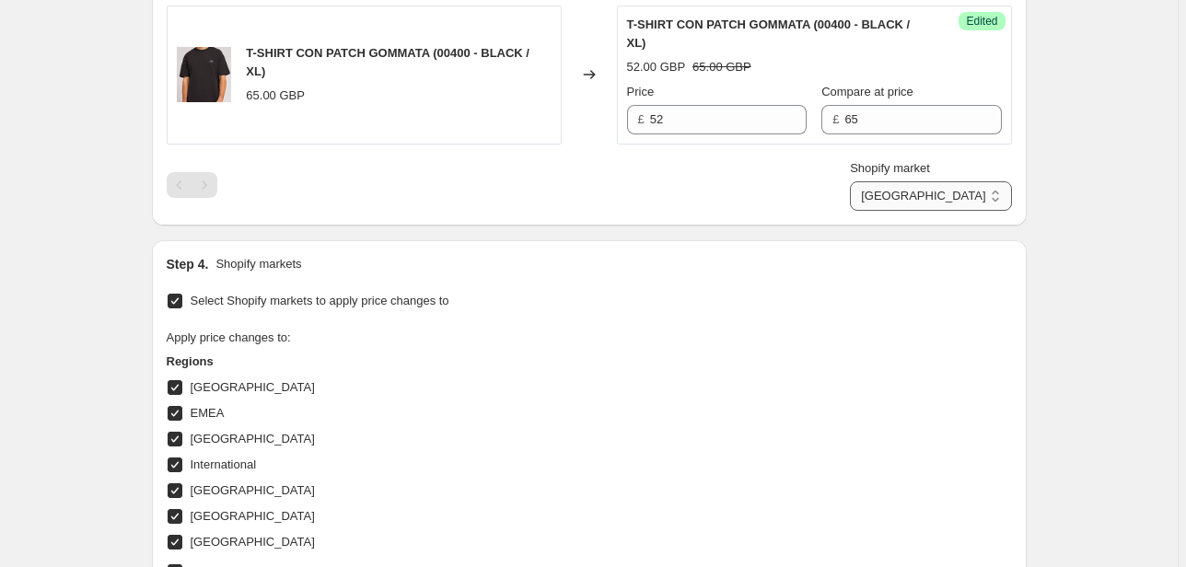
type input "65"
click at [906, 211] on select "Direct prices Canada EMEA FRANCIA International Italy Nord america United Kingd…" at bounding box center [930, 195] width 161 height 29
select select "76736364877"
click at [930, 211] on select "Direct prices Canada EMEA FRANCIA International Italy Nord america United Kingd…" at bounding box center [930, 195] width 161 height 29
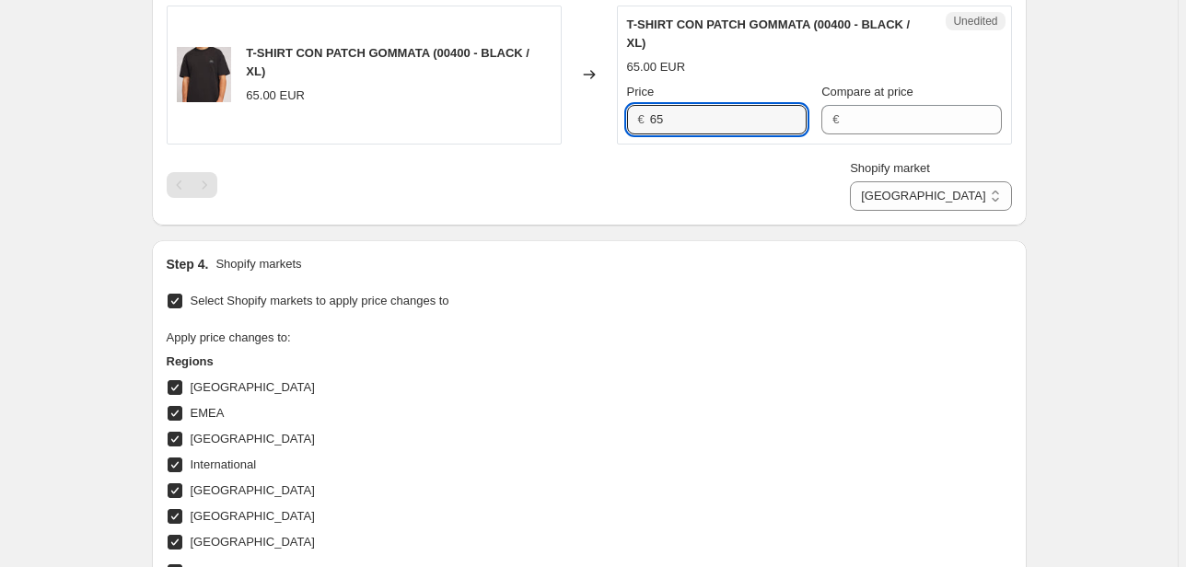
drag, startPoint x: 692, startPoint y: 180, endPoint x: 582, endPoint y: 173, distance: 110.7
click at [582, 145] on div "T-SHIRT CON PATCH GOMMATA (00400 - BLACK / XL) 65.00 EUR Changed to Unedited T-…" at bounding box center [589, 75] width 845 height 139
type input "52"
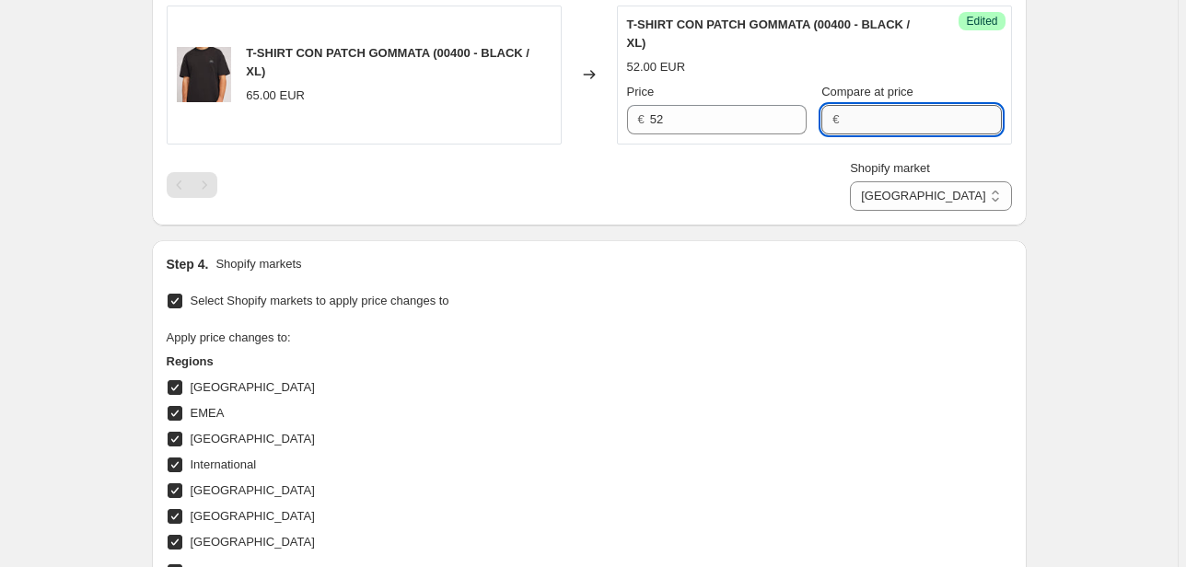
click at [866, 134] on input "Compare at price" at bounding box center [922, 119] width 157 height 29
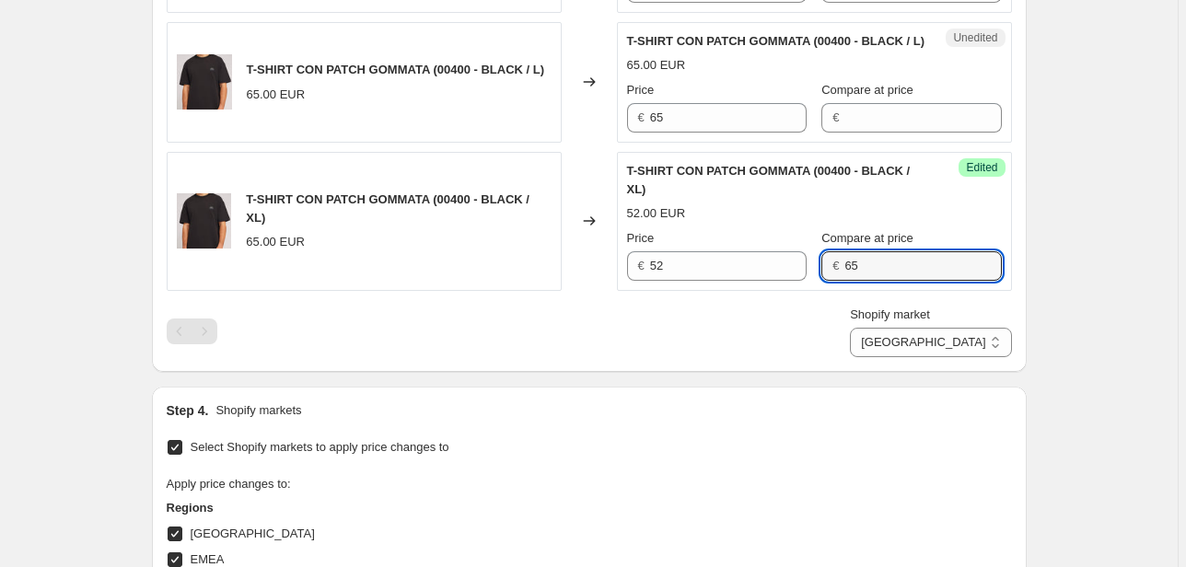
scroll to position [912, 0]
type input "65"
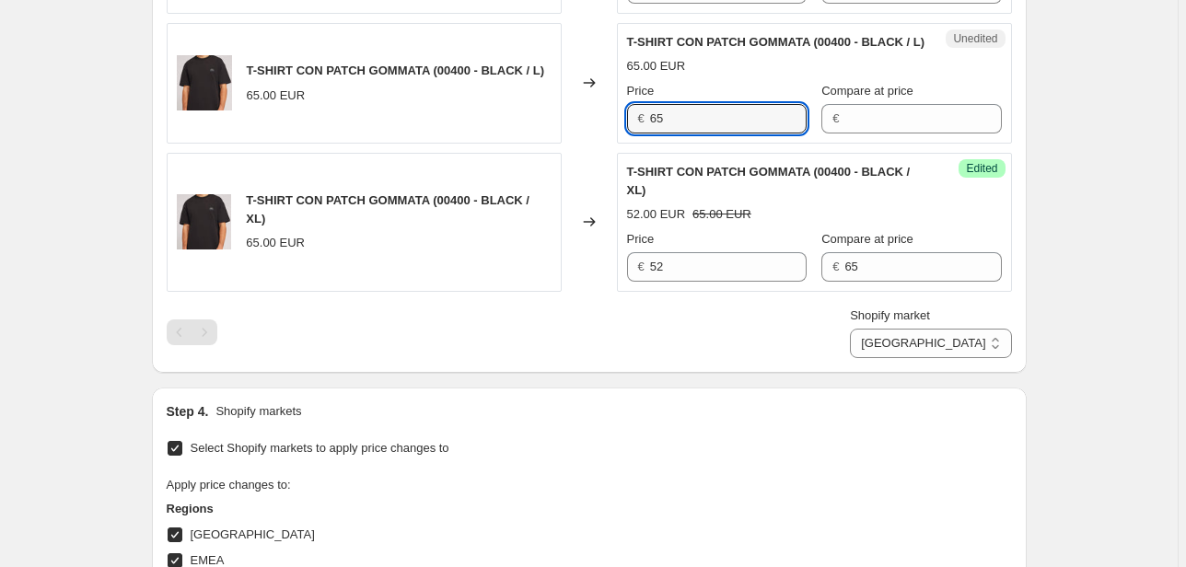
drag, startPoint x: 671, startPoint y: 170, endPoint x: 571, endPoint y: 171, distance: 100.4
click at [570, 144] on div "T-SHIRT CON PATCH GOMMATA (00400 - BLACK / L) 65.00 EUR Changed to Unedited T-S…" at bounding box center [589, 83] width 845 height 121
type input "52"
click at [877, 134] on input "Compare at price" at bounding box center [922, 118] width 157 height 29
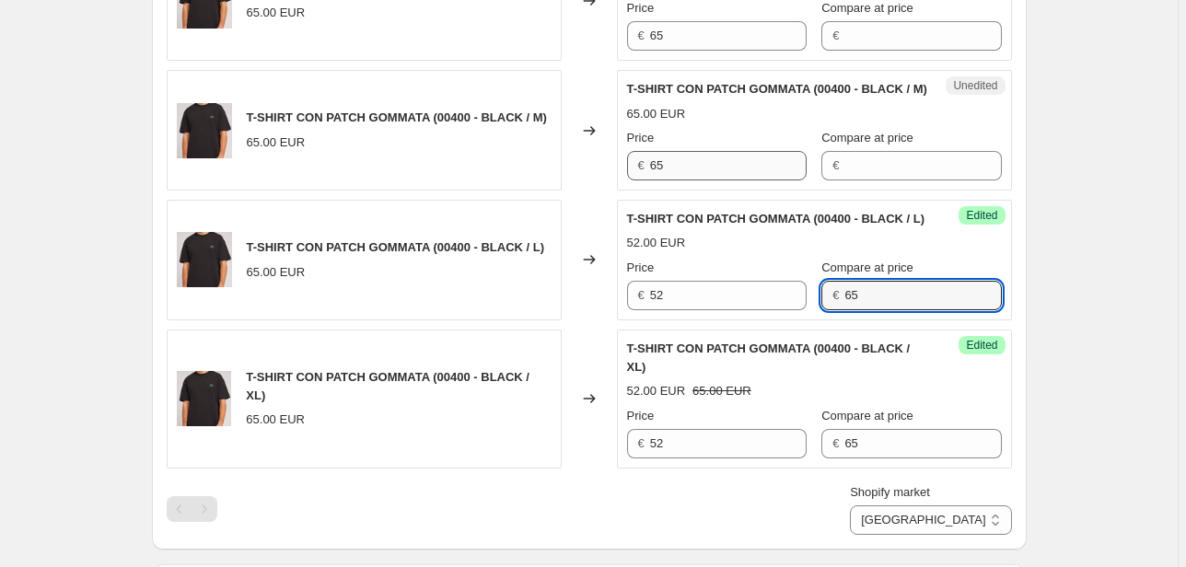
scroll to position [691, 0]
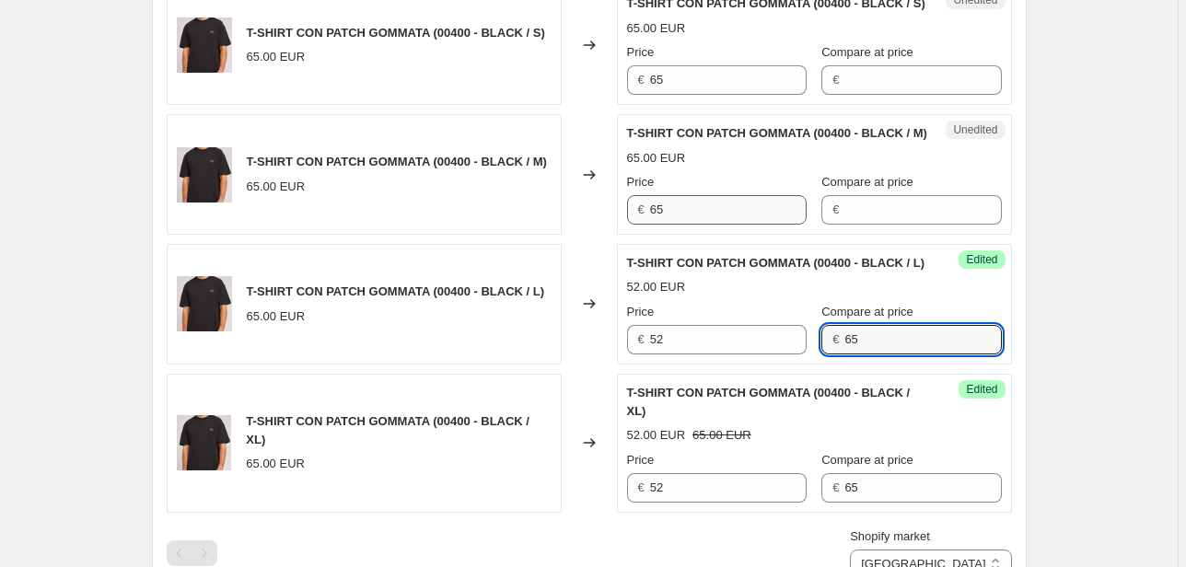
type input "65"
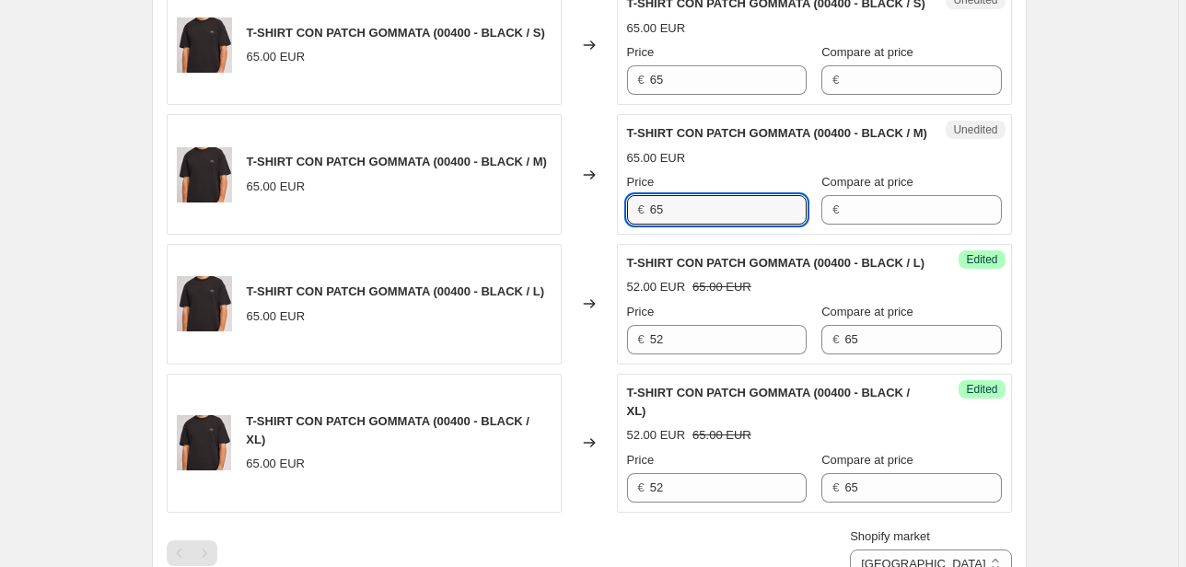
drag, startPoint x: 683, startPoint y: 253, endPoint x: 560, endPoint y: 252, distance: 123.4
click at [563, 235] on div "T-SHIRT CON PATCH GOMMATA (00400 - BLACK / M) 65.00 EUR Changed to Unedited T-S…" at bounding box center [589, 174] width 845 height 121
type input "52"
click at [845, 225] on input "Compare at price" at bounding box center [922, 209] width 157 height 29
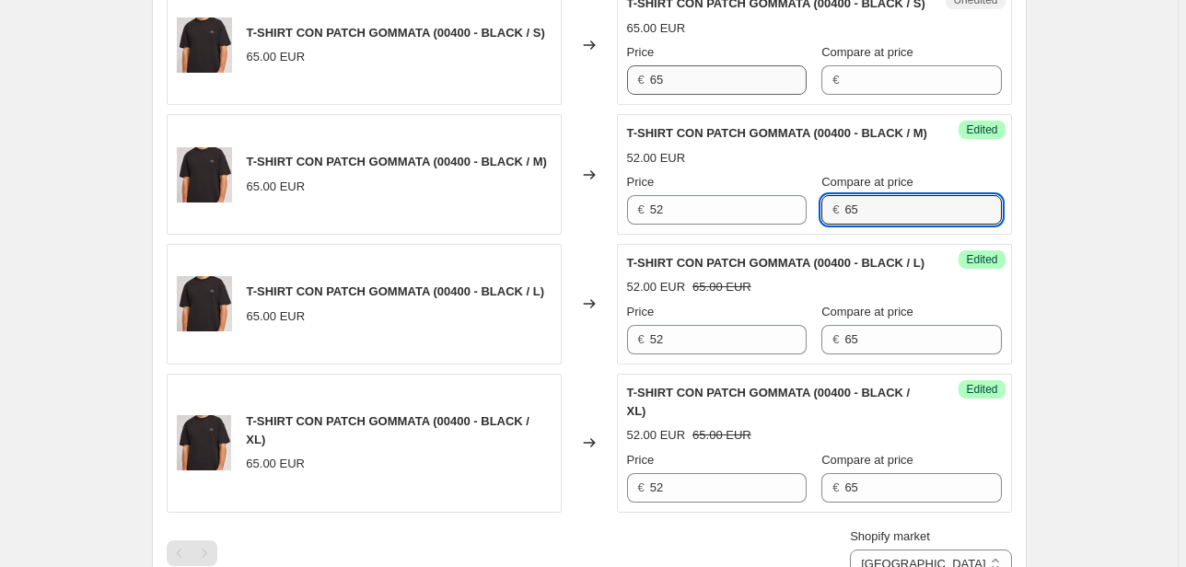
type input "65"
drag, startPoint x: 672, startPoint y: 105, endPoint x: 586, endPoint y: 103, distance: 86.6
click at [585, 102] on div "T-SHIRT CON PATCH GOMMATA (00400 - BLACK / S) 65.00 EUR Changed to Unedited T-S…" at bounding box center [589, 44] width 845 height 121
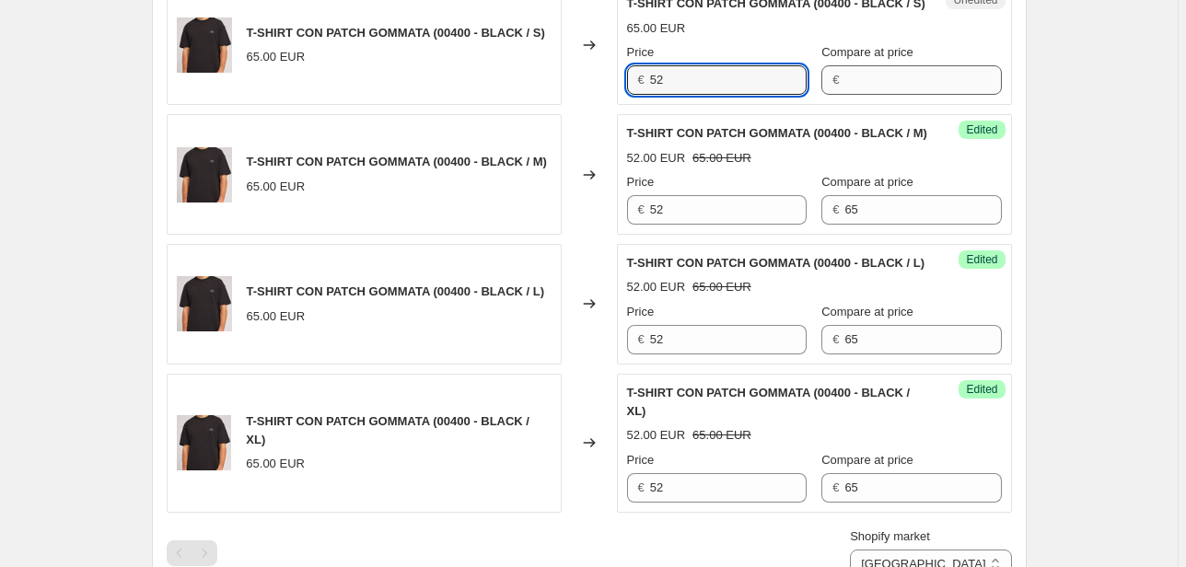
type input "52"
click at [879, 95] on input "Compare at price" at bounding box center [922, 79] width 157 height 29
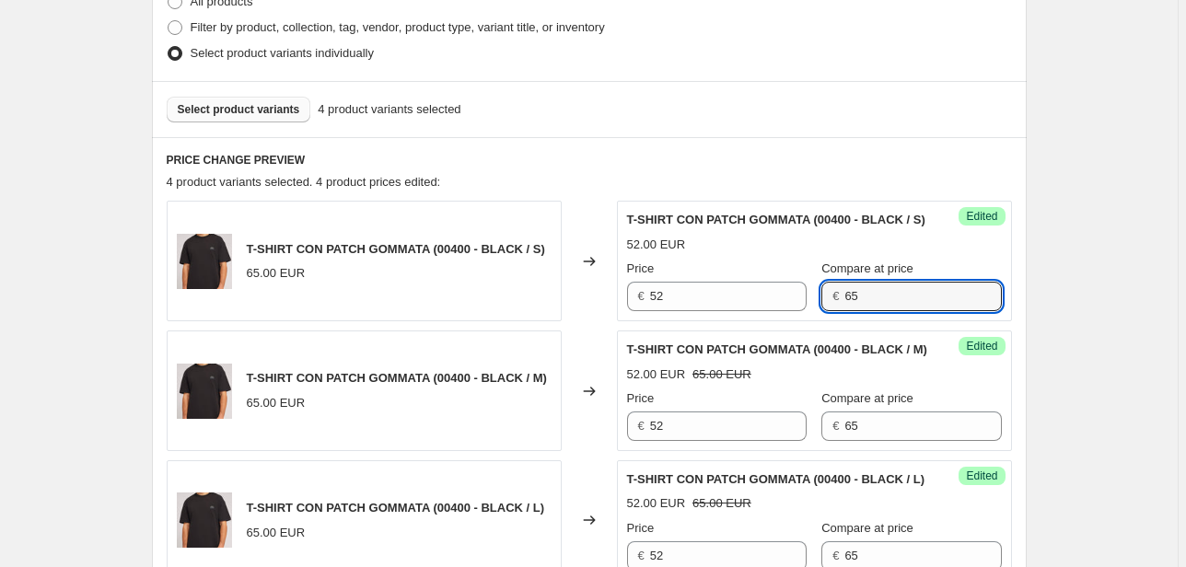
scroll to position [839, 0]
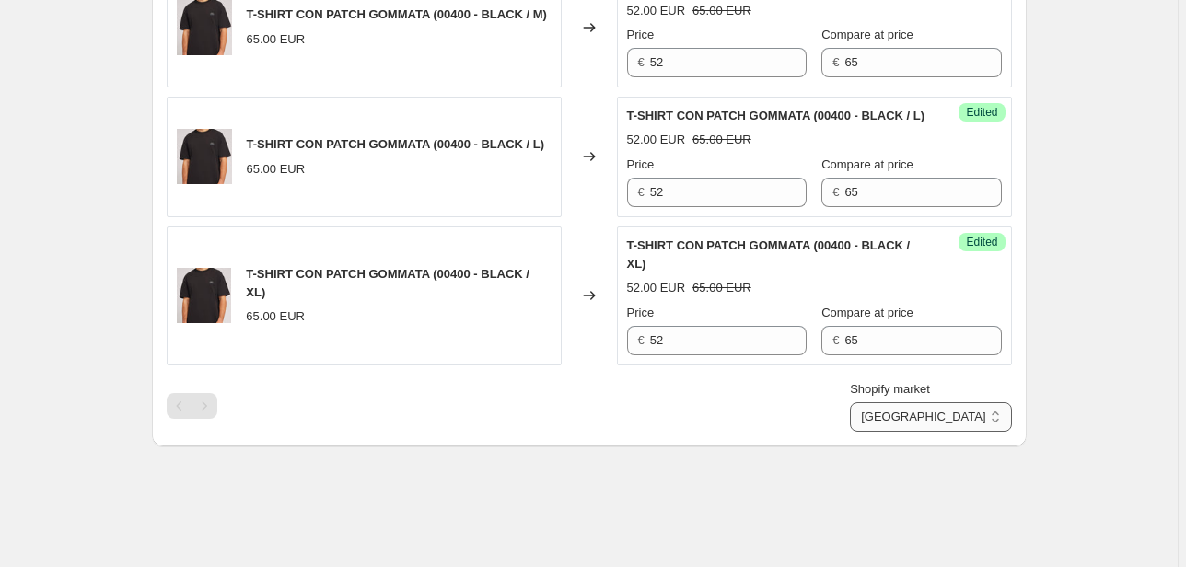
type input "65"
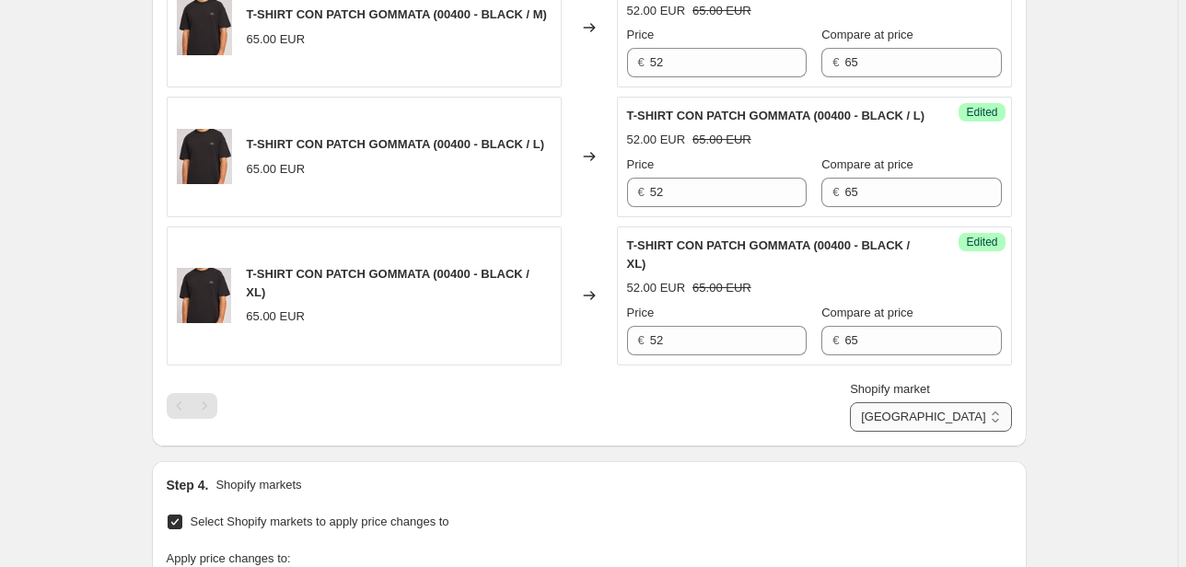
click at [958, 432] on select "Direct prices Canada EMEA FRANCIA International Italy Nord america United Kingd…" at bounding box center [930, 416] width 161 height 29
select select "22555689138"
click at [935, 432] on select "Direct prices Canada EMEA FRANCIA International Italy Nord america United Kingd…" at bounding box center [930, 416] width 161 height 29
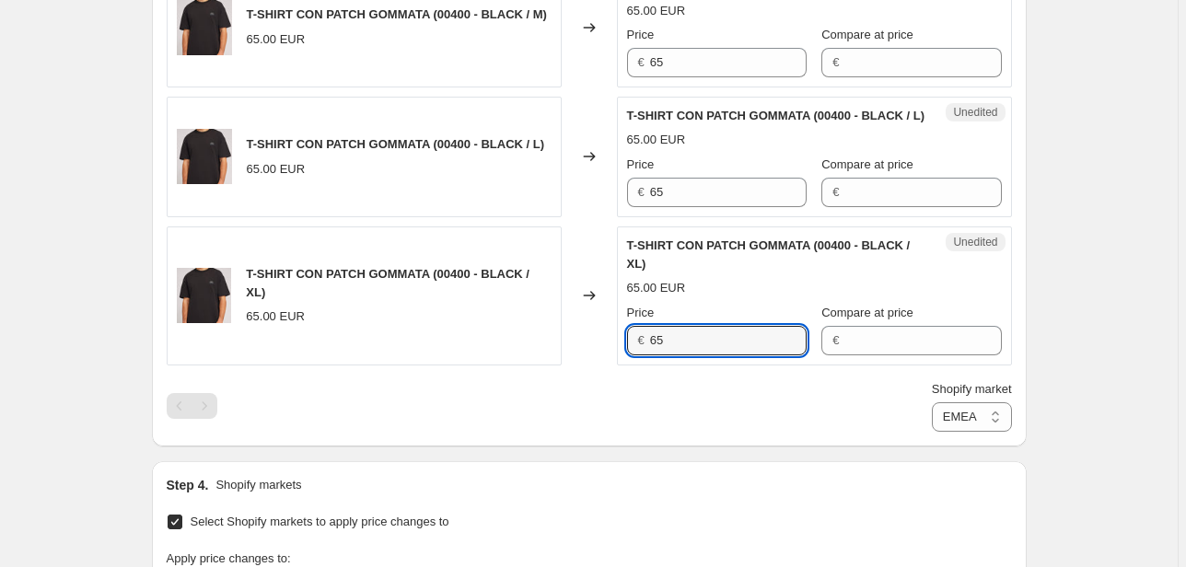
drag, startPoint x: 676, startPoint y: 384, endPoint x: 573, endPoint y: 389, distance: 103.2
click at [580, 366] on div "T-SHIRT CON PATCH GOMMATA (00400 - BLACK / XL) 65.00 EUR Changed to Unedited T-…" at bounding box center [589, 295] width 845 height 139
type input "52"
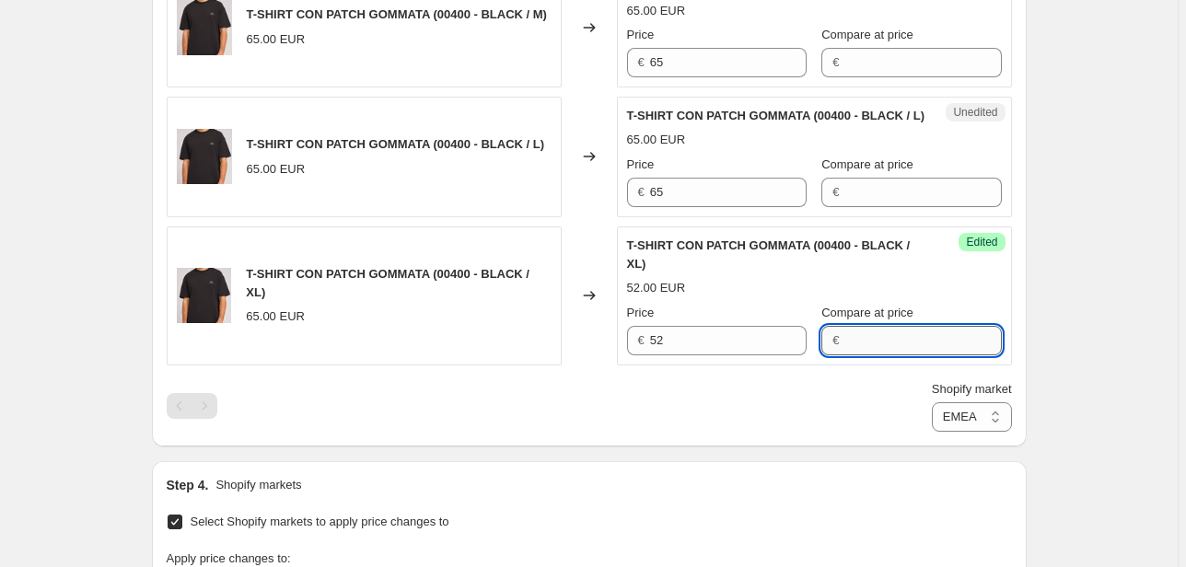
click at [911, 355] on input "Compare at price" at bounding box center [922, 340] width 157 height 29
type input "65"
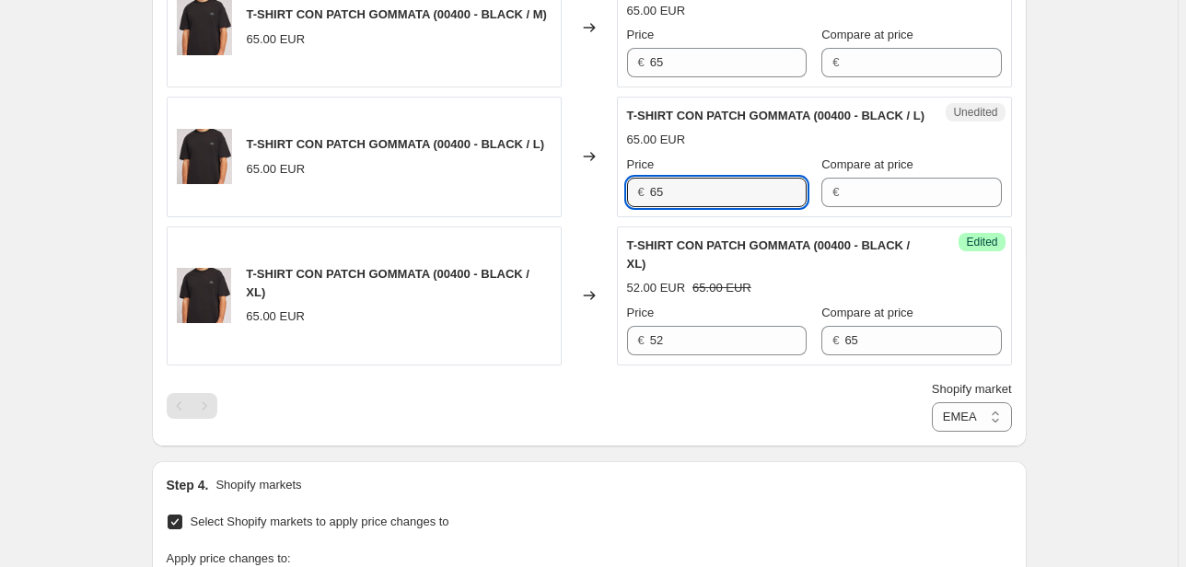
drag, startPoint x: 703, startPoint y: 250, endPoint x: 592, endPoint y: 258, distance: 110.7
click at [593, 217] on div "T-SHIRT CON PATCH GOMMATA (00400 - BLACK / L) 65.00 EUR Changed to Unedited T-S…" at bounding box center [589, 157] width 845 height 121
type input "52"
click at [877, 207] on input "Compare at price" at bounding box center [922, 192] width 157 height 29
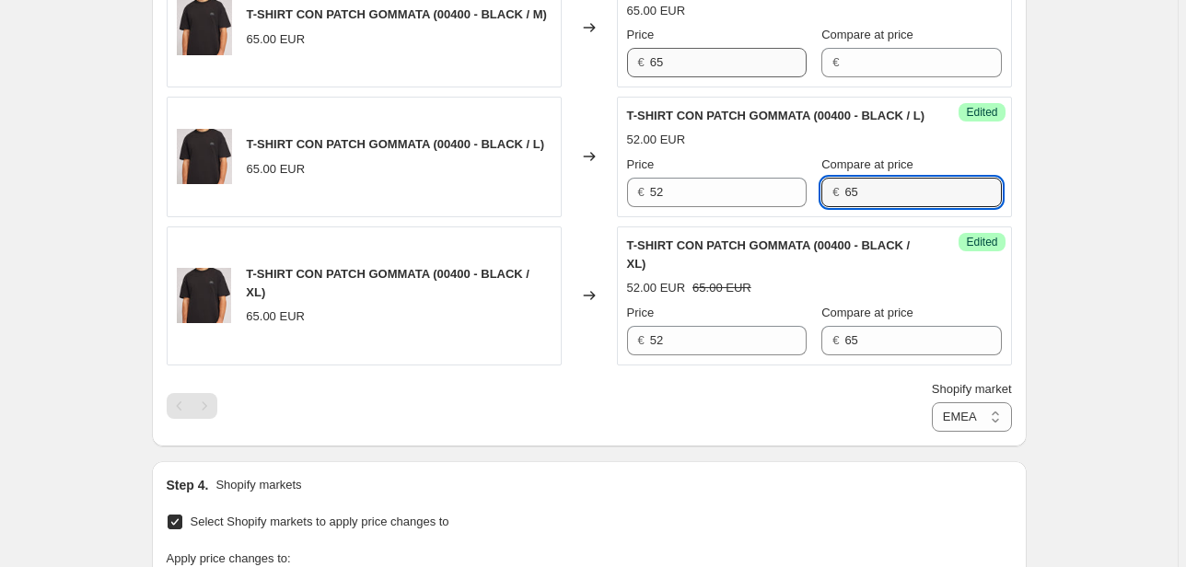
type input "65"
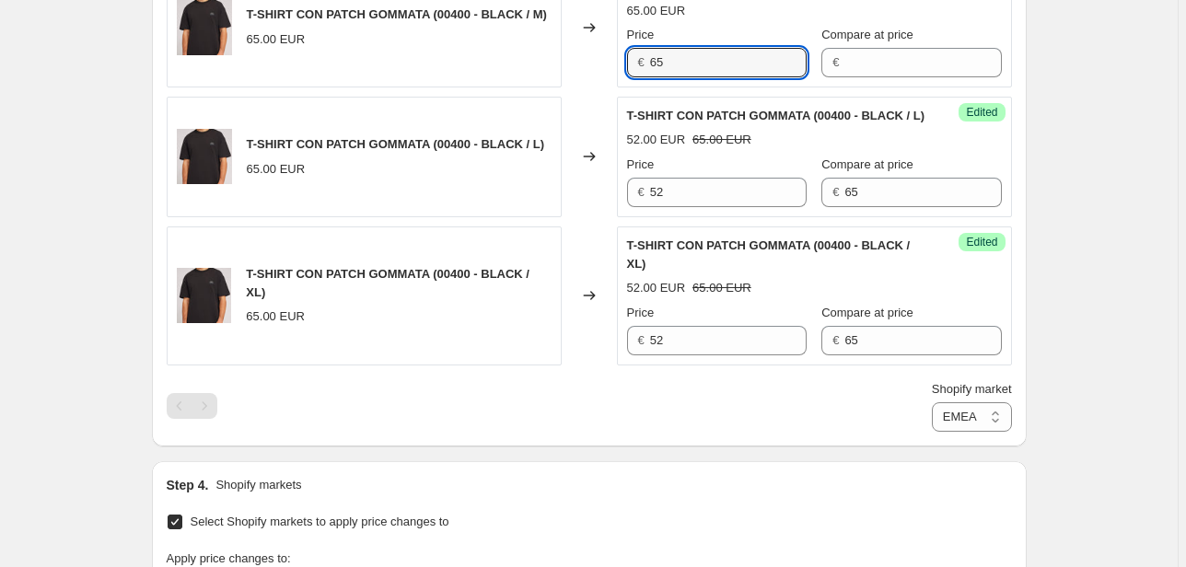
drag, startPoint x: 676, startPoint y: 99, endPoint x: 533, endPoint y: 95, distance: 142.8
click at [534, 87] on div "T-SHIRT CON PATCH GOMMATA (00400 - BLACK / M) 65.00 EUR Changed to Unedited T-S…" at bounding box center [589, 27] width 845 height 121
type input "52"
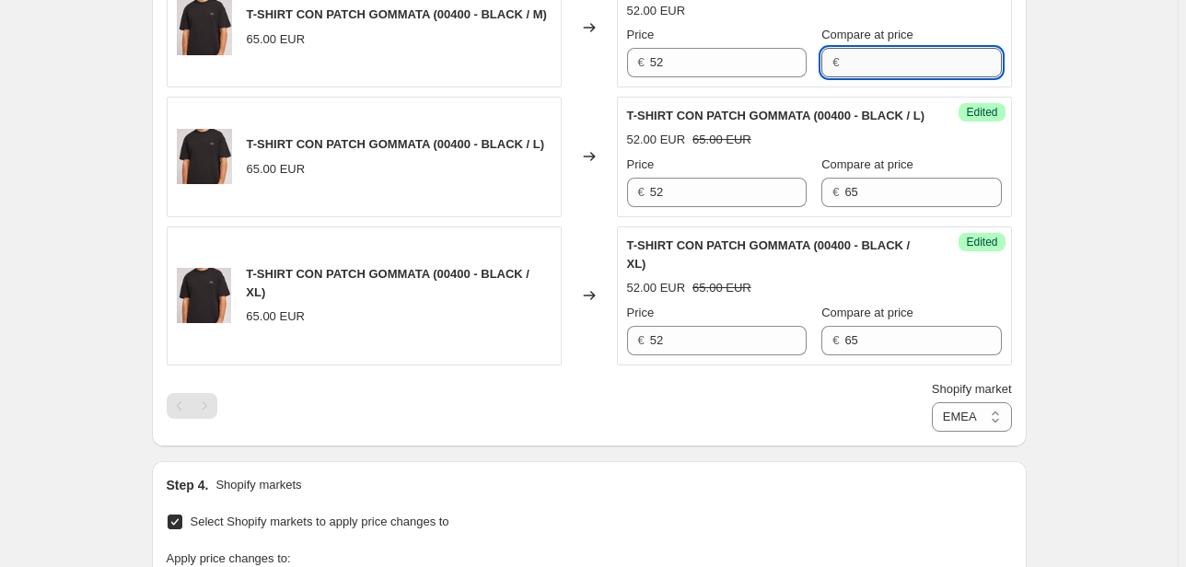
click at [867, 77] on input "Compare at price" at bounding box center [922, 62] width 157 height 29
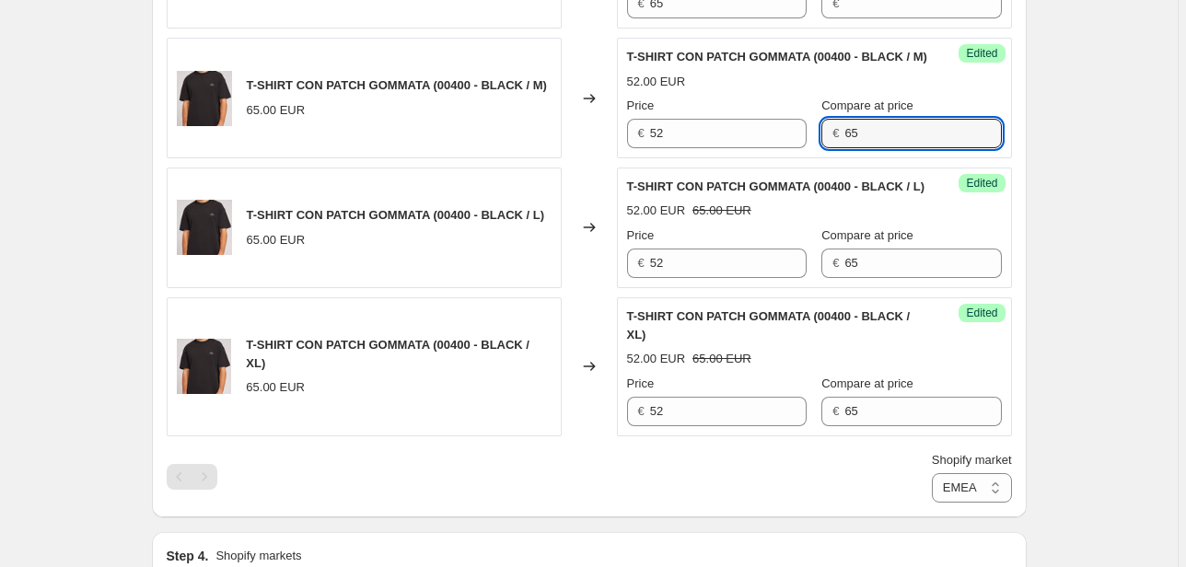
scroll to position [691, 0]
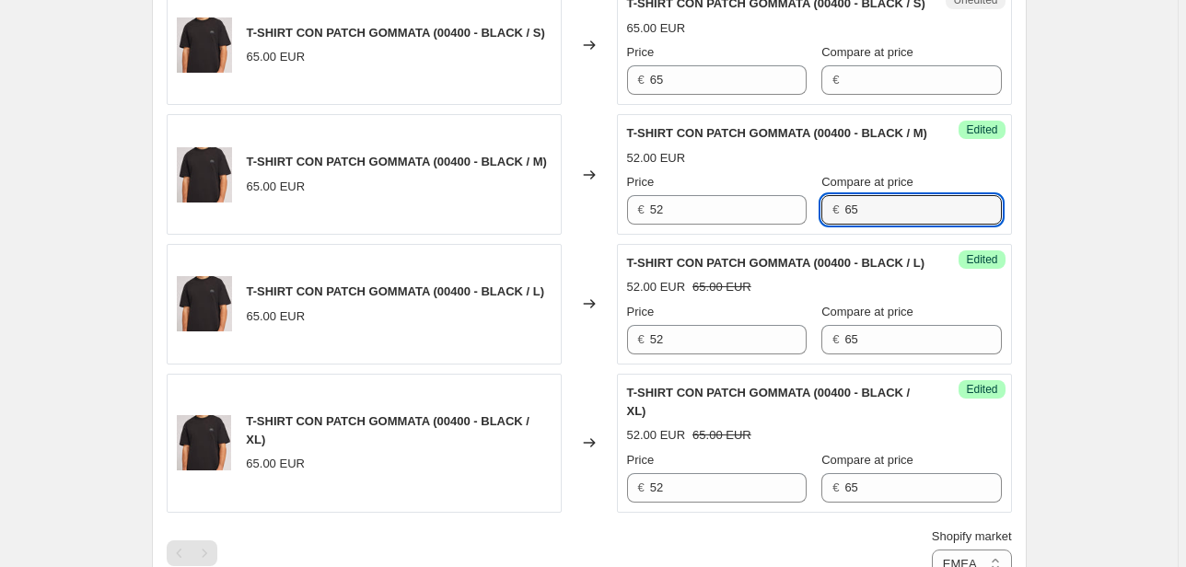
type input "65"
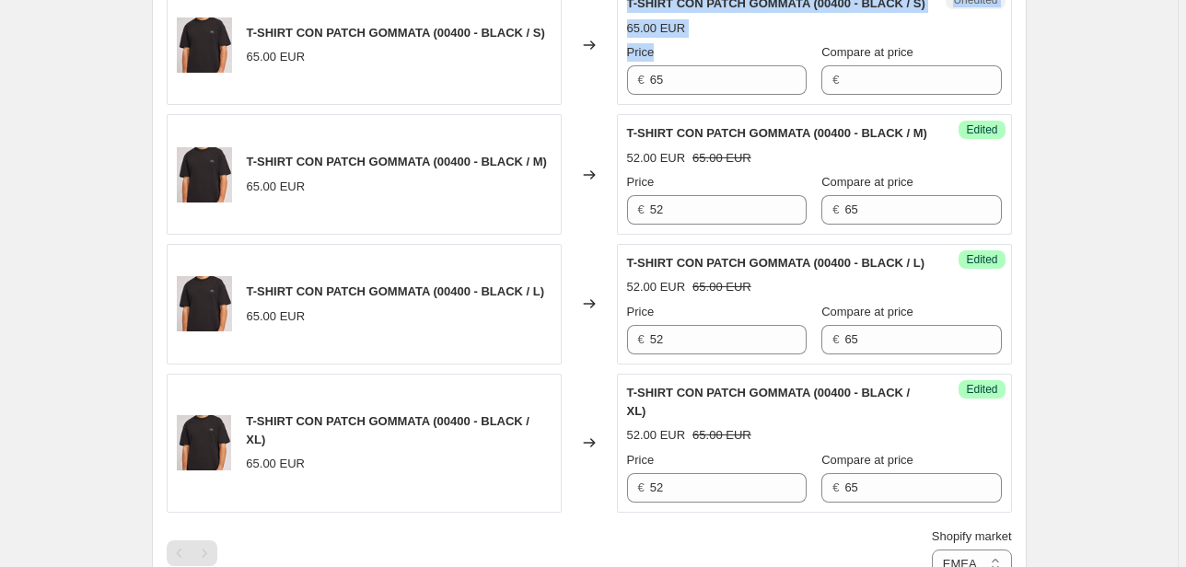
drag, startPoint x: 671, startPoint y: 112, endPoint x: 606, endPoint y: 109, distance: 65.5
click at [606, 105] on div "T-SHIRT CON PATCH GOMMATA (00400 - BLACK / S) 65.00 EUR Changed to Unedited T-S…" at bounding box center [589, 44] width 845 height 121
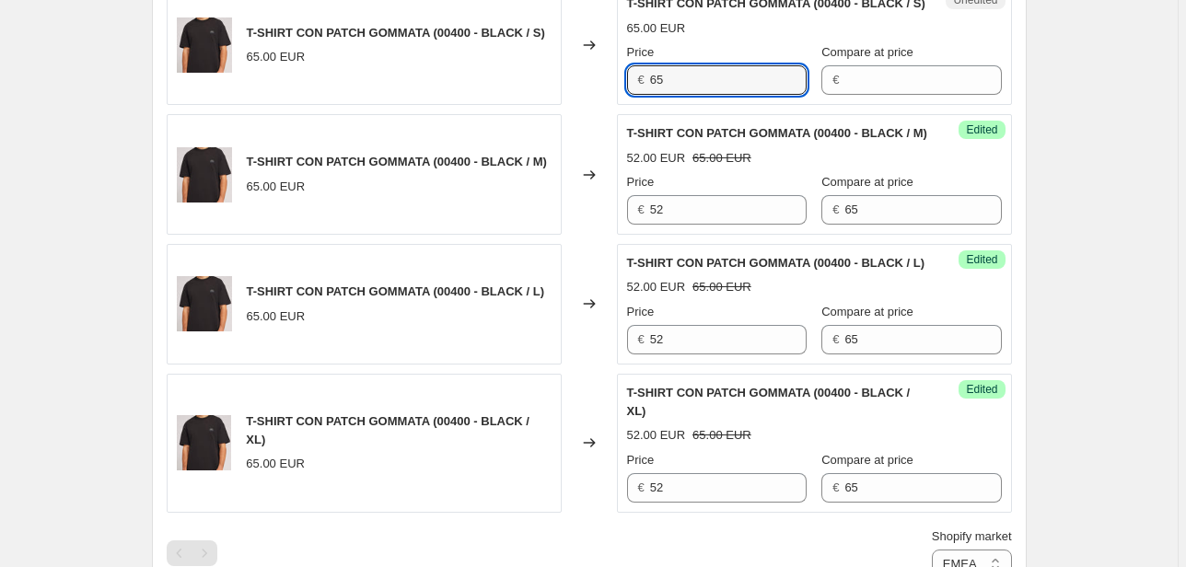
drag, startPoint x: 681, startPoint y: 97, endPoint x: 597, endPoint y: 99, distance: 84.8
click at [597, 99] on div "T-SHIRT CON PATCH GOMMATA (00400 - BLACK / S) 65.00 EUR Changed to Unedited T-S…" at bounding box center [589, 44] width 845 height 121
type input "52"
drag, startPoint x: 901, startPoint y: 100, endPoint x: 884, endPoint y: 109, distance: 19.4
click at [901, 95] on input "Compare at price" at bounding box center [922, 79] width 157 height 29
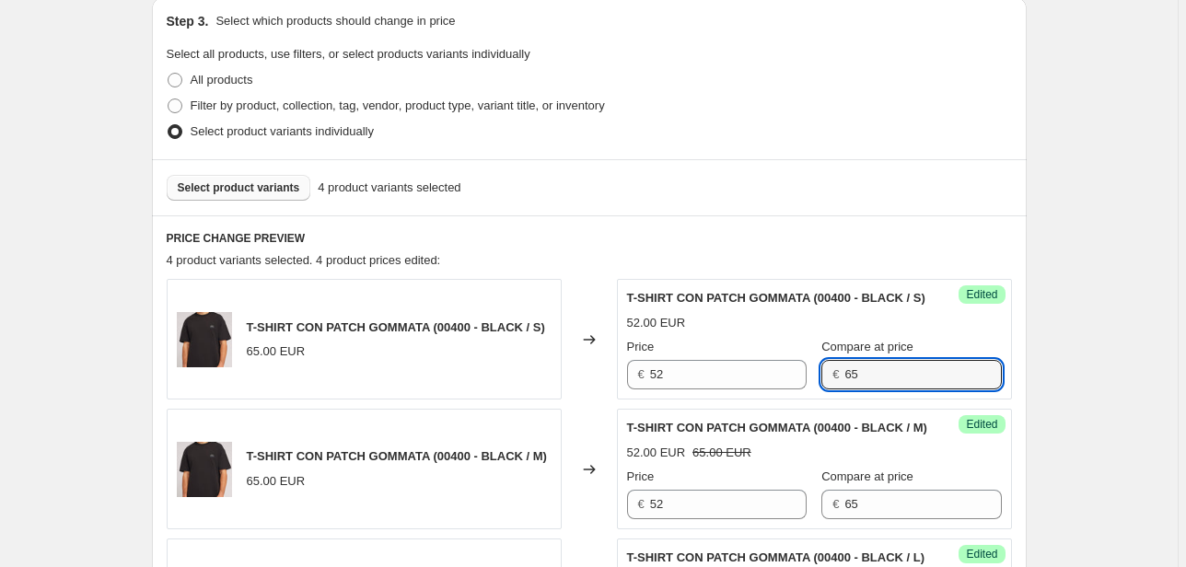
scroll to position [765, 0]
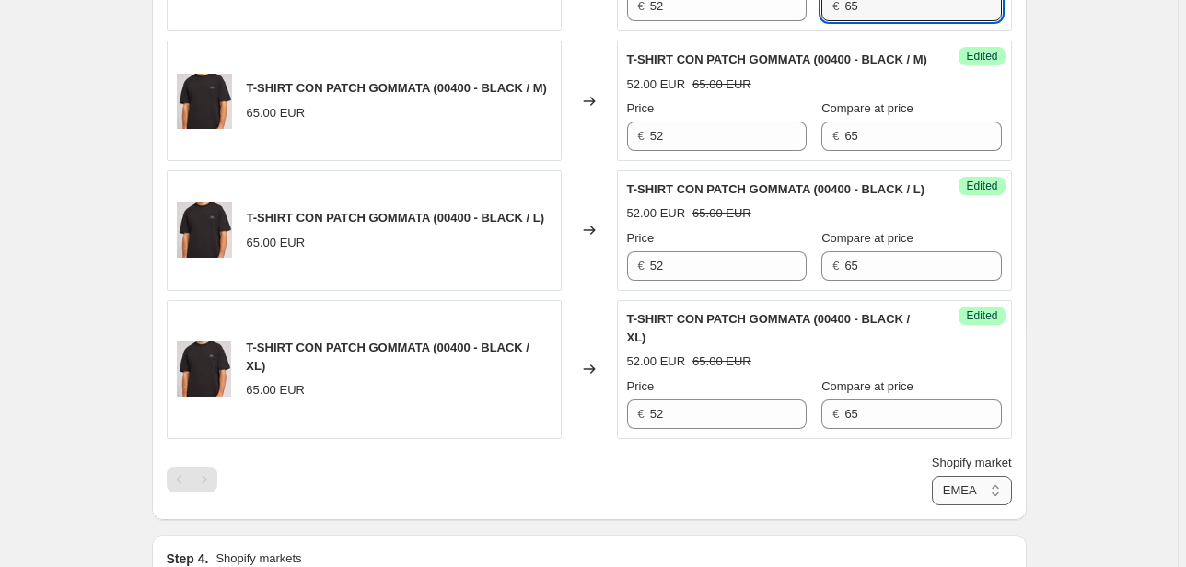
type input "65"
click at [976, 505] on select "Direct prices Canada EMEA FRANCIA International Italy Nord america United Kingd…" at bounding box center [972, 490] width 80 height 29
select select "66305491277"
click at [935, 505] on select "Direct prices Canada EMEA FRANCIA International Italy Nord america United Kingd…" at bounding box center [972, 490] width 80 height 29
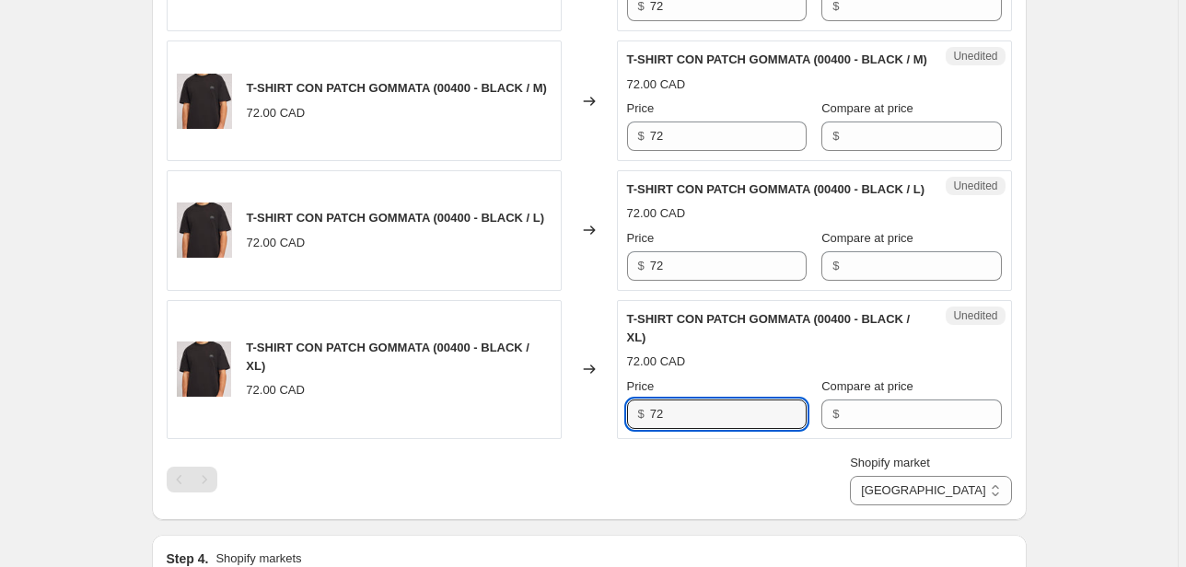
drag, startPoint x: 659, startPoint y: 471, endPoint x: 567, endPoint y: 471, distance: 92.1
click at [571, 439] on div "T-SHIRT CON PATCH GOMMATA (00400 - BLACK / XL) 72.00 CAD Changed to Unedited T-…" at bounding box center [589, 369] width 845 height 139
type input "58"
click at [876, 429] on input "Compare at price" at bounding box center [922, 414] width 157 height 29
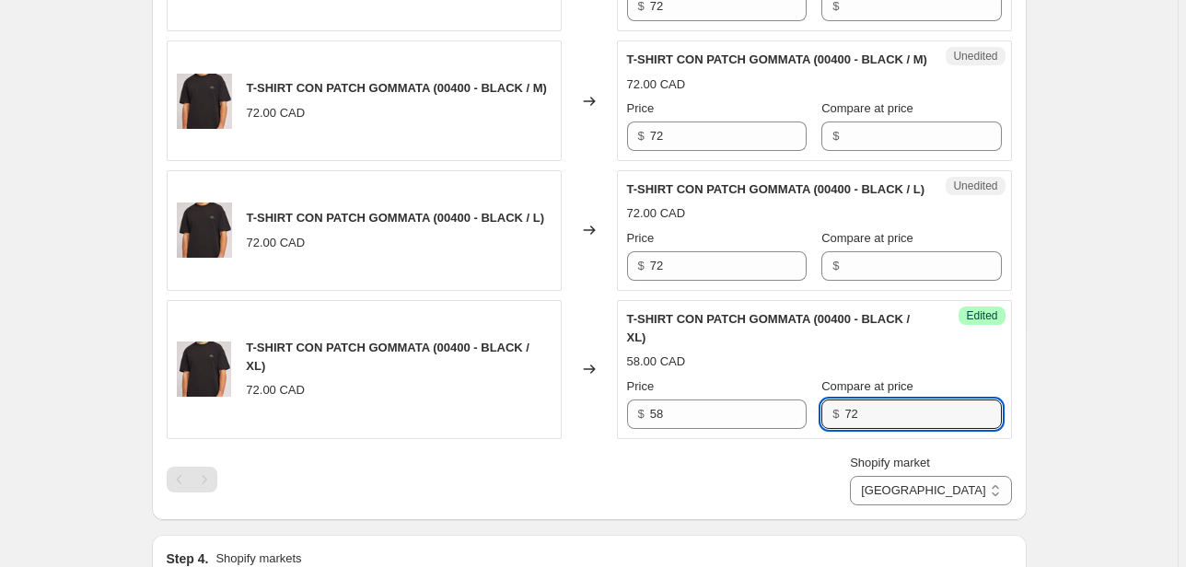
type input "72"
drag, startPoint x: 588, startPoint y: 320, endPoint x: 567, endPoint y: 320, distance: 21.2
click at [568, 291] on div "T-SHIRT CON PATCH GOMMATA (00400 - BLACK / L) 72.00 CAD Changed to Unedited T-S…" at bounding box center [589, 230] width 845 height 121
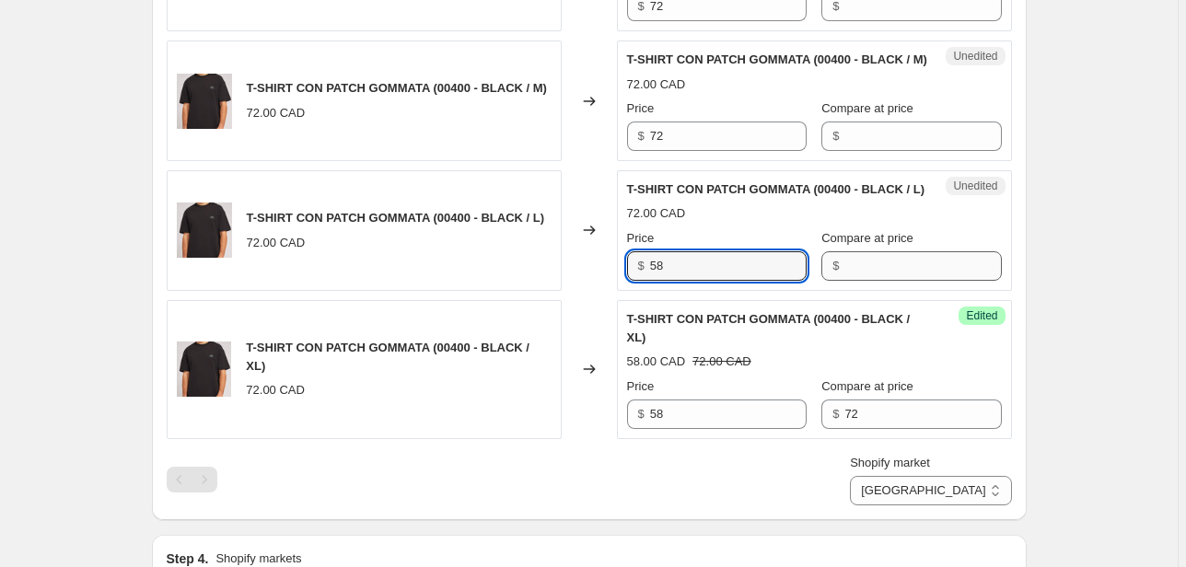
type input "58"
click at [868, 281] on input "Compare at price" at bounding box center [922, 265] width 157 height 29
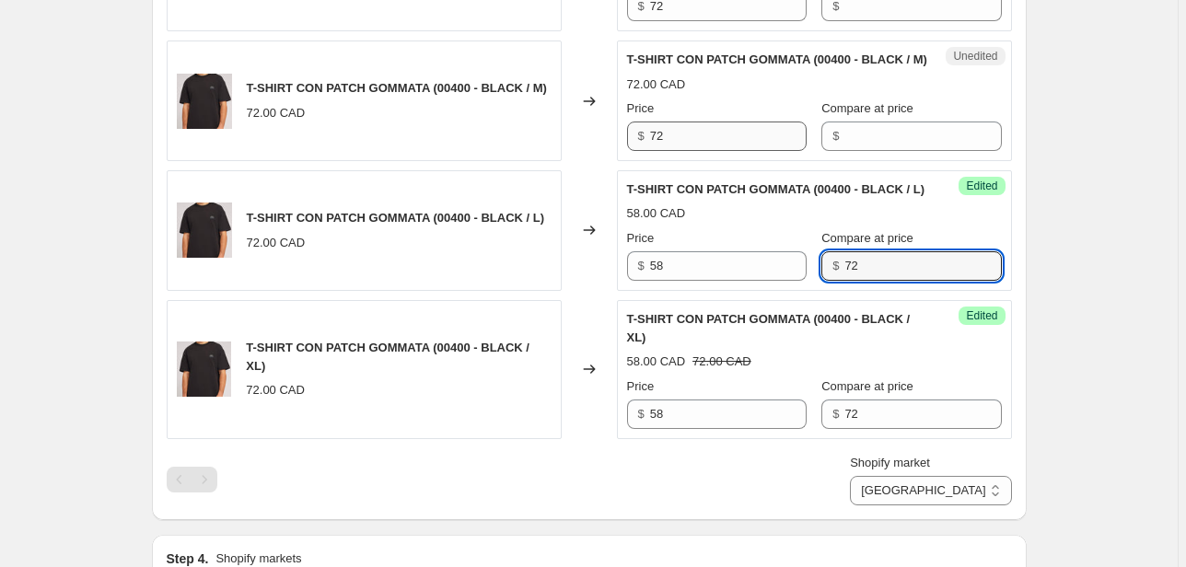
type input "72"
drag, startPoint x: 722, startPoint y: 179, endPoint x: 575, endPoint y: 180, distance: 146.4
click at [578, 161] on div "T-SHIRT CON PATCH GOMMATA (00400 - BLACK / M) 72.00 CAD Changed to Unedited T-S…" at bounding box center [589, 101] width 845 height 121
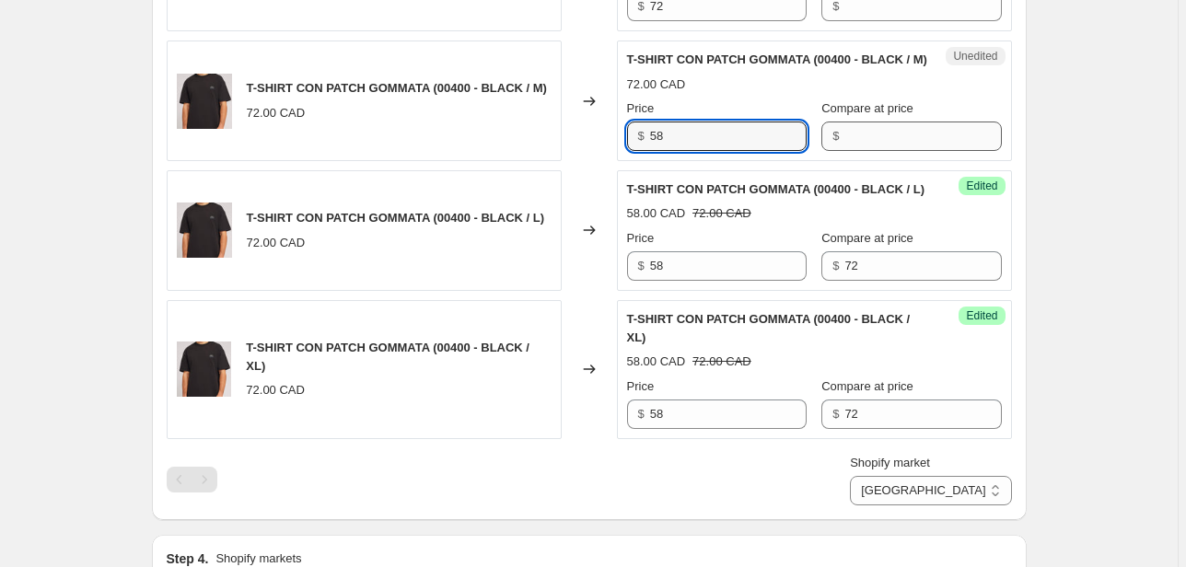
type input "58"
click at [869, 151] on input "Compare at price" at bounding box center [922, 136] width 157 height 29
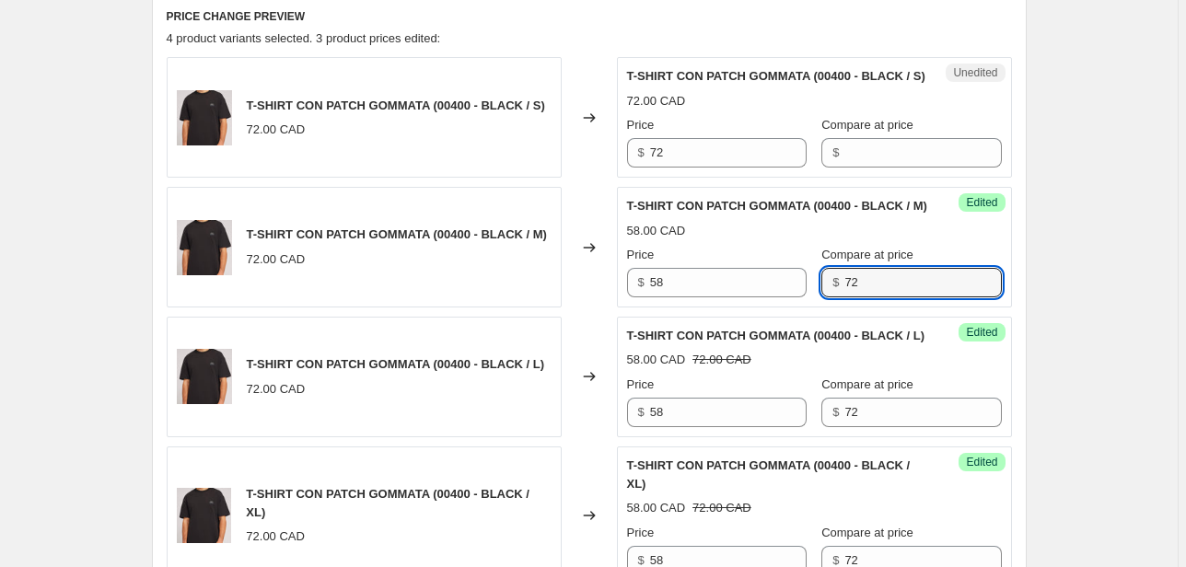
scroll to position [618, 0]
type input "72"
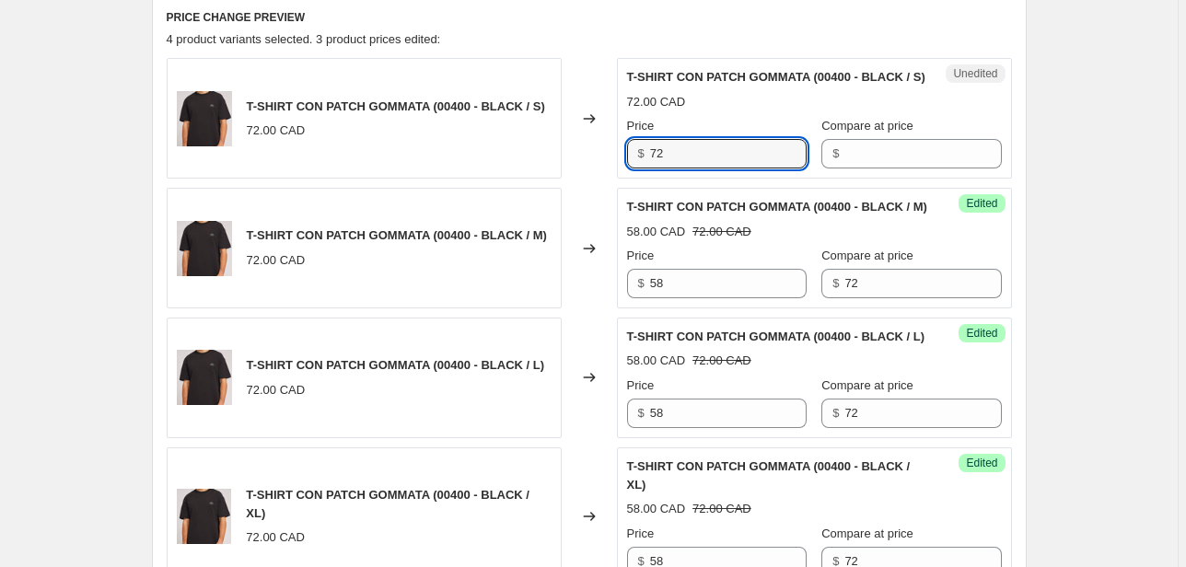
drag, startPoint x: 684, startPoint y: 169, endPoint x: 582, endPoint y: 176, distance: 102.4
click at [582, 176] on div "T-SHIRT CON PATCH GOMMATA (00400 - BLACK / S) 72.00 CAD Changed to Unedited T-S…" at bounding box center [589, 118] width 845 height 121
type input "58"
click at [844, 158] on input "Compare at price" at bounding box center [922, 153] width 157 height 29
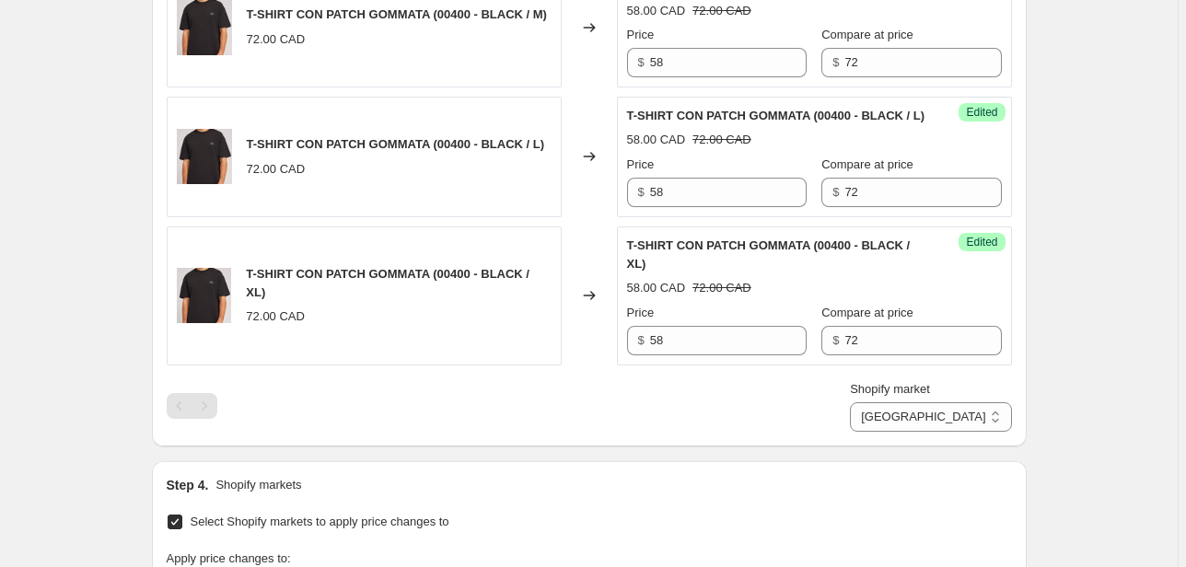
scroll to position [986, 0]
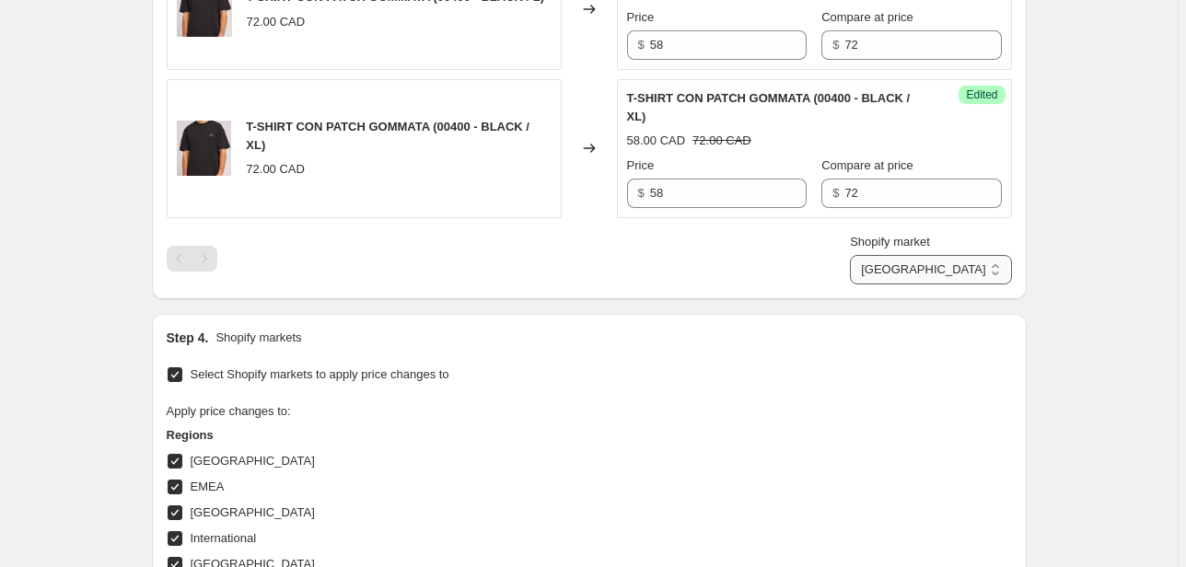
type input "72"
click at [984, 285] on select "Direct prices Canada EMEA FRANCIA International Italy Nord america United Kingd…" at bounding box center [930, 269] width 161 height 29
select select "20828553394"
click at [911, 285] on select "Direct prices Canada EMEA FRANCIA International Italy Nord america United Kingd…" at bounding box center [930, 269] width 161 height 29
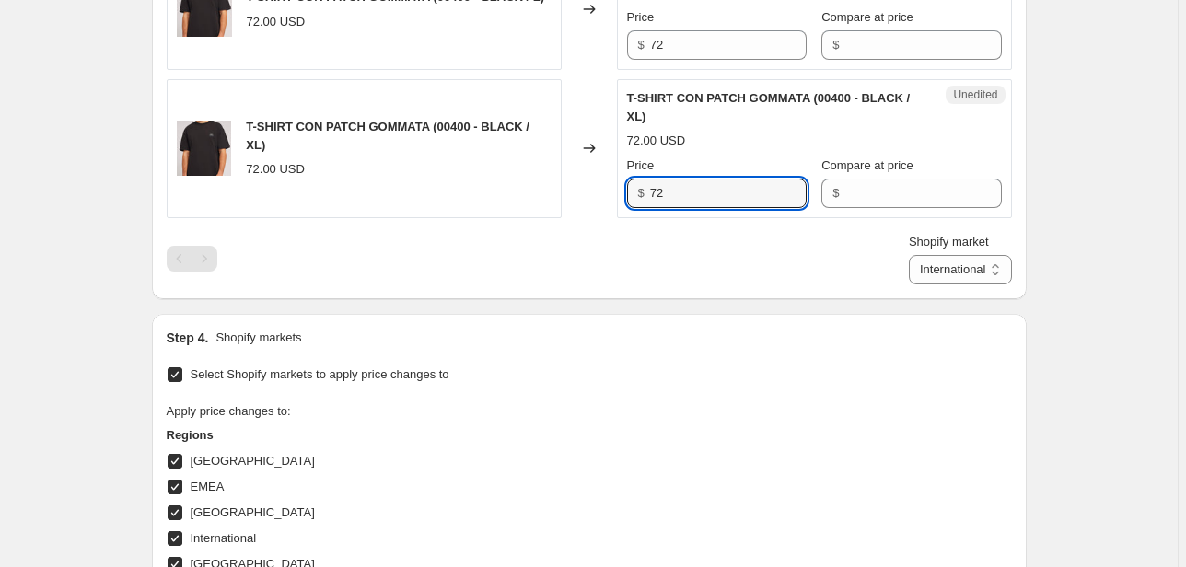
drag, startPoint x: 680, startPoint y: 243, endPoint x: 569, endPoint y: 250, distance: 111.7
click at [570, 218] on div "T-SHIRT CON PATCH GOMMATA (00400 - BLACK / XL) 72.00 USD Changed to Unedited T-…" at bounding box center [589, 148] width 845 height 139
type input "58"
click at [898, 208] on input "Compare at price" at bounding box center [922, 193] width 157 height 29
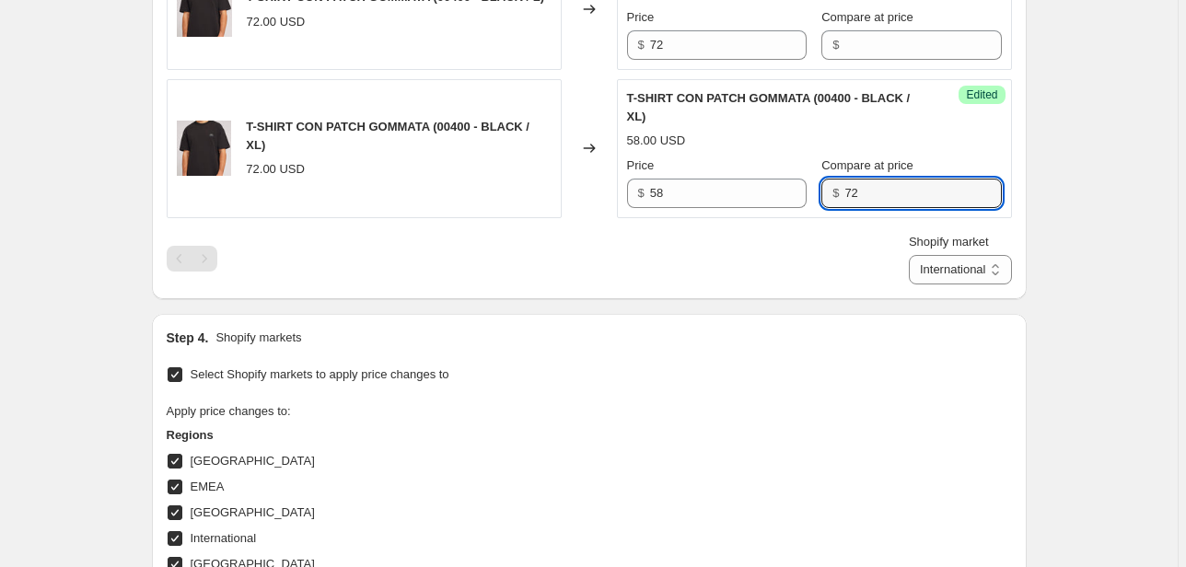
type input "72"
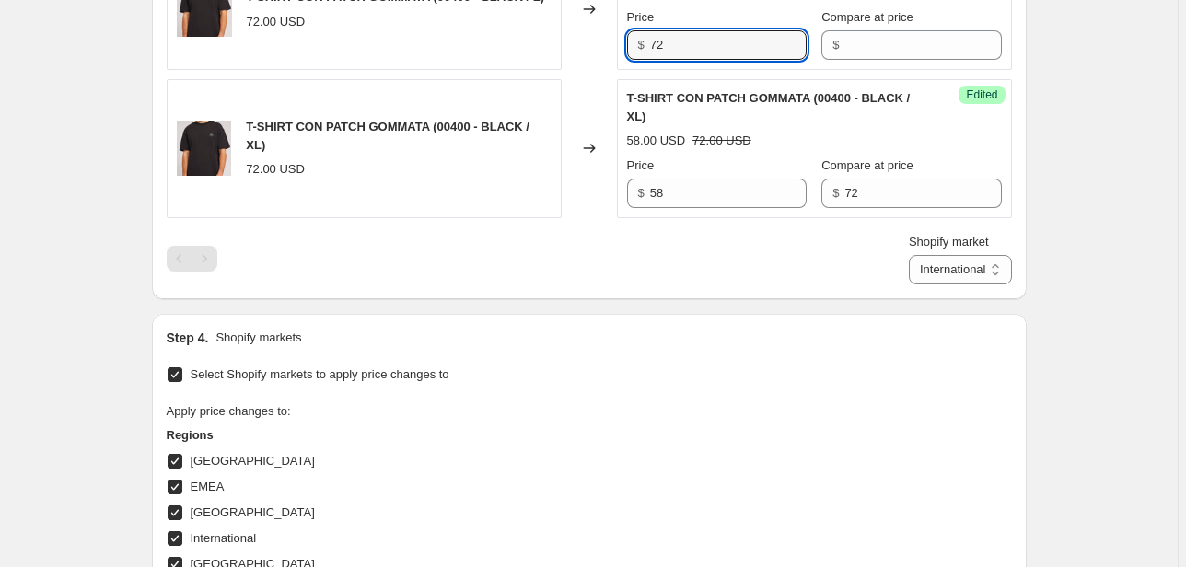
drag, startPoint x: 613, startPoint y: 107, endPoint x: 604, endPoint y: 118, distance: 14.4
click at [582, 70] on div "T-SHIRT CON PATCH GOMMATA (00400 - BLACK / L) 72.00 USD Changed to Unedited T-S…" at bounding box center [589, 9] width 845 height 121
type input "58"
click at [869, 60] on input "Compare at price" at bounding box center [922, 44] width 157 height 29
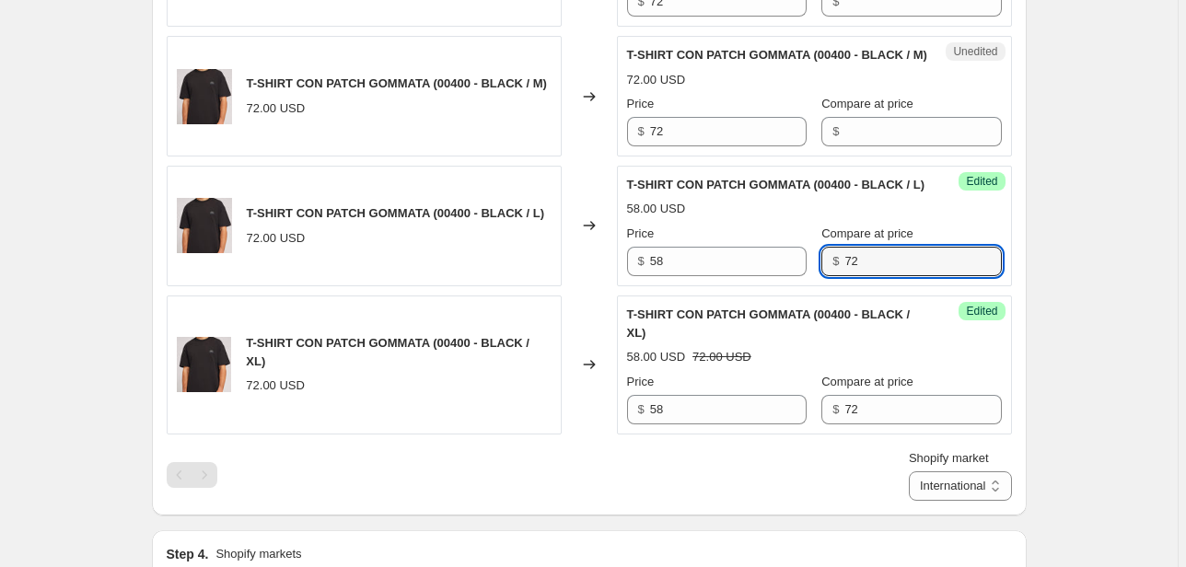
scroll to position [765, 0]
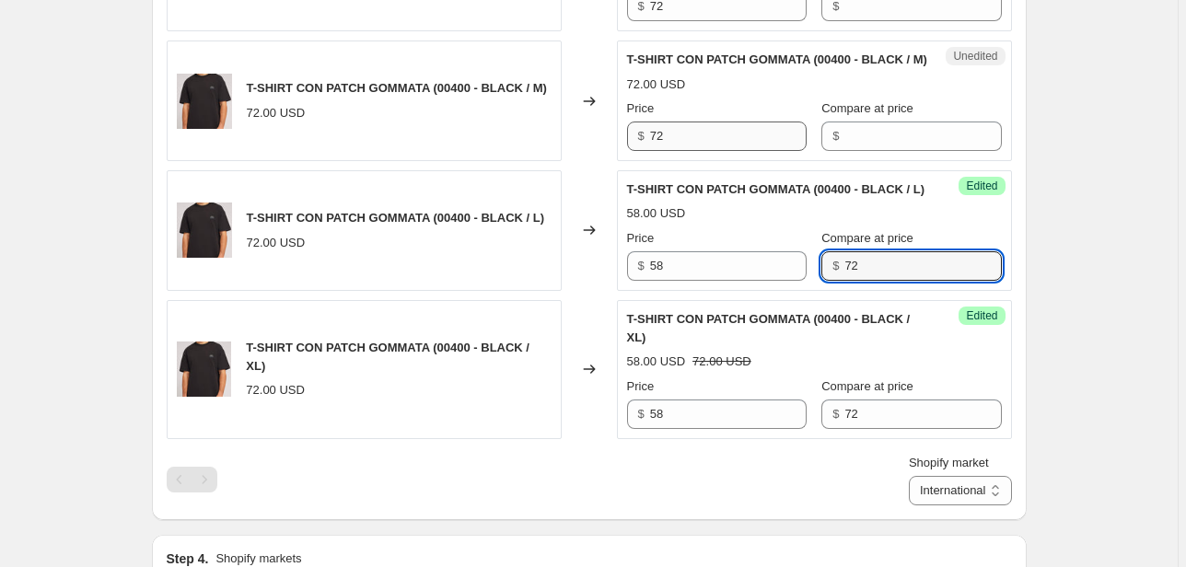
type input "72"
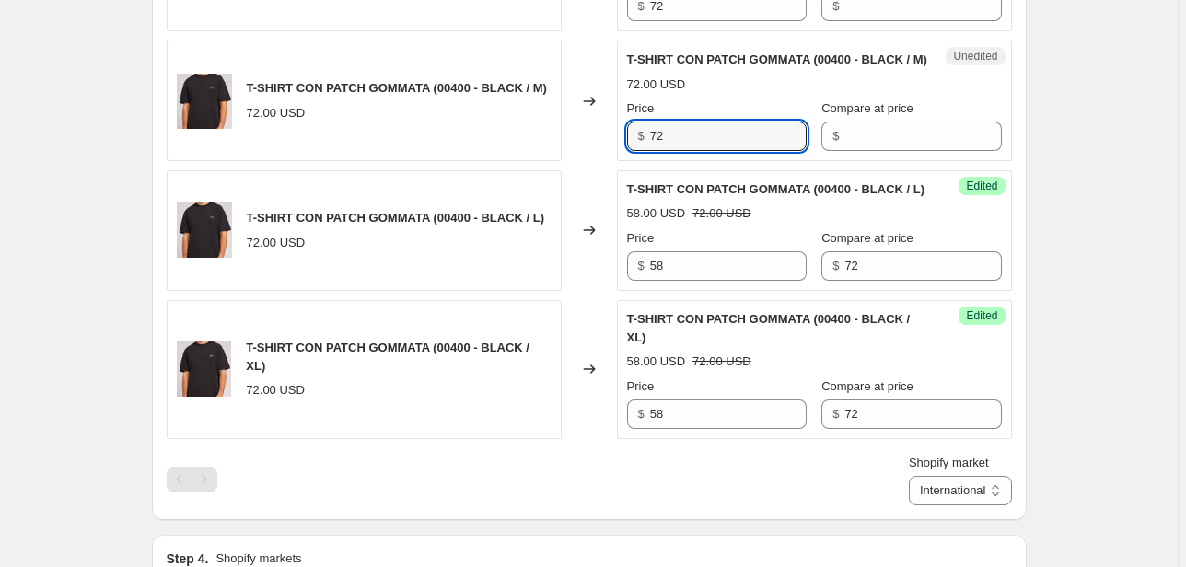
drag, startPoint x: 678, startPoint y: 165, endPoint x: 583, endPoint y: 168, distance: 94.9
click at [583, 161] on div "T-SHIRT CON PATCH GOMMATA (00400 - BLACK / M) 72.00 USD Changed to Unedited T-S…" at bounding box center [589, 101] width 845 height 121
type input "58"
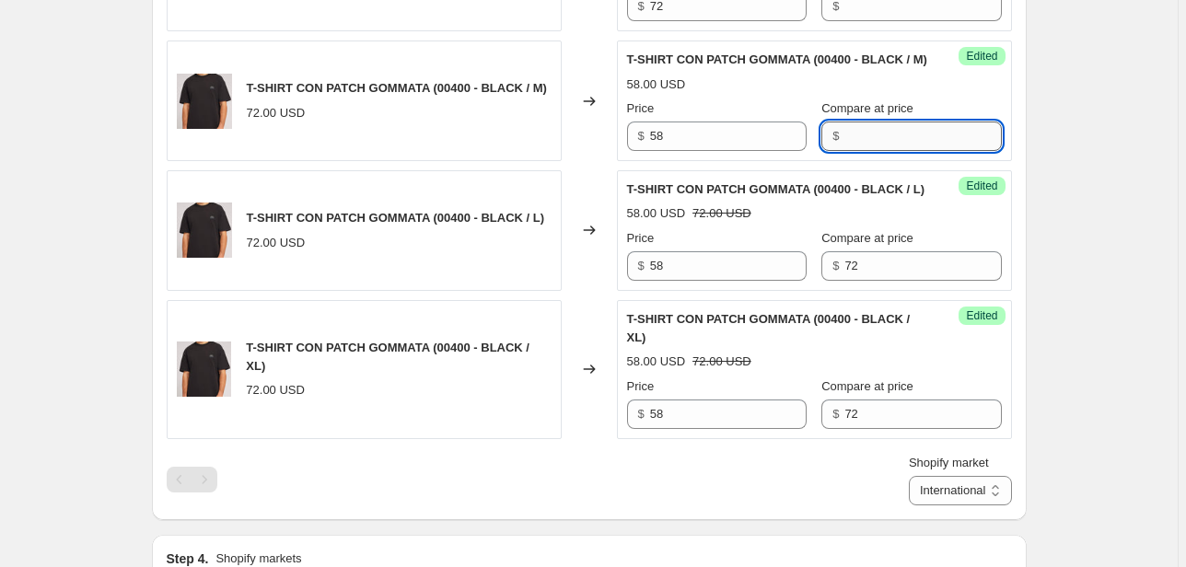
click at [844, 151] on input "Compare at price" at bounding box center [922, 136] width 157 height 29
type input "72"
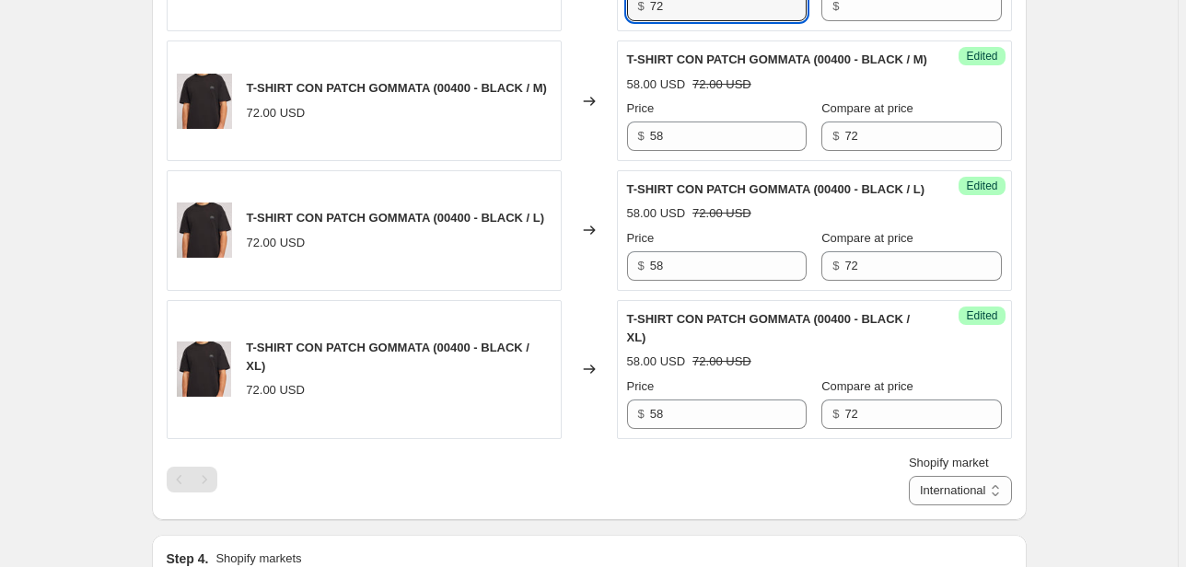
drag, startPoint x: 661, startPoint y: 23, endPoint x: 613, endPoint y: 24, distance: 47.9
type input "58"
click at [868, 21] on input "Compare at price" at bounding box center [922, 6] width 157 height 29
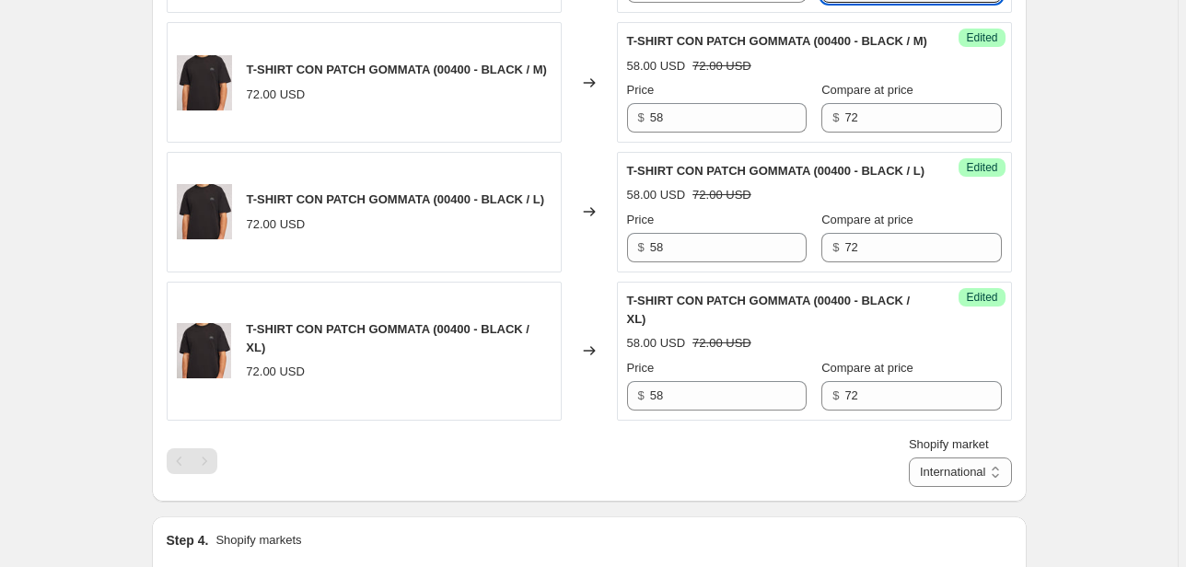
scroll to position [912, 0]
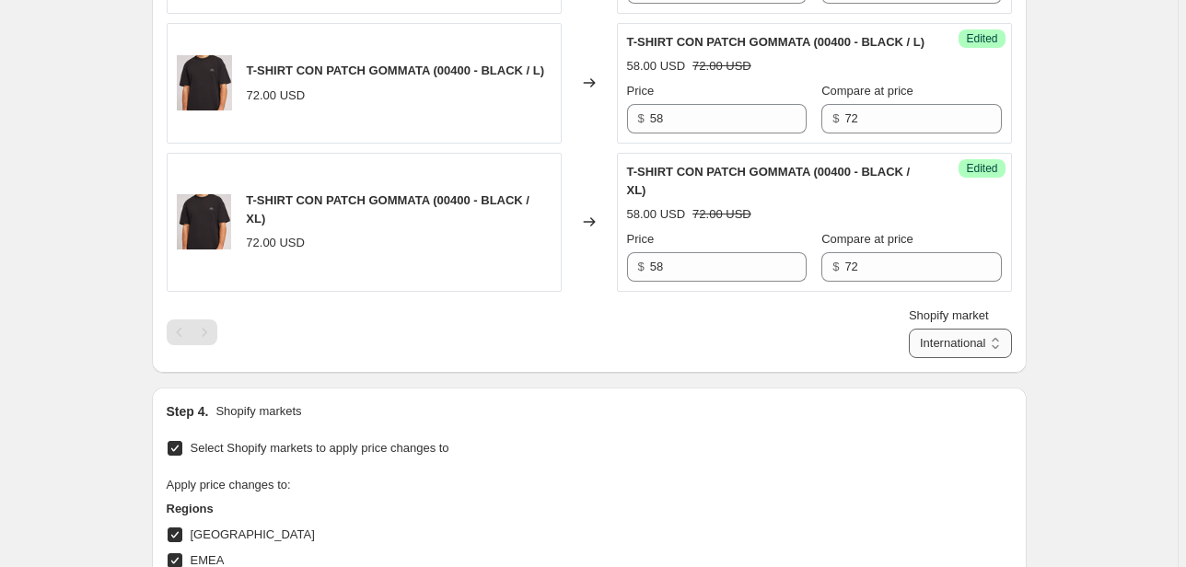
type input "72"
click at [941, 358] on select "Direct prices Canada EMEA FRANCIA International Italy Nord america United Kingd…" at bounding box center [960, 343] width 103 height 29
select select "70015877453"
click at [909, 358] on select "Direct prices Canada EMEA FRANCIA International Italy Nord america United Kingd…" at bounding box center [960, 343] width 103 height 29
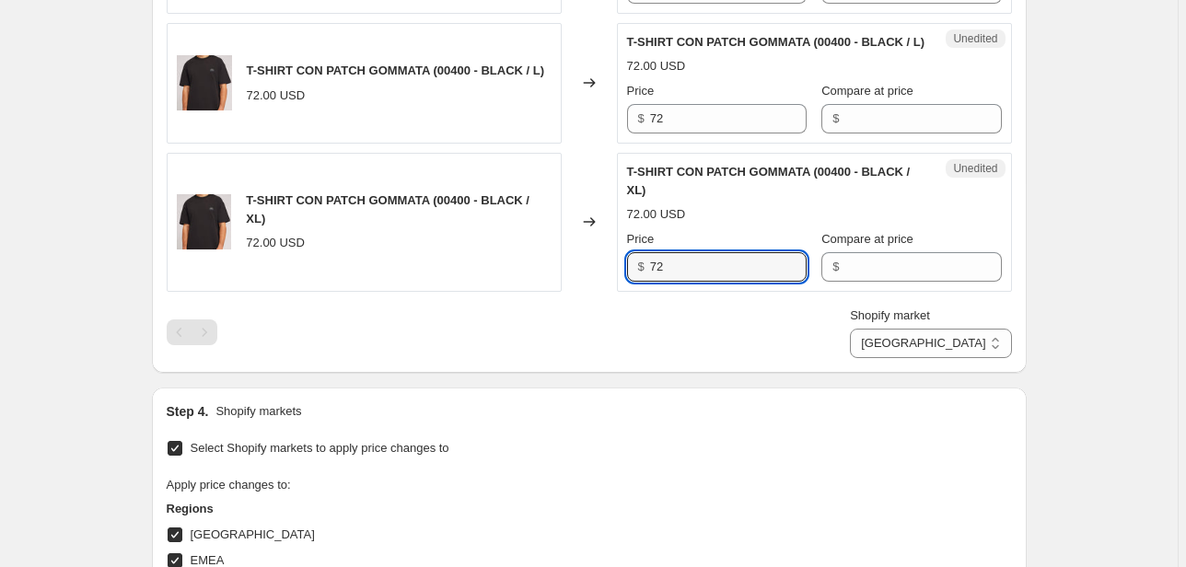
drag, startPoint x: 698, startPoint y: 330, endPoint x: 611, endPoint y: 329, distance: 86.6
click at [618, 292] on div "T-SHIRT CON PATCH GOMMATA (00400 - BLACK / XL) 72.00 USD Changed to Unedited T-…" at bounding box center [589, 222] width 845 height 139
type input "58"
click at [873, 282] on input "Compare at price" at bounding box center [922, 266] width 157 height 29
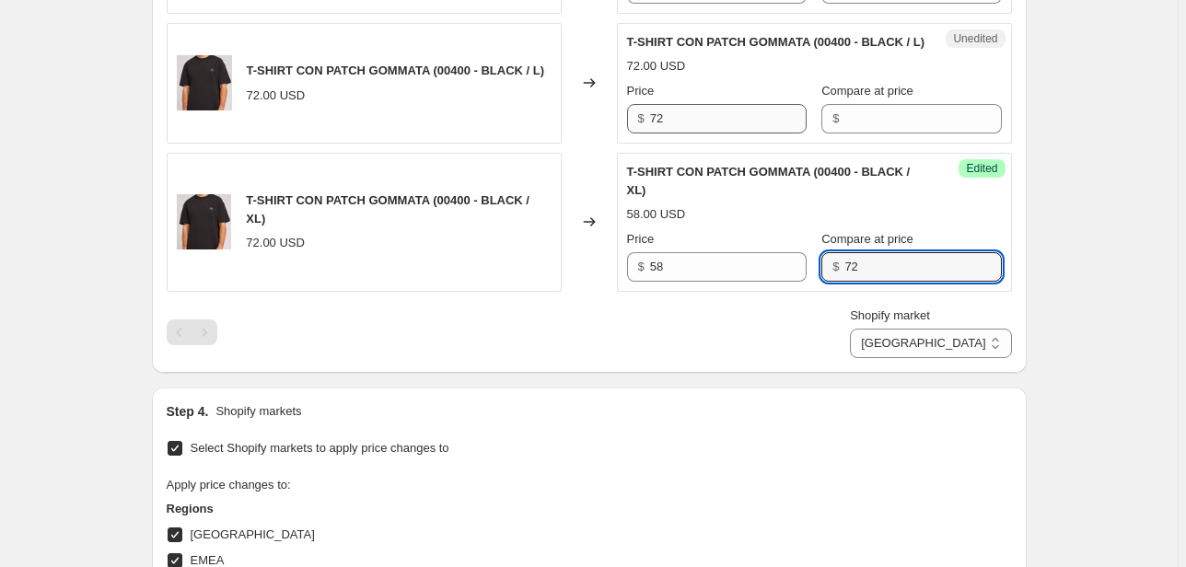
type input "72"
drag, startPoint x: 713, startPoint y: 179, endPoint x: 579, endPoint y: 177, distance: 133.5
click at [582, 144] on div "T-SHIRT CON PATCH GOMMATA (00400 - BLACK / L) 72.00 USD Changed to Unedited T-S…" at bounding box center [589, 83] width 845 height 121
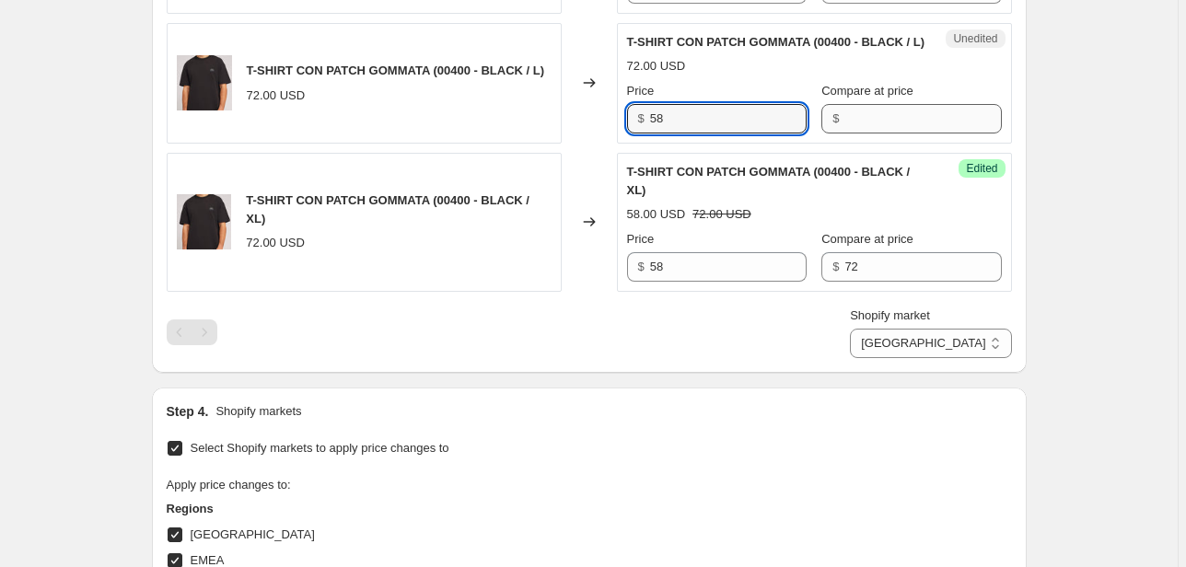
type input "58"
click at [873, 134] on input "Compare at price" at bounding box center [922, 118] width 157 height 29
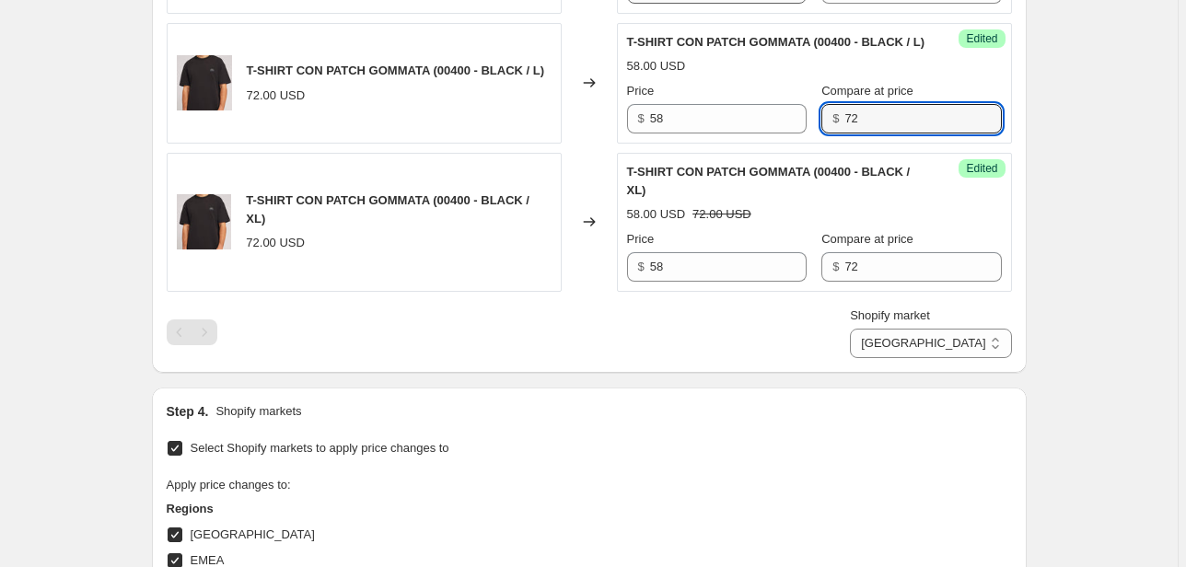
type input "72"
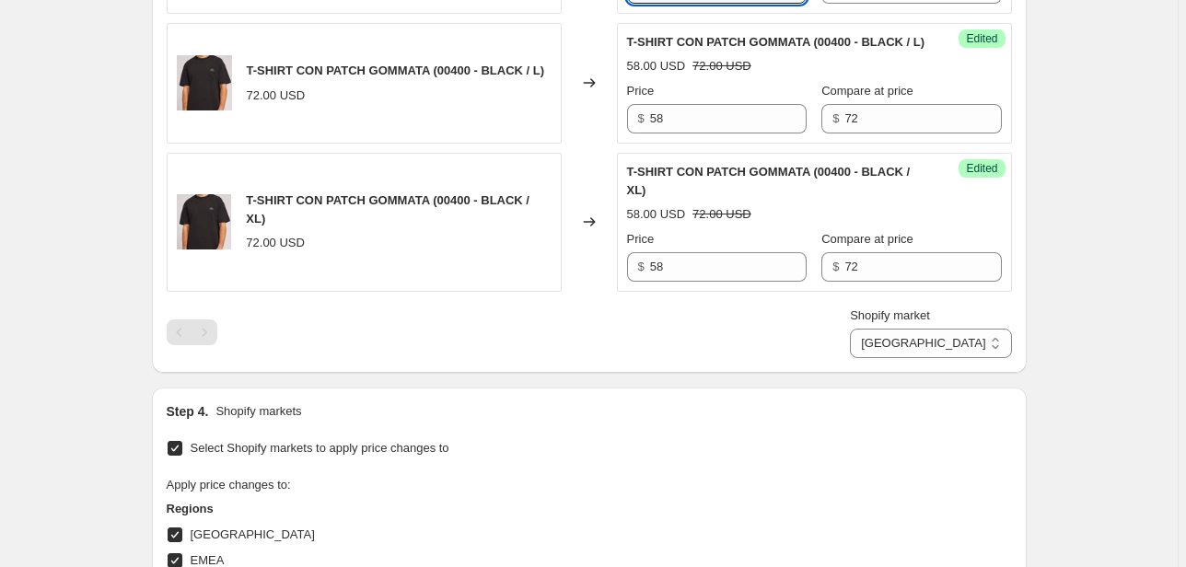
drag, startPoint x: 691, startPoint y: 32, endPoint x: 565, endPoint y: 30, distance: 125.2
type input "58"
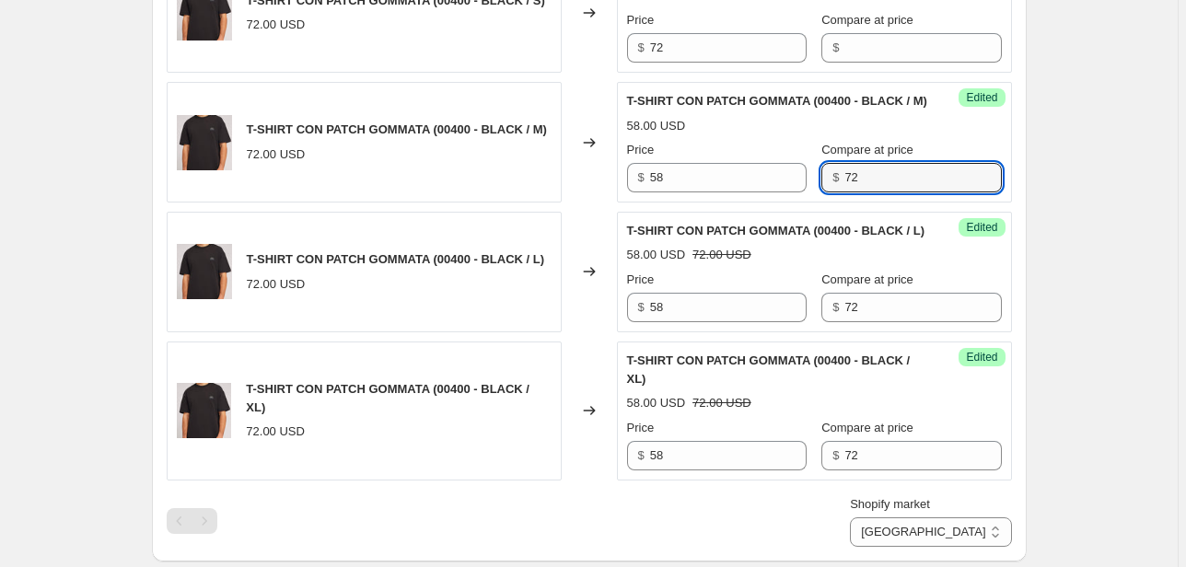
scroll to position [691, 0]
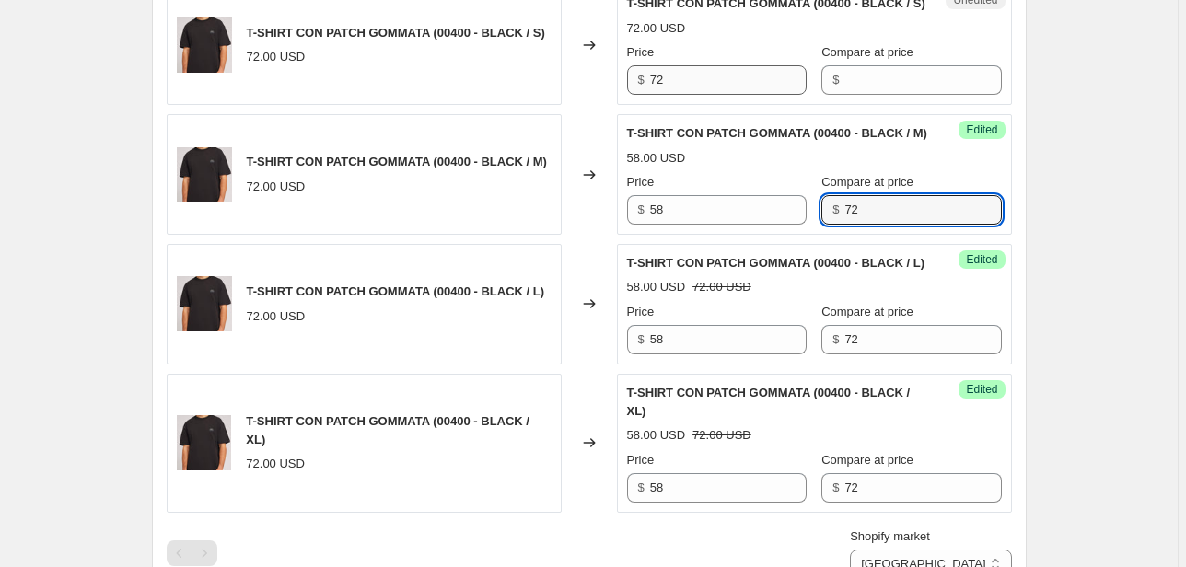
type input "72"
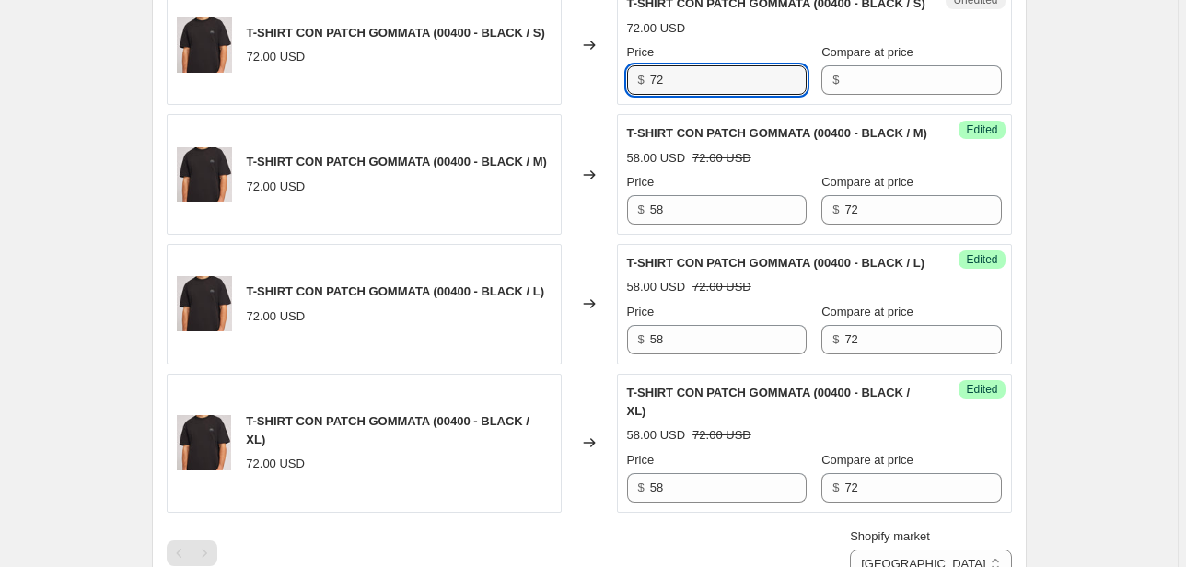
drag, startPoint x: 686, startPoint y: 96, endPoint x: 561, endPoint y: 103, distance: 125.4
click at [560, 103] on div "T-SHIRT CON PATCH GOMMATA (00400 - BLACK / S) 72.00 USD Changed to Unedited T-S…" at bounding box center [589, 44] width 845 height 121
type input "58"
click at [847, 83] on input "Compare at price" at bounding box center [922, 79] width 157 height 29
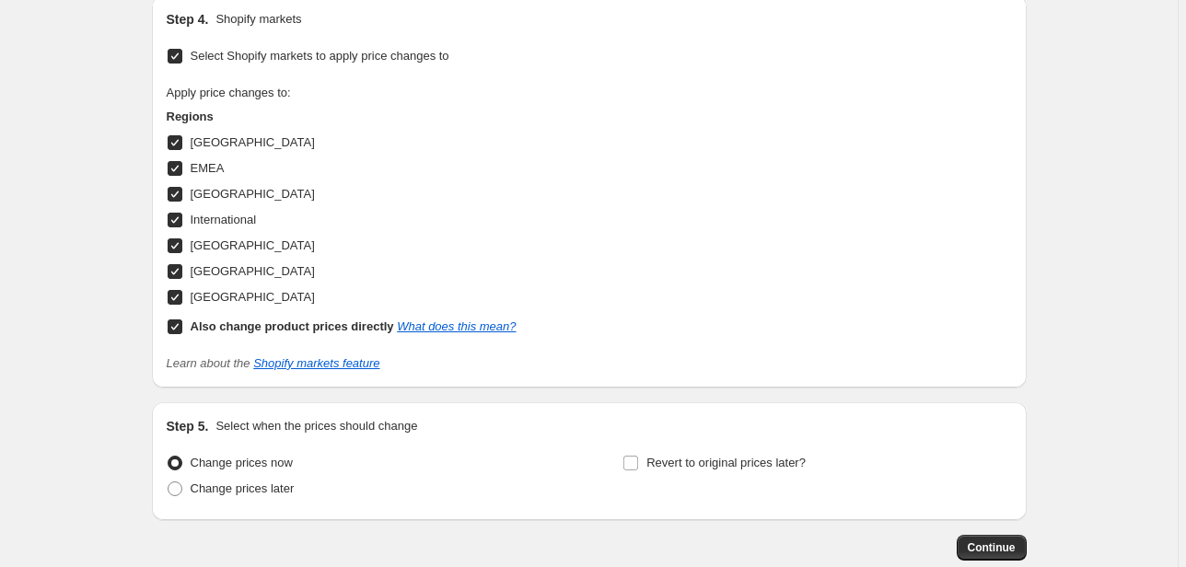
scroll to position [1463, 0]
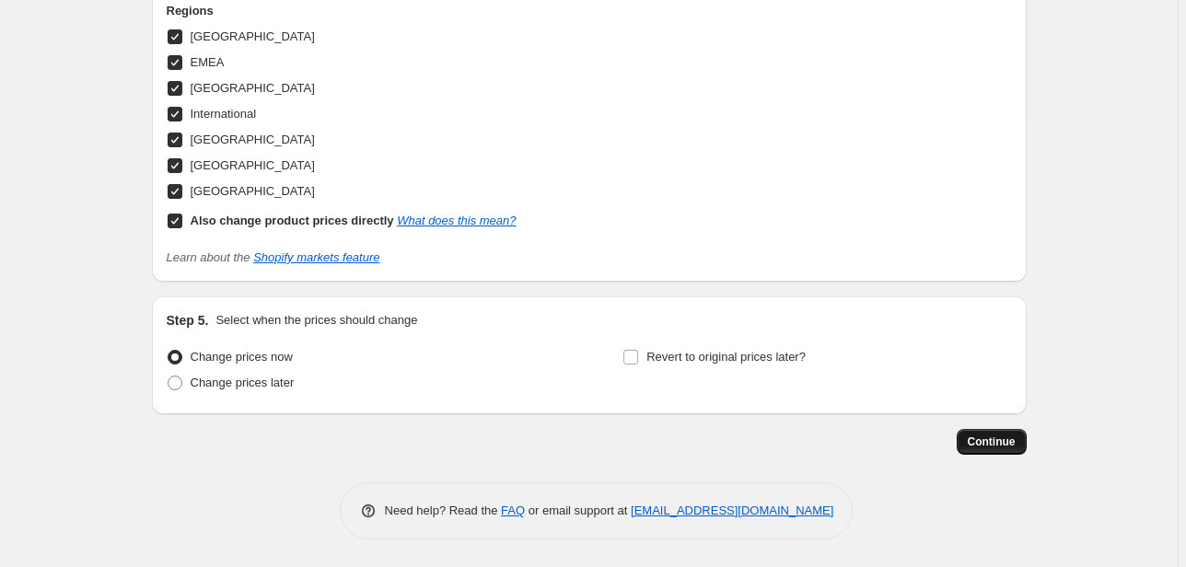
type input "72"
click at [1008, 438] on span "Continue" at bounding box center [992, 442] width 48 height 15
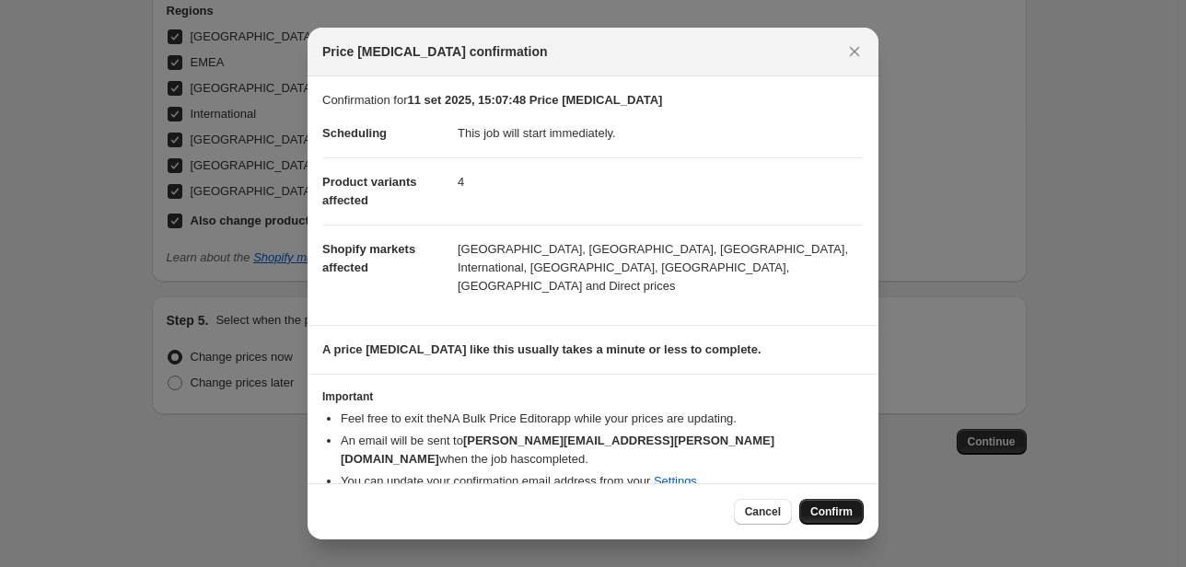
click at [830, 505] on span "Confirm" at bounding box center [831, 512] width 42 height 15
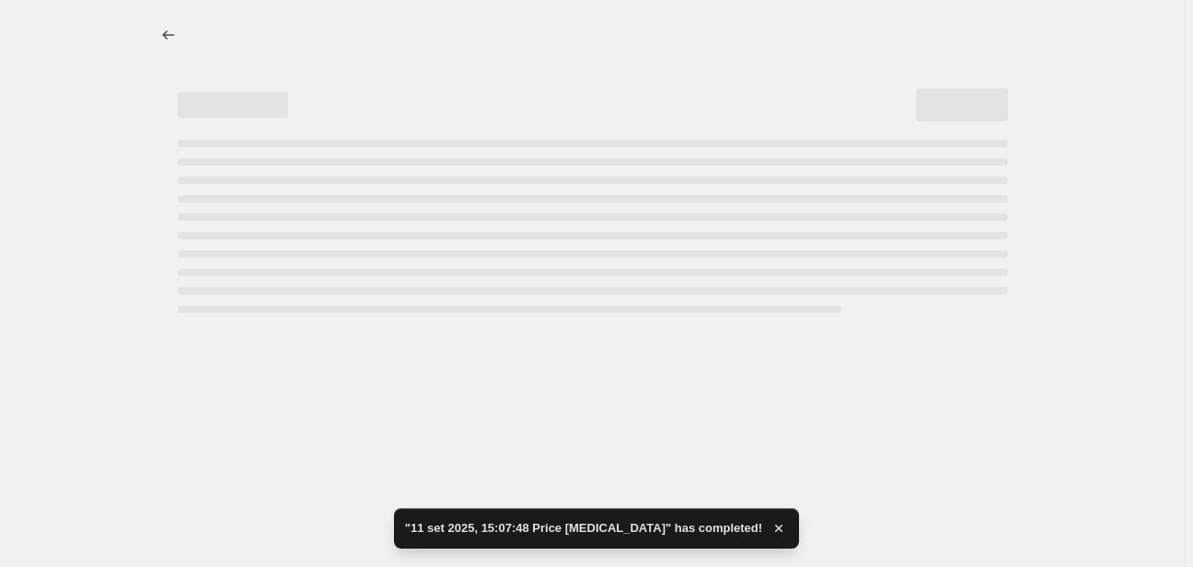
select select "70015877453"
